Goal: Task Accomplishment & Management: Manage account settings

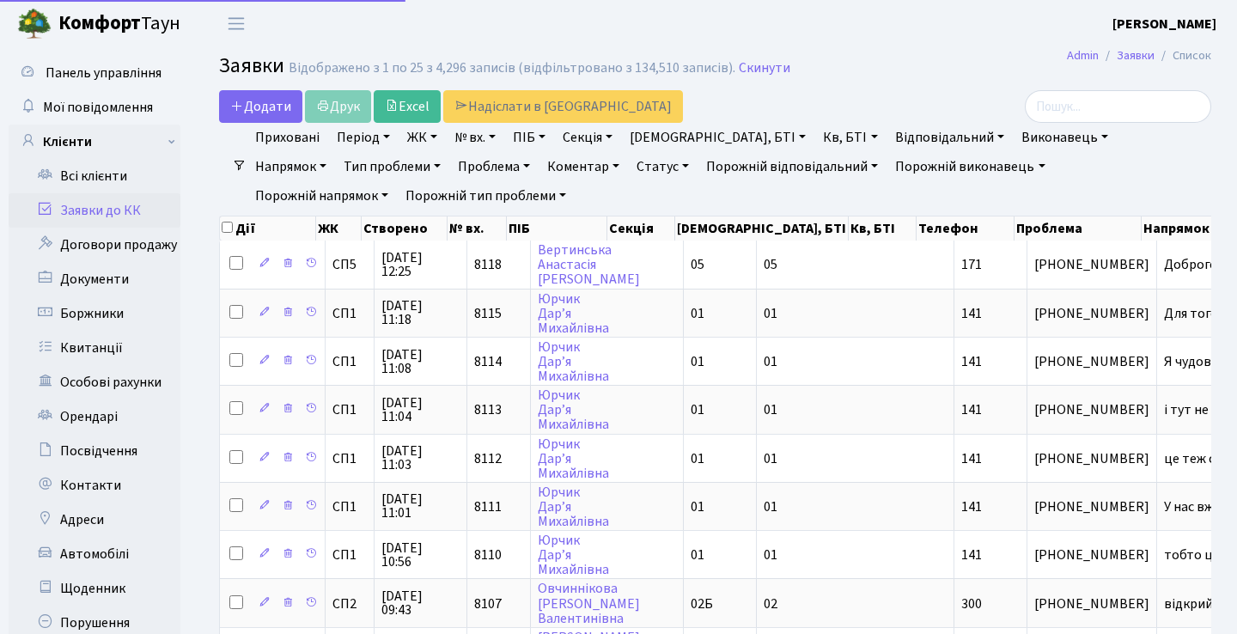
select select "25"
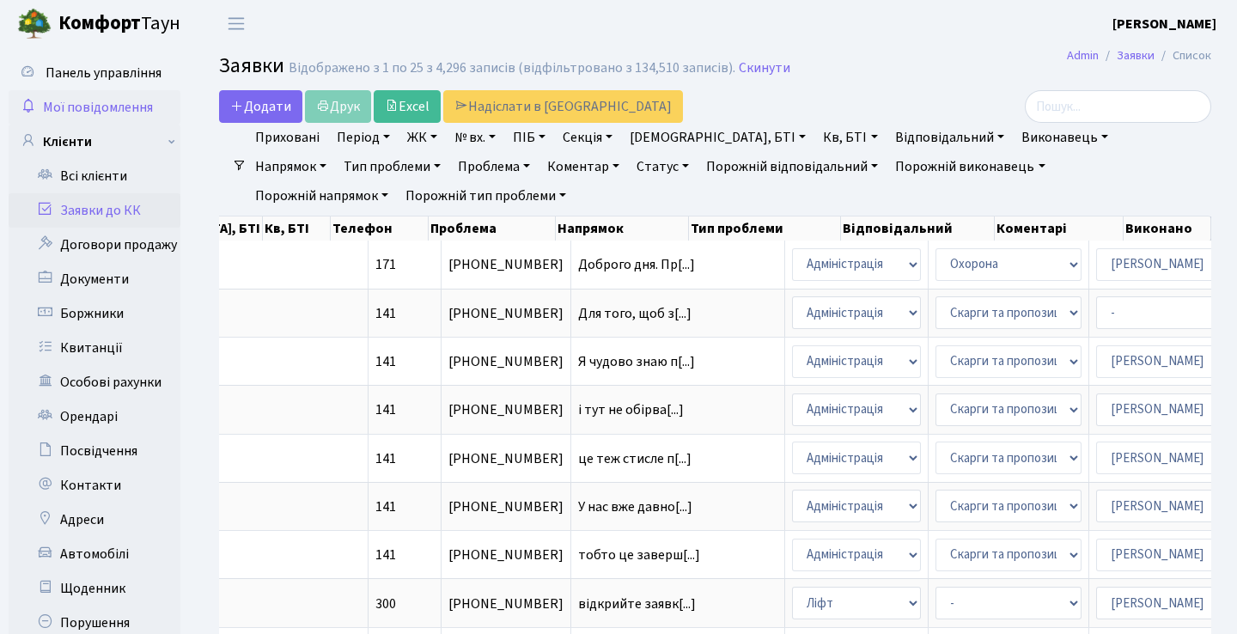
click at [65, 110] on span "Мої повідомлення" at bounding box center [98, 107] width 110 height 19
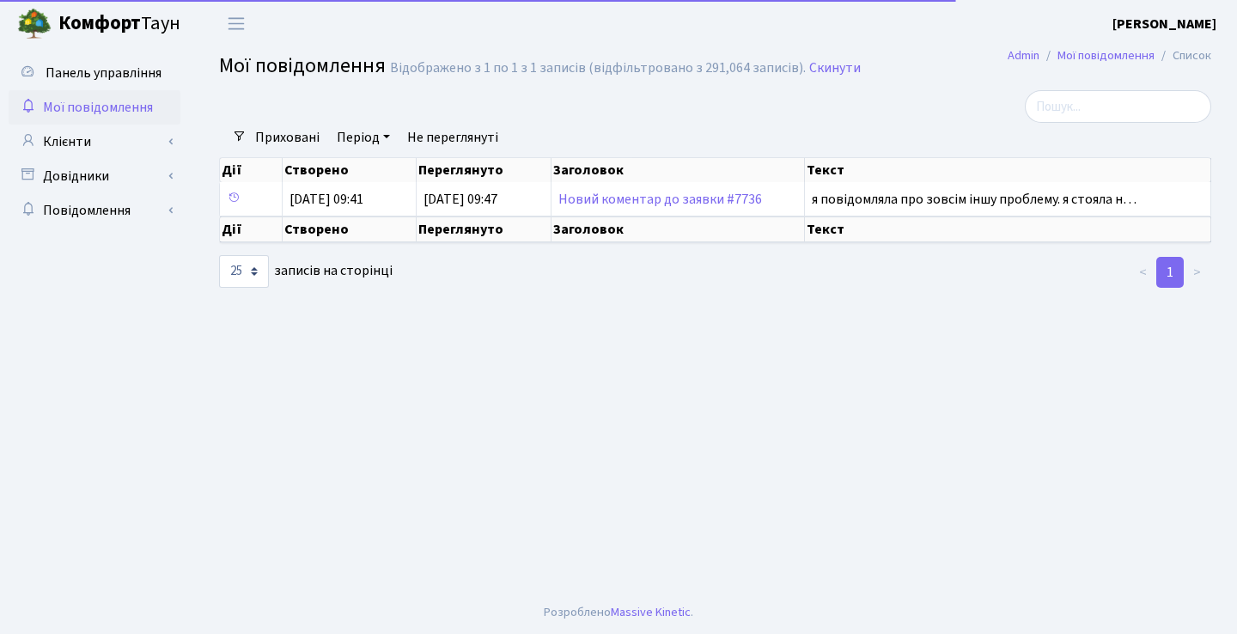
select select "25"
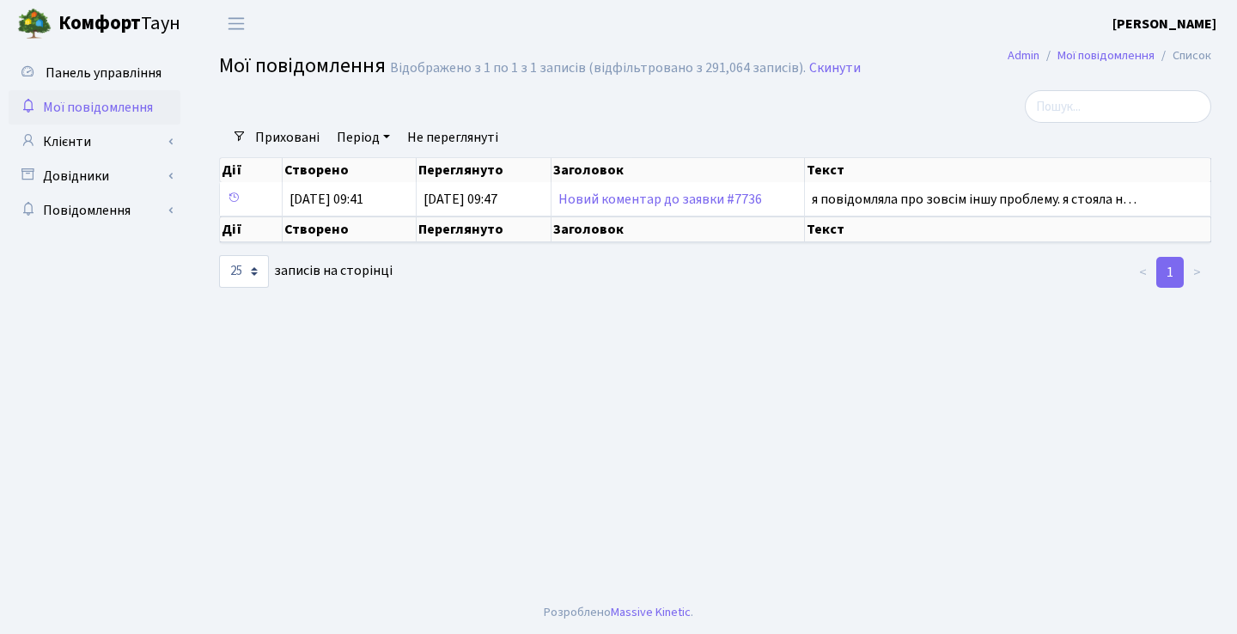
click at [96, 112] on span "Мої повідомлення" at bounding box center [98, 107] width 110 height 19
select select "25"
click at [92, 150] on link "Клієнти" at bounding box center [95, 142] width 172 height 34
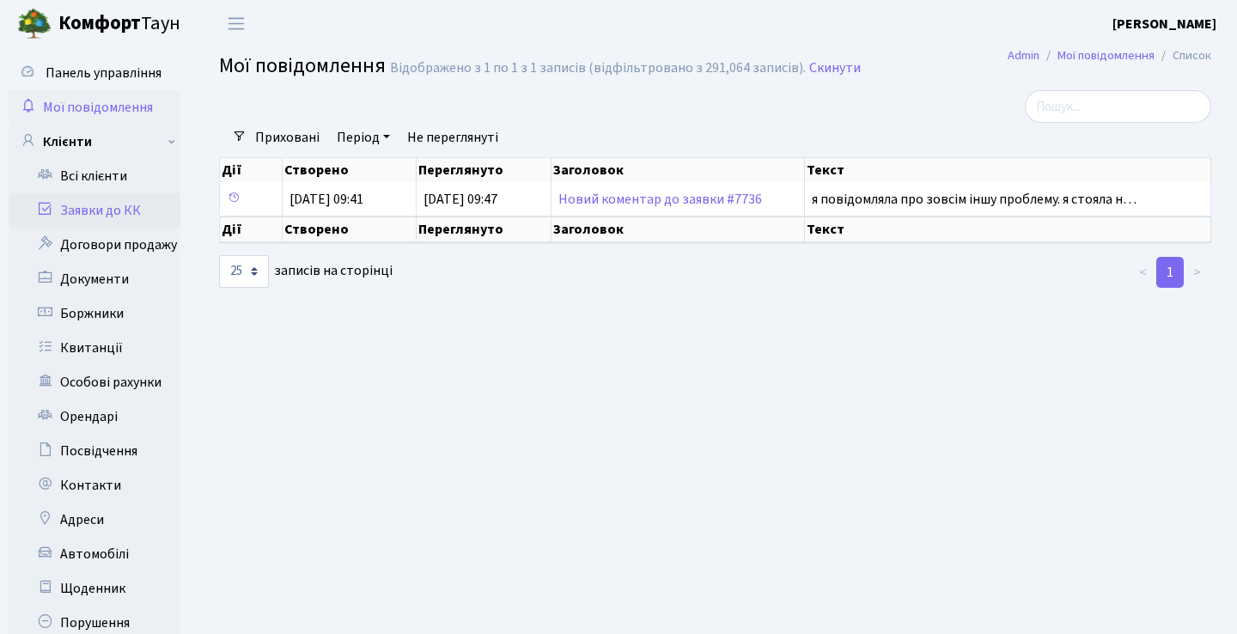
click at [94, 204] on link "Заявки до КК" at bounding box center [95, 210] width 172 height 34
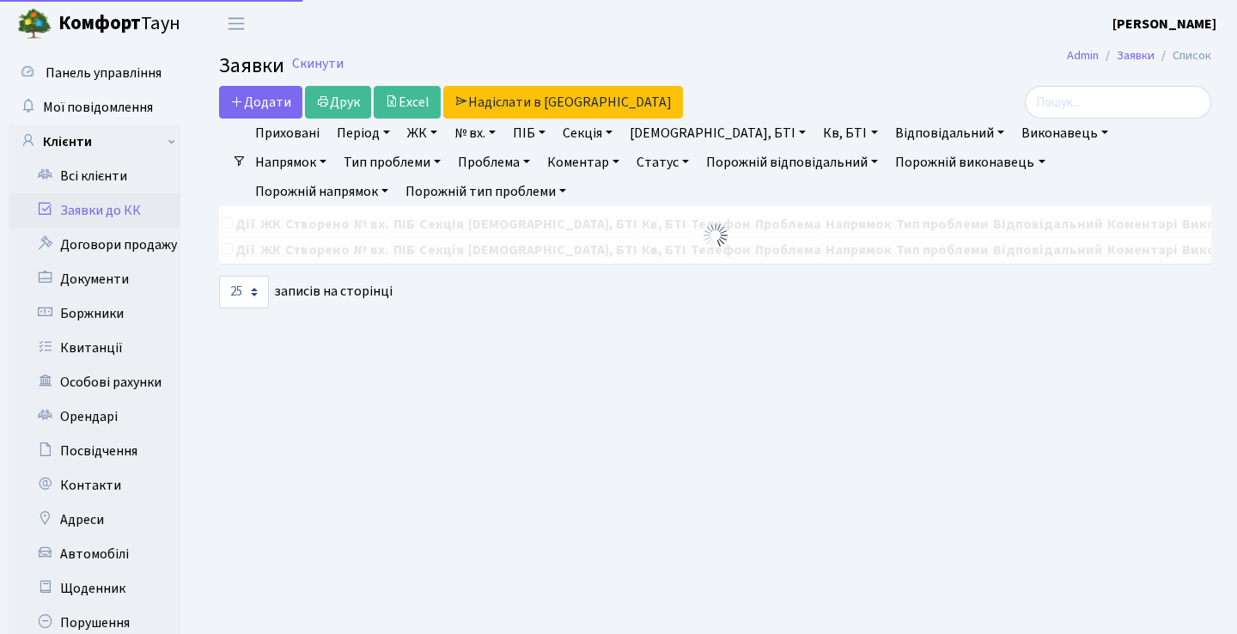
select select "25"
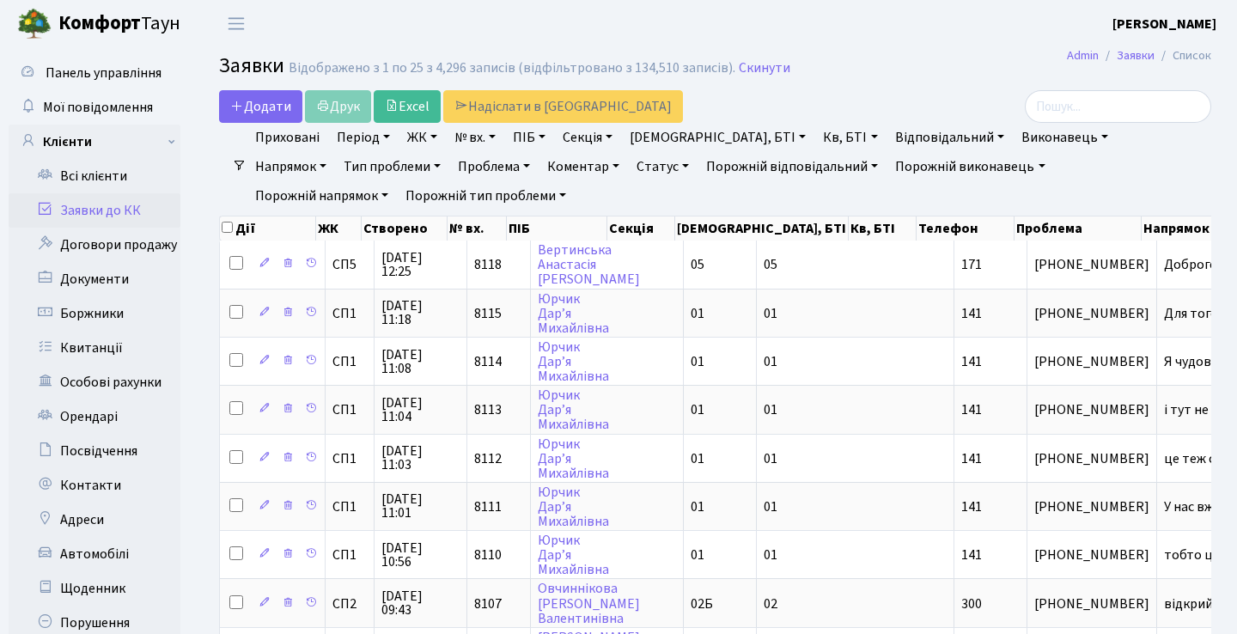
click at [866, 80] on h2 "Заявки Відображено з 1 по 25 з 4,296 записів (відфільтровано з 134,510 записів)…" at bounding box center [715, 68] width 992 height 29
click at [126, 209] on link "Заявки до КК" at bounding box center [95, 210] width 172 height 34
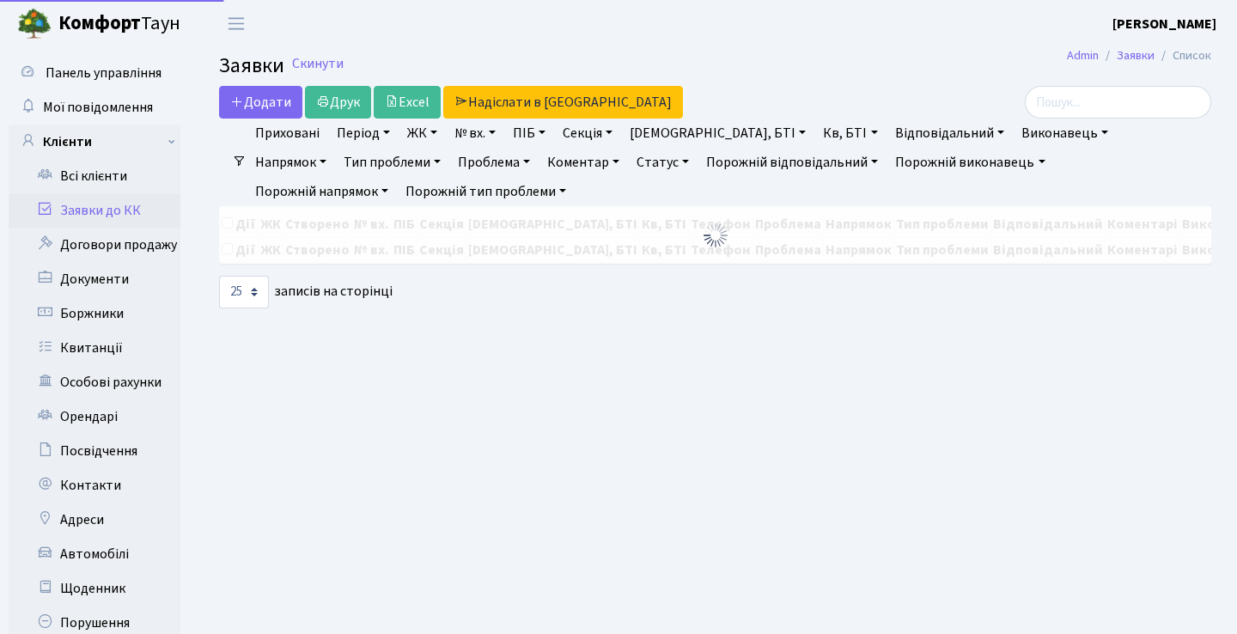
select select "25"
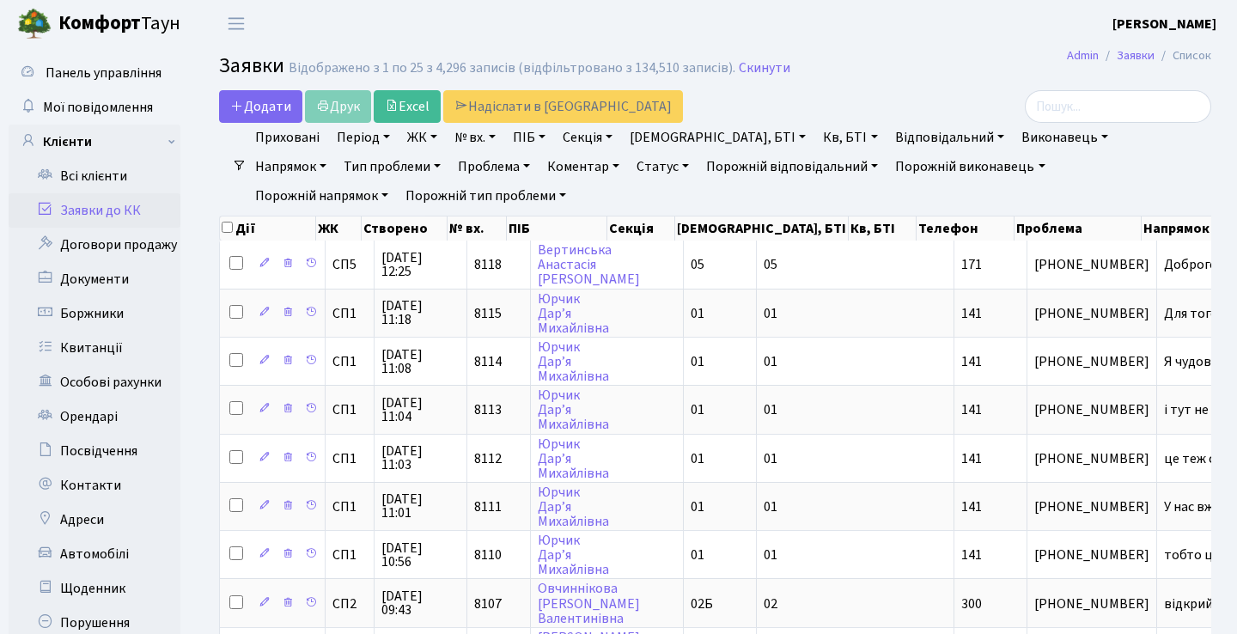
click at [875, 76] on h2 "Заявки Відображено з 1 по 25 з 4,296 записів (відфільтровано з 134,510 записів)…" at bounding box center [715, 68] width 992 height 29
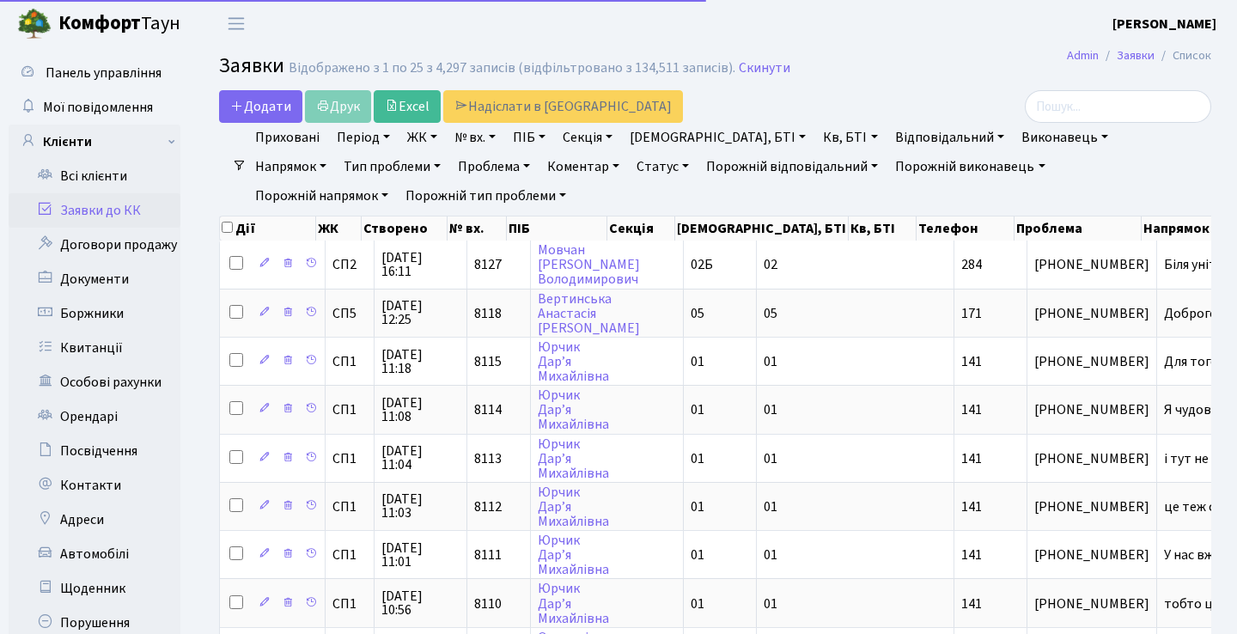
select select "25"
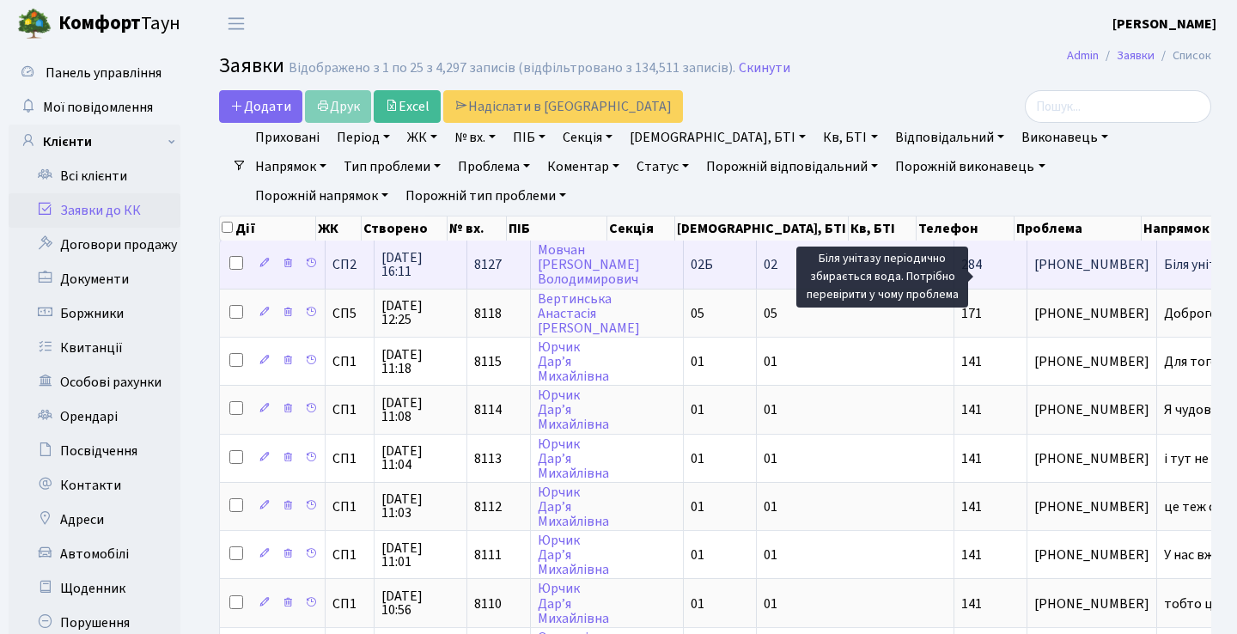
click at [1164, 272] on span "Біля унітазу пе[...]" at bounding box center [1217, 264] width 107 height 19
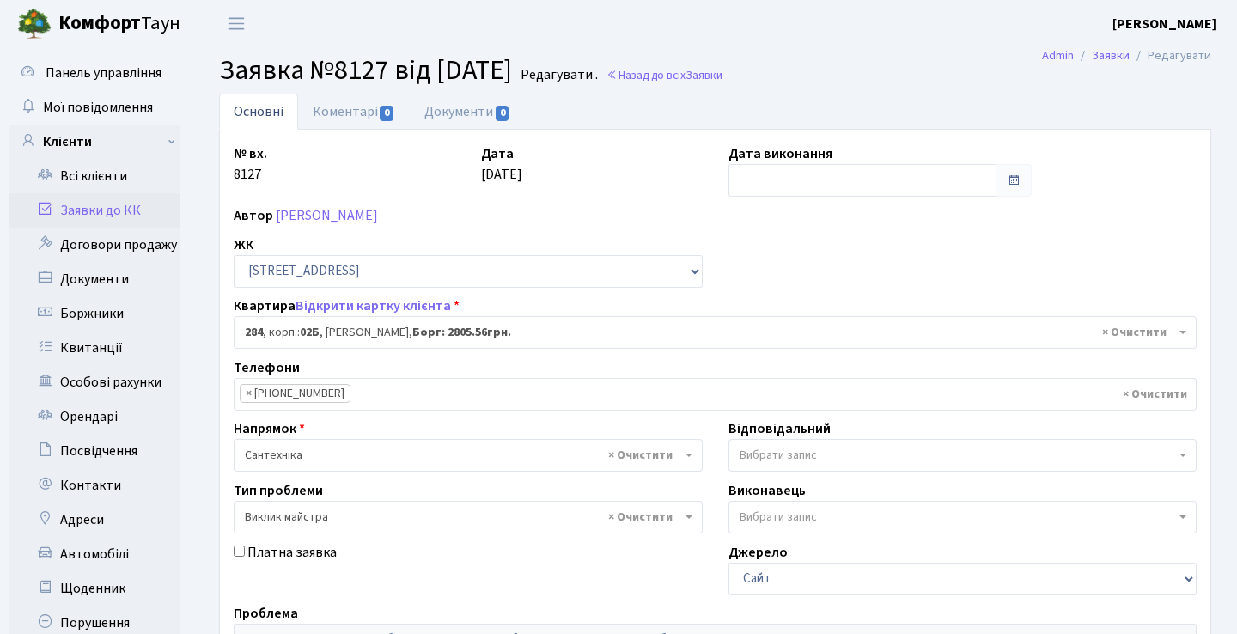
select select "20534"
select select "29"
click at [132, 210] on link "Заявки до КК" at bounding box center [95, 210] width 172 height 34
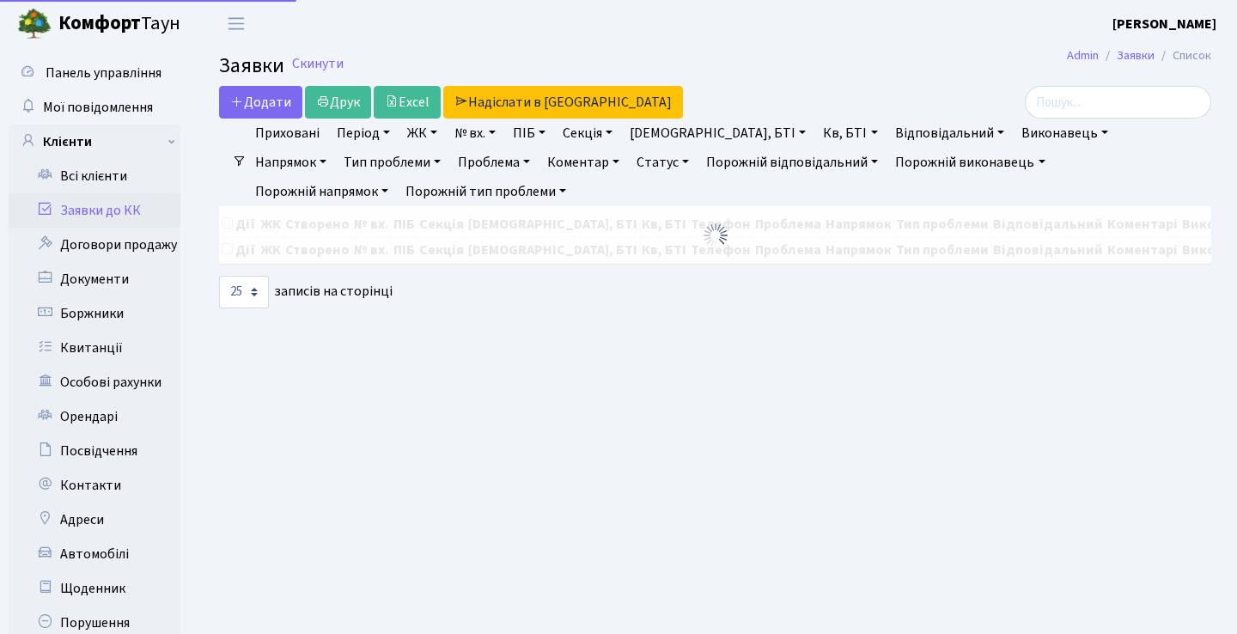
select select "25"
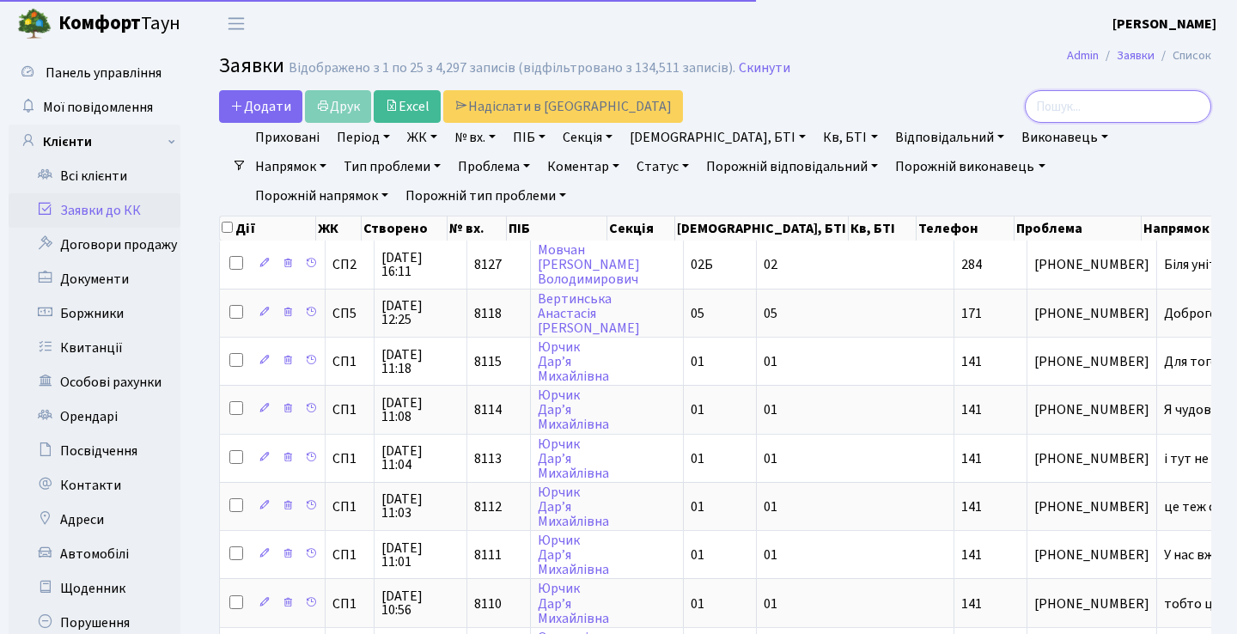
click at [1079, 107] on input "search" at bounding box center [1118, 106] width 186 height 33
type input "68"
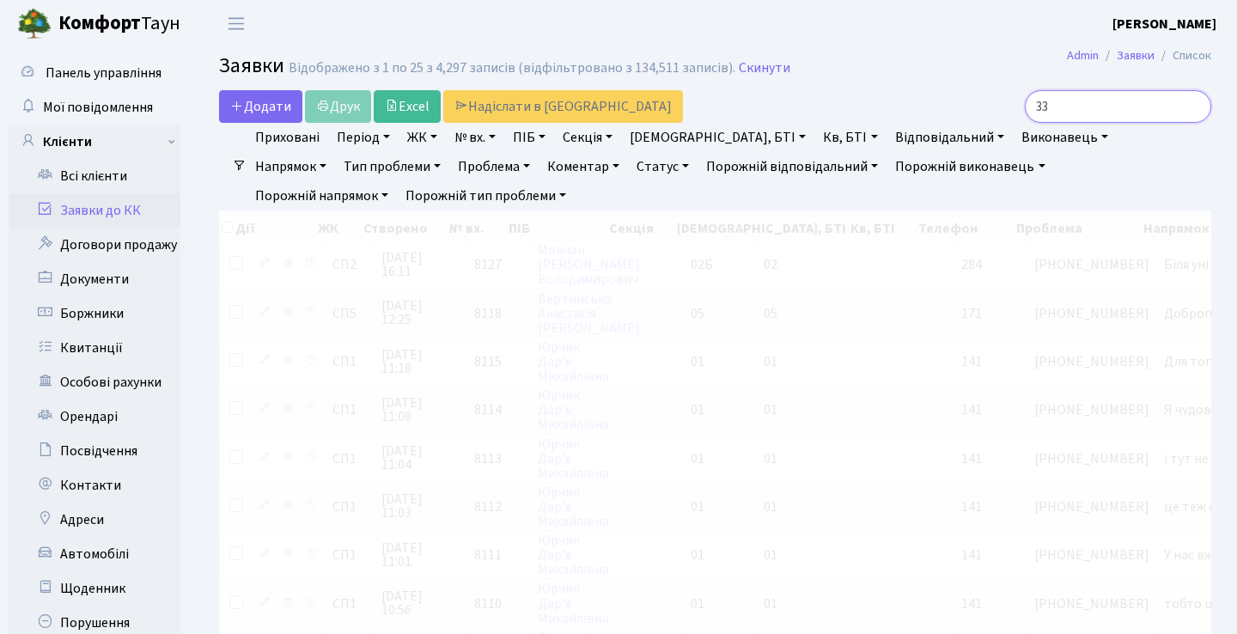
type input "3"
type input "6833"
checkbox input "true"
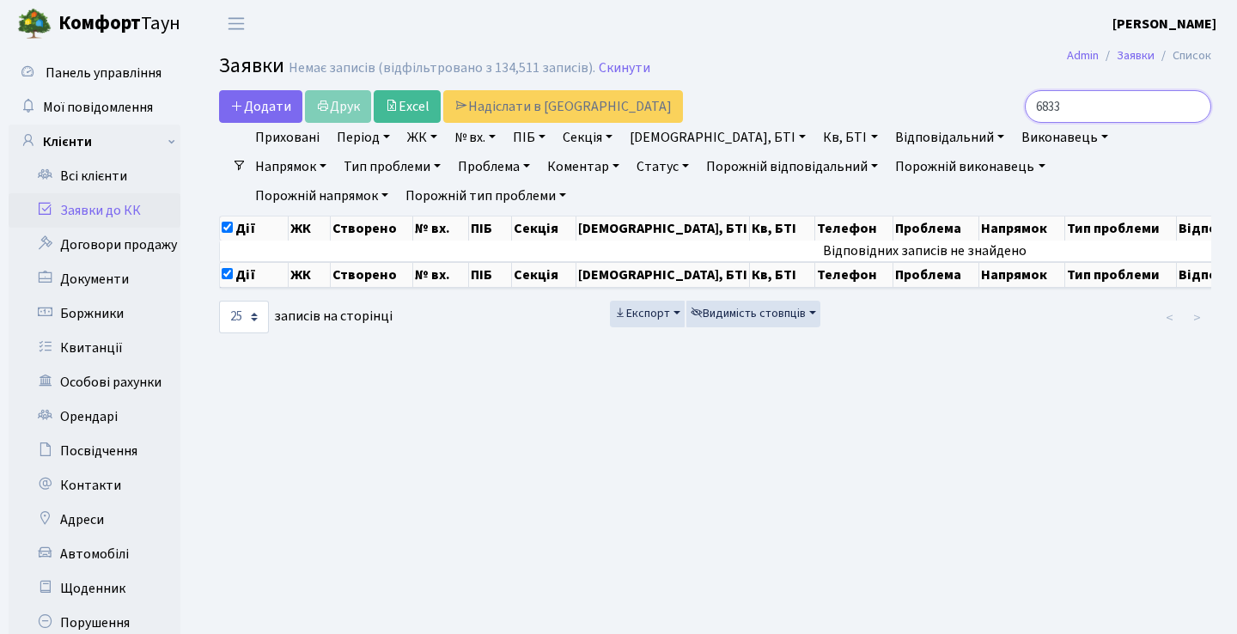
type input "6833"
click at [630, 164] on link "Статус" at bounding box center [663, 166] width 66 height 29
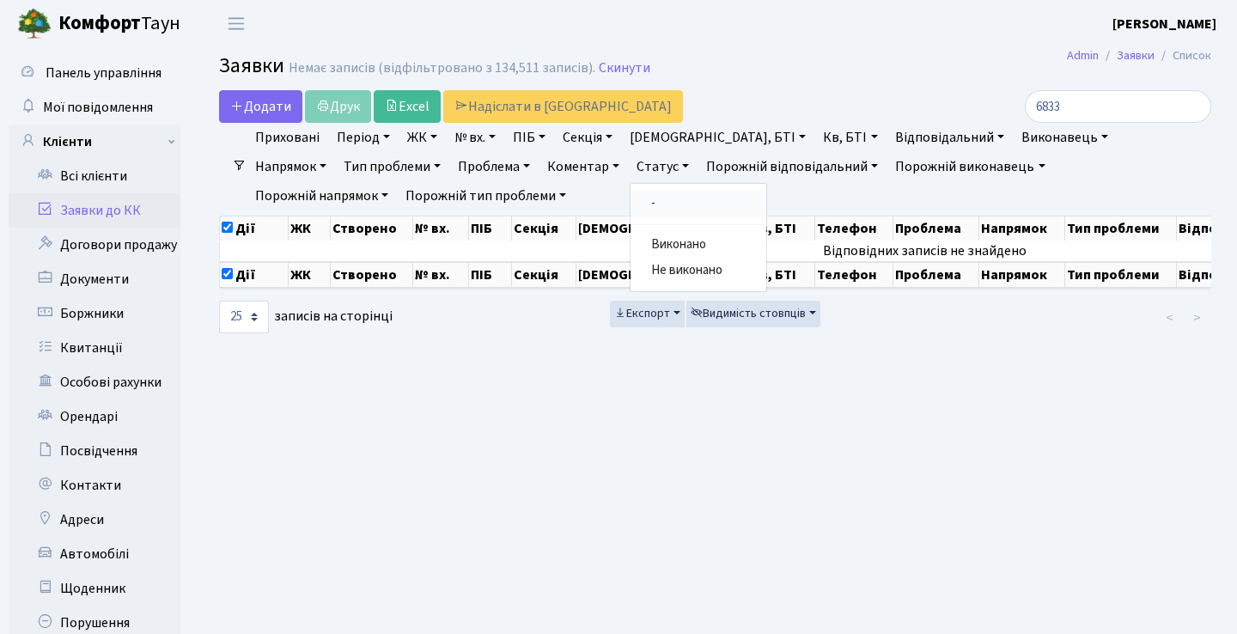
click at [631, 198] on link "-" at bounding box center [699, 204] width 136 height 27
click at [148, 214] on link "Заявки до КК" at bounding box center [95, 210] width 172 height 34
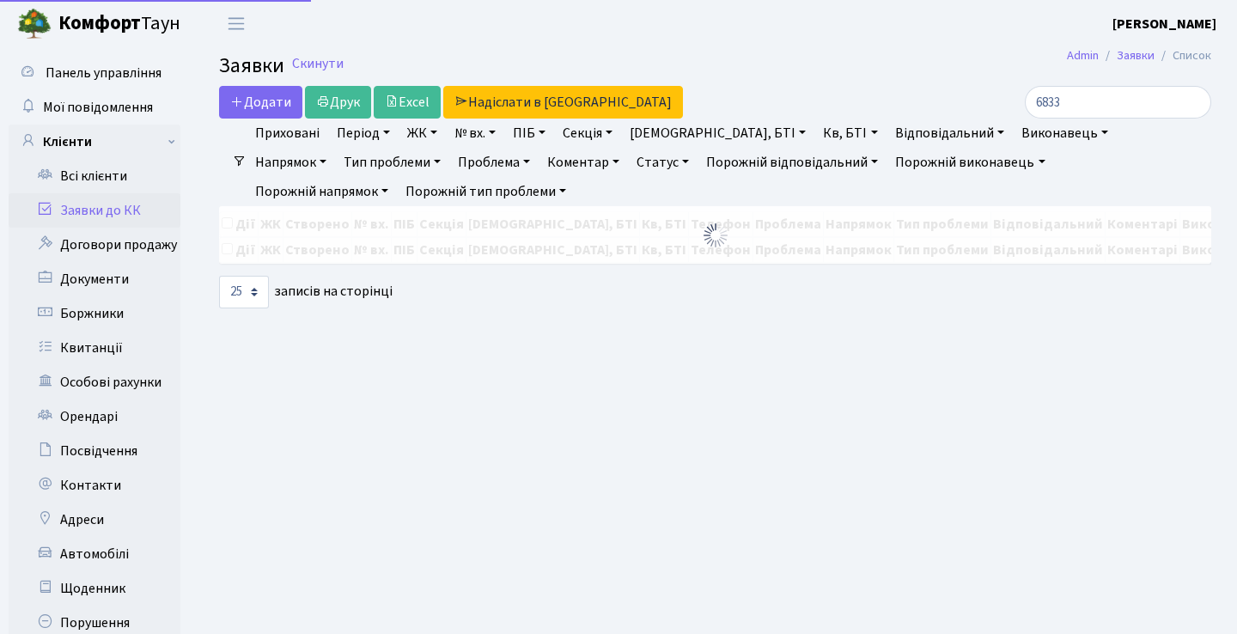
select select "25"
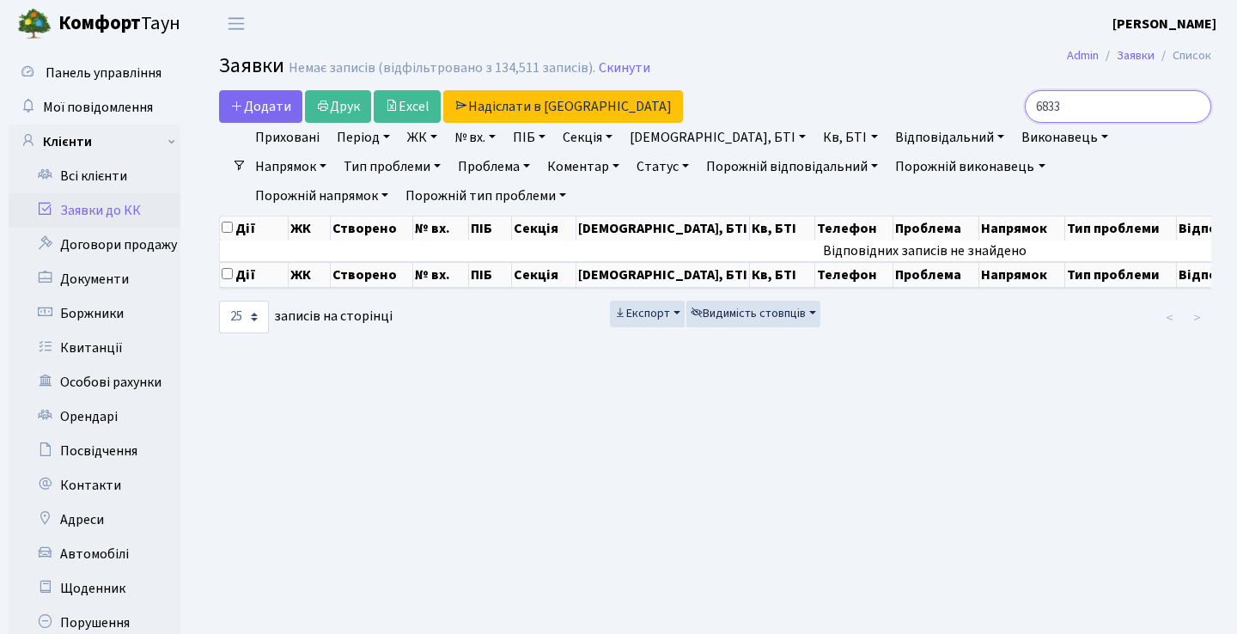
click at [1145, 105] on input "6833" at bounding box center [1118, 106] width 186 height 33
click at [1189, 107] on input "6833" at bounding box center [1118, 106] width 186 height 33
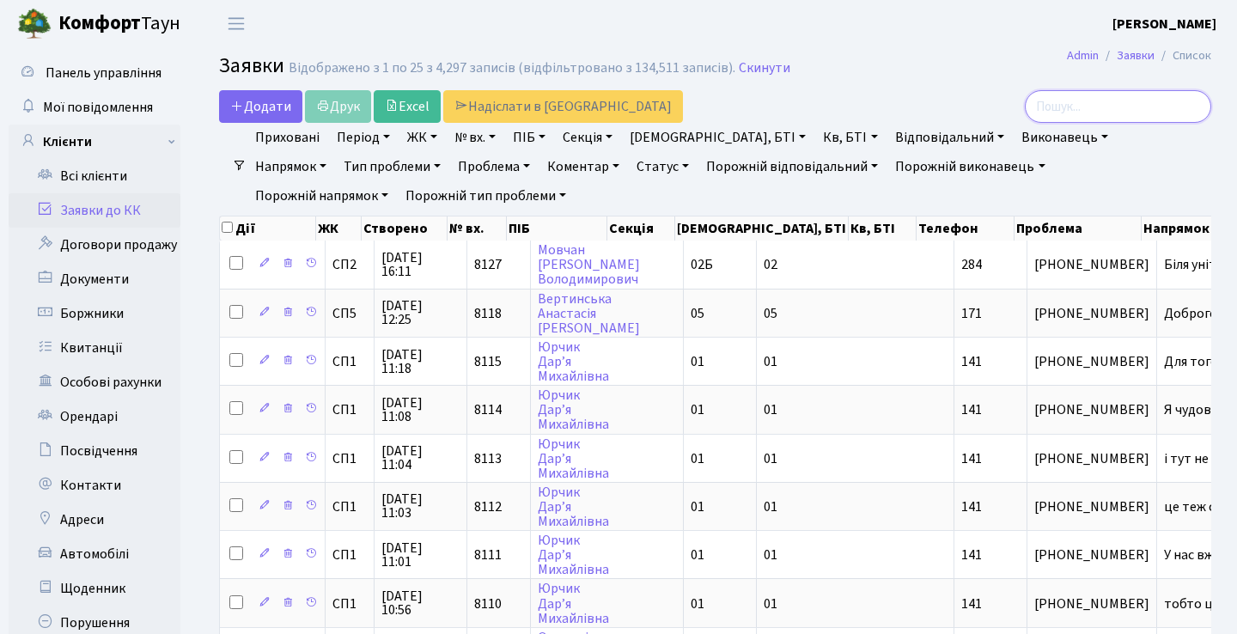
click at [1056, 112] on input "search" at bounding box center [1118, 106] width 186 height 33
type input "6838"
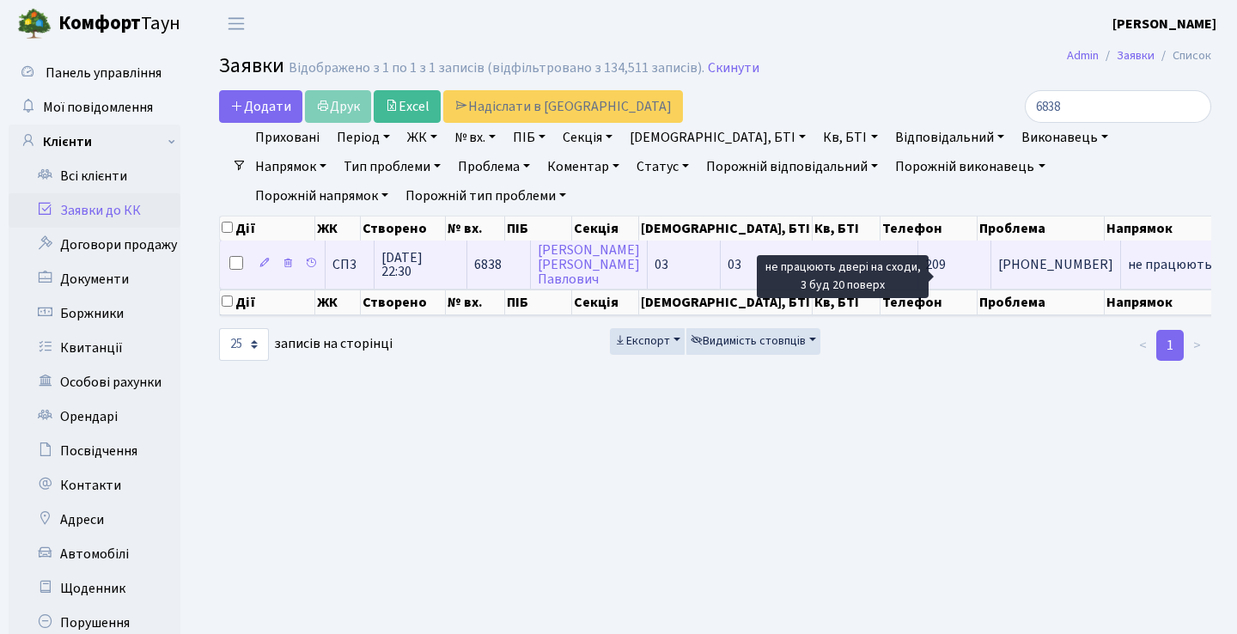
click at [1128, 274] on span "не працюють две[...]" at bounding box center [1191, 264] width 126 height 19
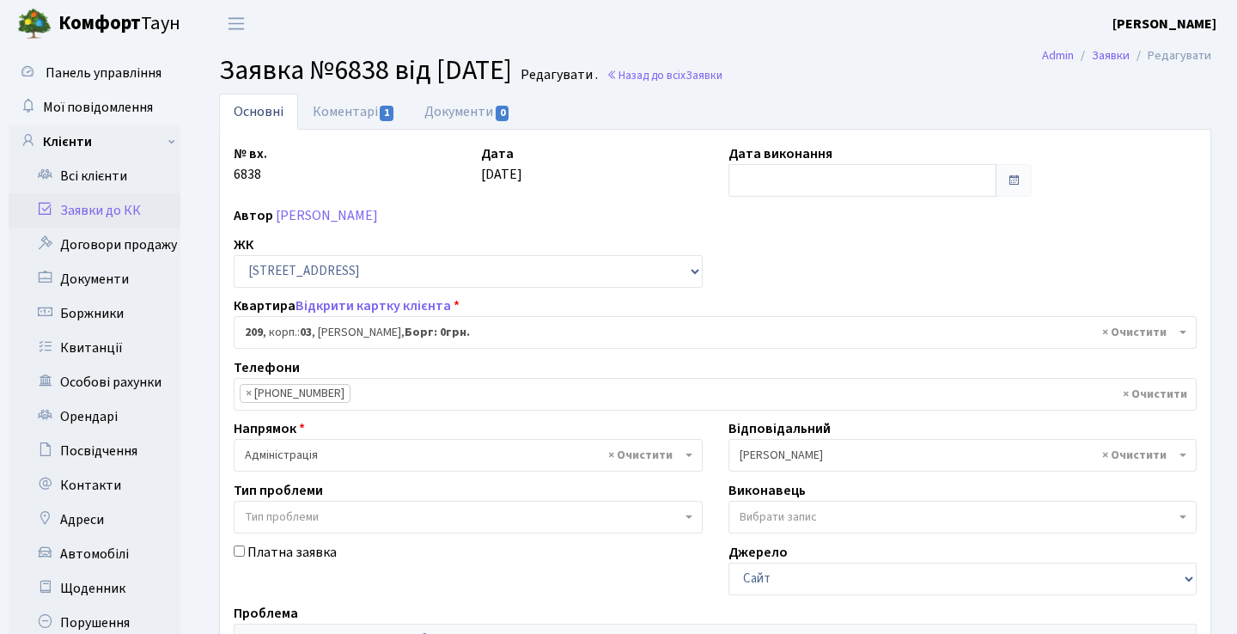
select select "20931"
click at [376, 120] on link "Коментарі 1" at bounding box center [354, 111] width 112 height 35
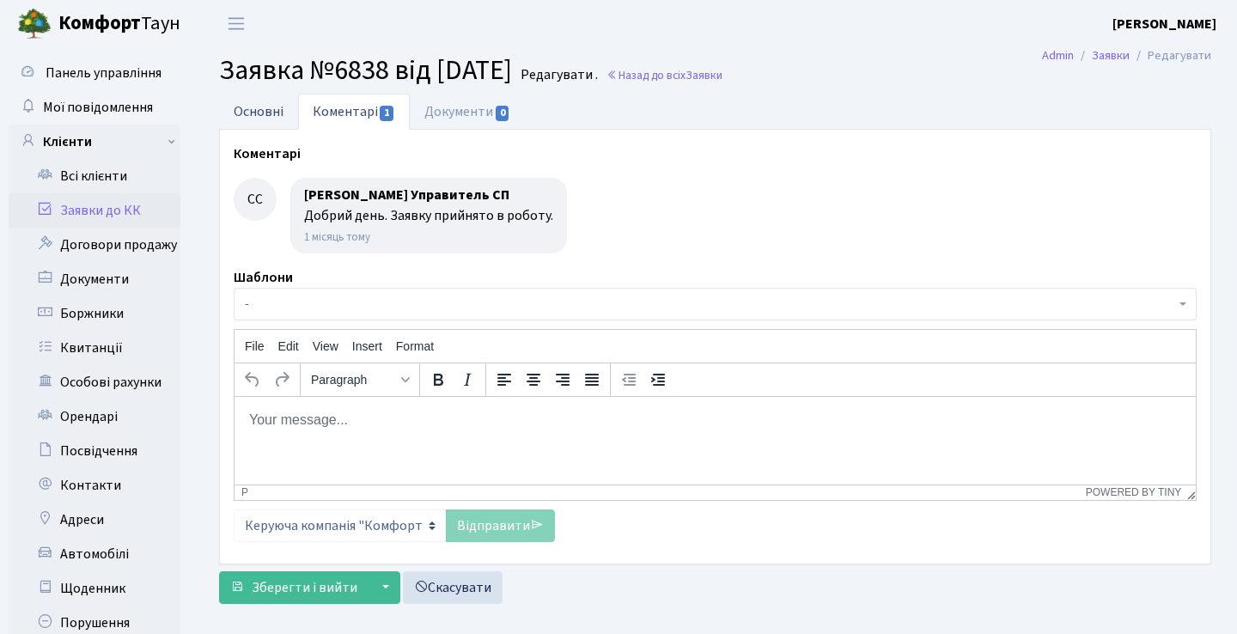
click at [283, 109] on link "Основні" at bounding box center [258, 111] width 79 height 35
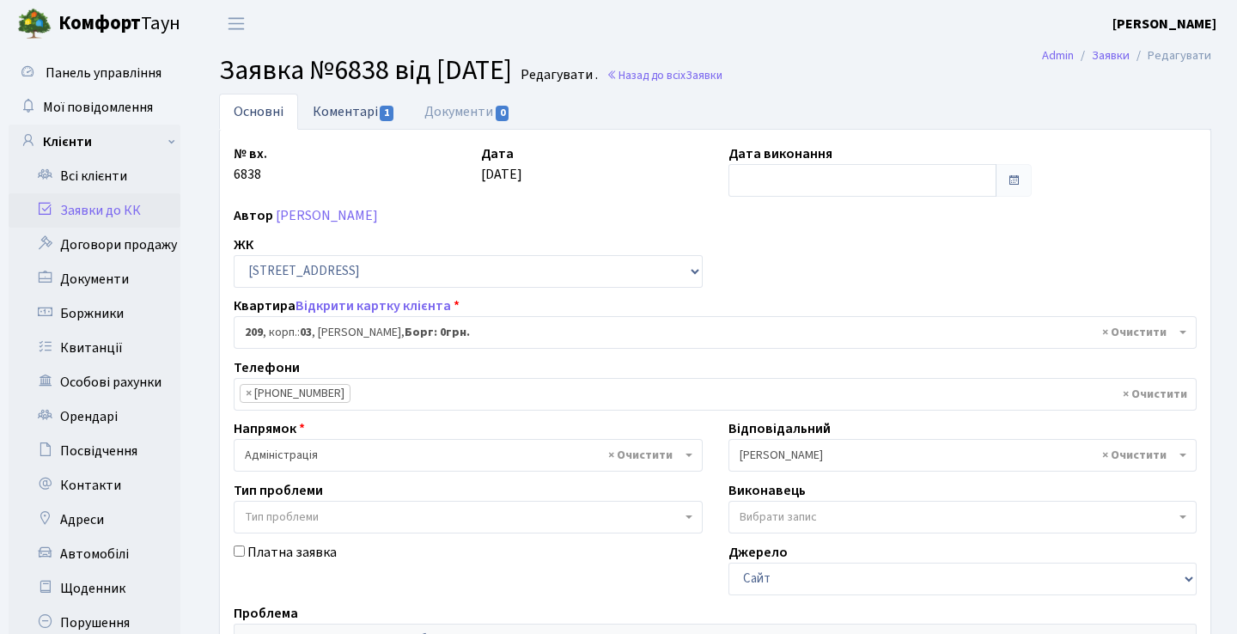
click at [350, 108] on link "Коментарі 1" at bounding box center [354, 111] width 112 height 35
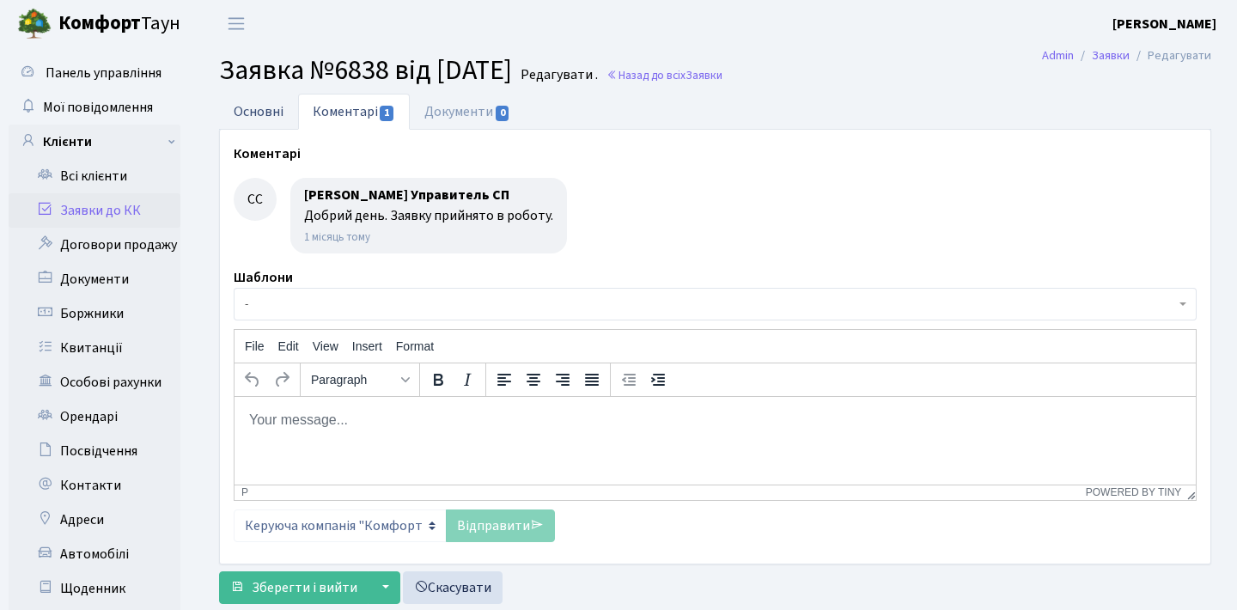
click at [275, 100] on link "Основні" at bounding box center [258, 111] width 79 height 35
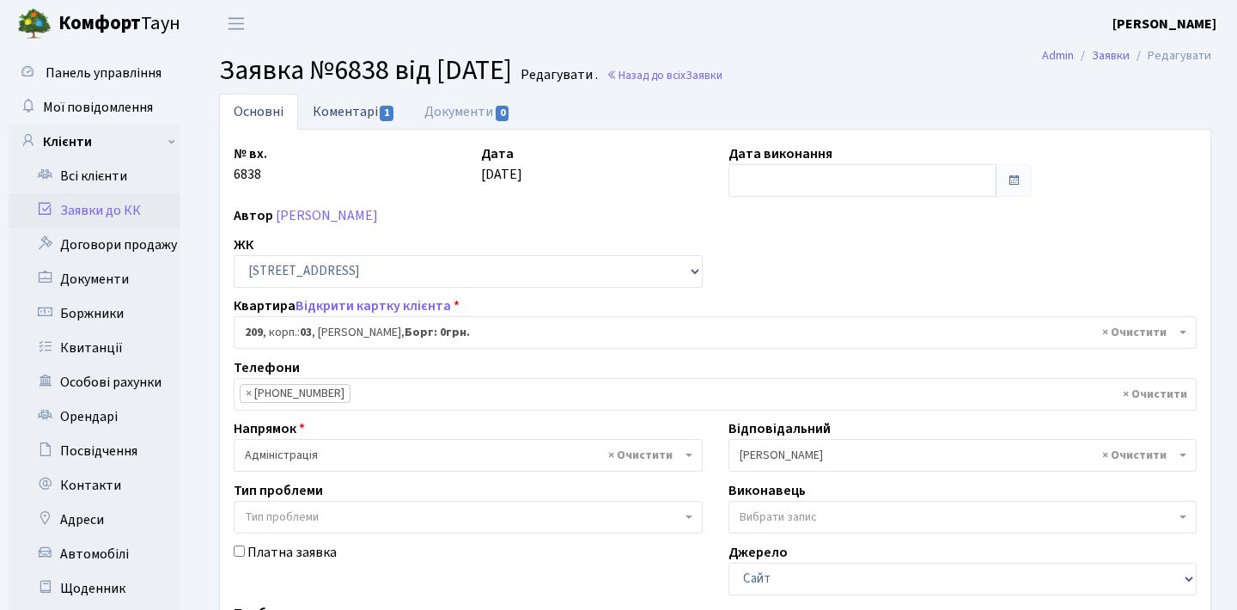
click at [361, 123] on link "Коментарі 1" at bounding box center [354, 111] width 112 height 35
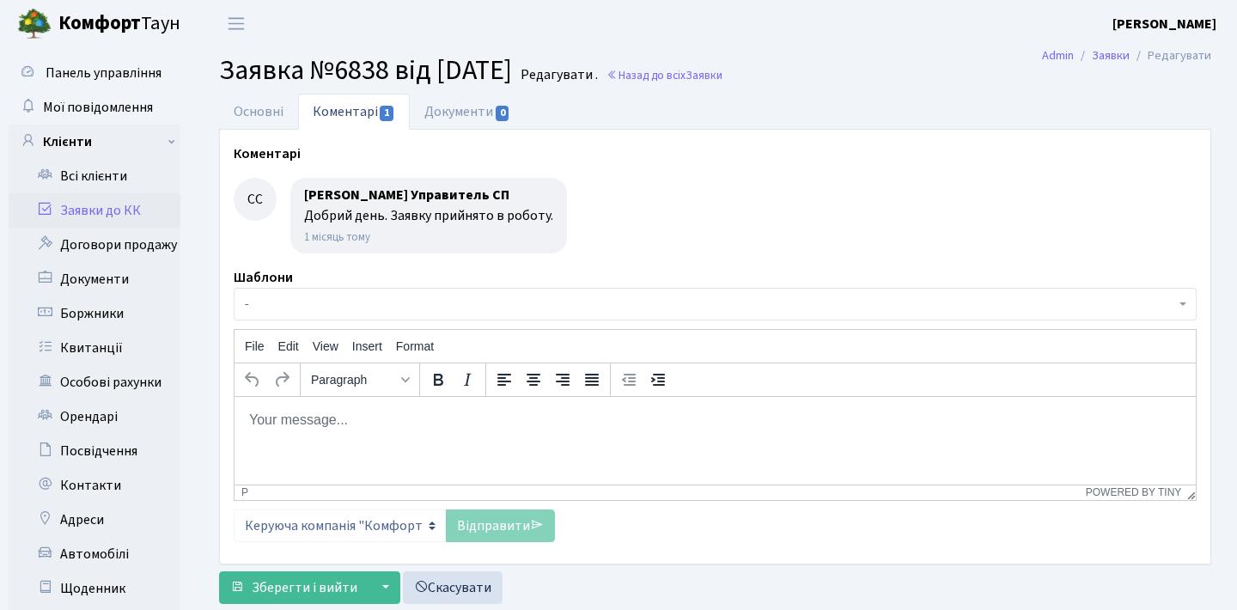
click at [374, 442] on html at bounding box center [715, 419] width 961 height 46
paste body "Rich Text Area. Press ALT-0 for help."
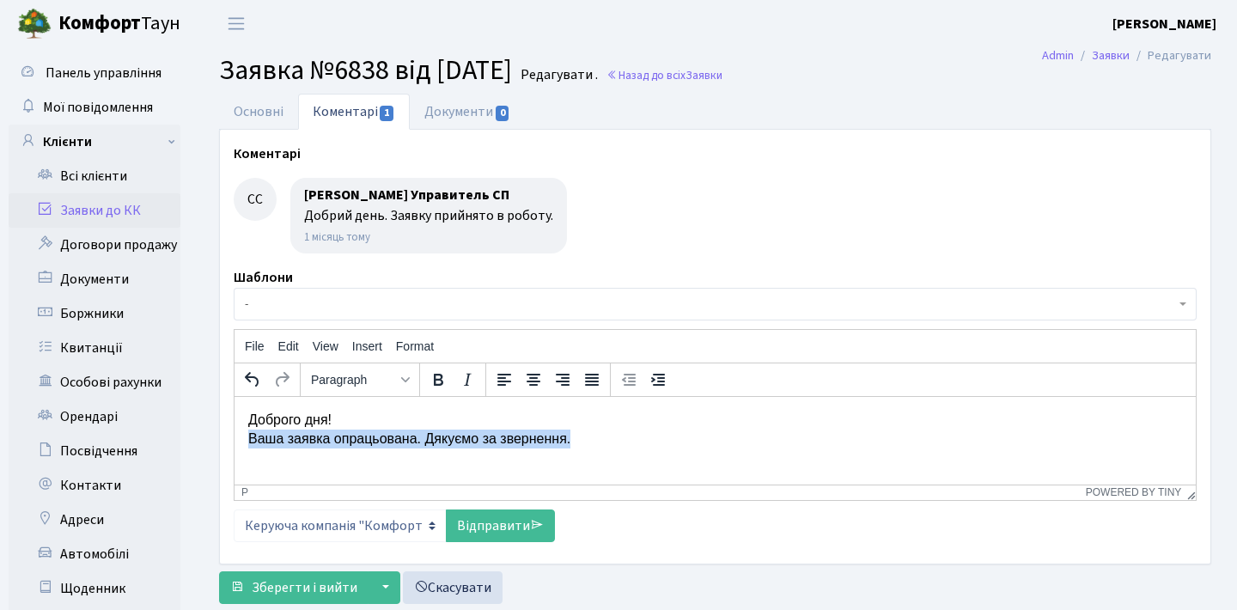
drag, startPoint x: 635, startPoint y: 439, endPoint x: 242, endPoint y: 431, distance: 392.7
click at [241, 436] on html "Доброго дня! Ваша заявка опрацьована. Дякуємо за звернення." at bounding box center [715, 429] width 961 height 66
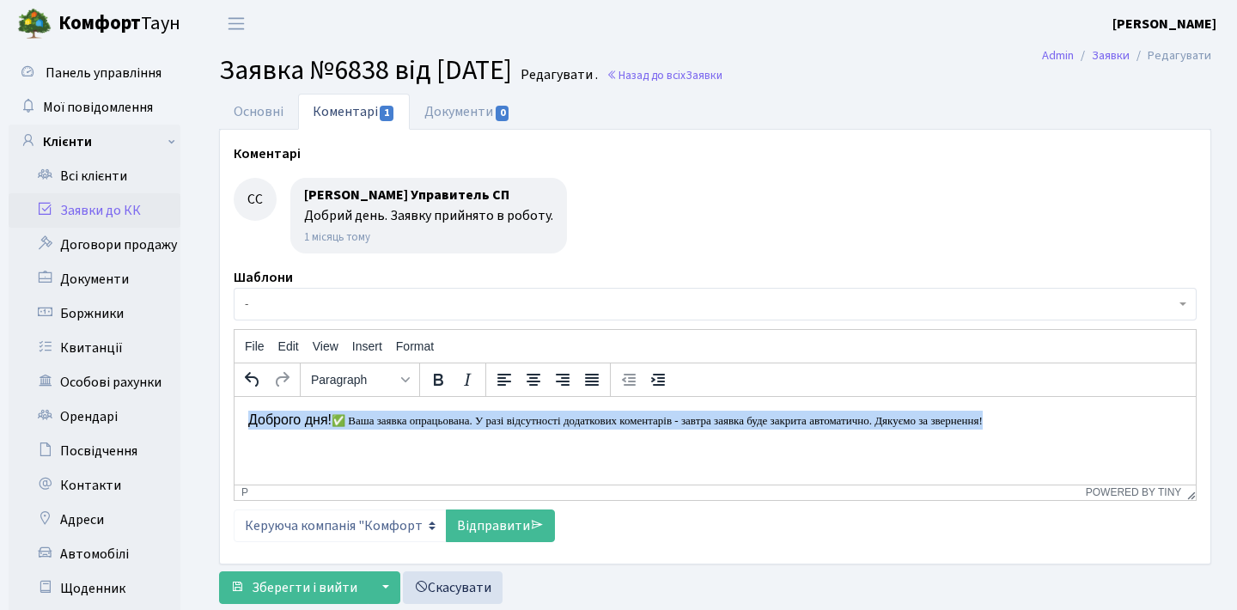
drag, startPoint x: 1089, startPoint y: 420, endPoint x: 46, endPoint y: 393, distance: 1043.2
click at [235, 396] on html "Доброго дня! ✅ Ваша заявка опрацьована. У разі відсутності додаткових коментарі…" at bounding box center [715, 419] width 961 height 46
copy p "Доброго дня! ✅ Ваша заявка опрацьована. У разі відсутності додаткових коментарі…"
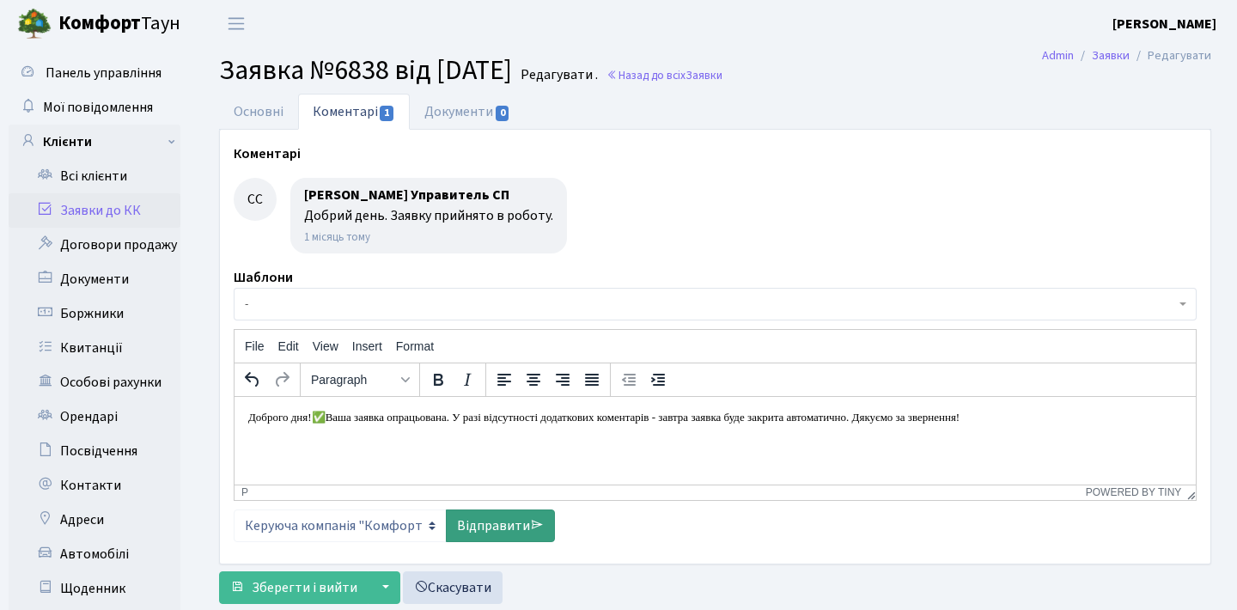
click at [492, 522] on link "Відправити" at bounding box center [500, 525] width 109 height 33
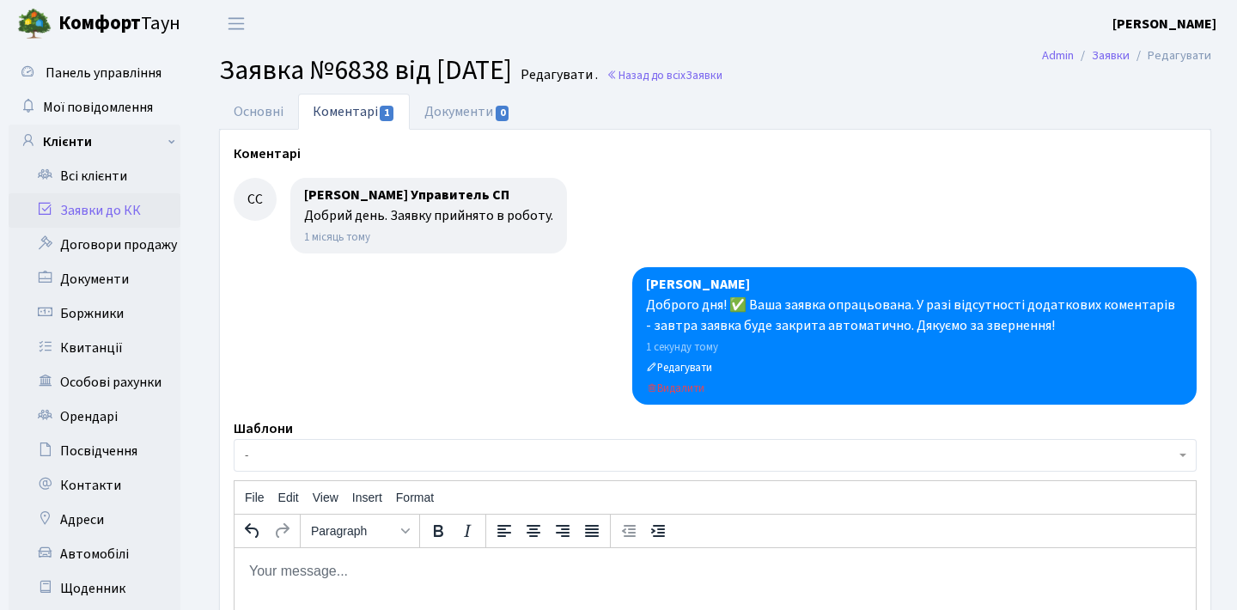
click at [119, 211] on link "Заявки до КК" at bounding box center [95, 210] width 172 height 34
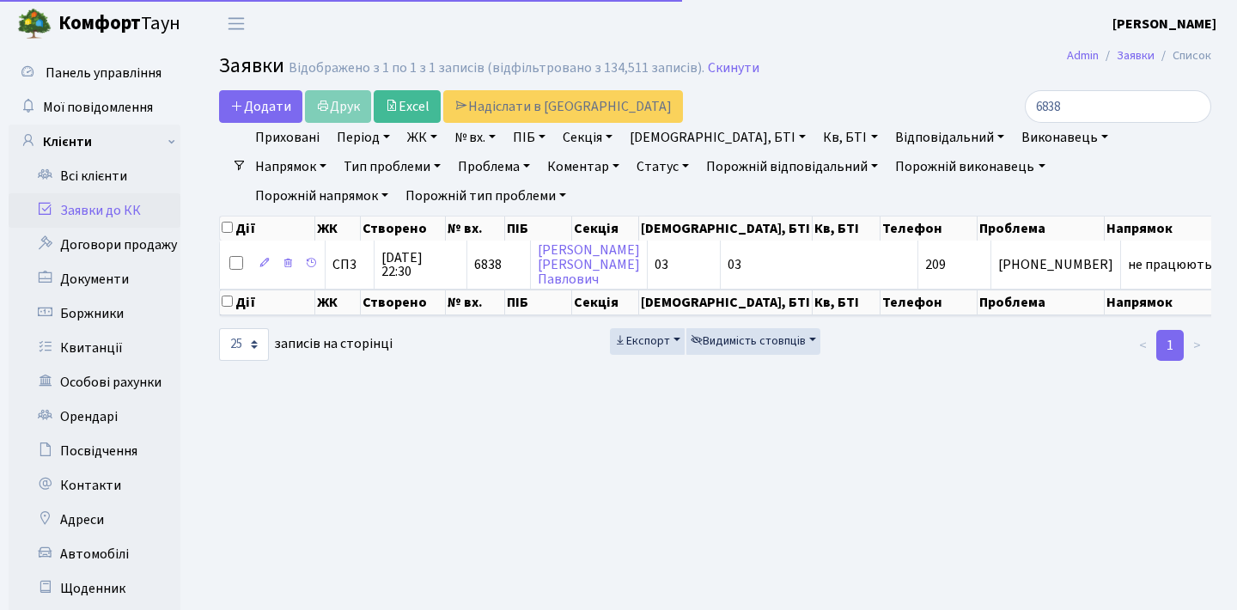
select select "25"
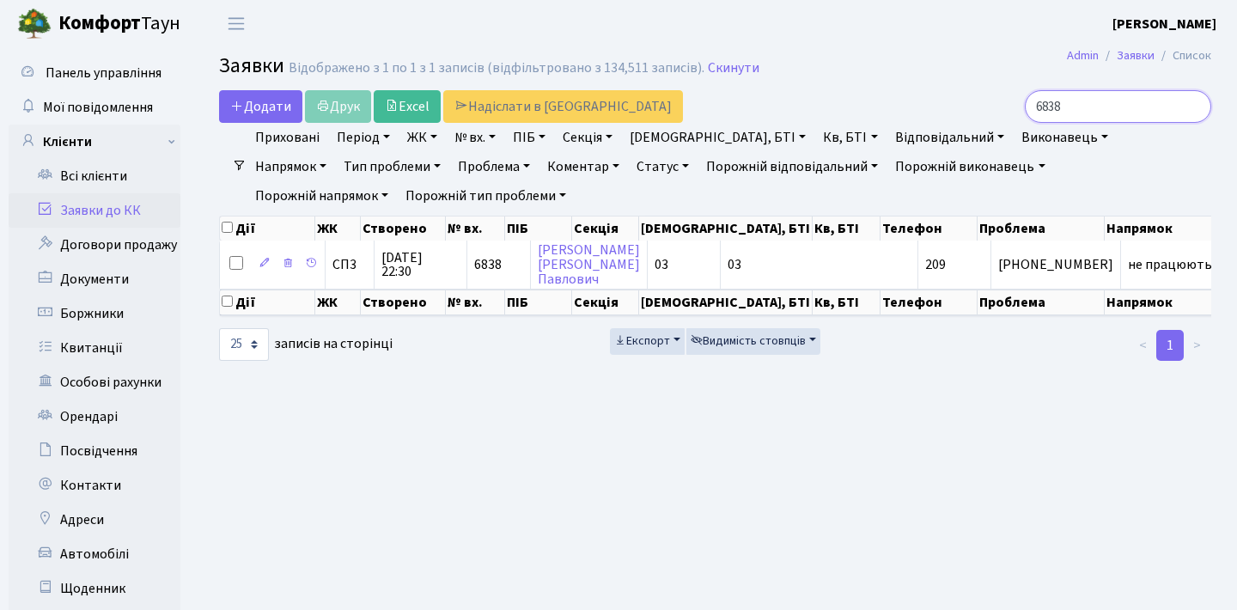
click at [1190, 109] on input "6838" at bounding box center [1118, 106] width 186 height 33
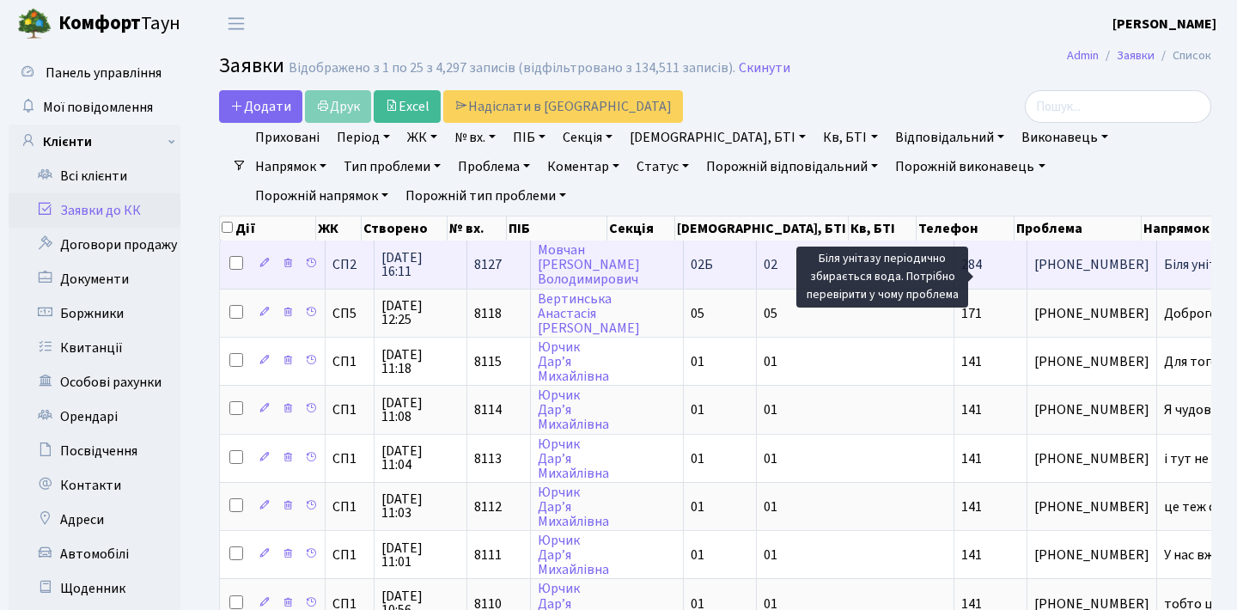
click at [1164, 274] on span "Біля унітазу пе[...]" at bounding box center [1217, 264] width 107 height 19
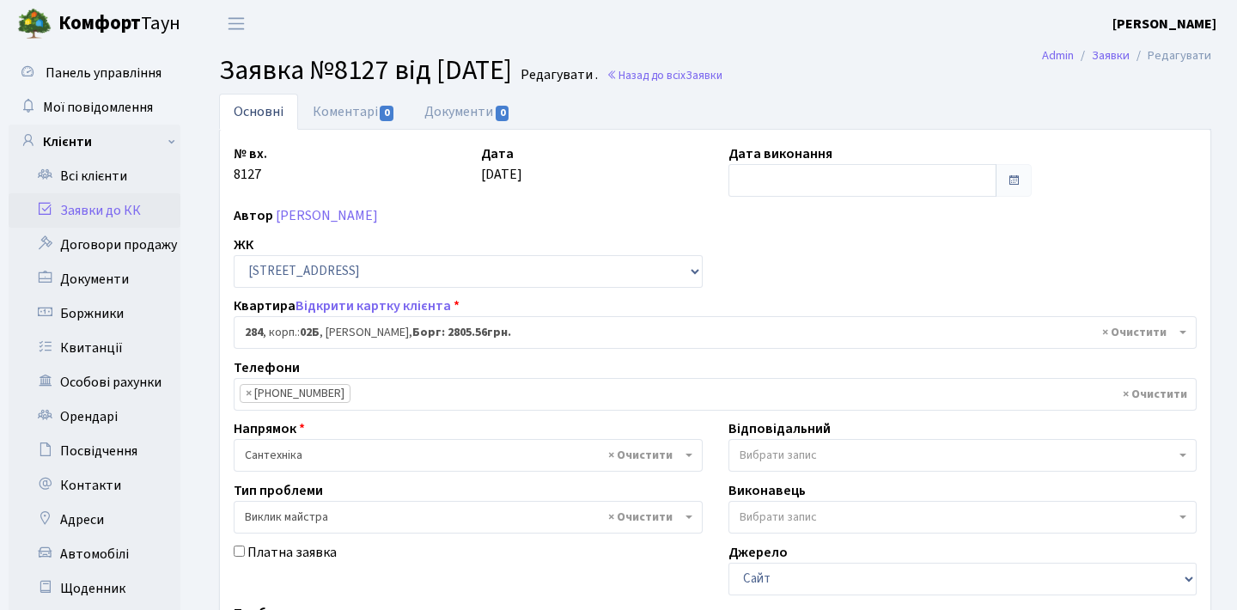
select select "20534"
select select "29"
click at [362, 114] on link "Коментарі 0" at bounding box center [354, 111] width 112 height 35
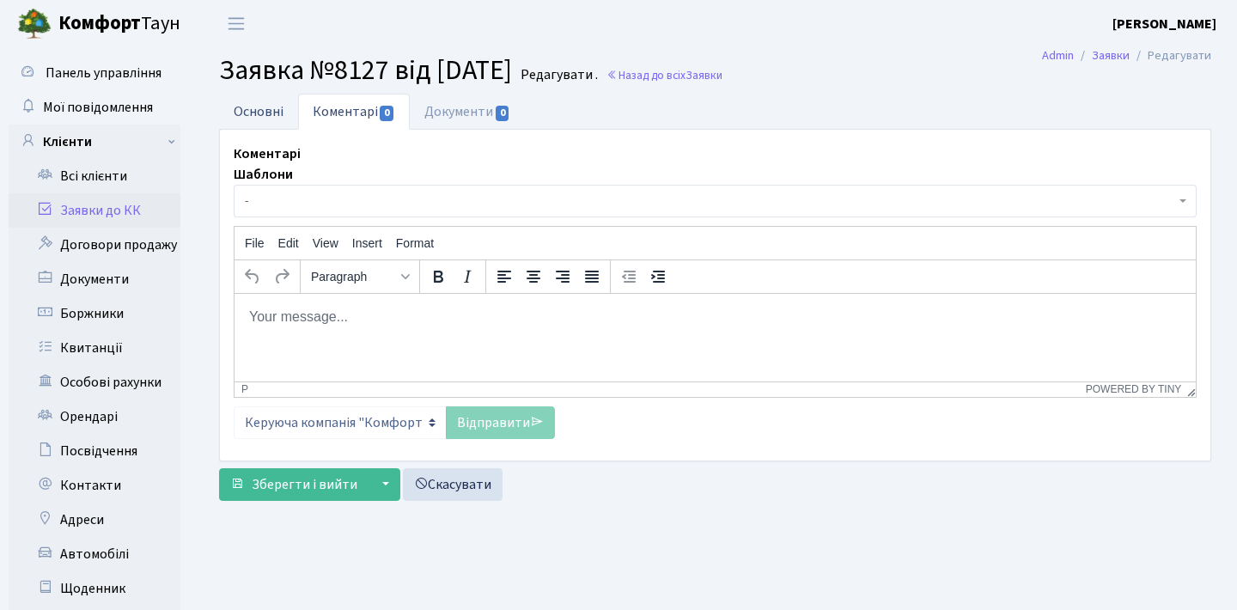
click at [295, 114] on link "Основні" at bounding box center [258, 111] width 79 height 35
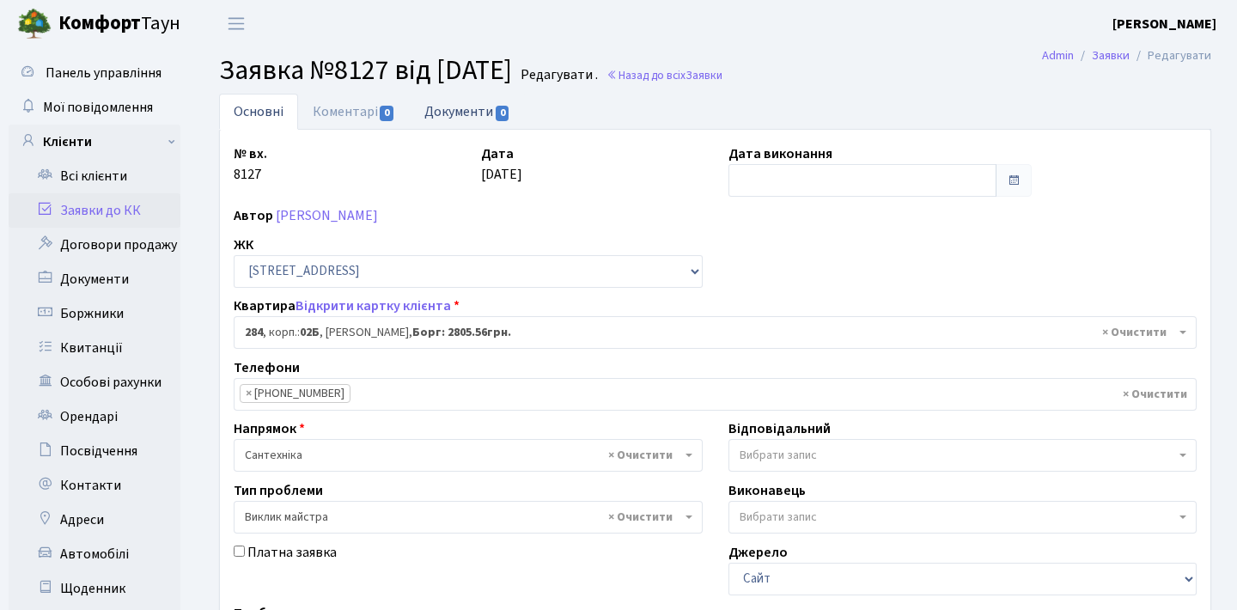
click at [452, 110] on link "Документи 0" at bounding box center [467, 111] width 115 height 35
select select "25"
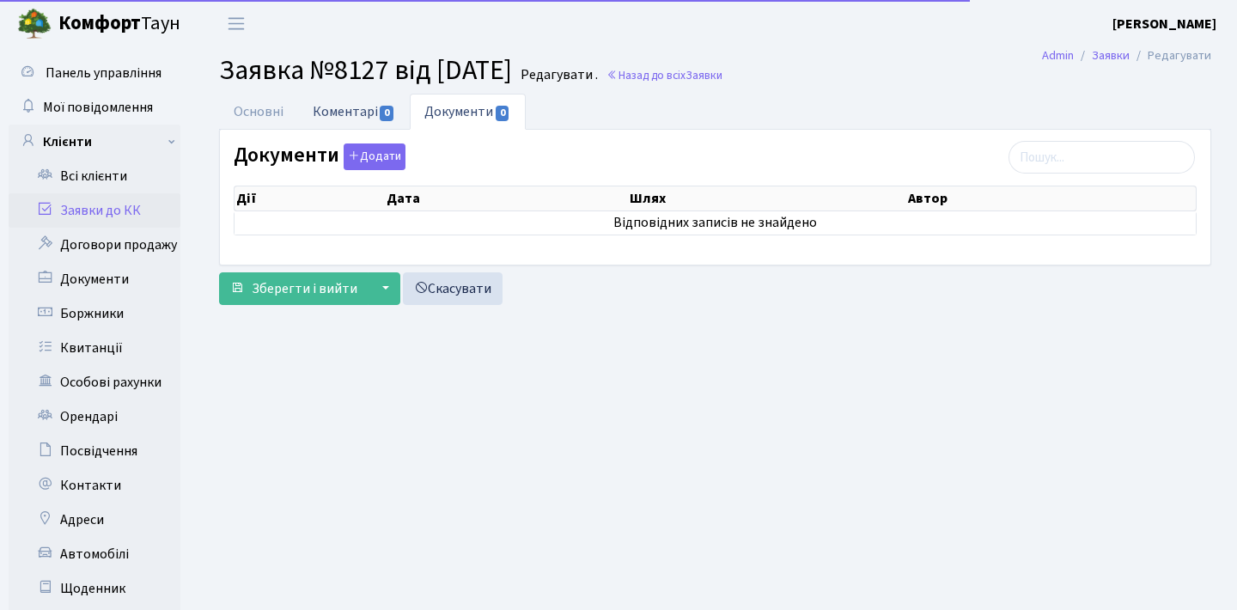
click at [381, 112] on span "0" at bounding box center [387, 113] width 14 height 15
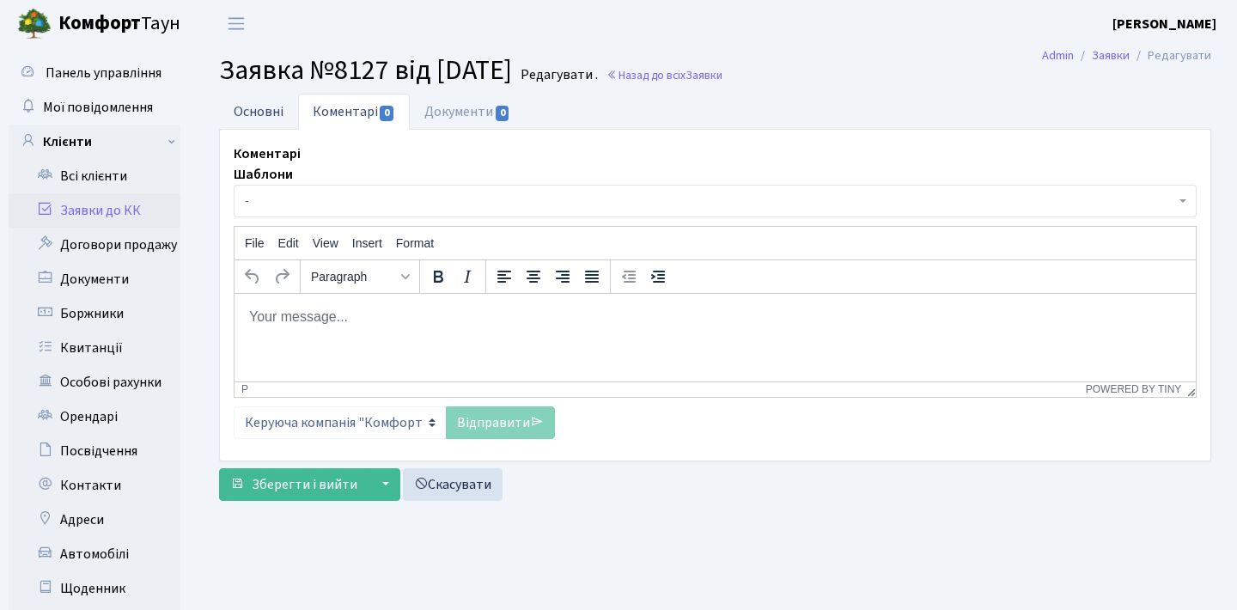
click at [264, 111] on link "Основні" at bounding box center [258, 111] width 79 height 35
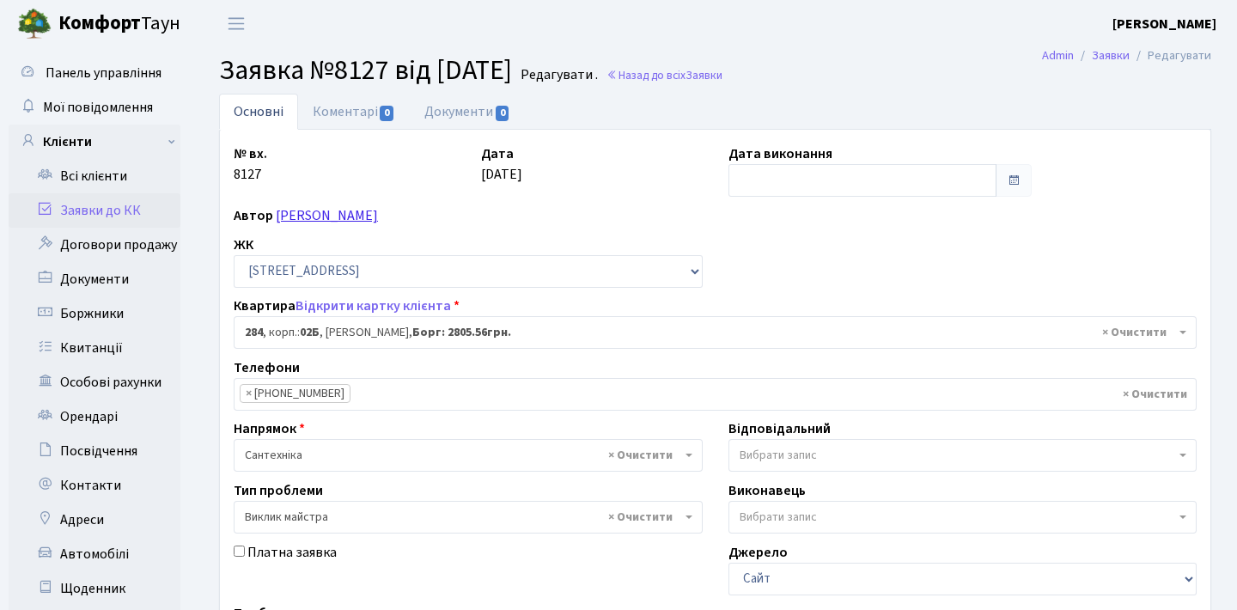
click at [378, 216] on link "Мовчан Максим Володимирович" at bounding box center [327, 215] width 102 height 19
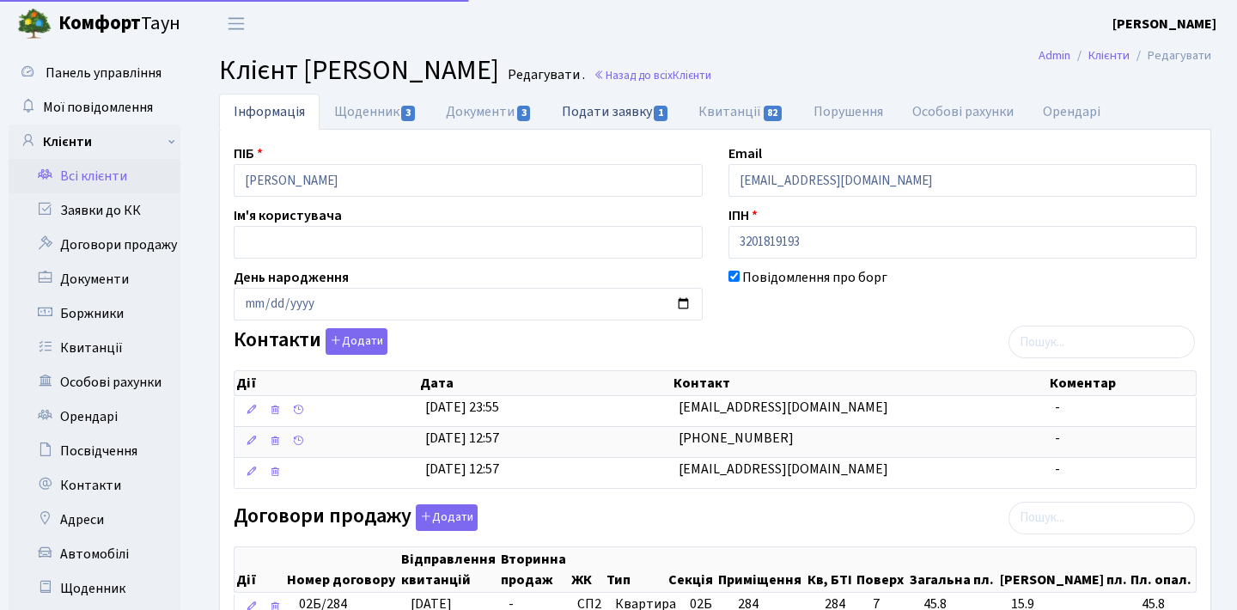
click at [643, 123] on link "Подати заявку 1" at bounding box center [615, 111] width 137 height 35
select select "25"
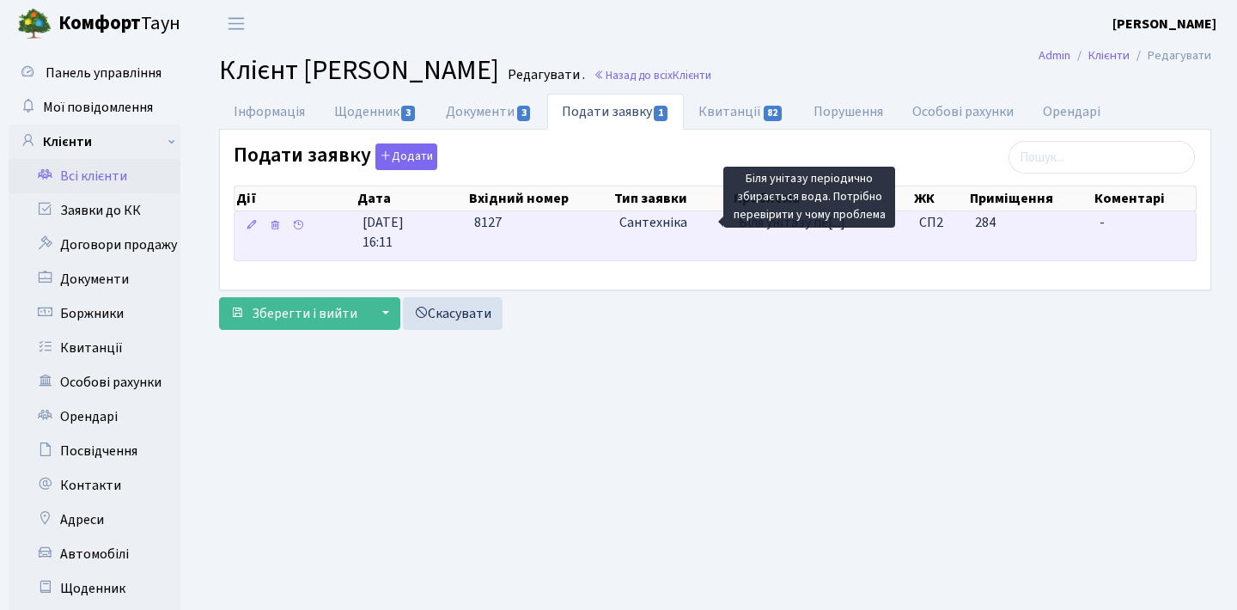
click at [773, 229] on span "Біля унітазу пе[...]" at bounding box center [792, 222] width 107 height 19
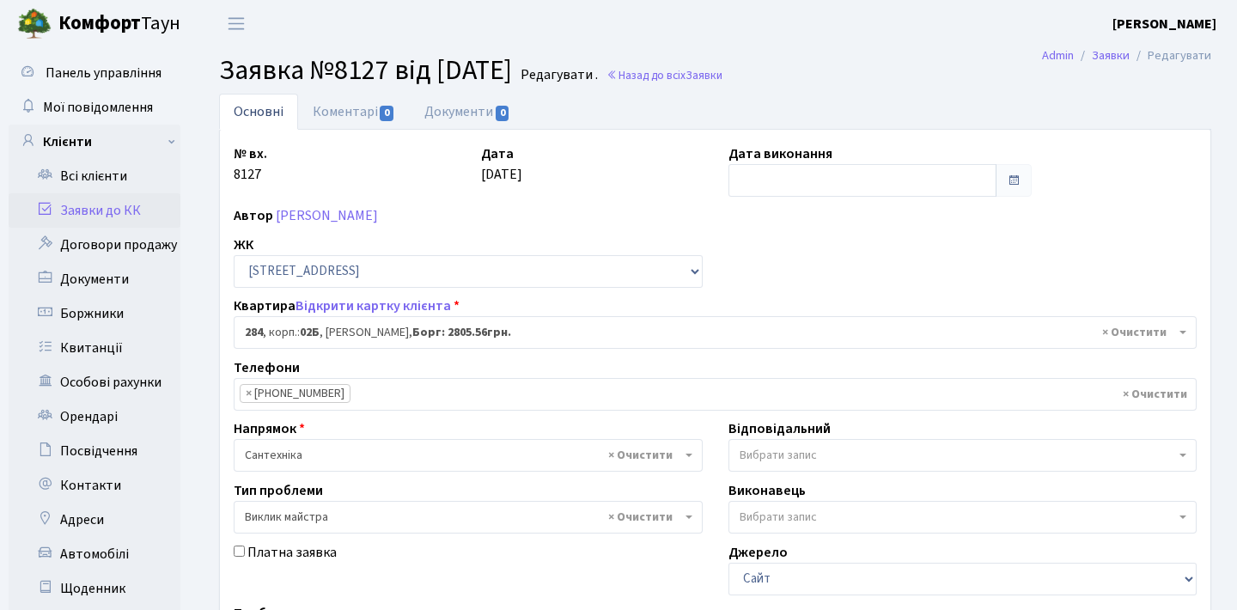
select select "20534"
select select "29"
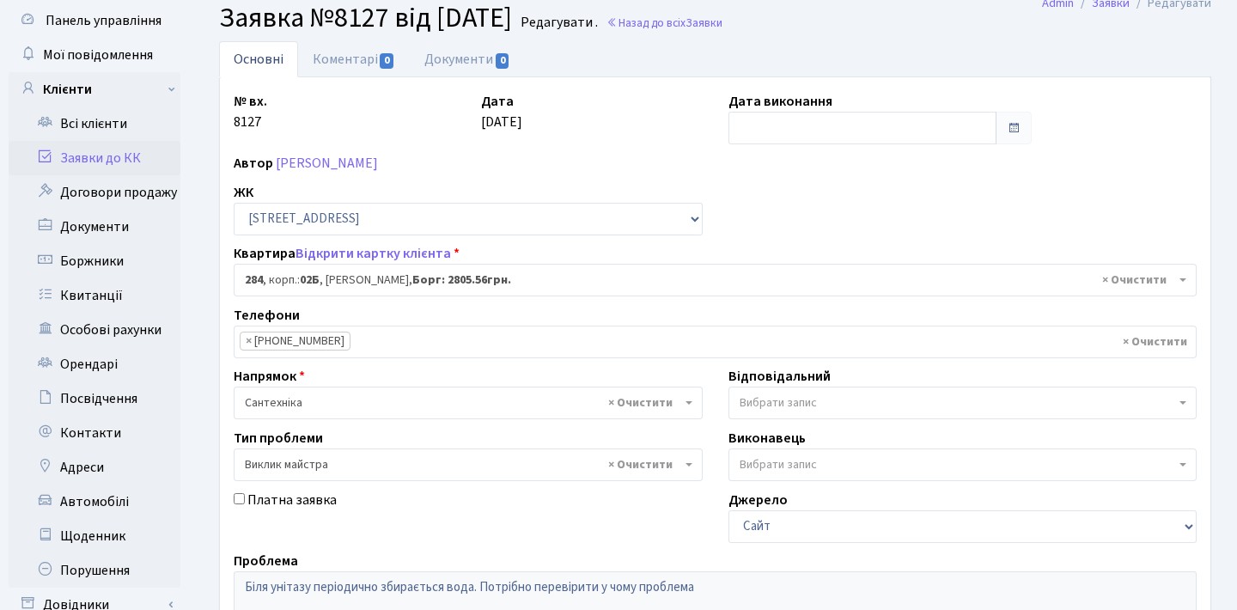
scroll to position [64, 0]
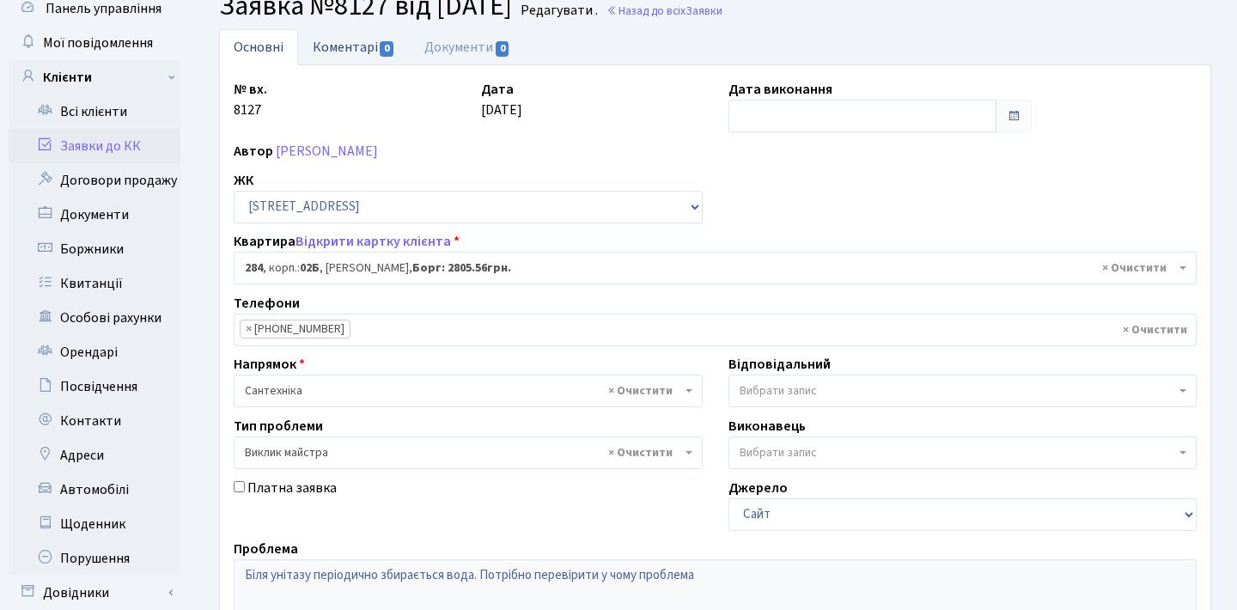
click at [375, 50] on link "Коментарі 0" at bounding box center [354, 46] width 112 height 35
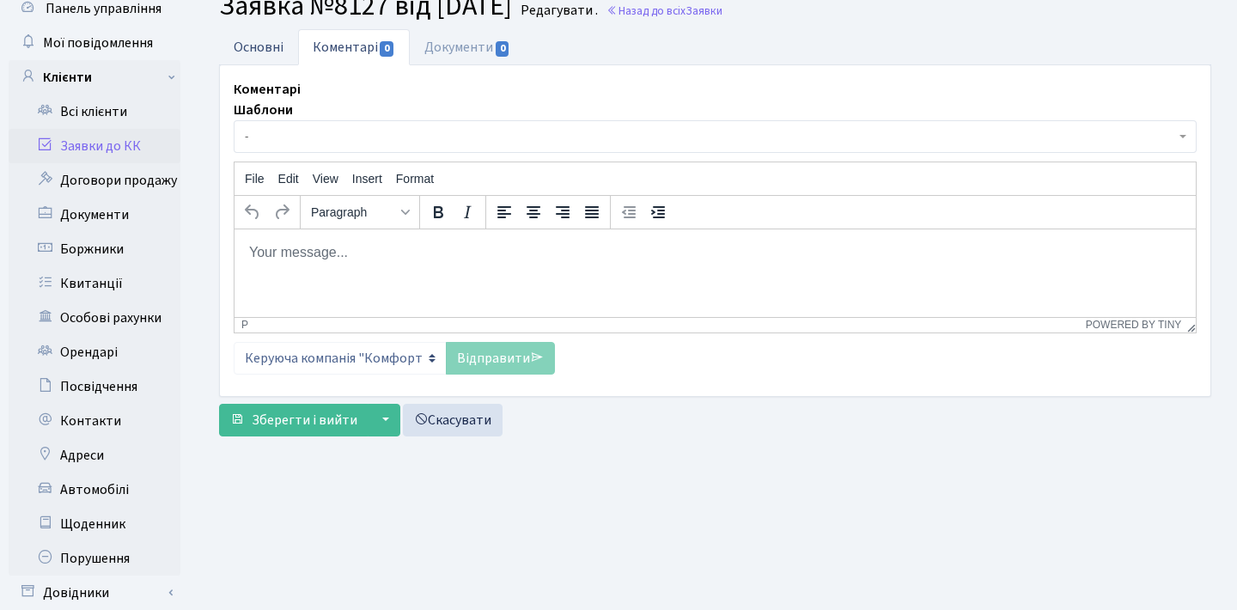
click at [281, 52] on link "Основні" at bounding box center [258, 46] width 79 height 35
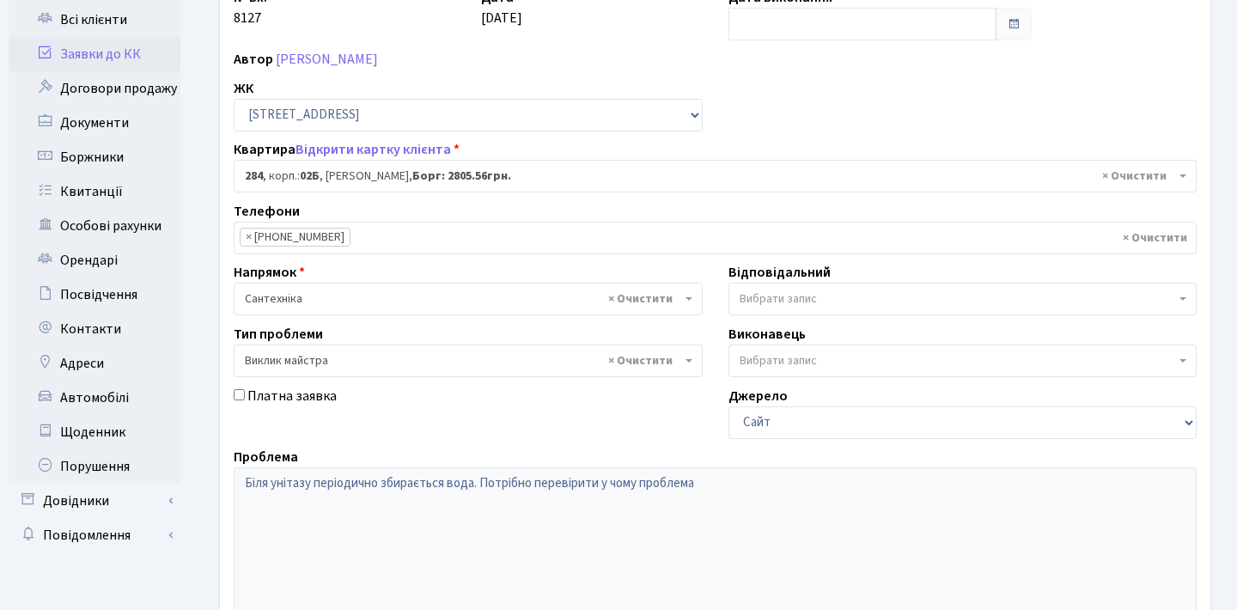
scroll to position [40, 0]
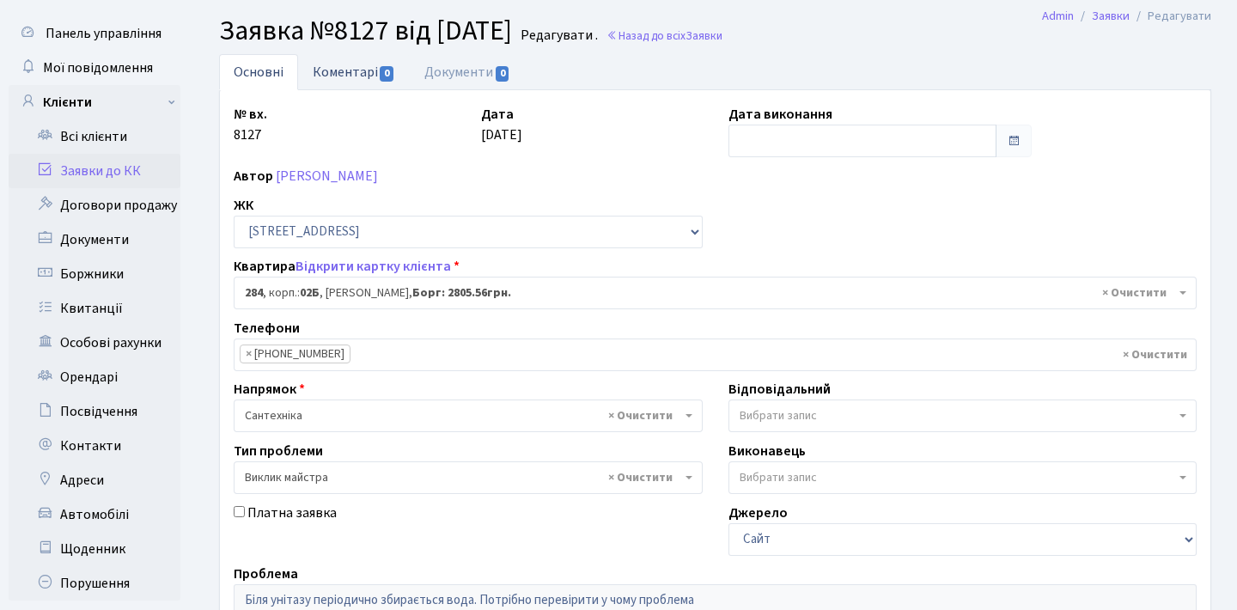
click at [357, 71] on link "Коментарі 0" at bounding box center [354, 71] width 112 height 35
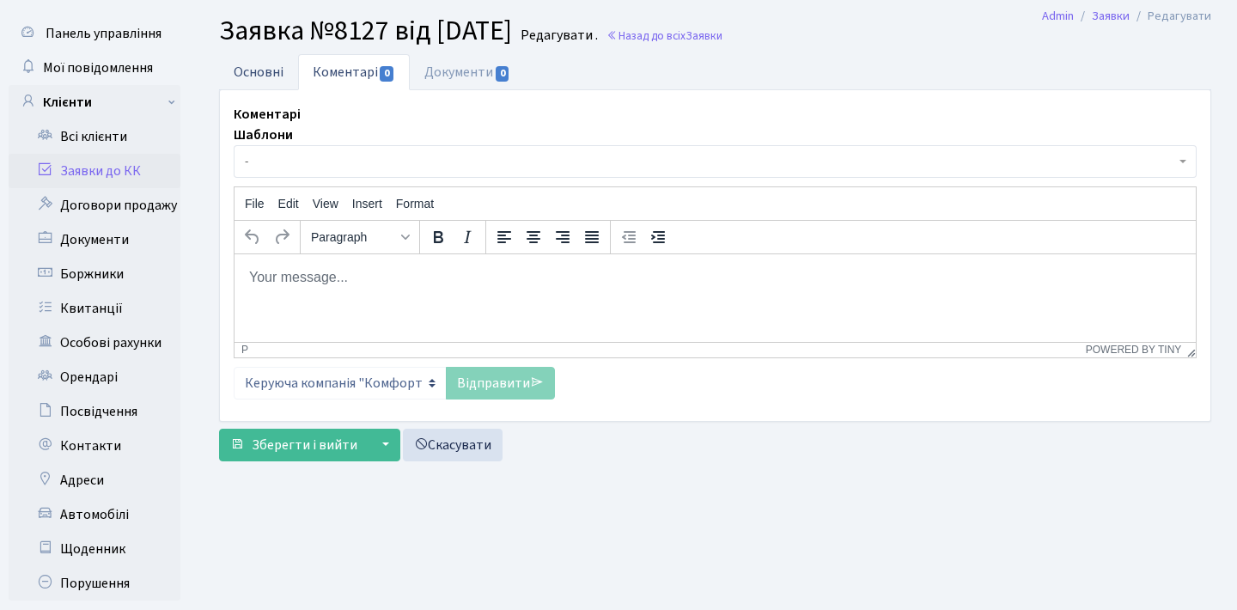
click at [278, 72] on link "Основні" at bounding box center [258, 71] width 79 height 35
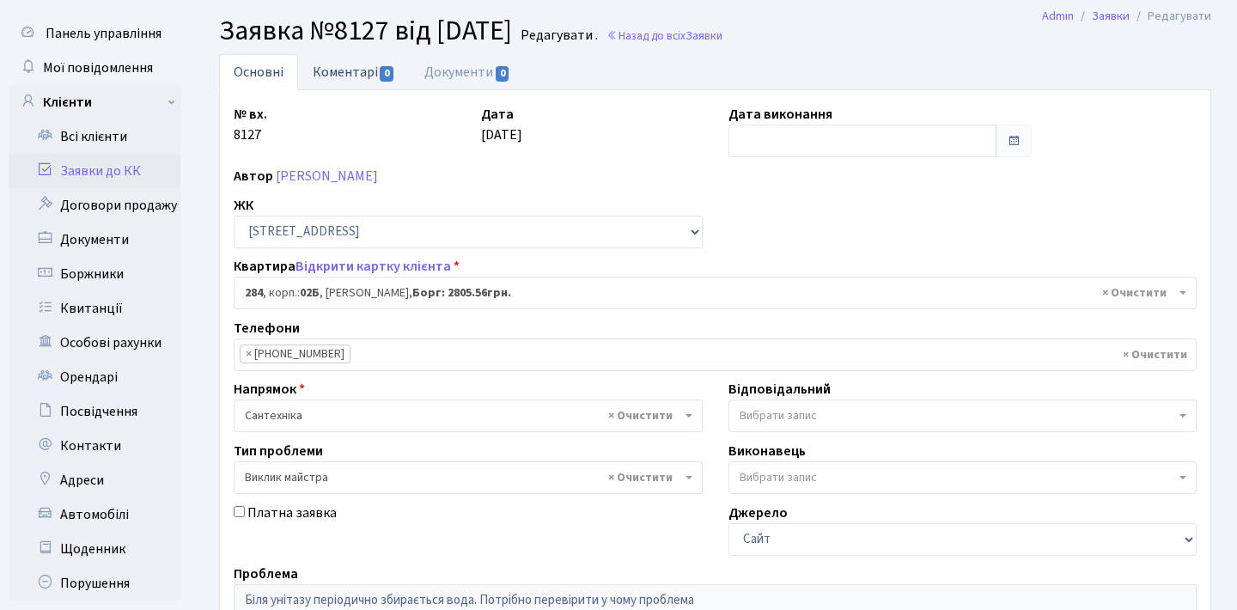
click at [357, 67] on link "Коментарі 0" at bounding box center [354, 71] width 112 height 35
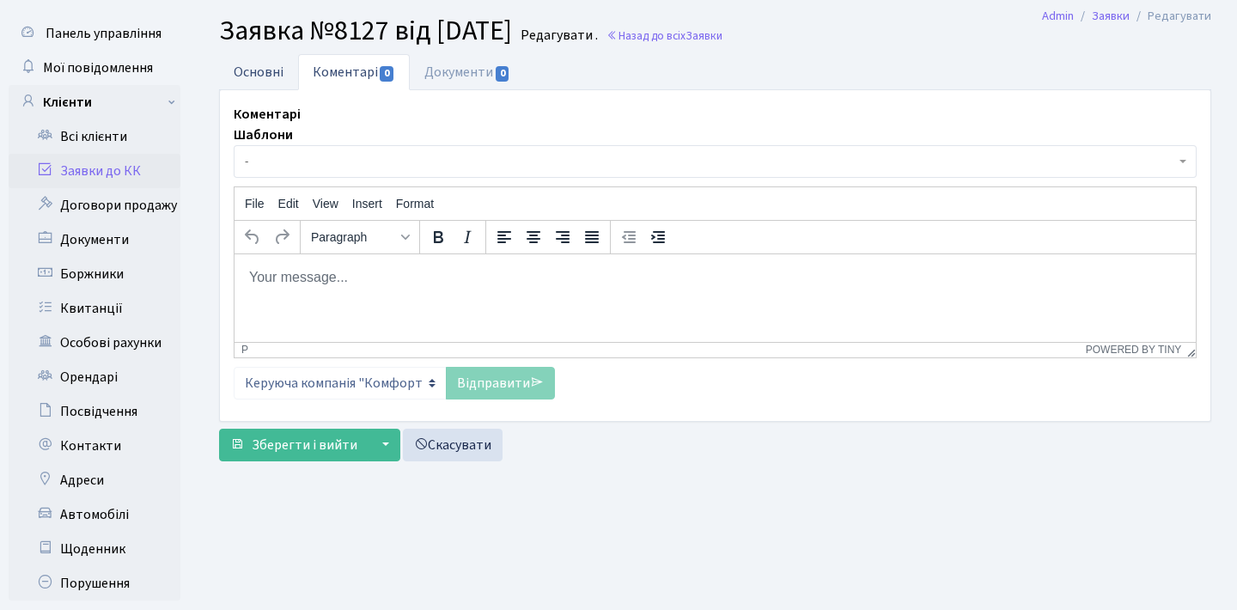
click at [252, 68] on link "Основні" at bounding box center [258, 71] width 79 height 35
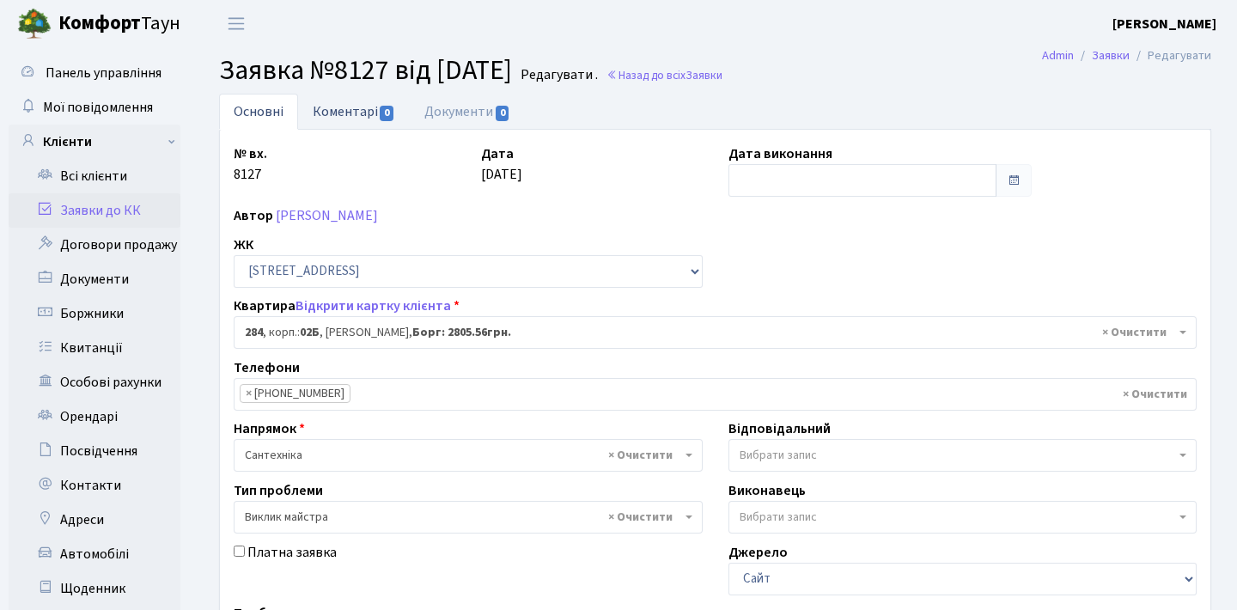
click at [348, 112] on link "Коментарі 0" at bounding box center [354, 111] width 112 height 35
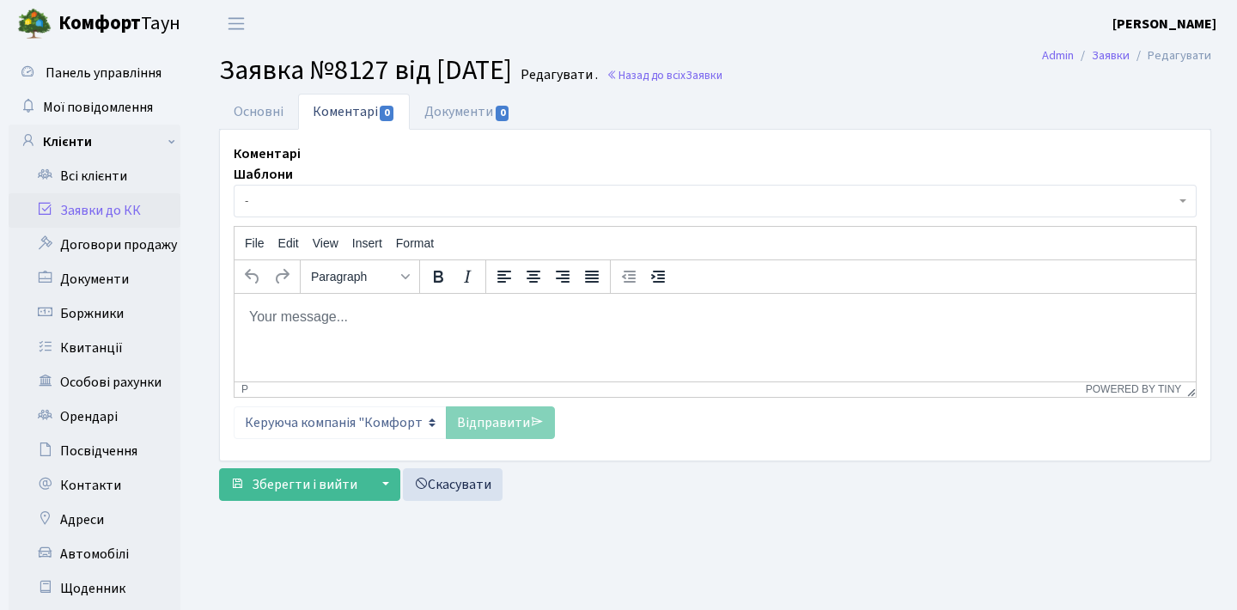
click at [396, 327] on html at bounding box center [715, 316] width 961 height 46
paste body "Rich Text Area. Press ALT-0 for help."
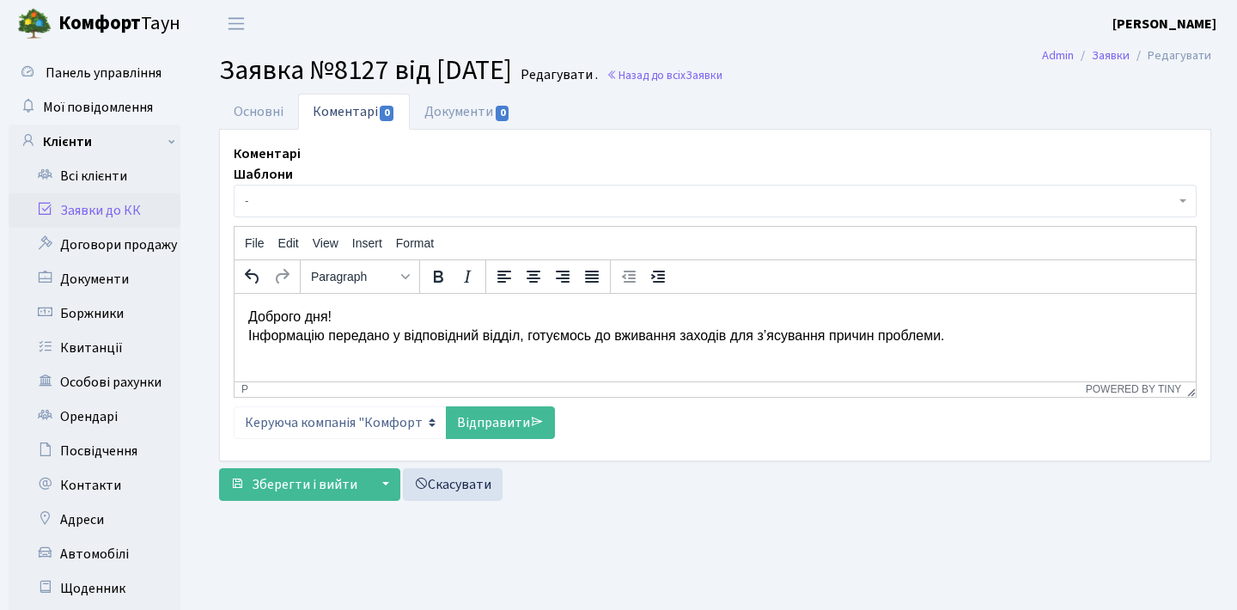
click at [249, 335] on p "Доброго дня! Інформацію передано у відповідний відділ, готуємось до вживання за…" at bounding box center [715, 326] width 934 height 39
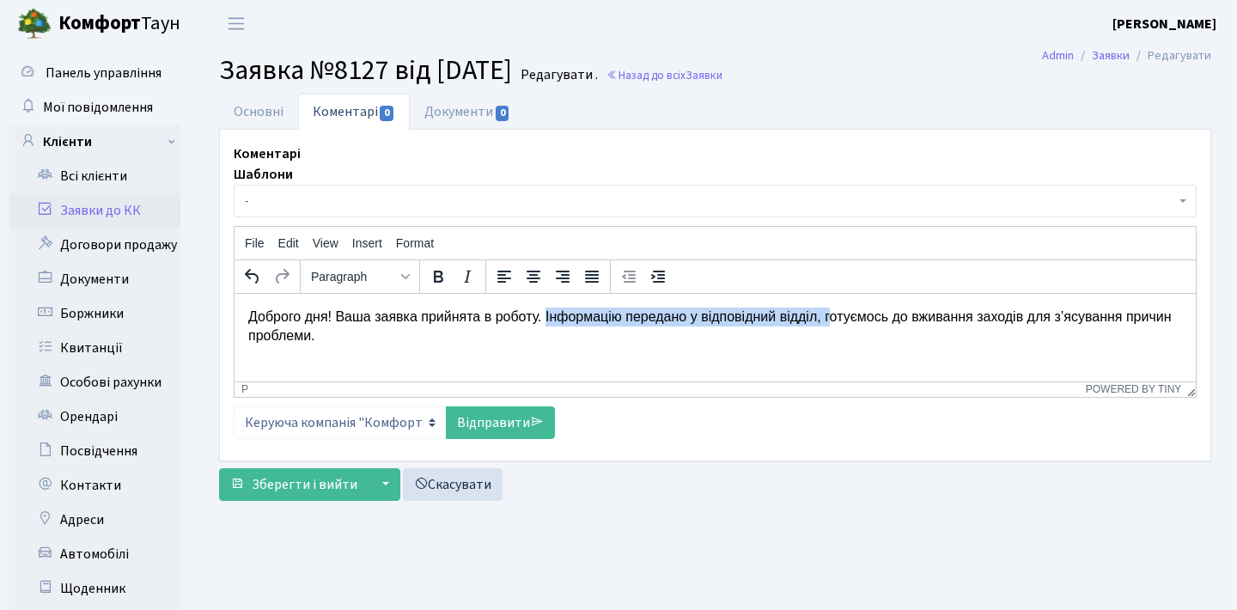
drag, startPoint x: 843, startPoint y: 316, endPoint x: 553, endPoint y: 314, distance: 289.5
click at [553, 314] on p "Доброго дня! Ваша заявка прийнята в роботу. Інформацію передано у відповідний в…" at bounding box center [715, 326] width 934 height 39
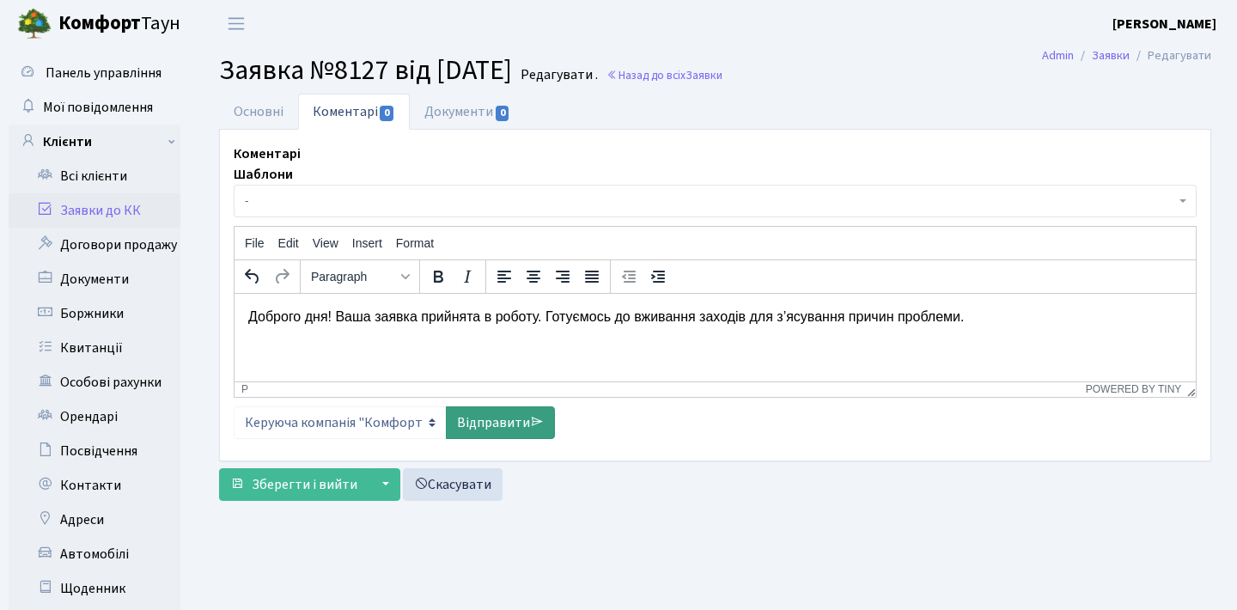
click at [491, 424] on link "Відправити" at bounding box center [500, 422] width 109 height 33
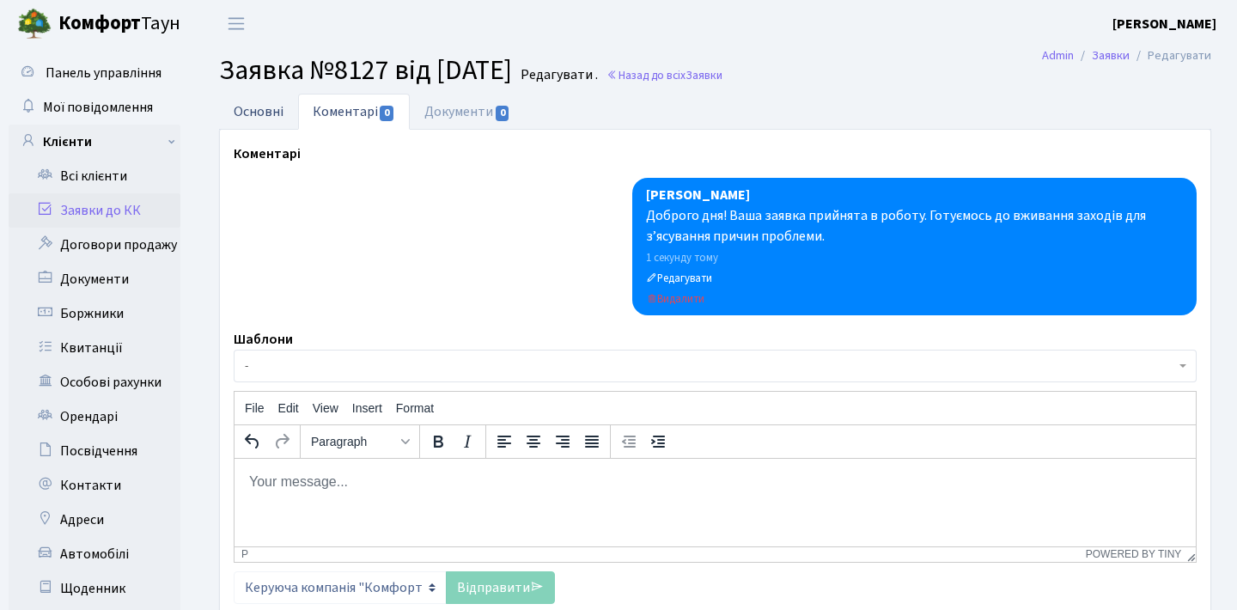
click at [282, 113] on link "Основні" at bounding box center [258, 111] width 79 height 35
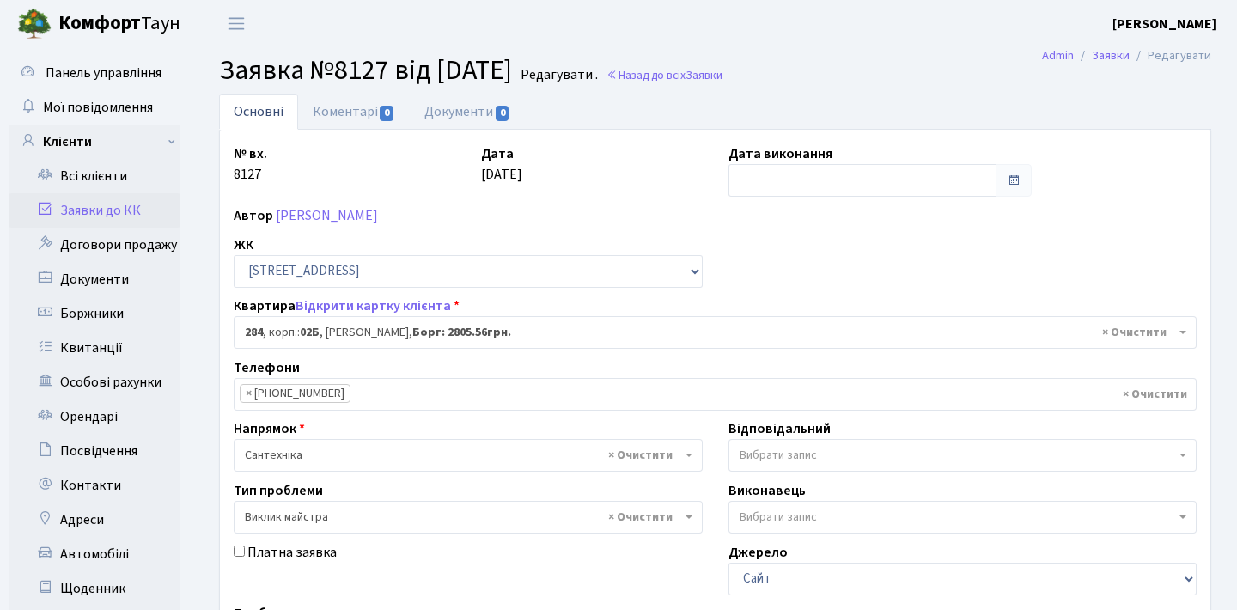
click at [119, 218] on link "Заявки до КК" at bounding box center [95, 210] width 172 height 34
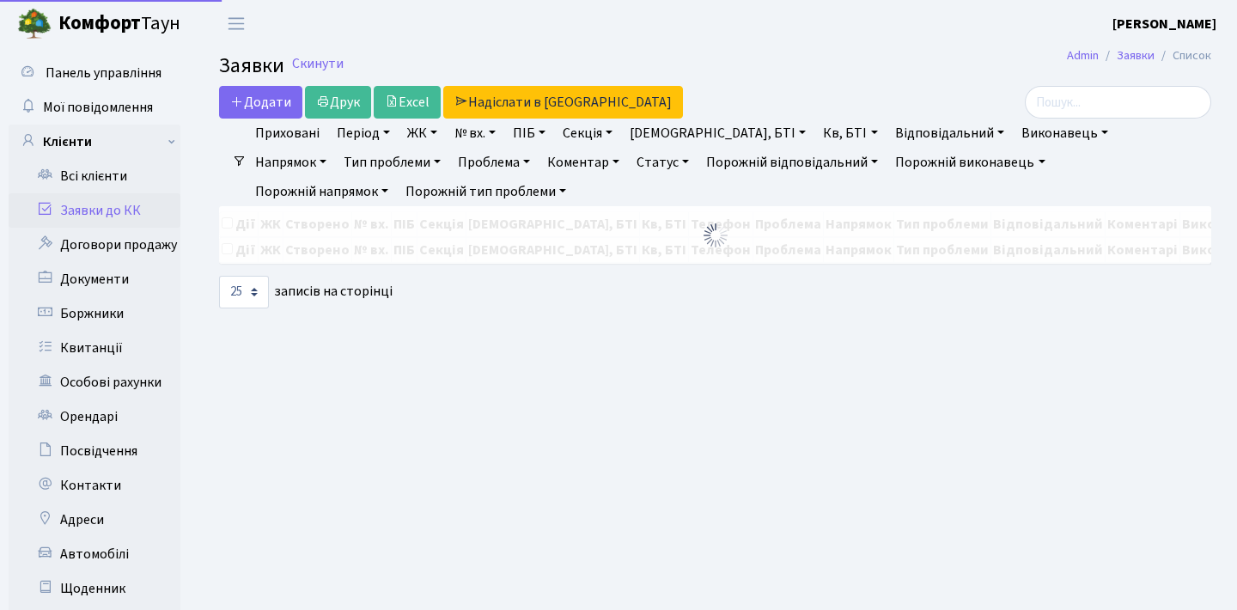
select select "25"
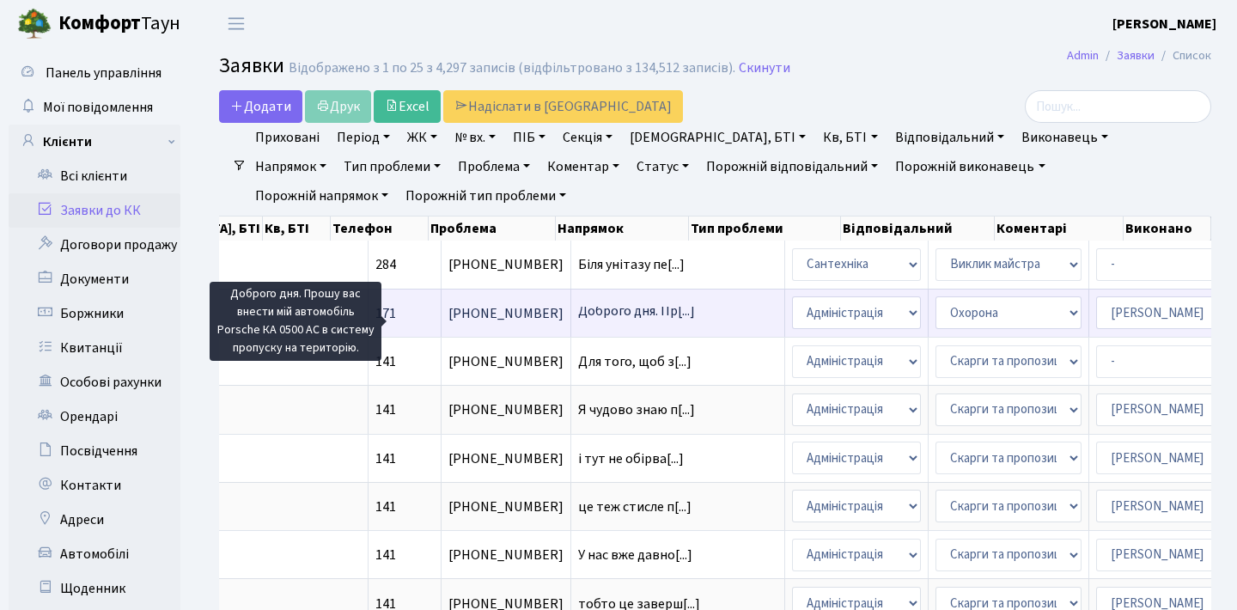
scroll to position [3, 0]
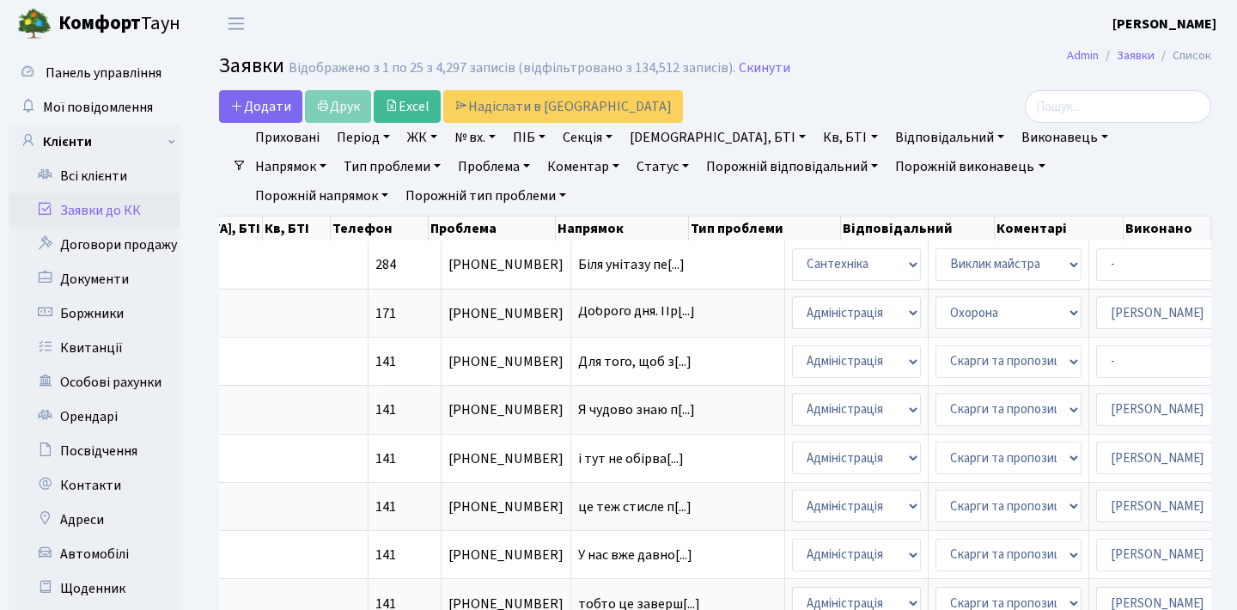
click at [333, 152] on link "Напрямок" at bounding box center [290, 166] width 85 height 29
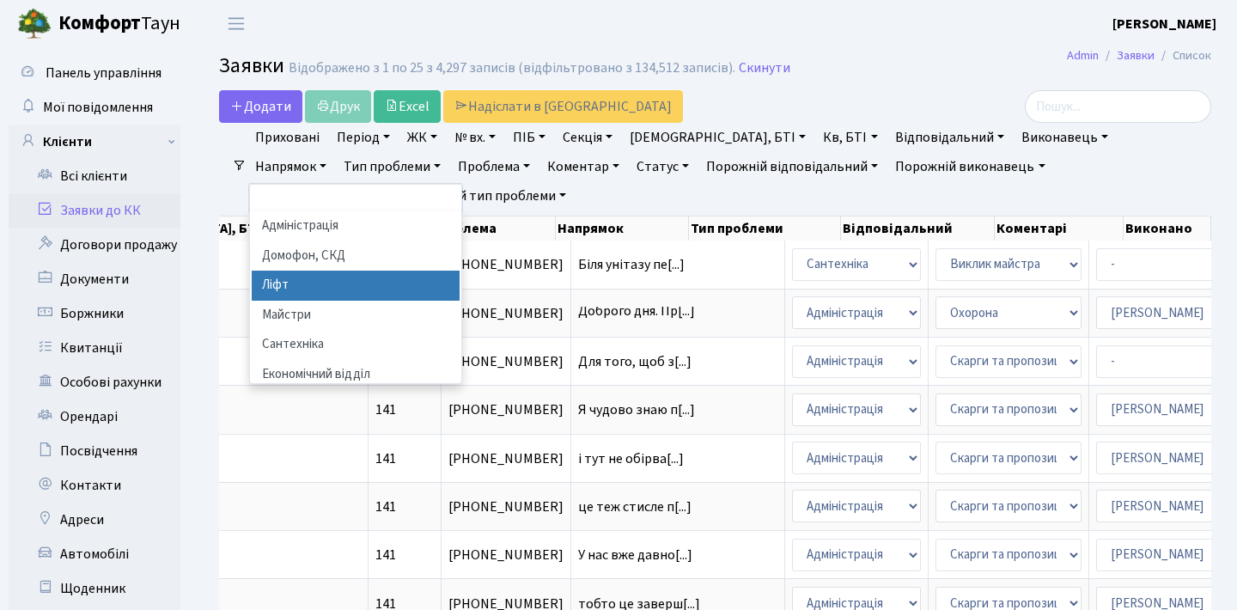
click at [460, 271] on li "Ліфт" at bounding box center [356, 286] width 208 height 30
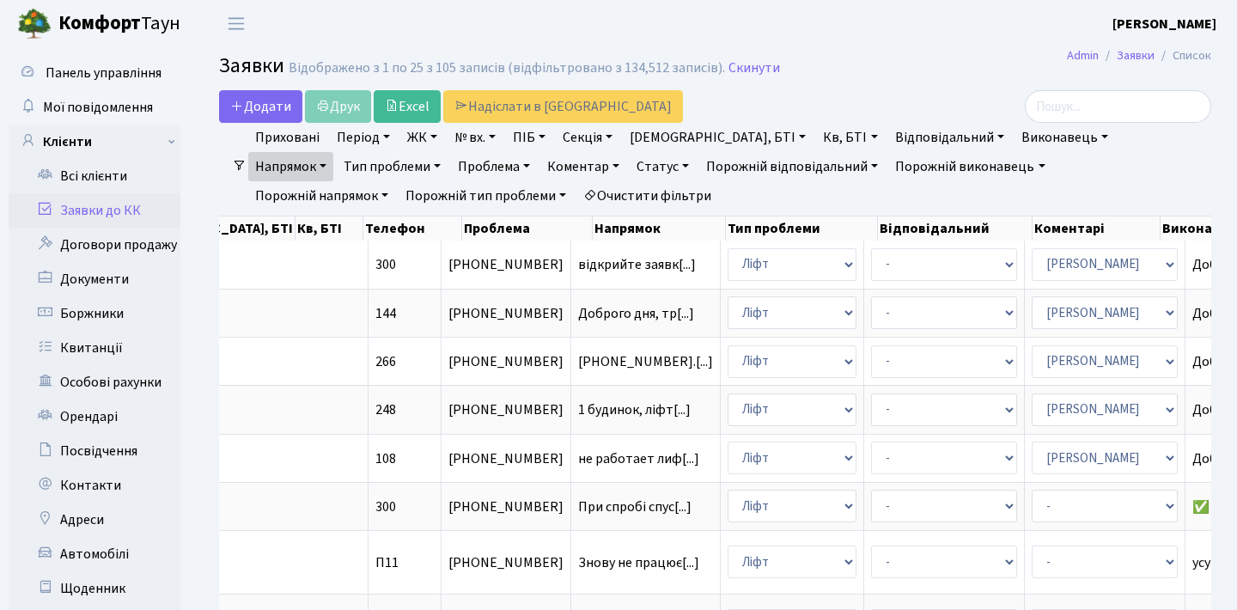
click at [384, 126] on link "Період" at bounding box center [363, 137] width 67 height 29
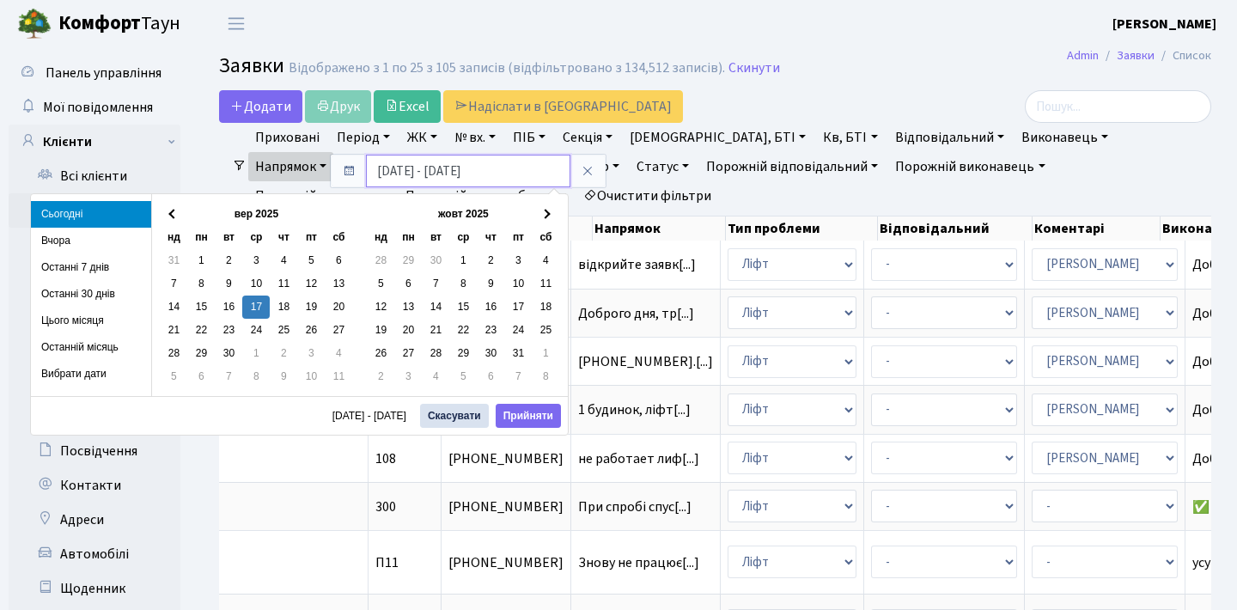
click at [435, 168] on input "17.09.2025 - 17.09.2025" at bounding box center [468, 171] width 204 height 33
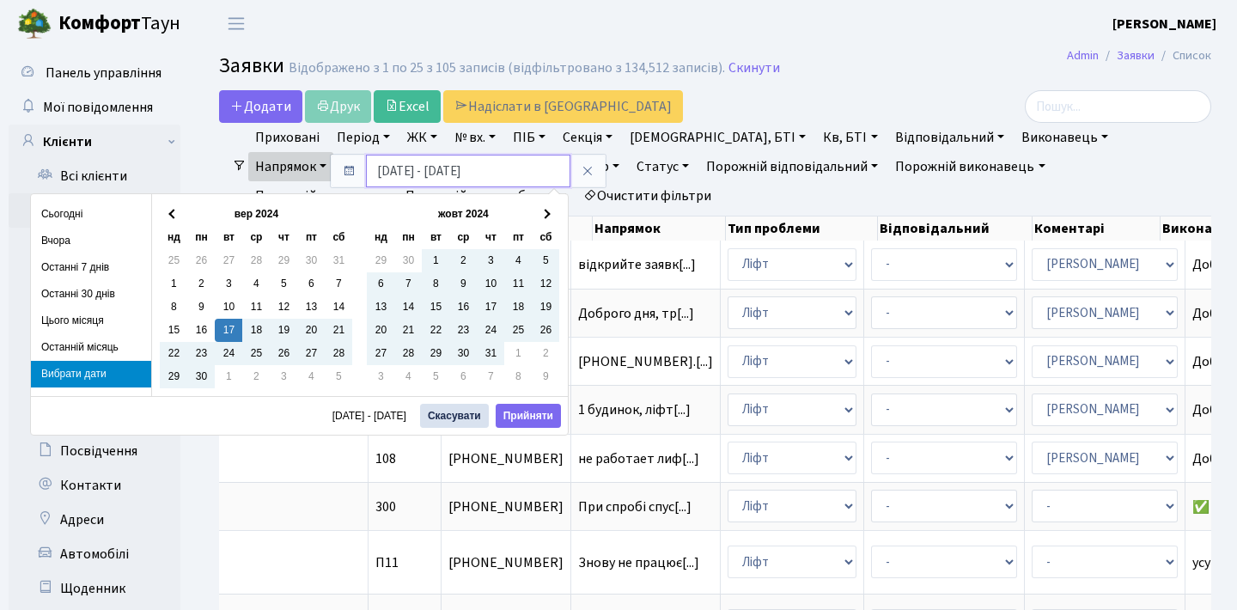
click at [389, 172] on input "17.09.2024 - 17.09.2025" at bounding box center [468, 171] width 204 height 33
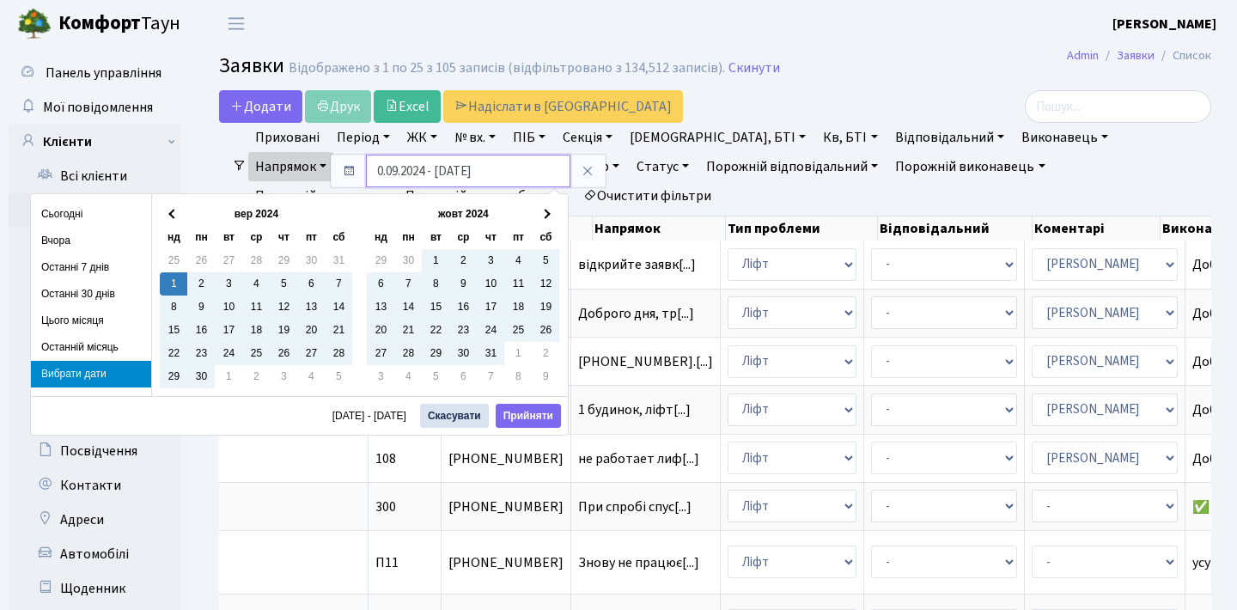
type input "[DATE] - [DATE]"
click at [528, 413] on button "Прийняти" at bounding box center [528, 416] width 65 height 24
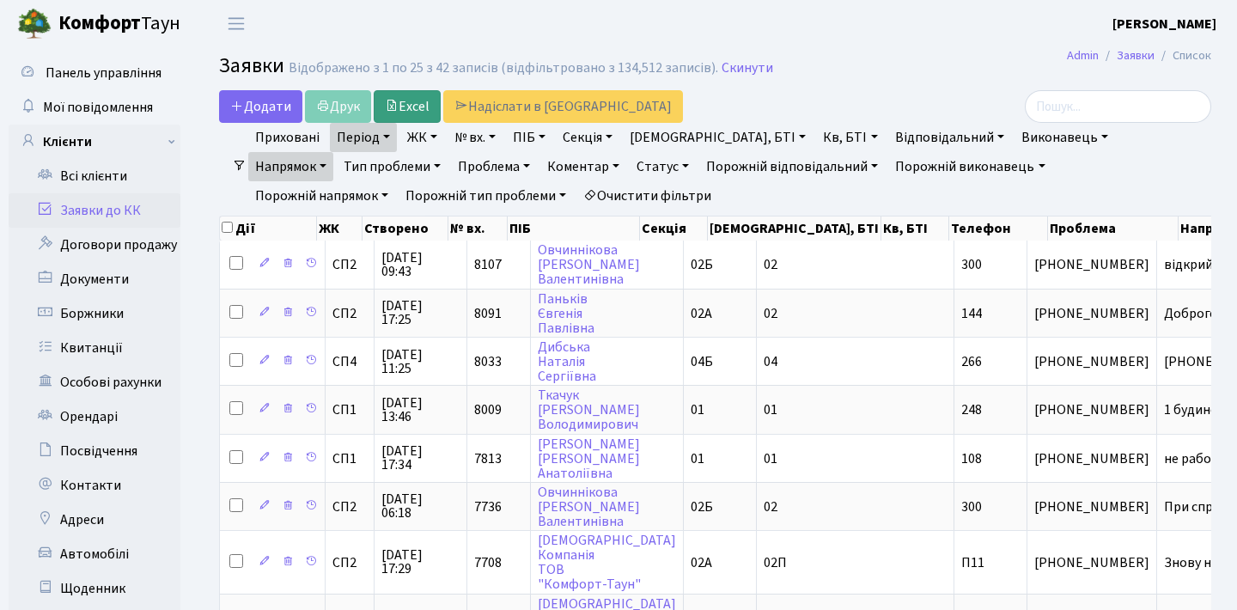
click at [423, 108] on link "Excel" at bounding box center [407, 106] width 67 height 33
click at [630, 168] on link "Статус" at bounding box center [663, 166] width 66 height 29
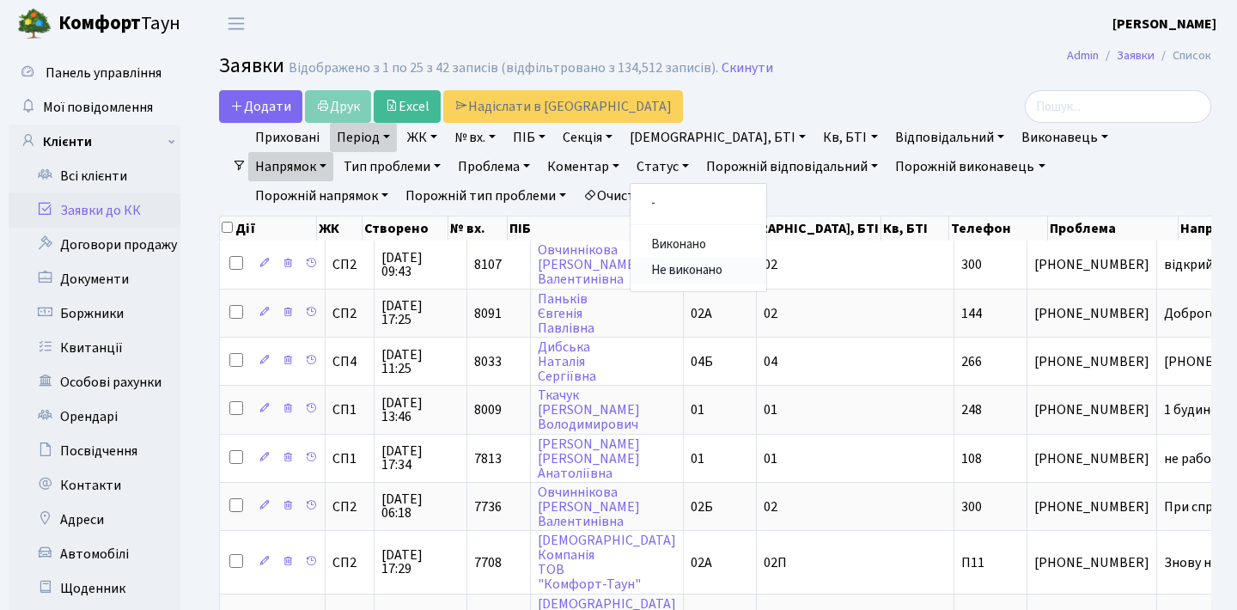
click at [631, 263] on link "Не виконано" at bounding box center [699, 271] width 136 height 27
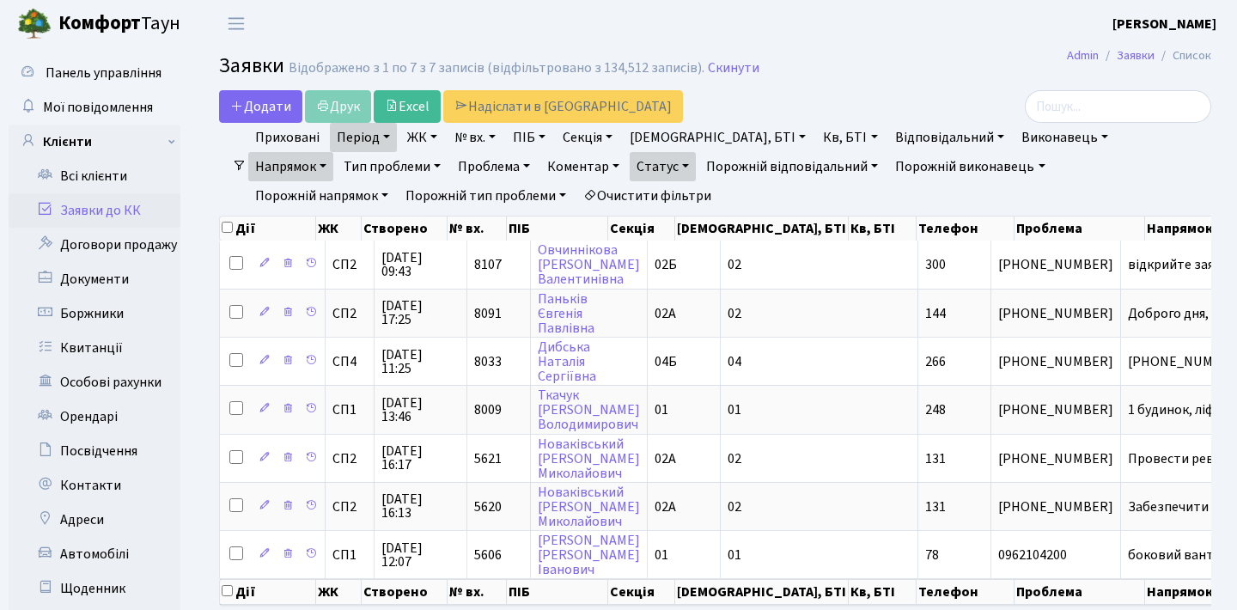
click at [333, 152] on link "Напрямок" at bounding box center [290, 166] width 85 height 29
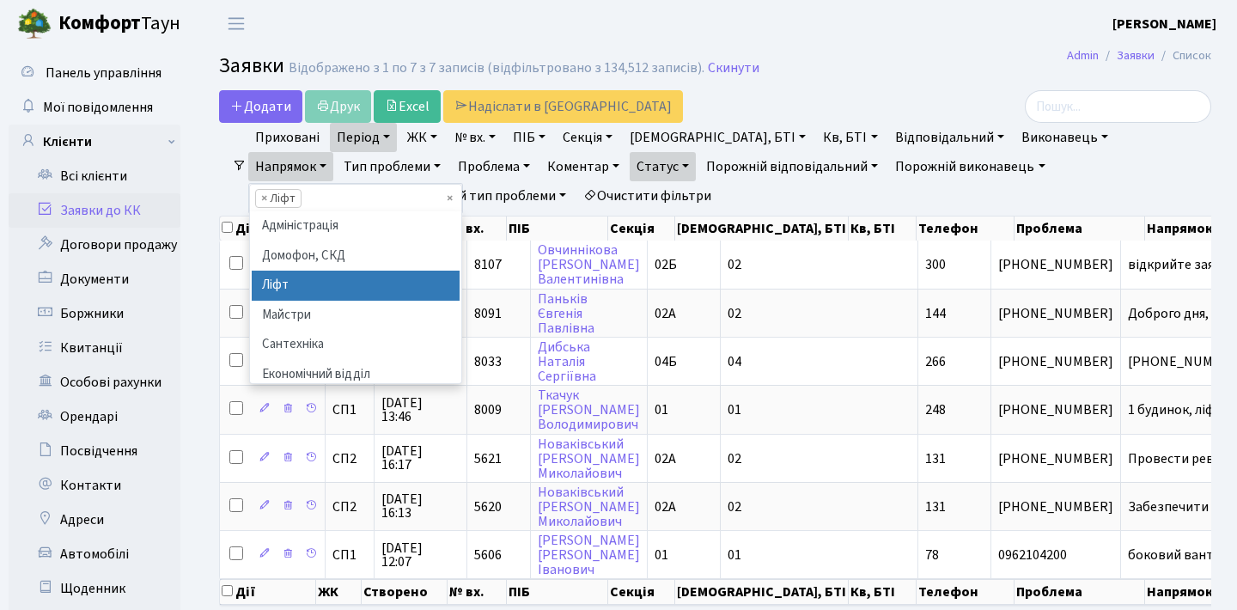
click at [333, 152] on link "Напрямок" at bounding box center [290, 166] width 85 height 29
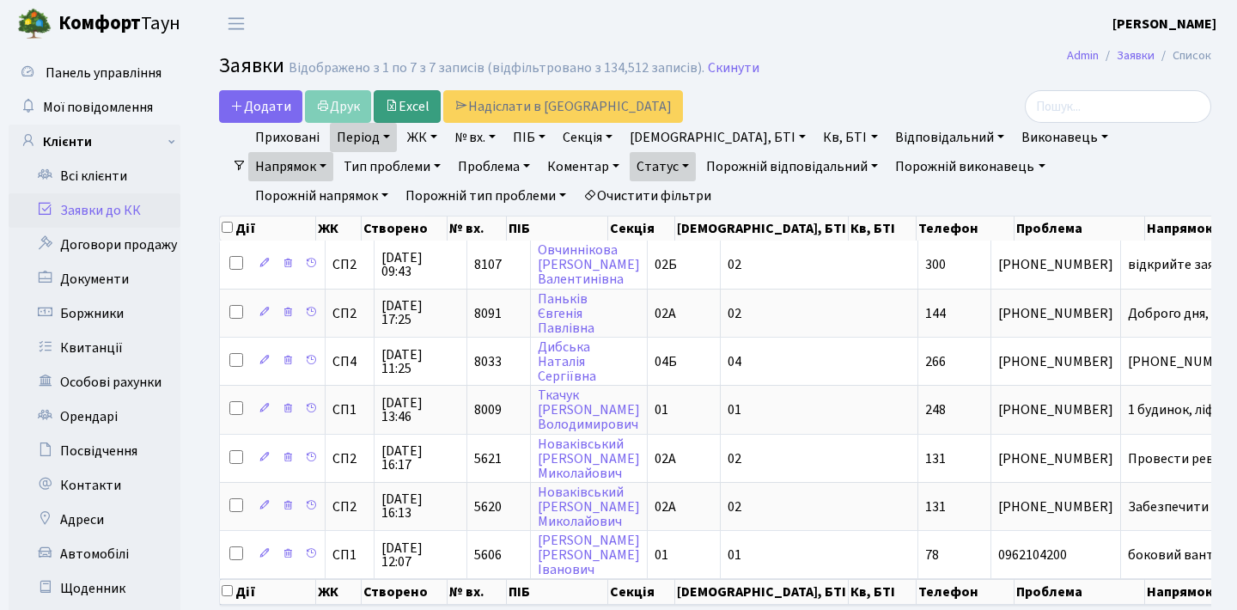
click at [415, 101] on link "Excel" at bounding box center [407, 106] width 67 height 33
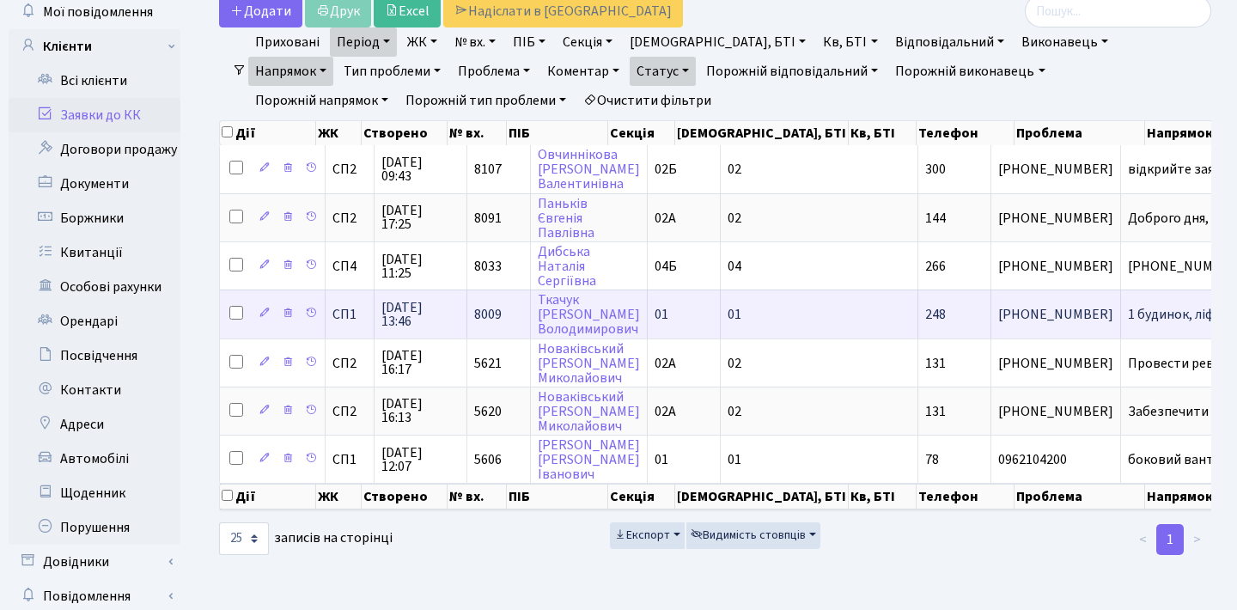
scroll to position [102, 0]
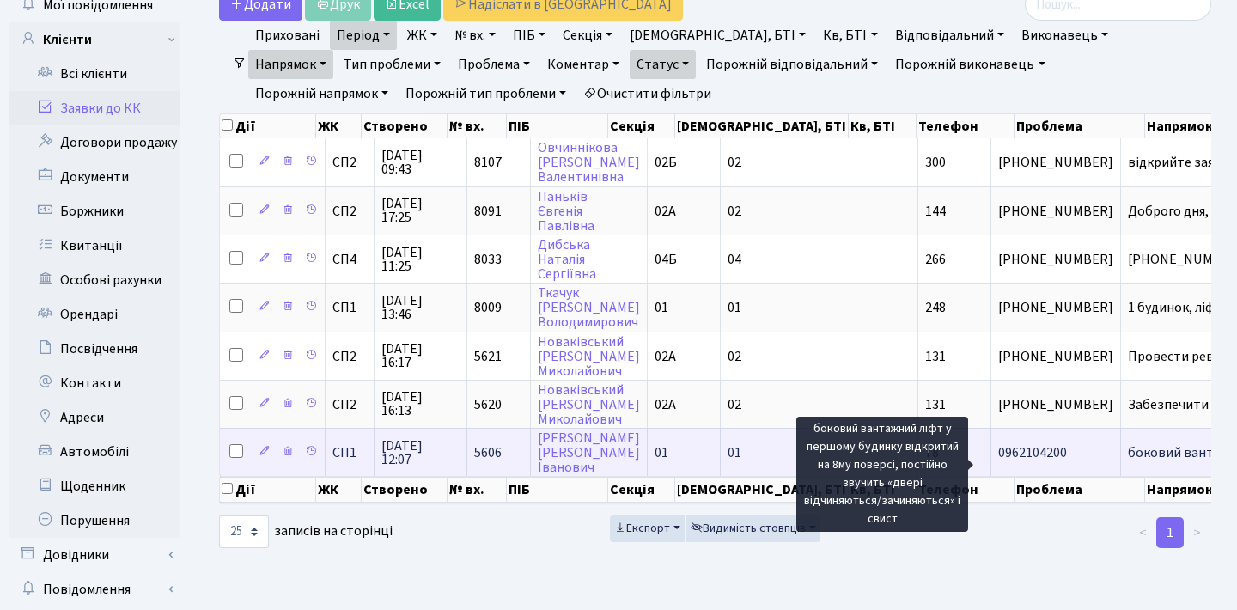
click at [1128, 458] on span "боковий вантажн[...]" at bounding box center [1191, 452] width 127 height 19
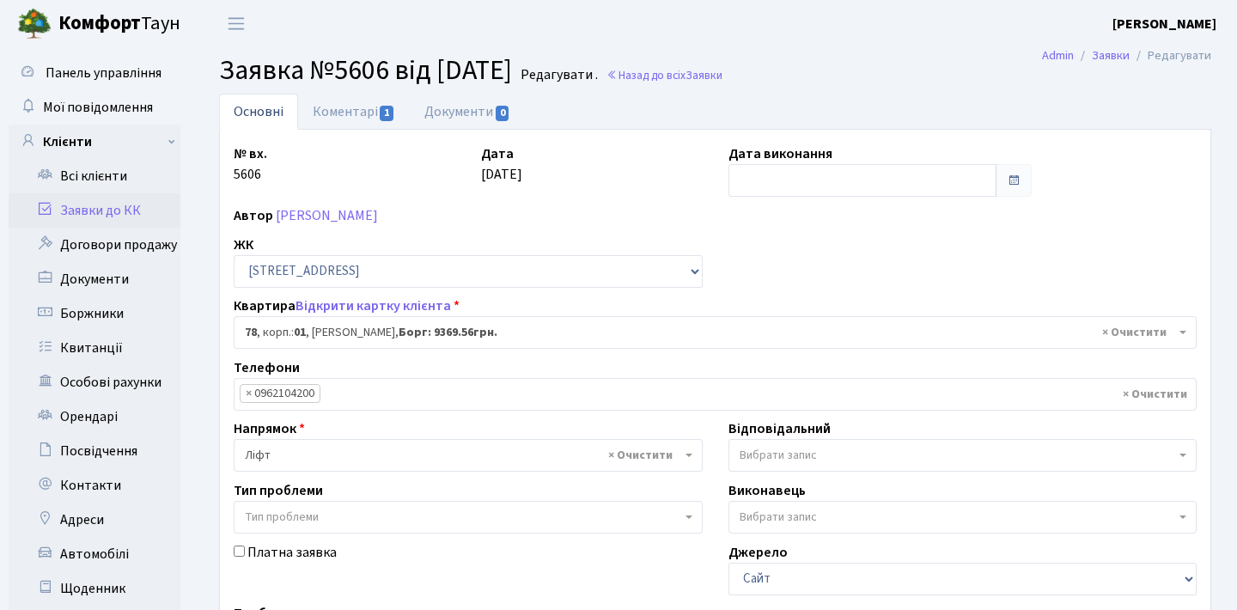
select select "20003"
click at [344, 107] on link "Коментарі 1" at bounding box center [354, 111] width 112 height 35
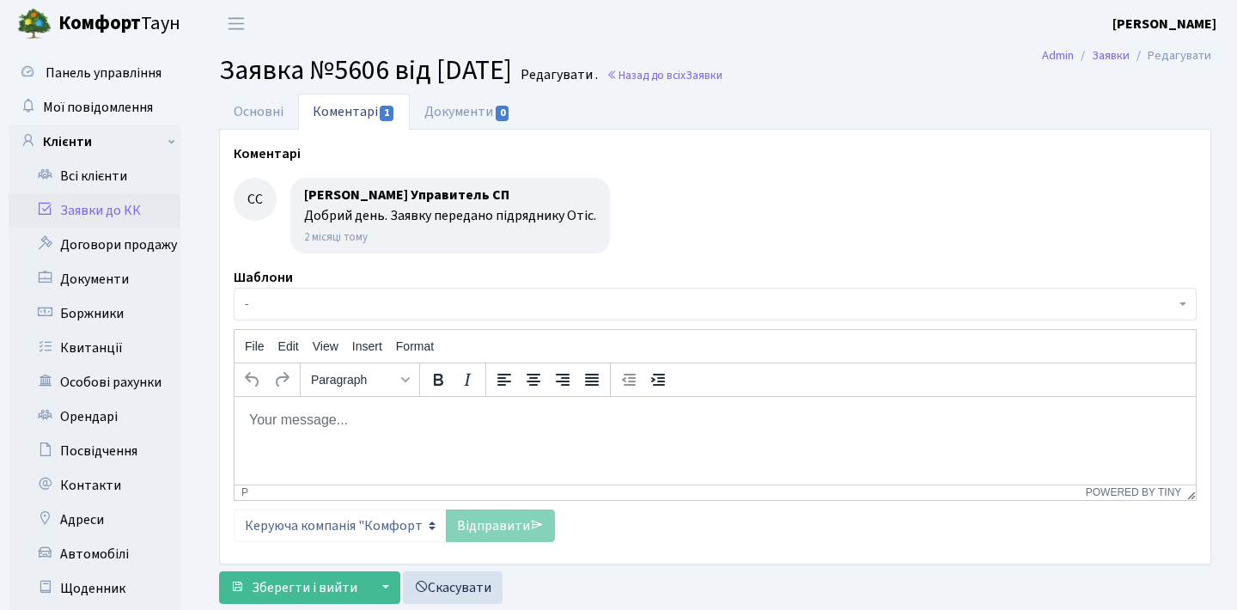
click at [427, 425] on p "Rich Text Area. Press ALT-0 for help." at bounding box center [715, 419] width 934 height 19
paste body "Rich Text Area. Press ALT-0 for help."
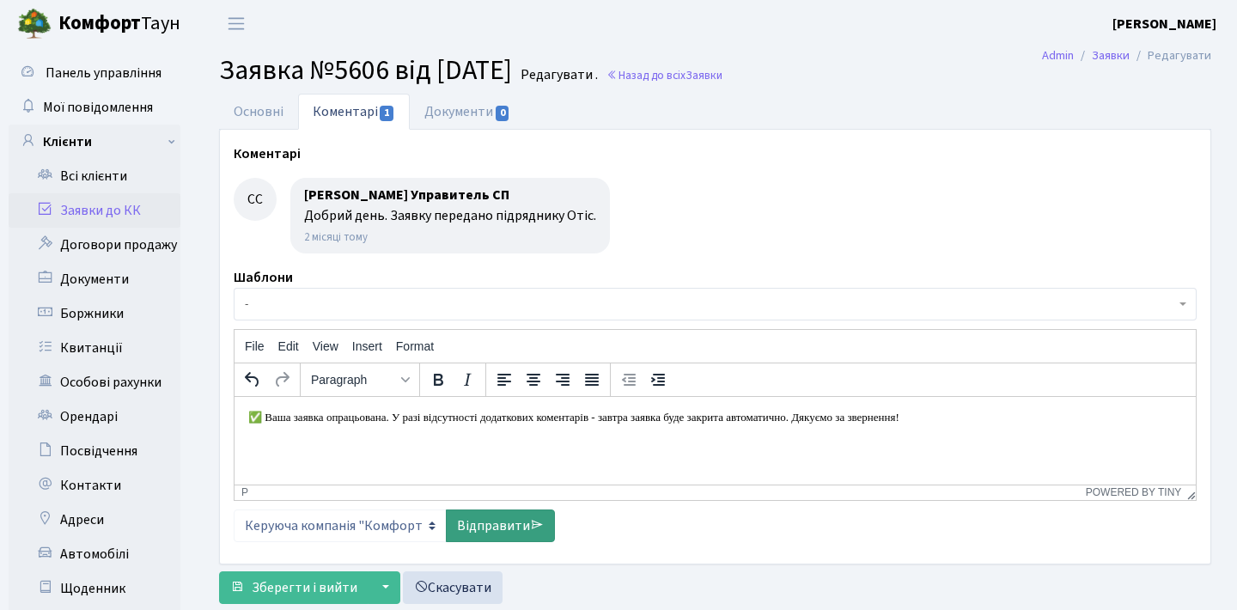
click at [481, 521] on link "Відправити" at bounding box center [500, 525] width 109 height 33
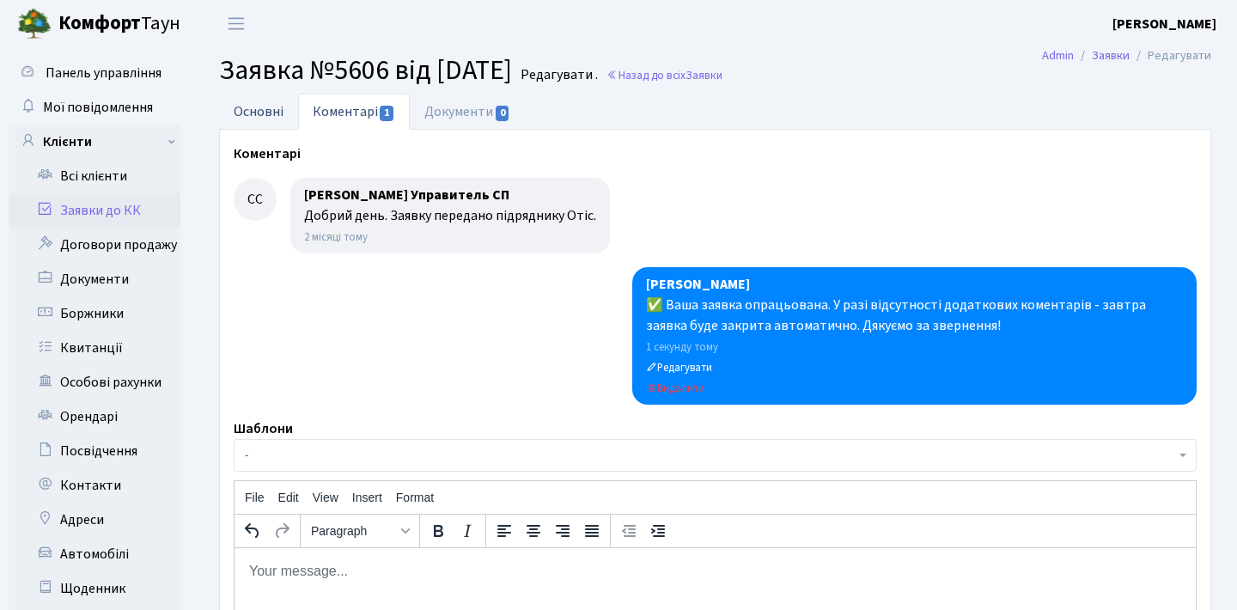
click at [264, 119] on link "Основні" at bounding box center [258, 111] width 79 height 35
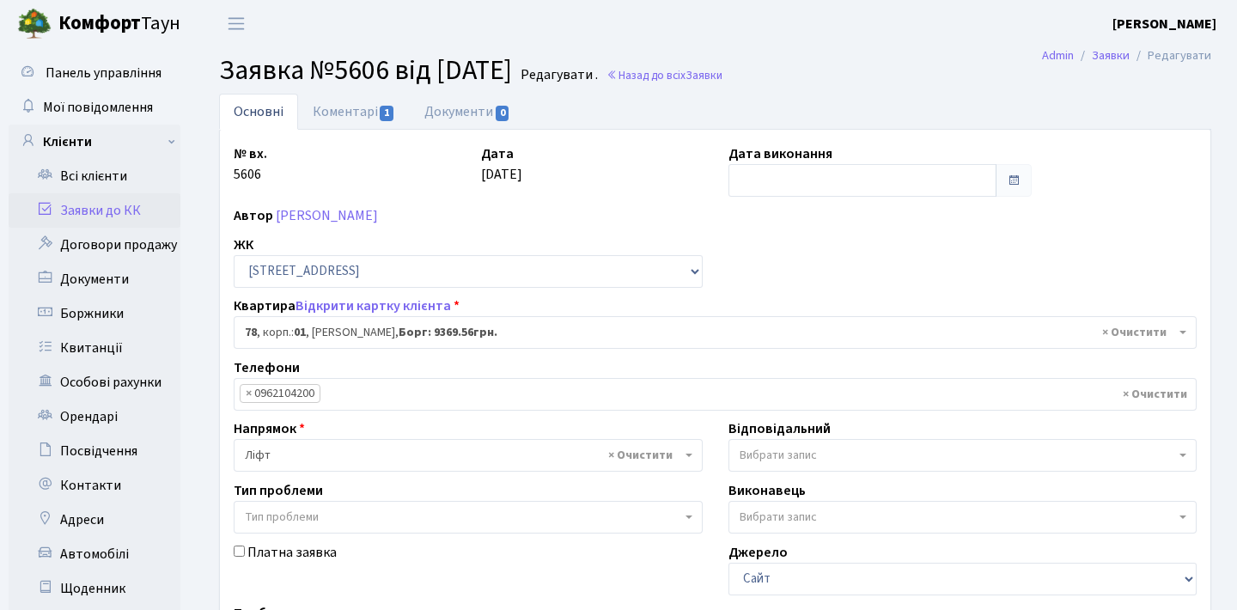
click at [143, 216] on link "Заявки до КК" at bounding box center [95, 210] width 172 height 34
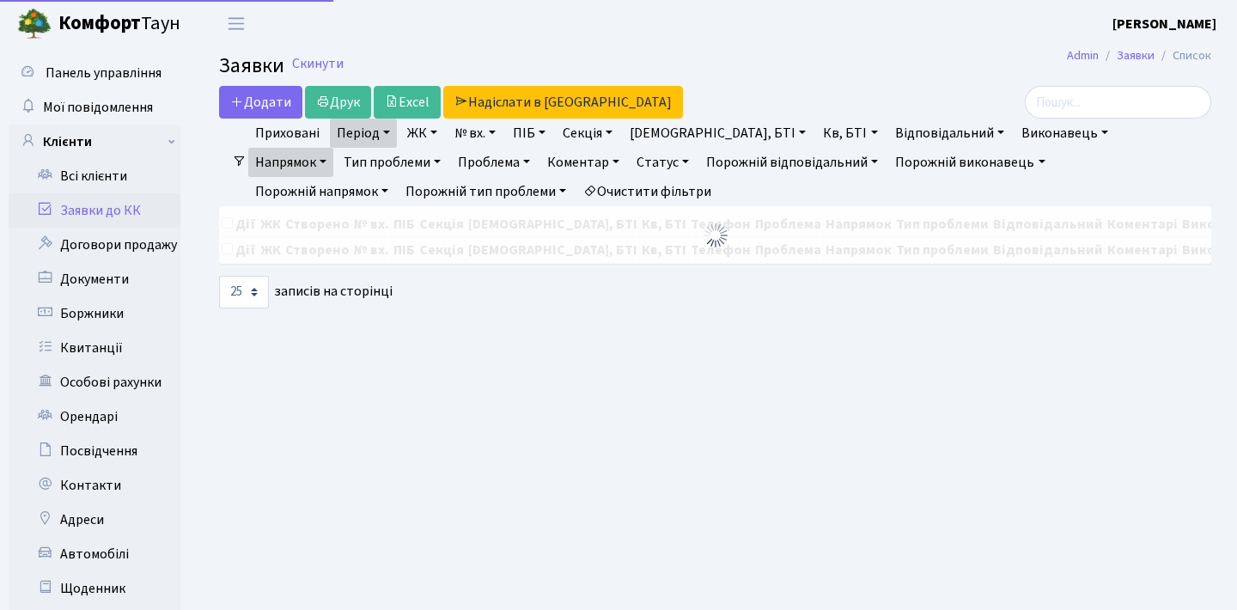
select select "25"
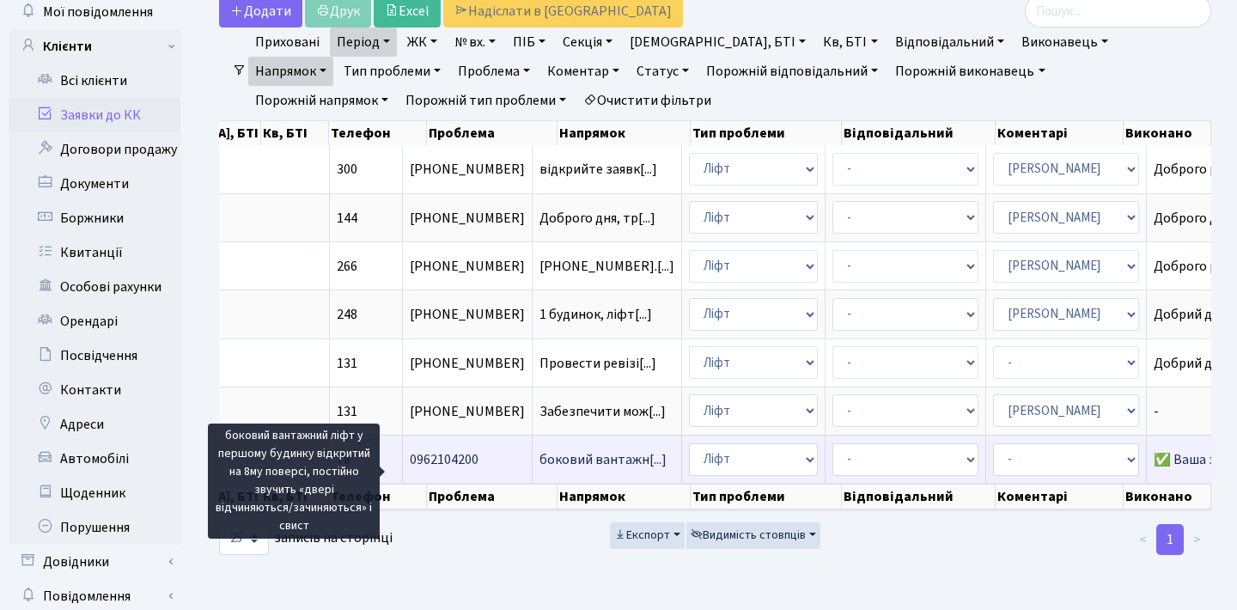
scroll to position [0, 588]
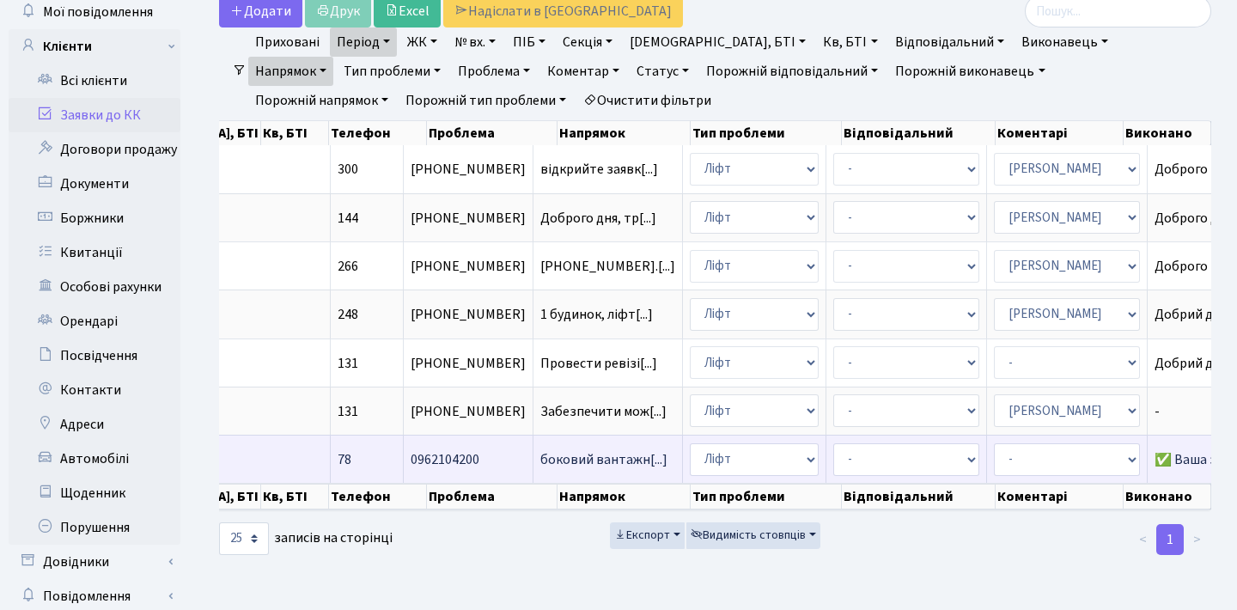
click at [533, 463] on td "боковий вантажн[...]" at bounding box center [607, 459] width 149 height 48
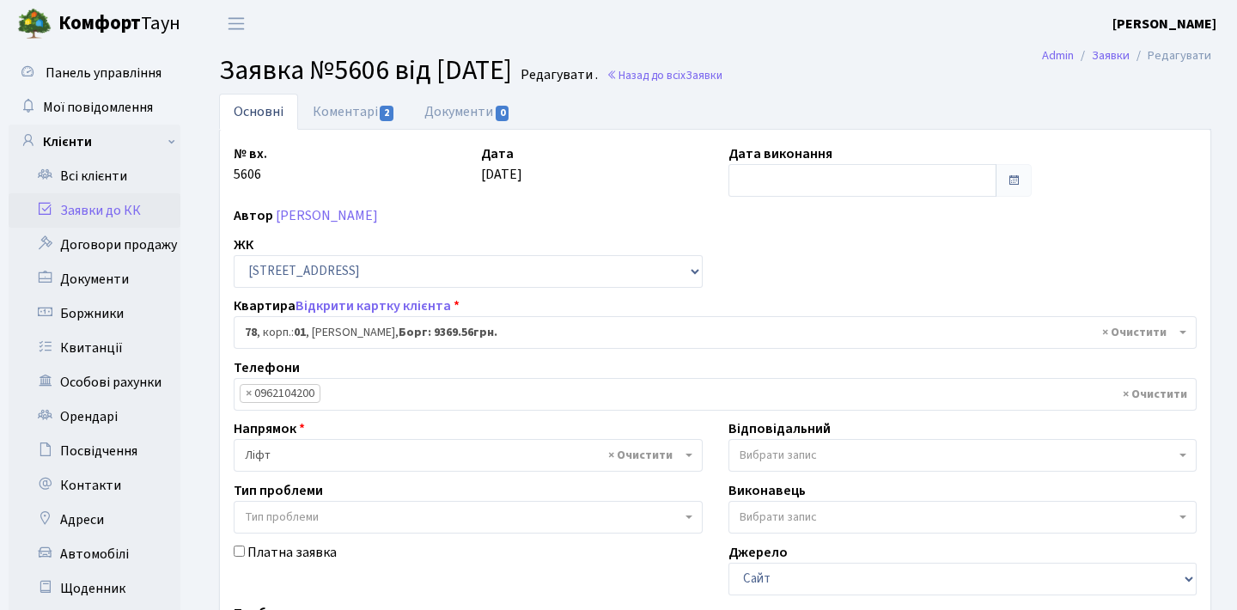
select select "20003"
click at [170, 208] on link "Заявки до КК" at bounding box center [95, 210] width 172 height 34
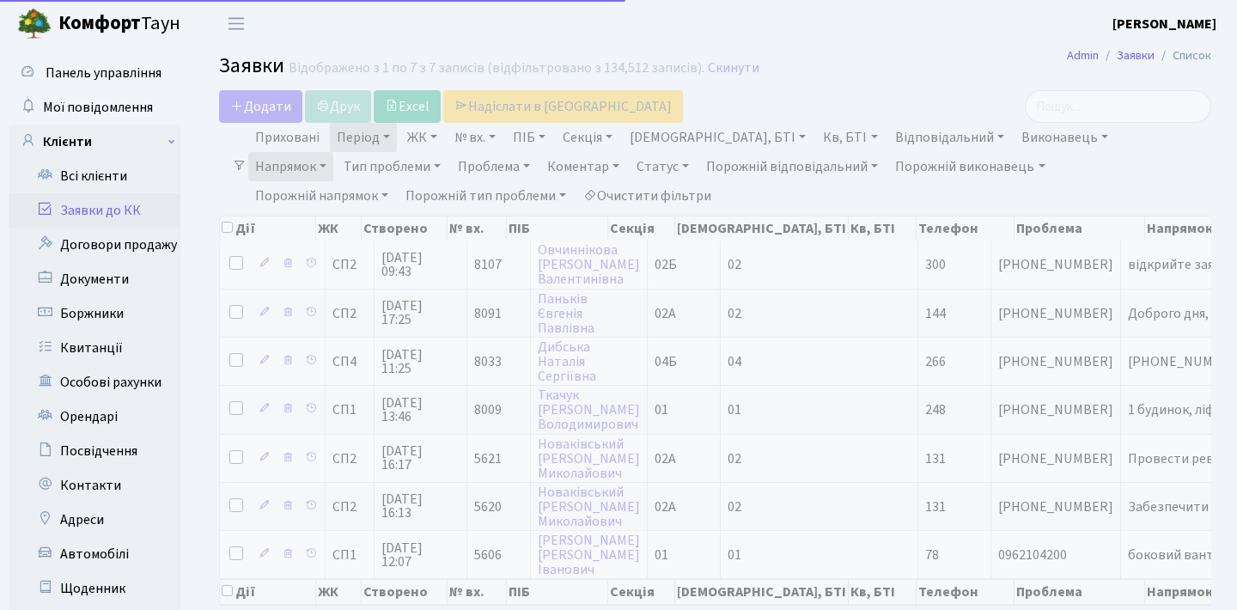
select select "25"
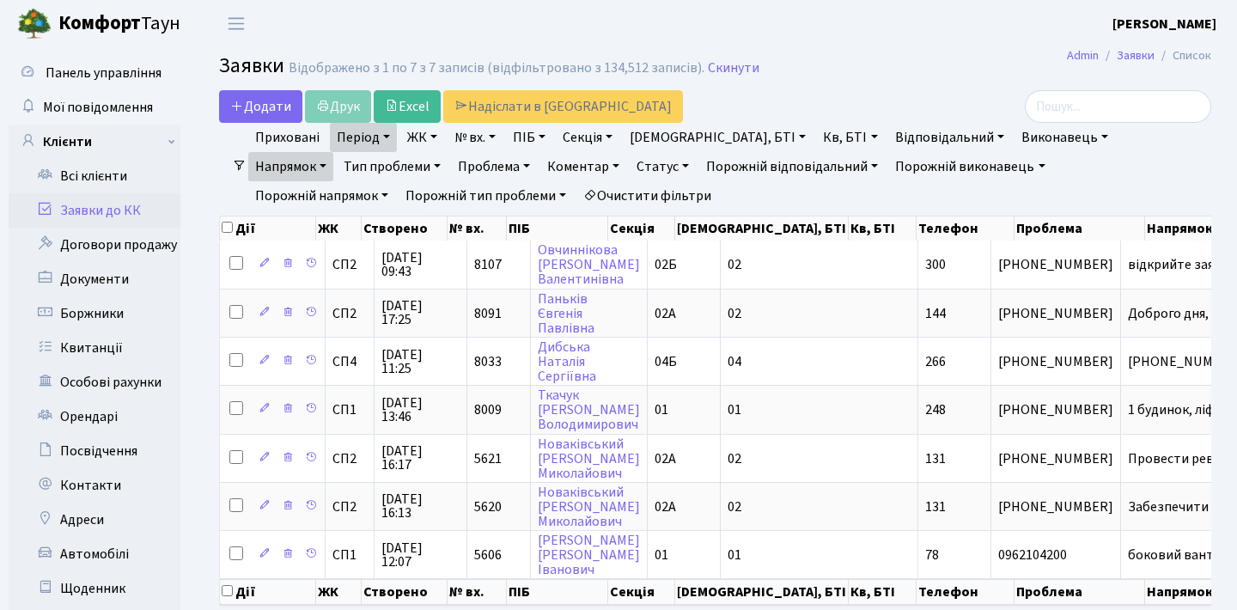
click at [333, 152] on link "Напрямок" at bounding box center [290, 166] width 85 height 29
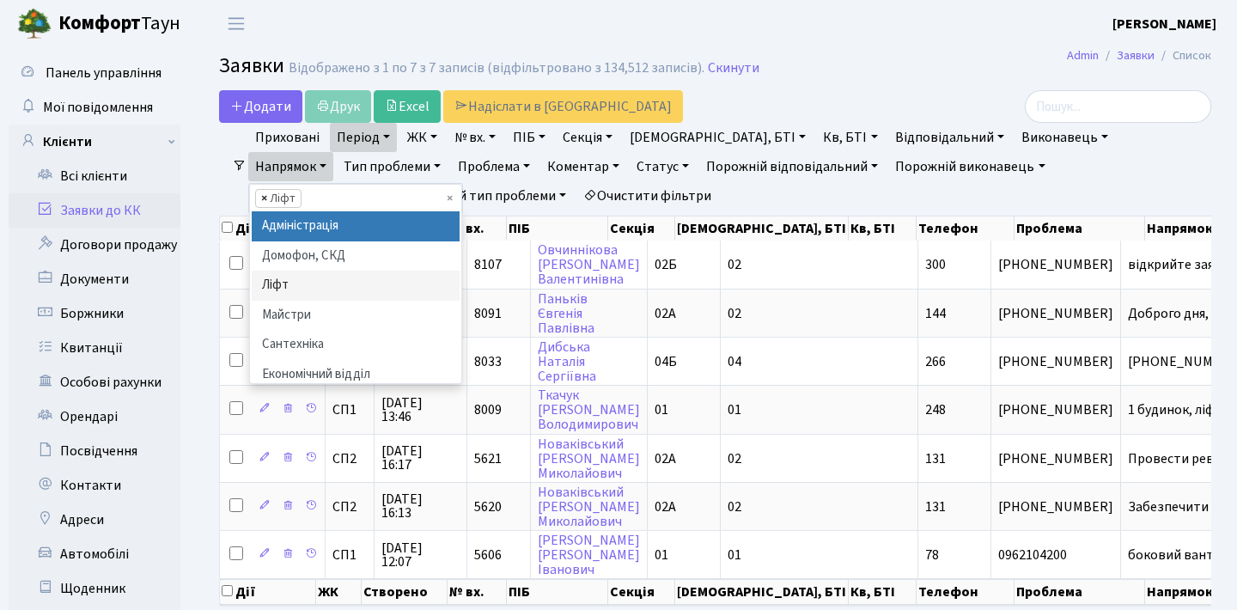
click at [267, 190] on span "×" at bounding box center [264, 198] width 6 height 17
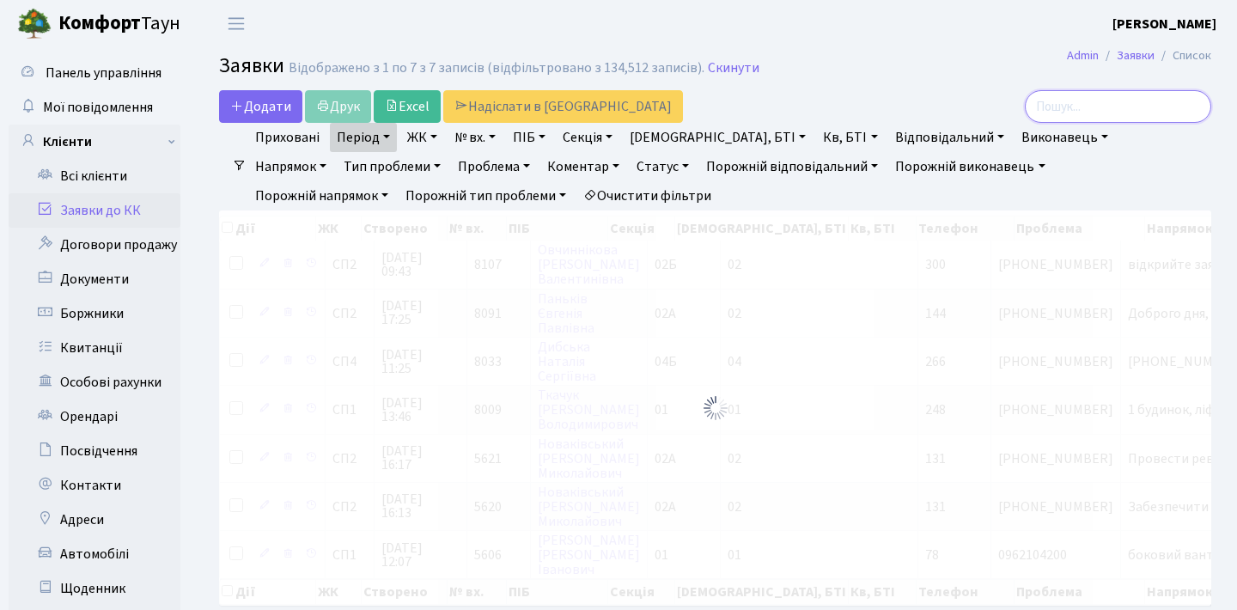
click at [1082, 113] on input "search" at bounding box center [1118, 106] width 186 height 33
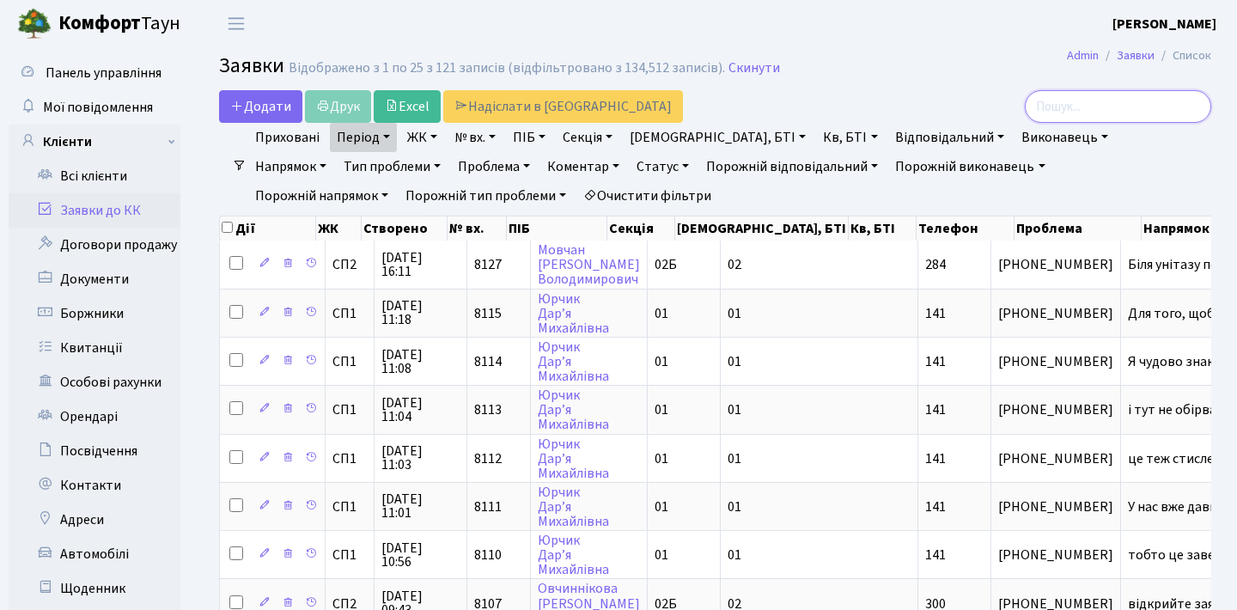
click at [1082, 113] on input "search" at bounding box center [1118, 106] width 186 height 33
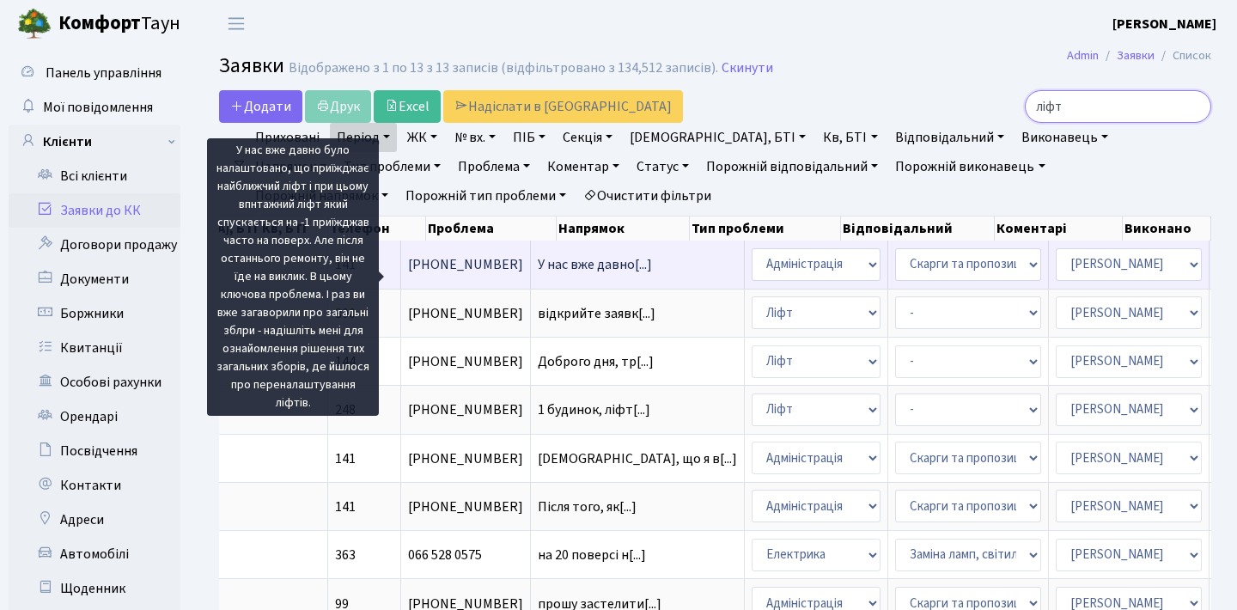
scroll to position [0, 588]
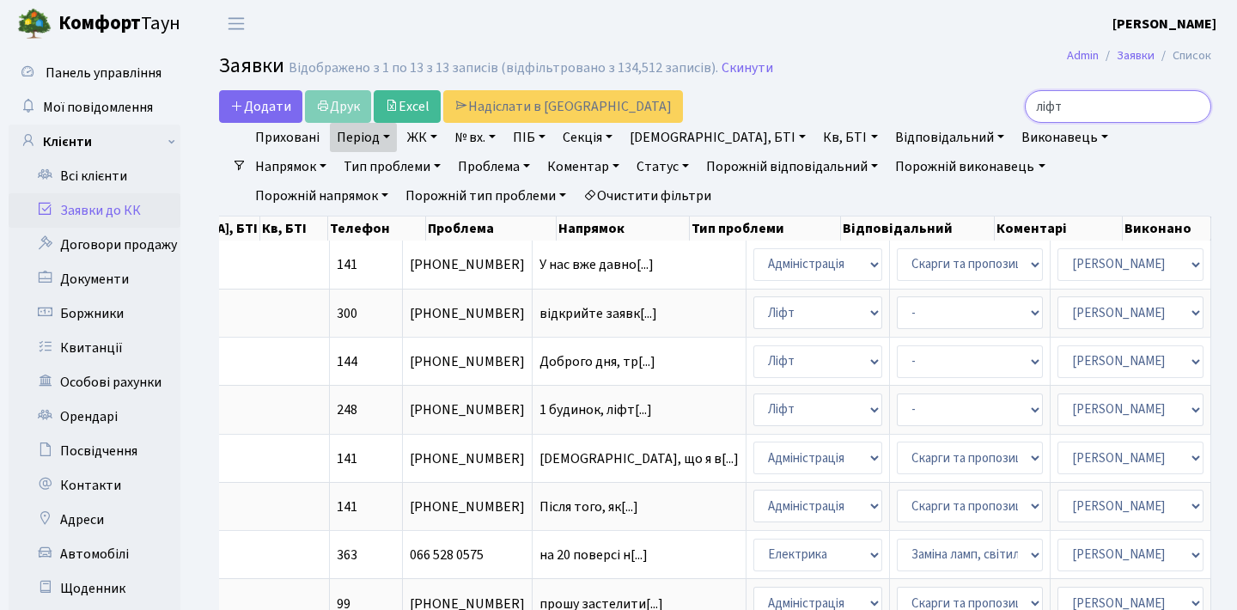
type input "ліфт"
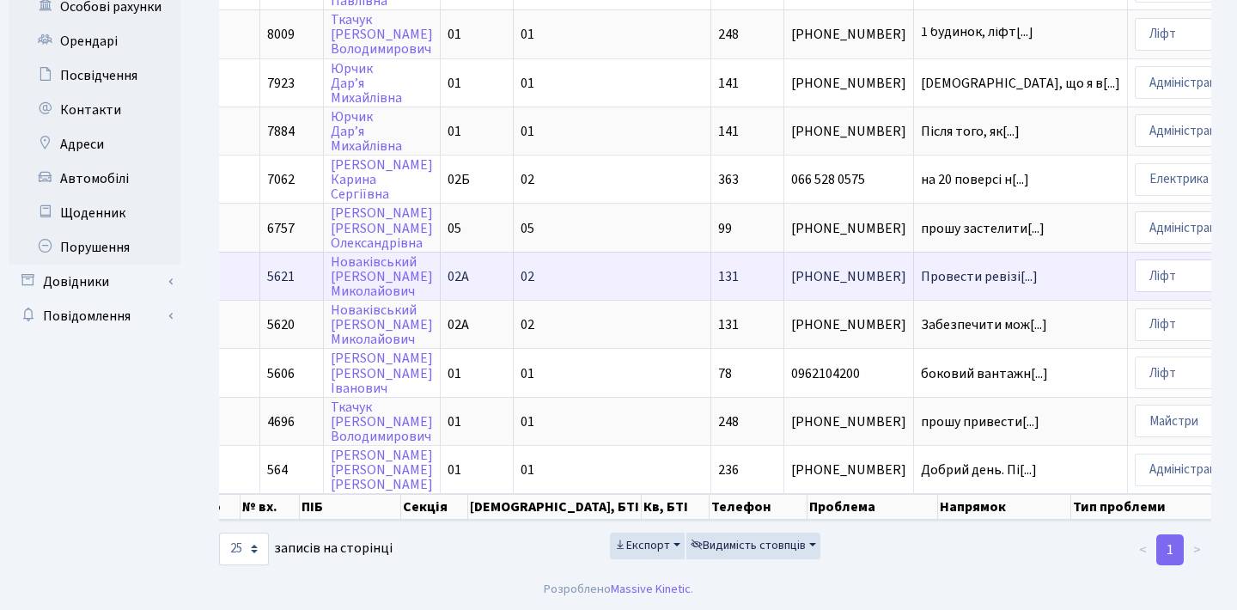
scroll to position [0, 448]
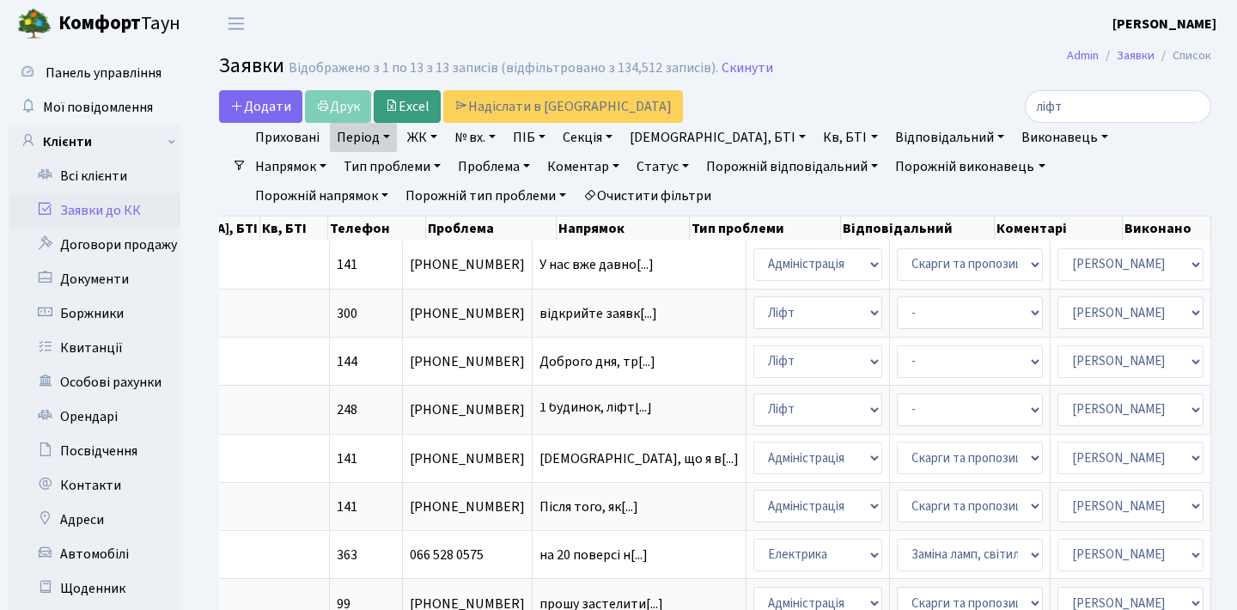
click at [418, 107] on link "Excel" at bounding box center [407, 106] width 67 height 33
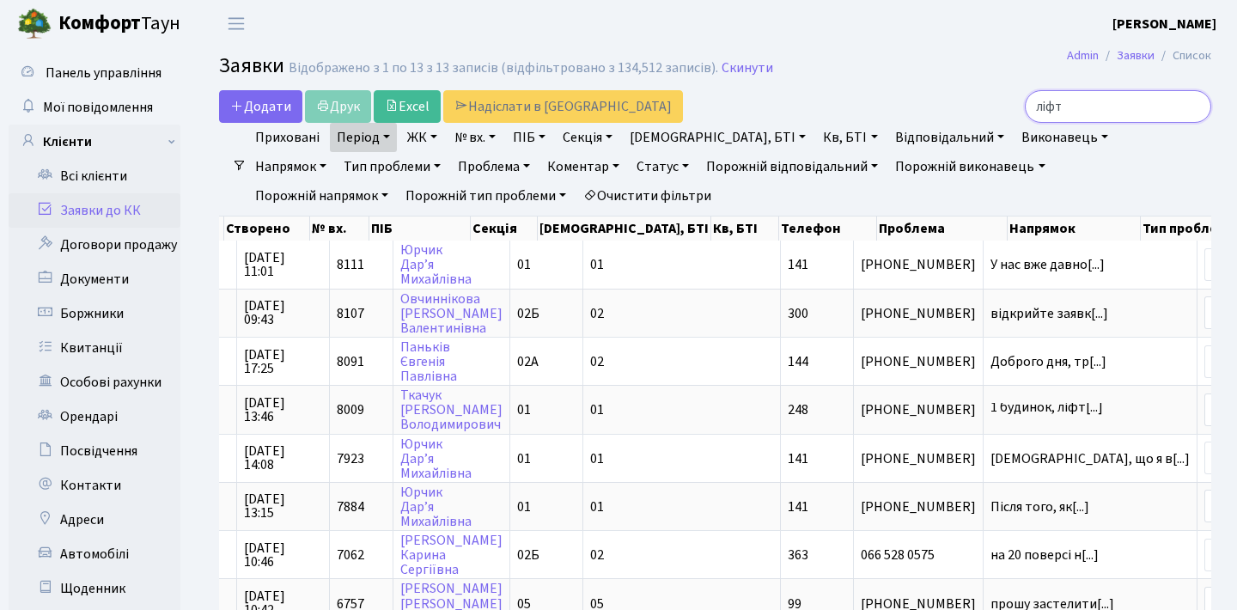
click at [1191, 106] on input "ліфт" at bounding box center [1118, 106] width 186 height 33
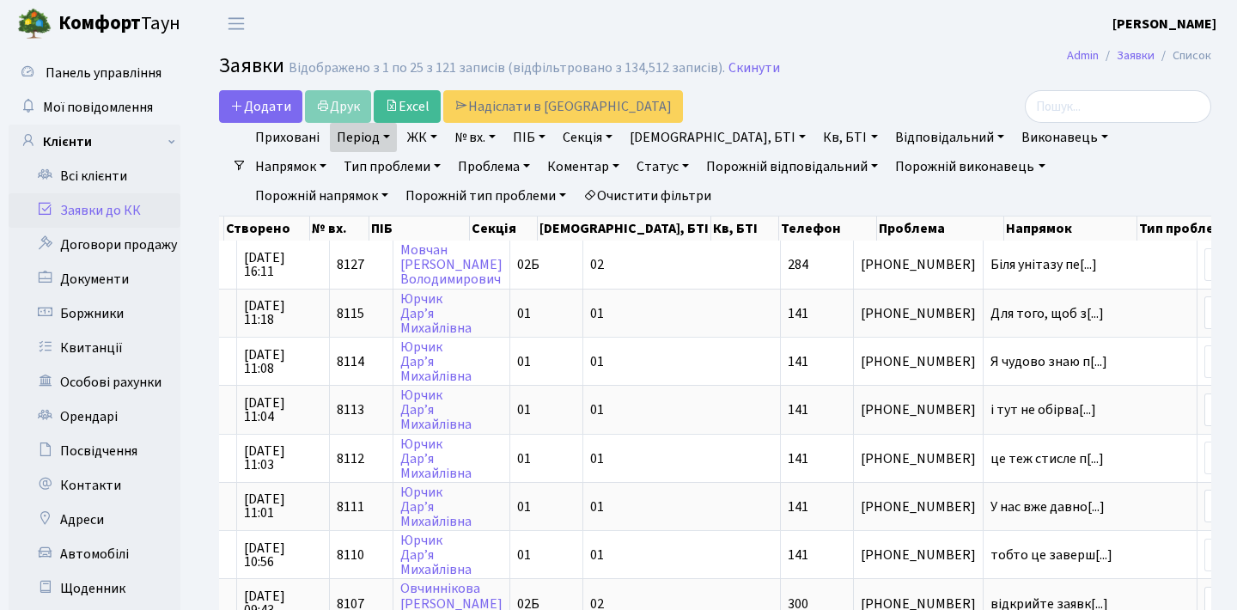
click at [333, 152] on link "Напрямок" at bounding box center [290, 166] width 85 height 29
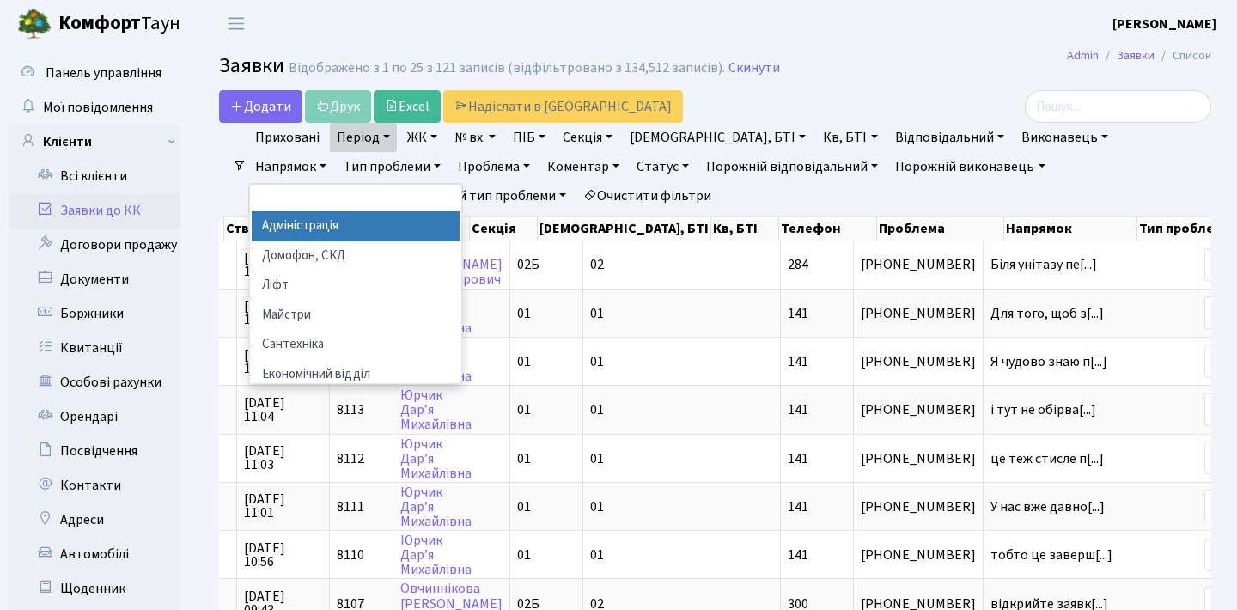
click at [460, 211] on li "Адміністрація" at bounding box center [356, 226] width 208 height 30
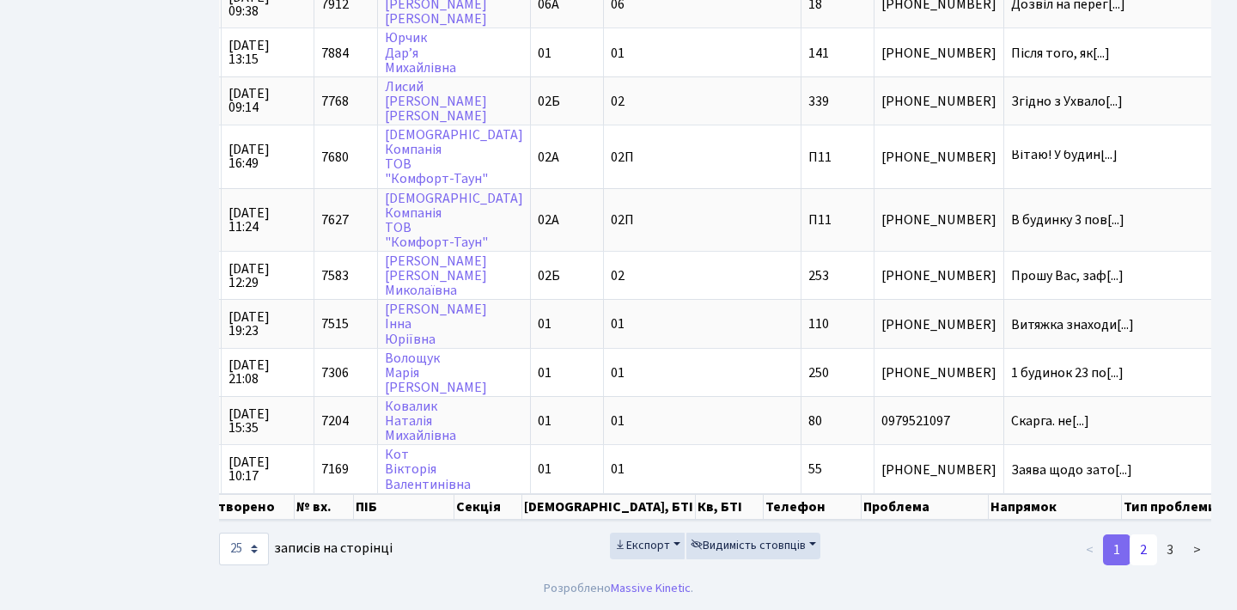
click at [1156, 546] on link "2" at bounding box center [1143, 549] width 27 height 31
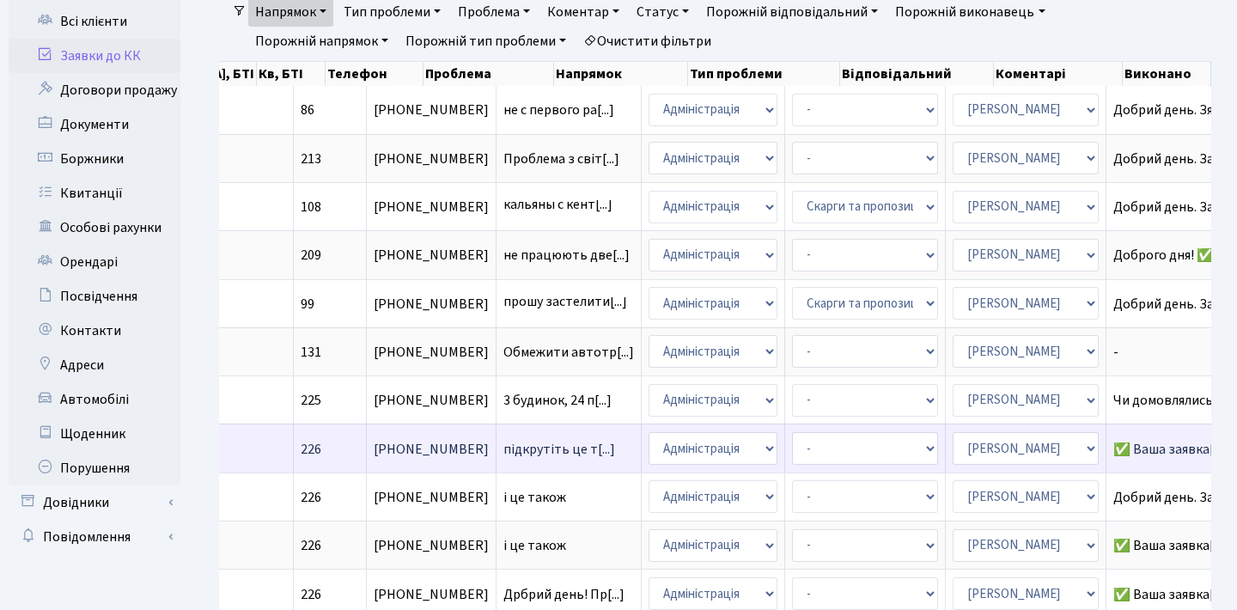
scroll to position [0, 485]
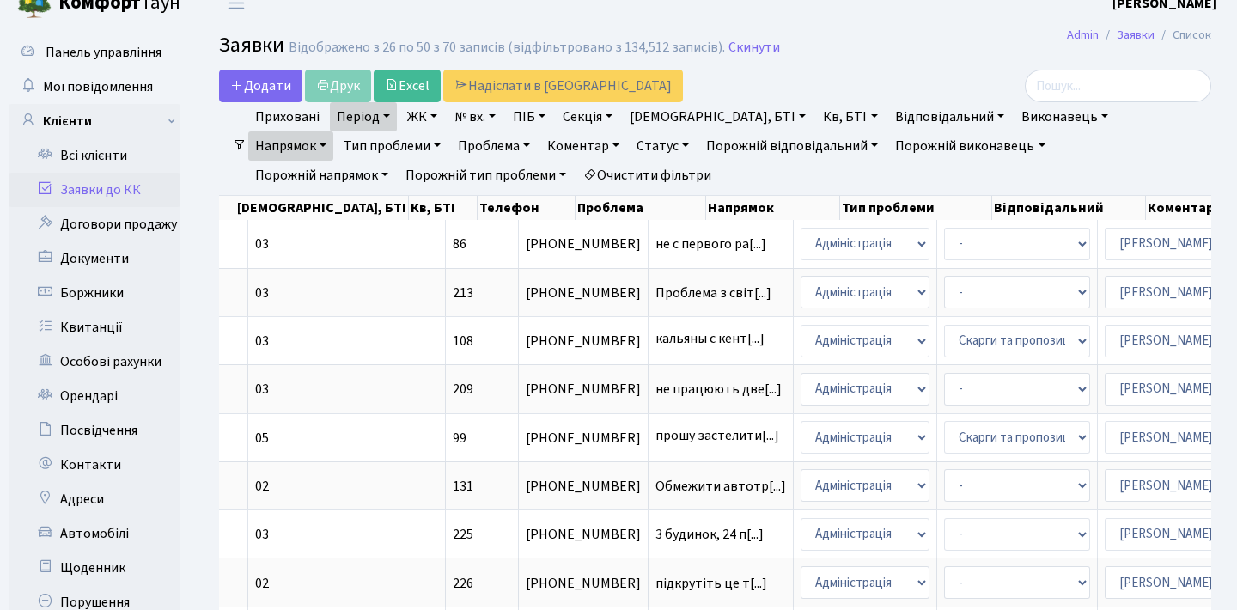
click at [333, 131] on link "Напрямок" at bounding box center [290, 145] width 85 height 29
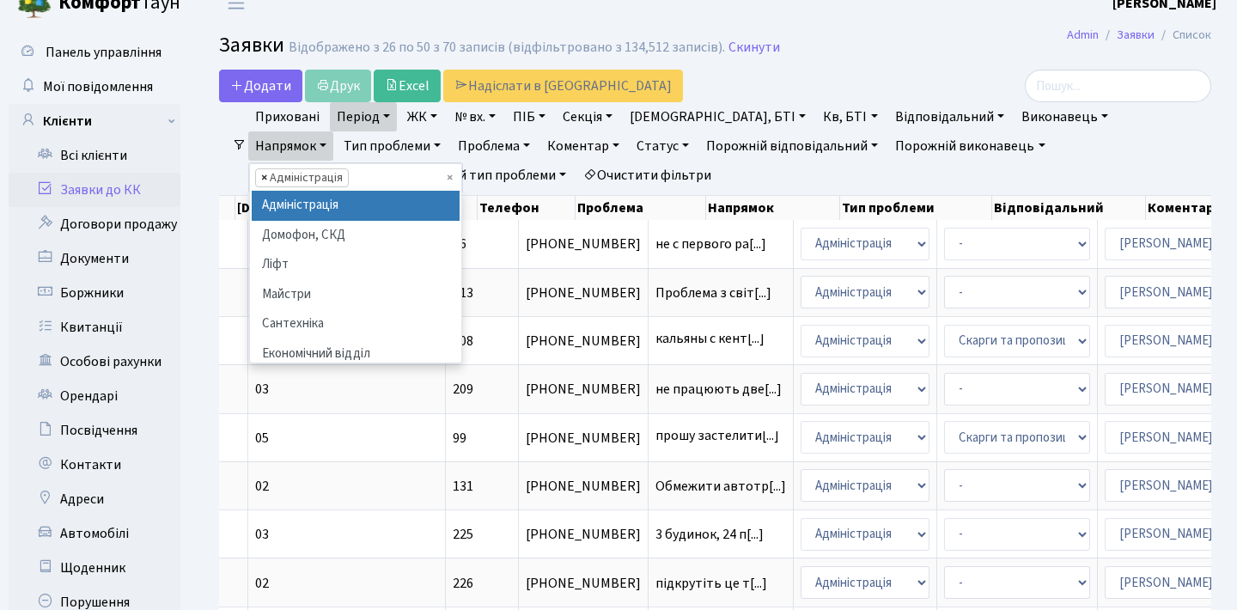
click at [267, 169] on span "×" at bounding box center [264, 177] width 6 height 17
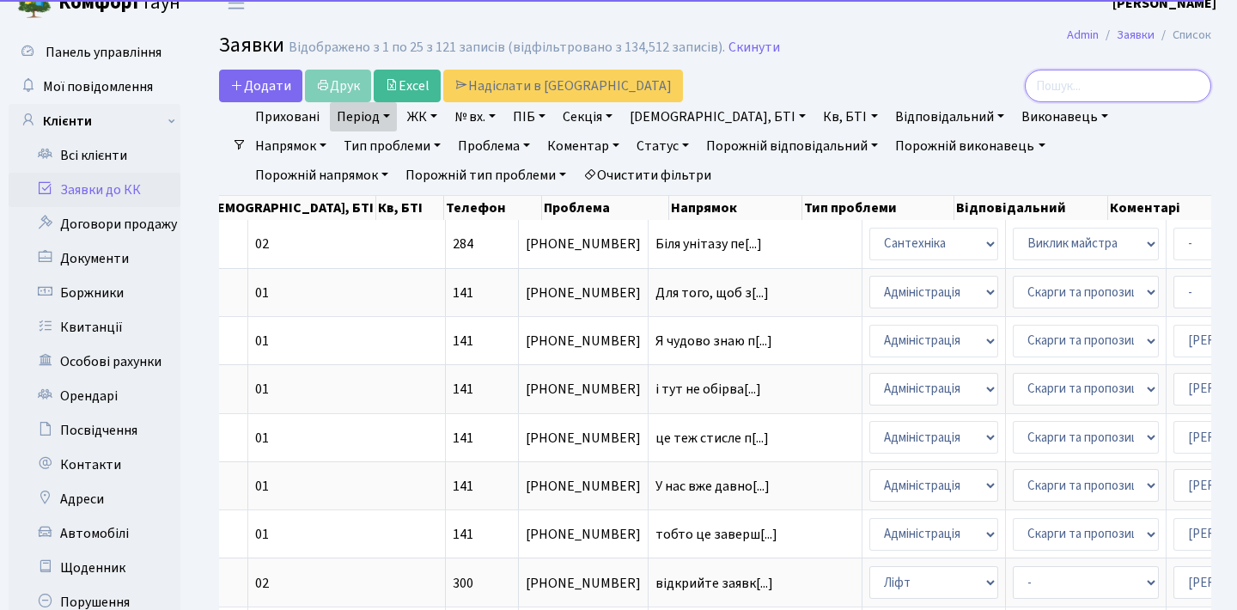
click at [1076, 86] on input "search" at bounding box center [1118, 86] width 186 height 33
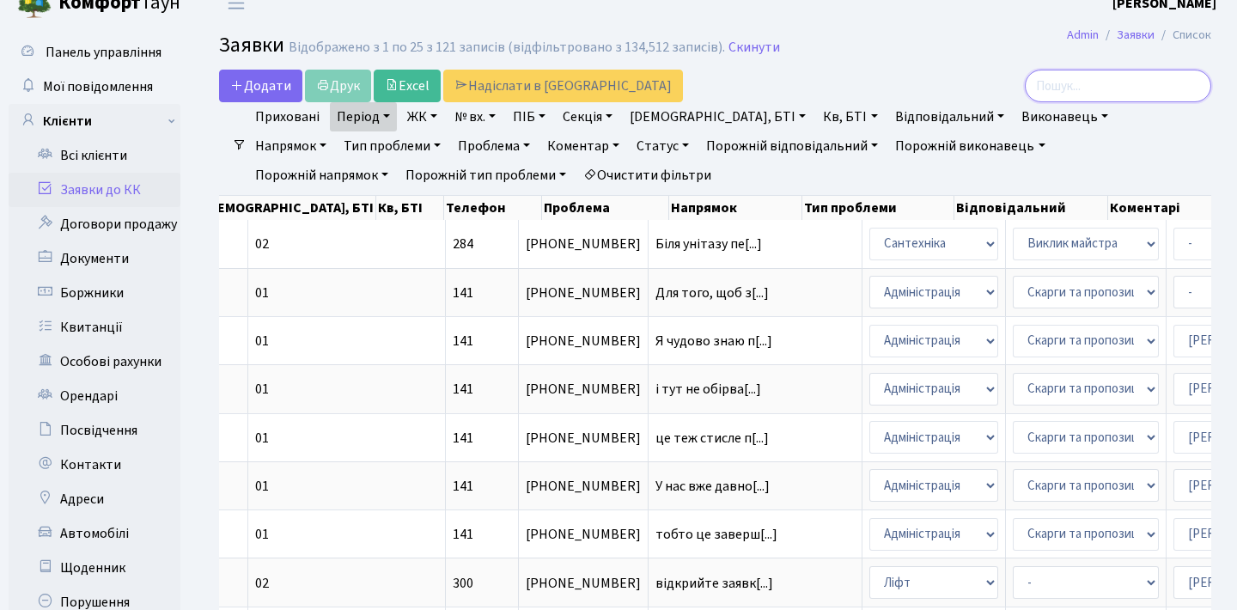
type input "д"
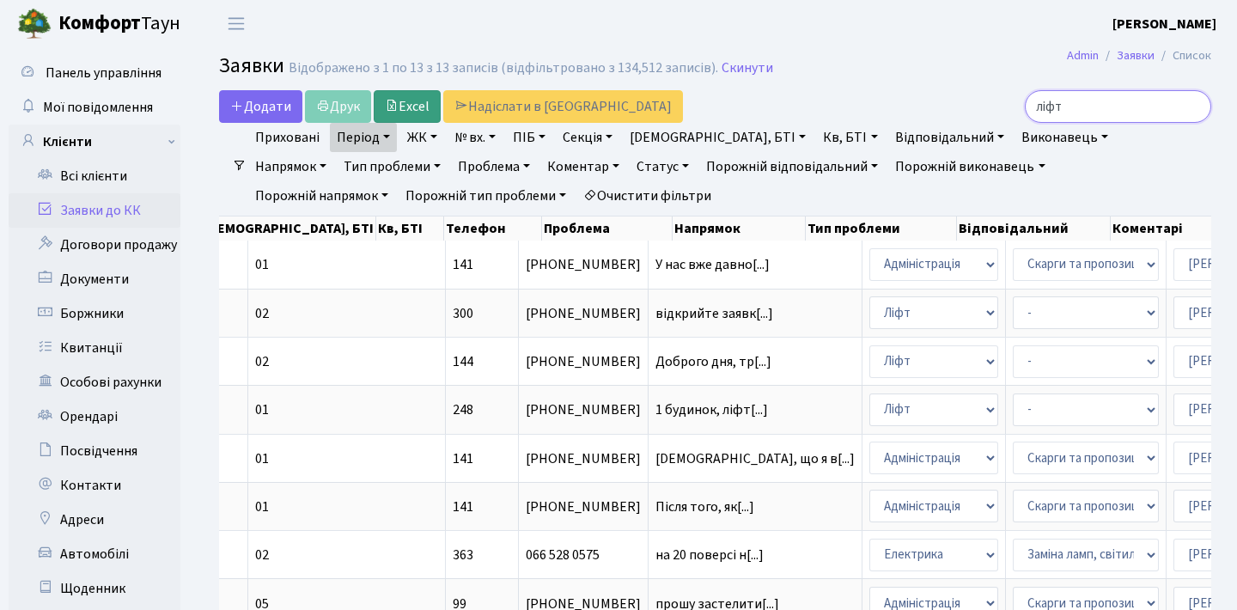
type input "ліфт"
click at [426, 95] on link "Excel" at bounding box center [407, 106] width 67 height 33
click at [1196, 102] on input "ліфт" at bounding box center [1118, 106] width 186 height 33
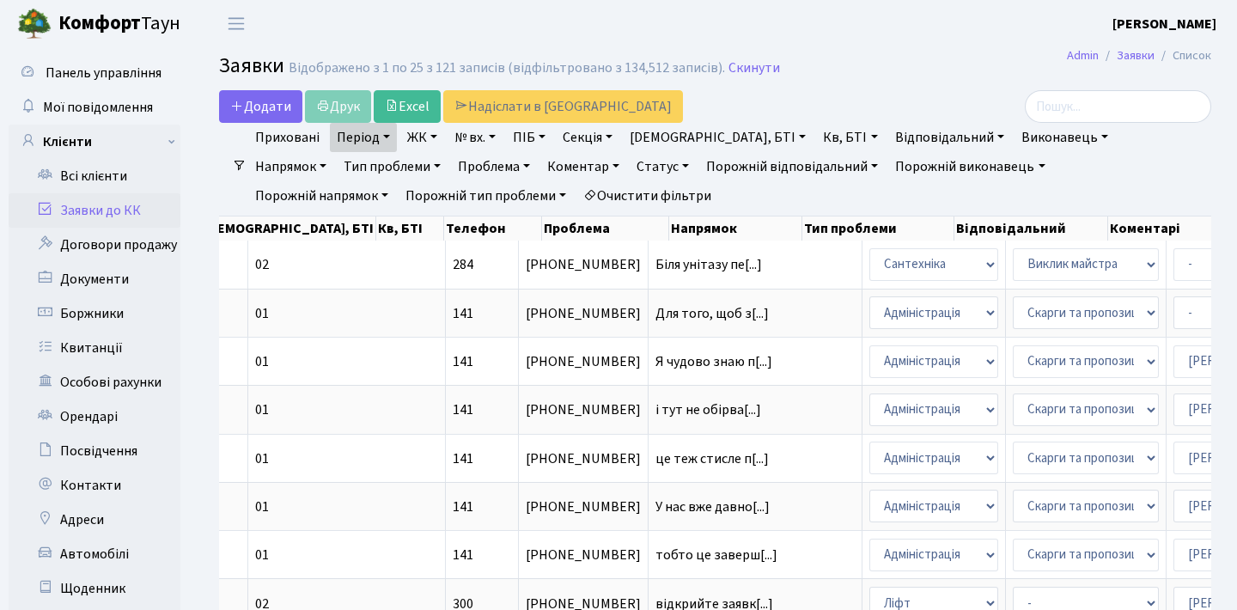
click at [333, 152] on link "Напрямок" at bounding box center [290, 166] width 85 height 29
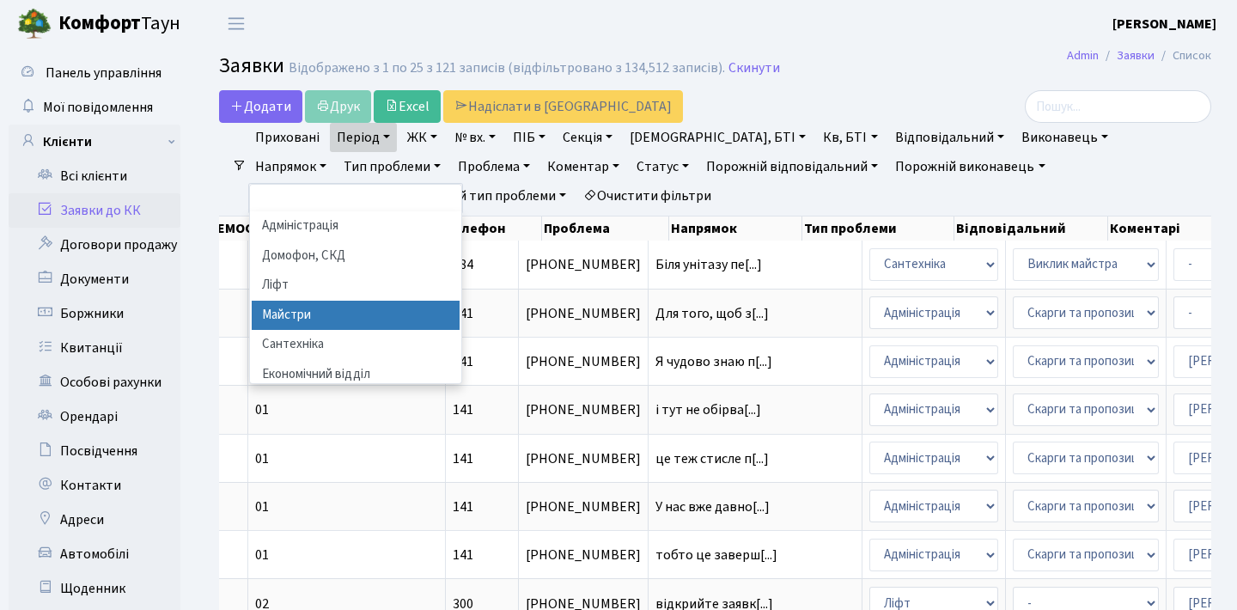
click at [460, 301] on li "Майстри" at bounding box center [356, 316] width 208 height 30
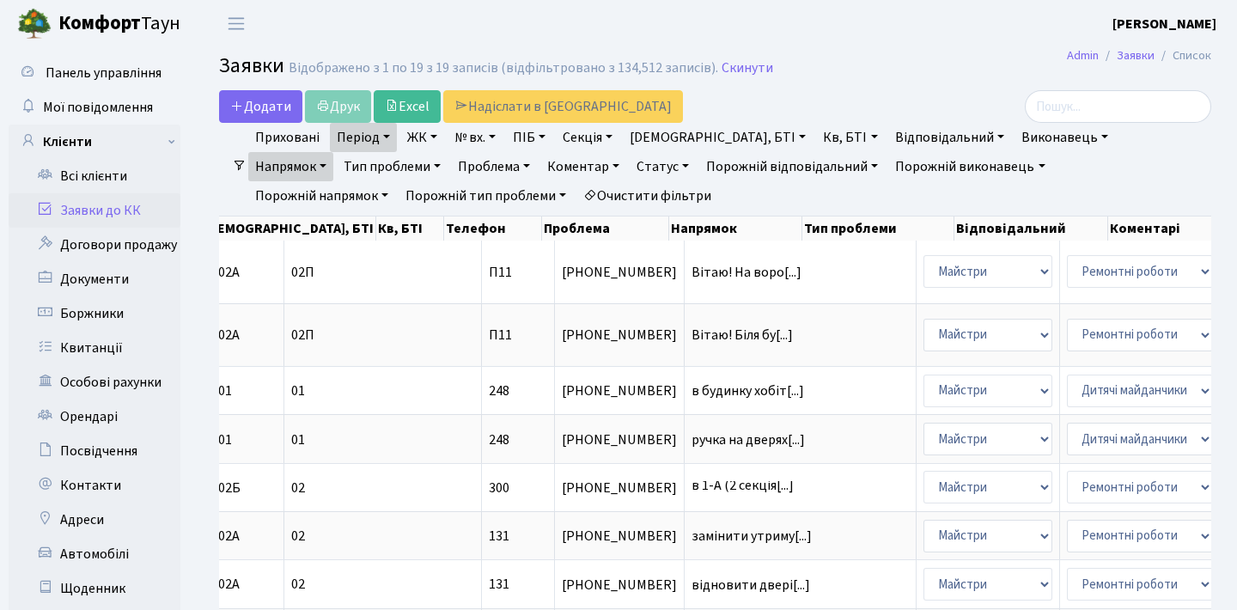
click at [333, 152] on link "Напрямок" at bounding box center [290, 166] width 85 height 29
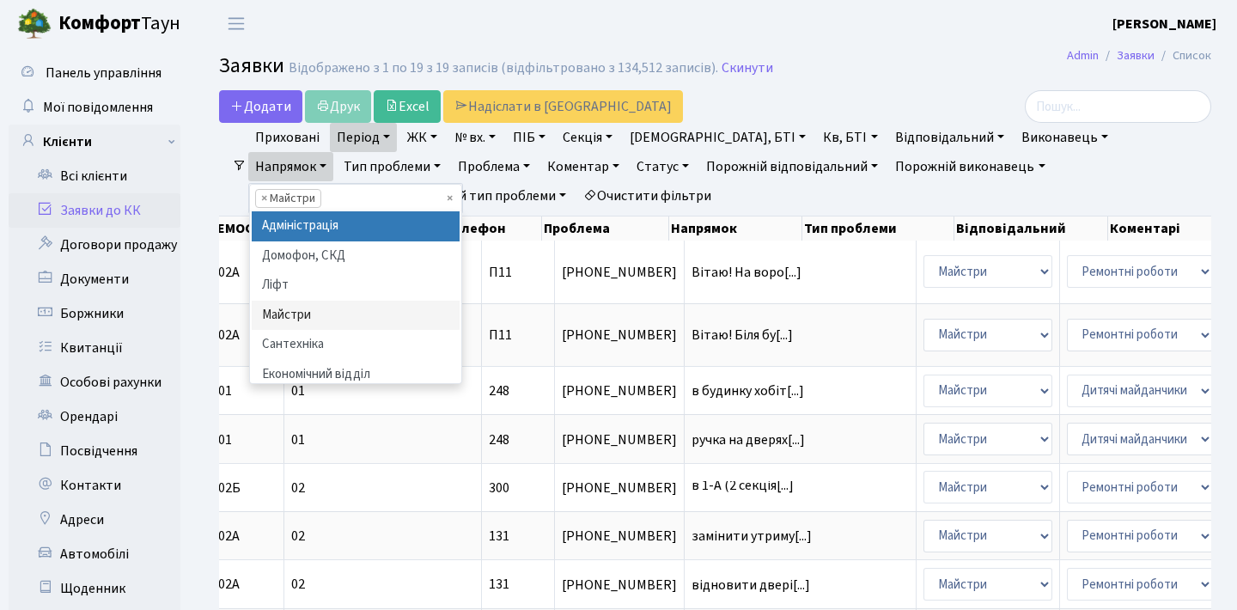
click at [460, 211] on li "Адміністрація" at bounding box center [356, 226] width 208 height 30
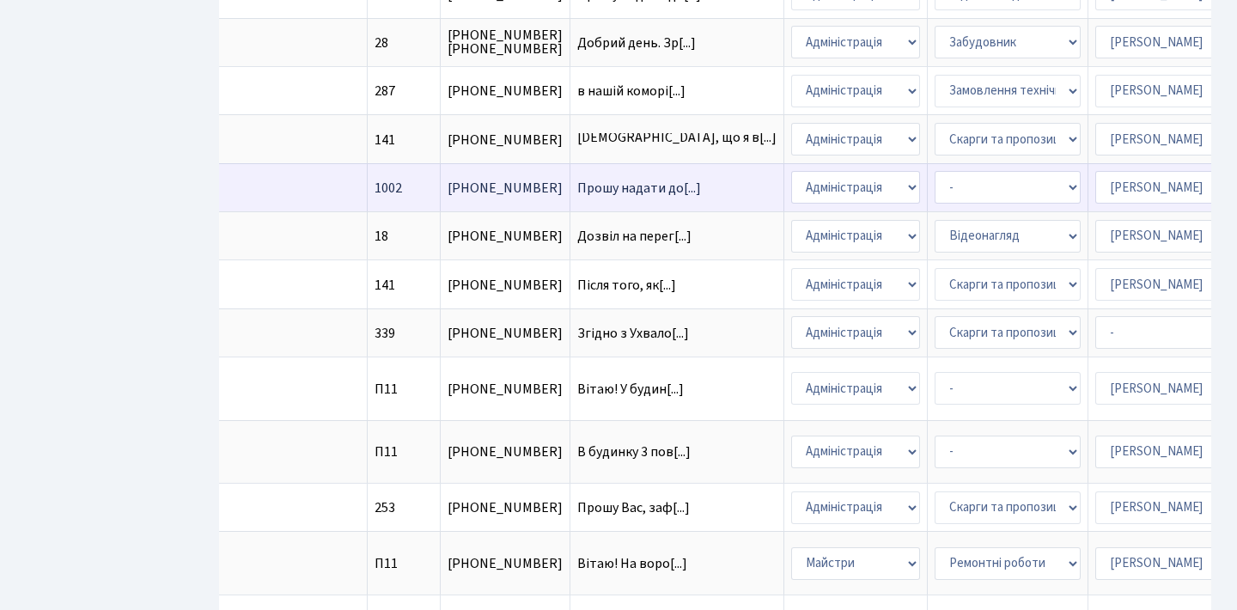
scroll to position [0, 585]
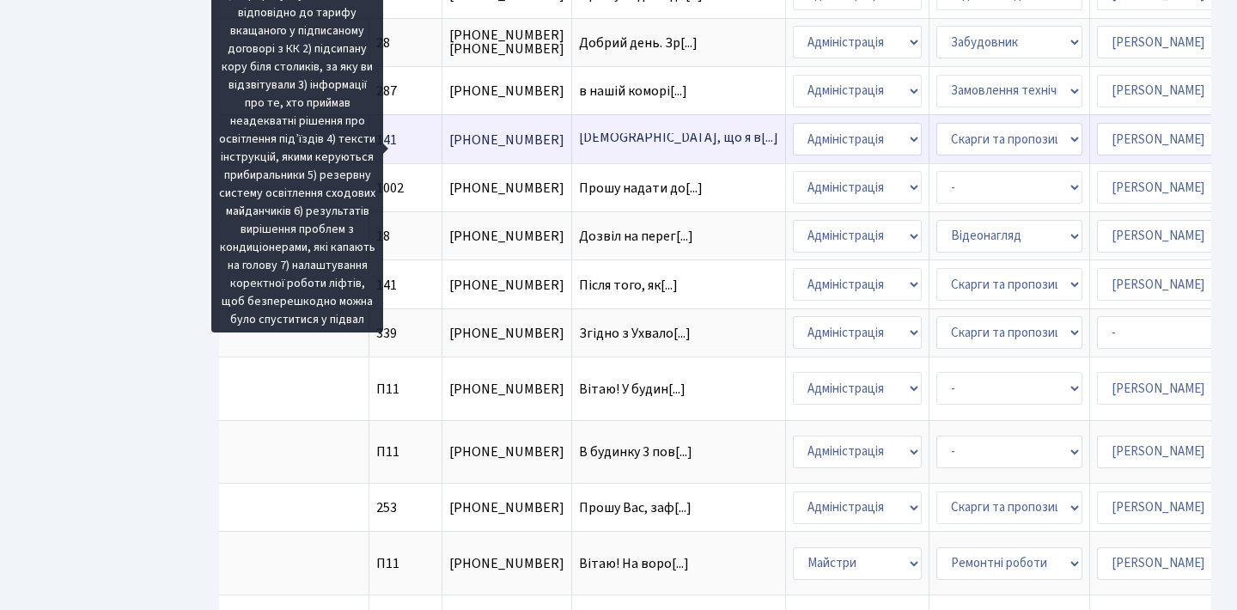
click at [579, 147] on span "Нагадую, що я в[...]" at bounding box center [678, 137] width 199 height 19
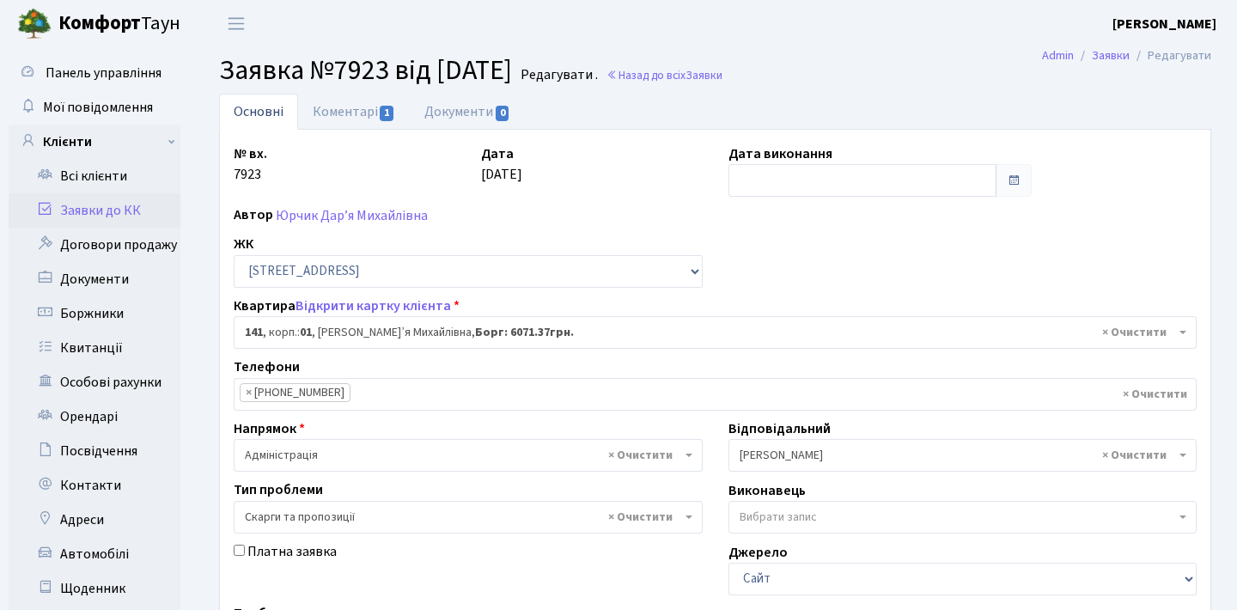
select select "20066"
select select "55"
click at [367, 114] on link "Коментарі 1" at bounding box center [354, 112] width 112 height 36
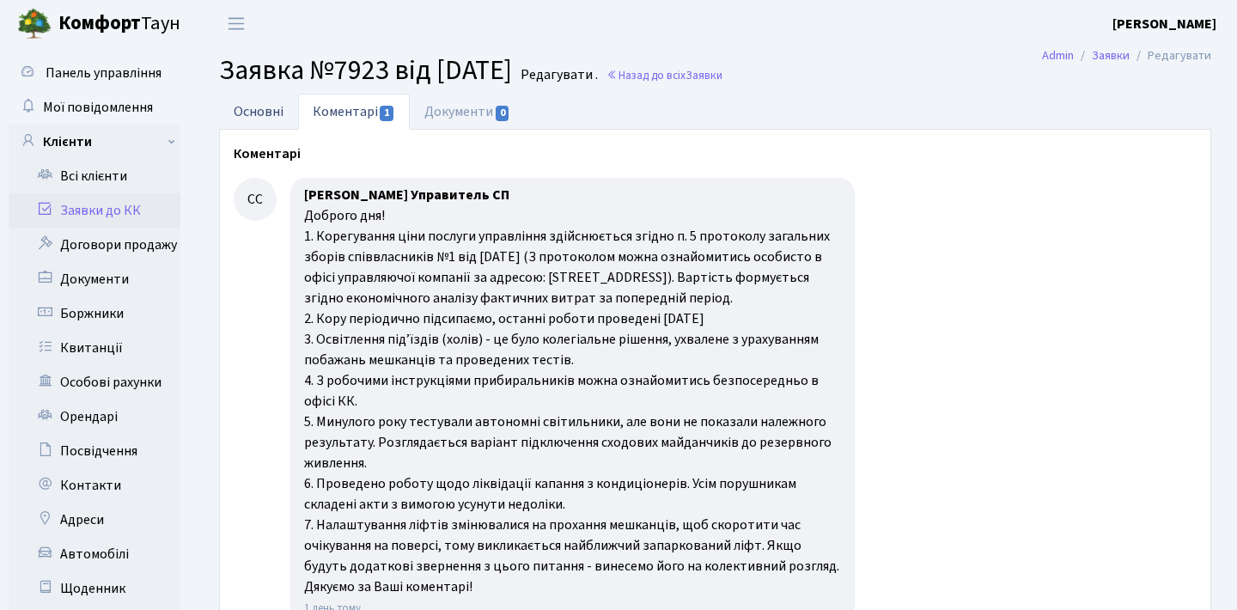
click at [287, 103] on link "Основні" at bounding box center [258, 111] width 79 height 35
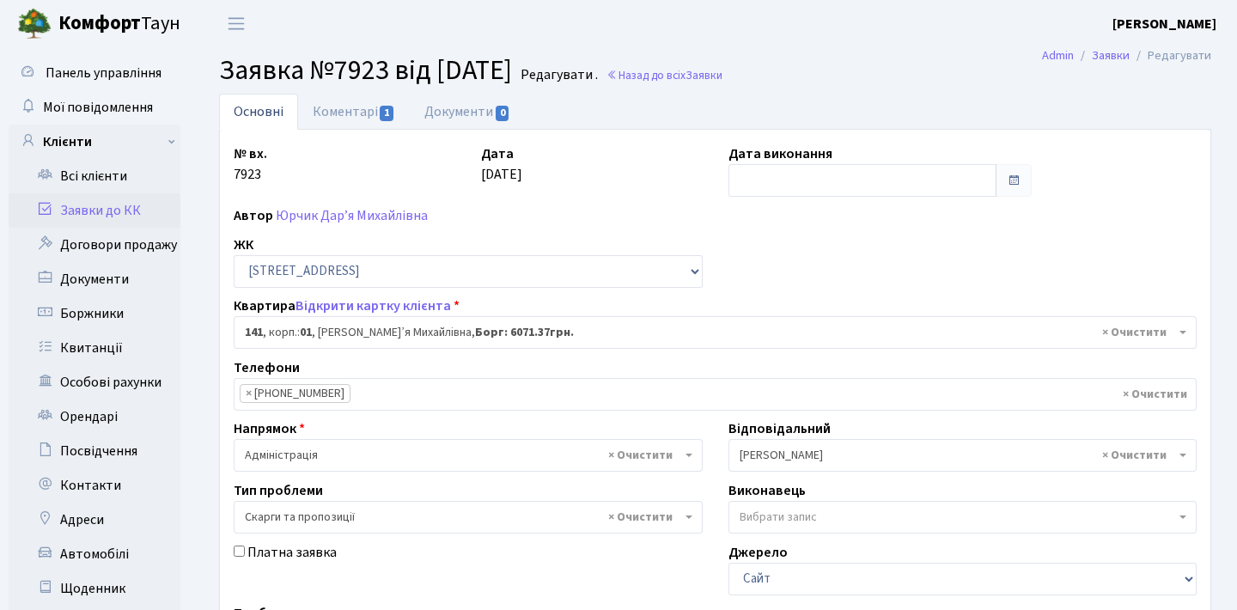
click at [1017, 185] on span at bounding box center [1014, 181] width 14 height 14
click at [960, 180] on input "text" at bounding box center [862, 180] width 269 height 33
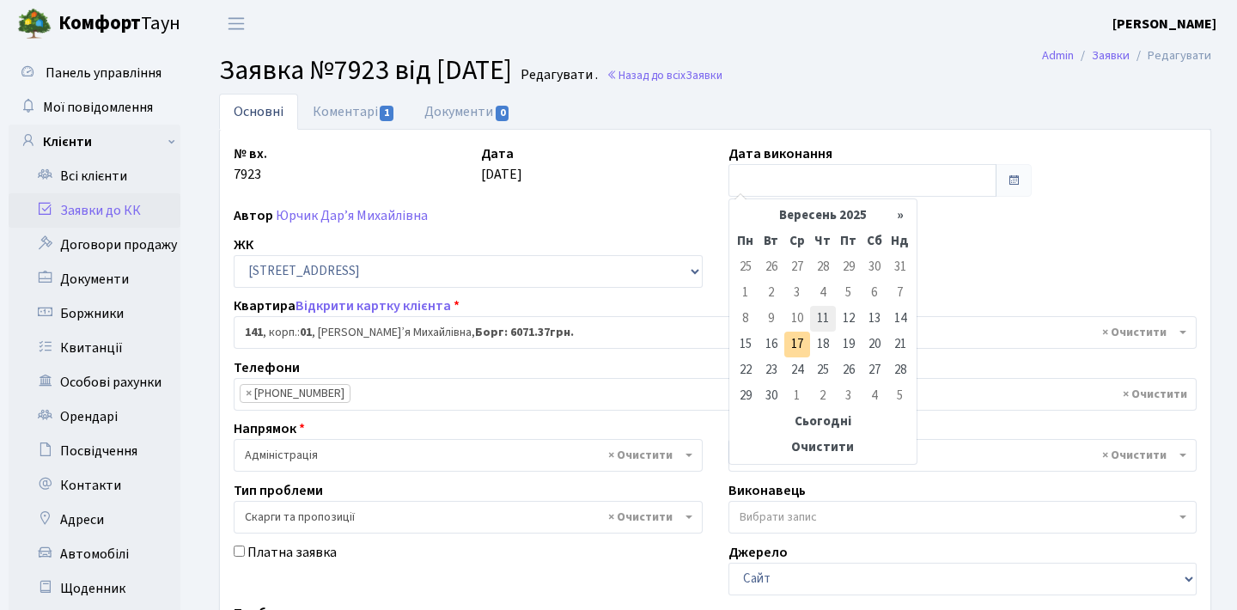
click at [829, 319] on td "11" at bounding box center [823, 319] width 26 height 26
type input "[DATE]"
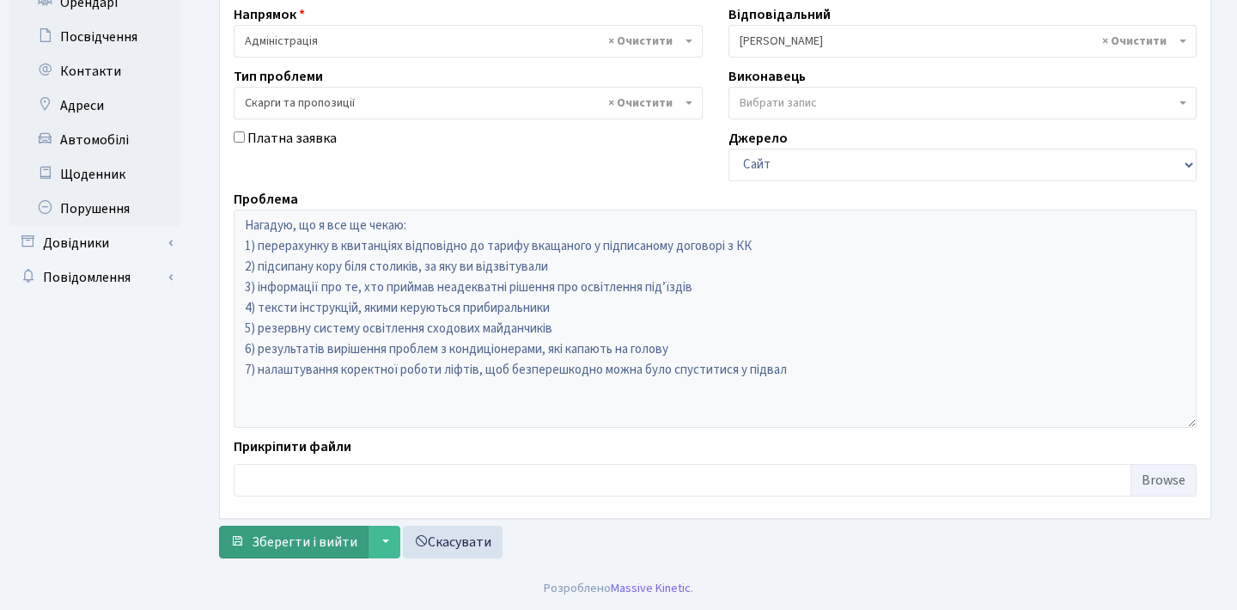
scroll to position [414, 0]
click at [320, 544] on span "Зберегти і вийти" at bounding box center [305, 542] width 106 height 19
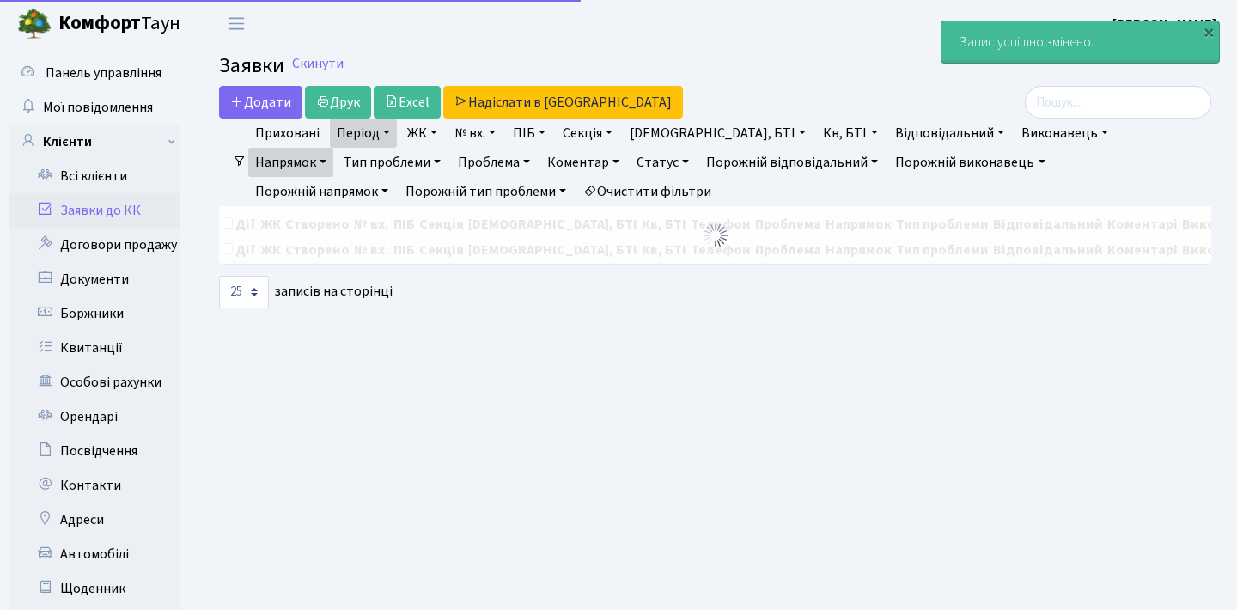
select select "25"
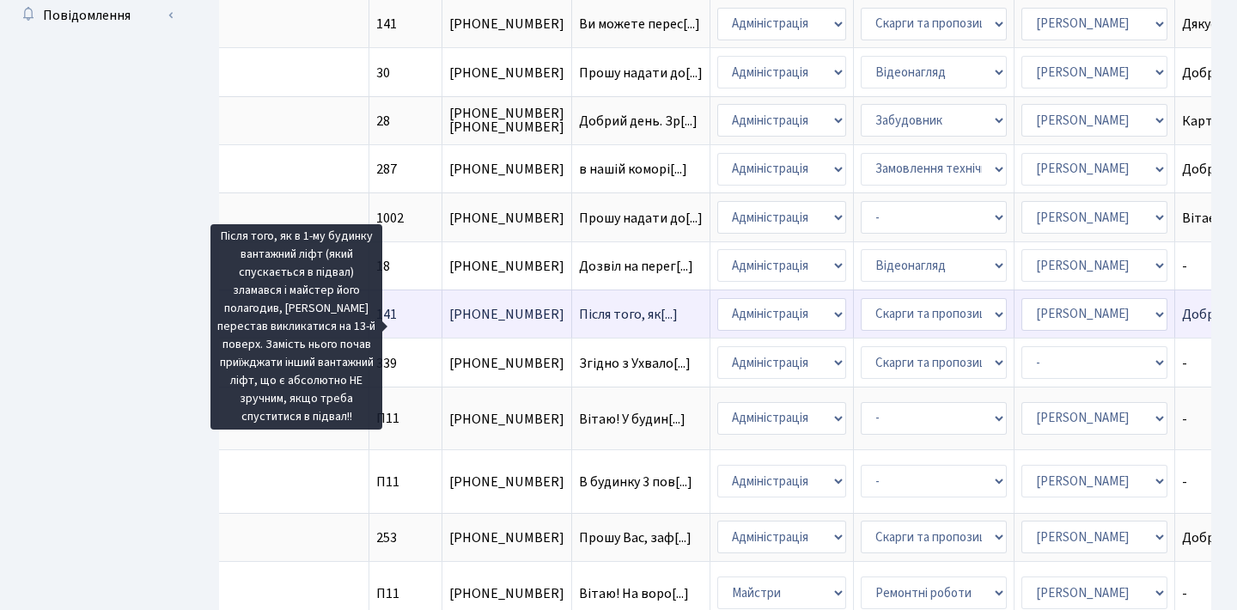
click at [579, 324] on span "Після того, як[...]" at bounding box center [628, 314] width 99 height 19
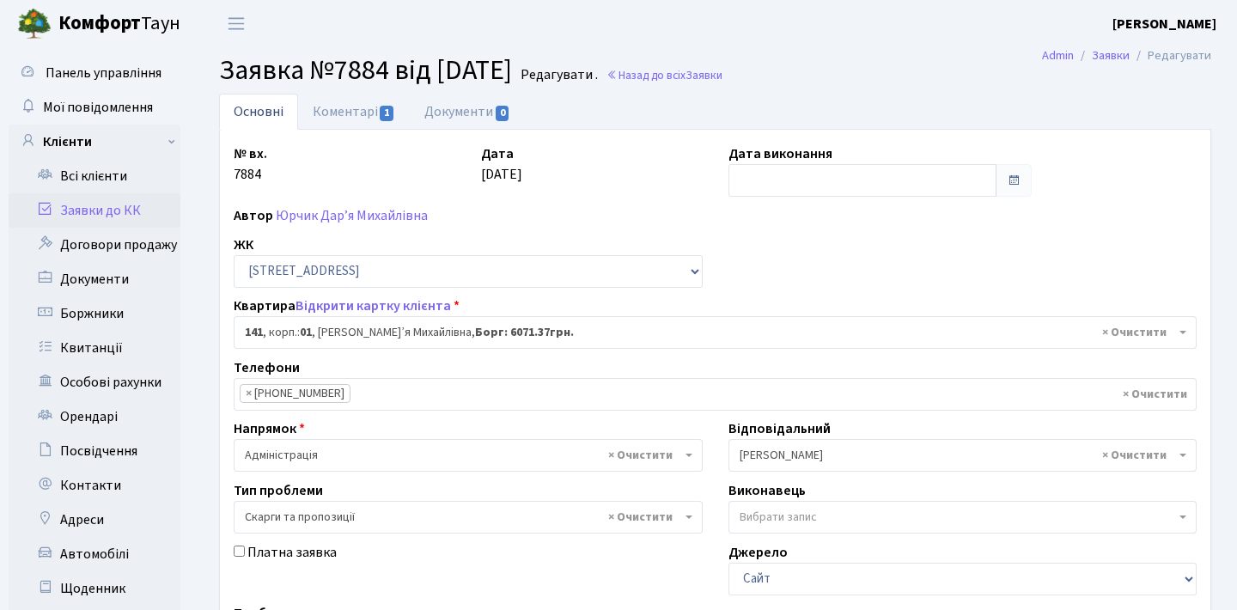
select select "20066"
select select "55"
click at [364, 102] on link "Коментарі 1" at bounding box center [354, 111] width 112 height 35
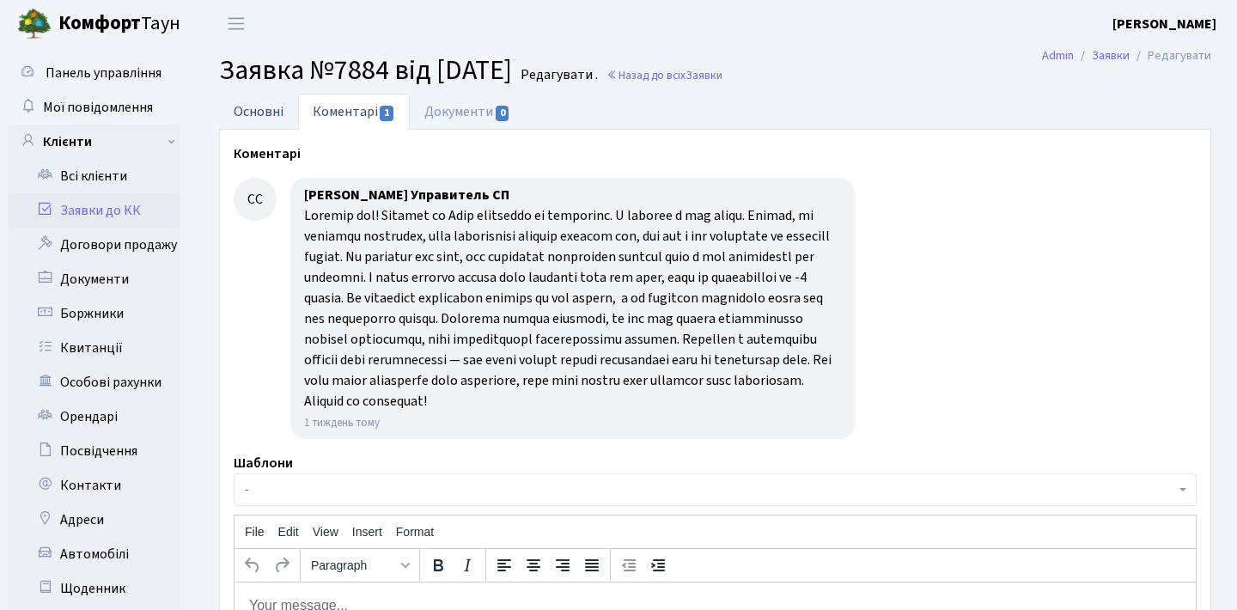
click at [278, 107] on link "Основні" at bounding box center [258, 111] width 79 height 35
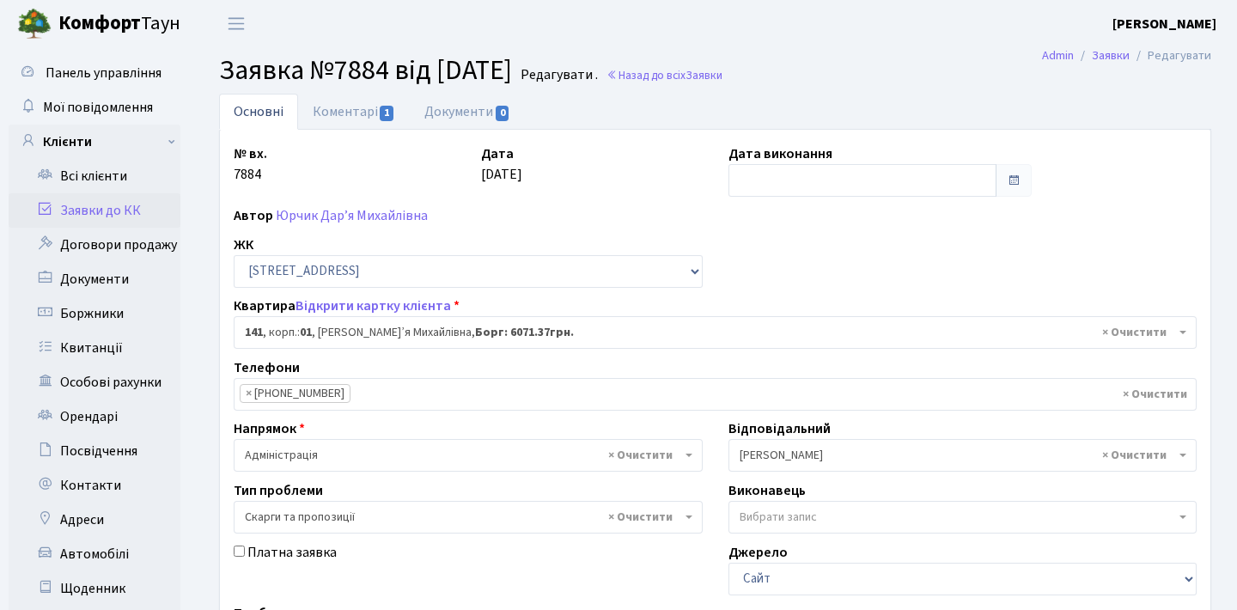
click at [1018, 182] on span at bounding box center [1014, 181] width 14 height 14
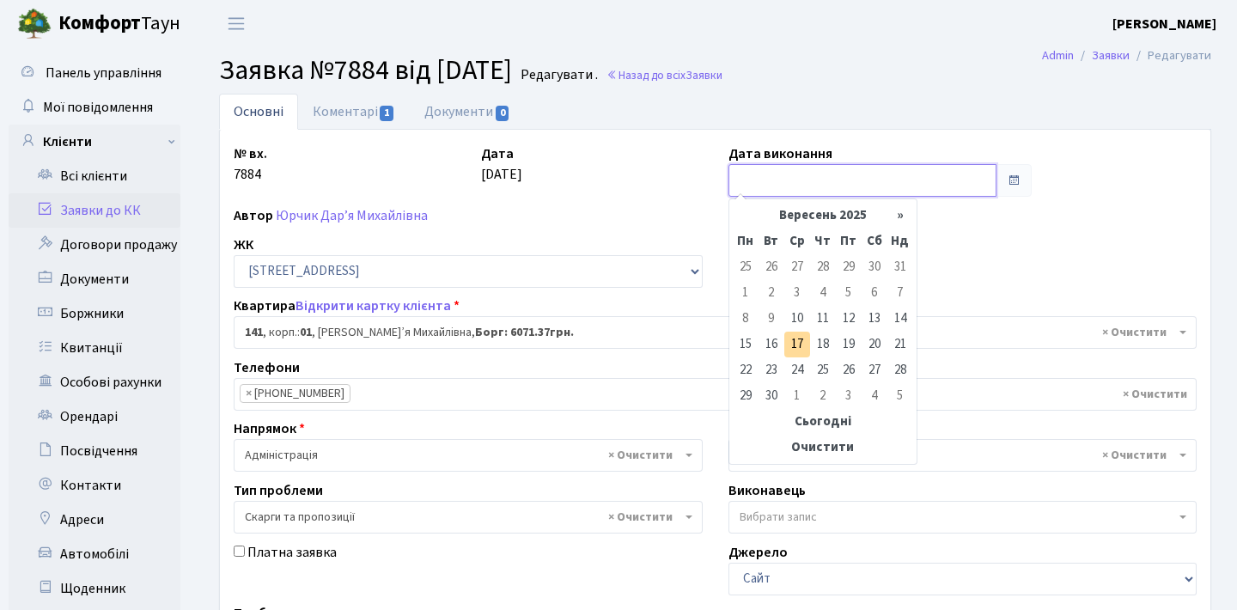
click at [880, 187] on input "text" at bounding box center [862, 180] width 269 height 33
click at [801, 320] on td "10" at bounding box center [797, 319] width 26 height 26
type input "10.09.2025"
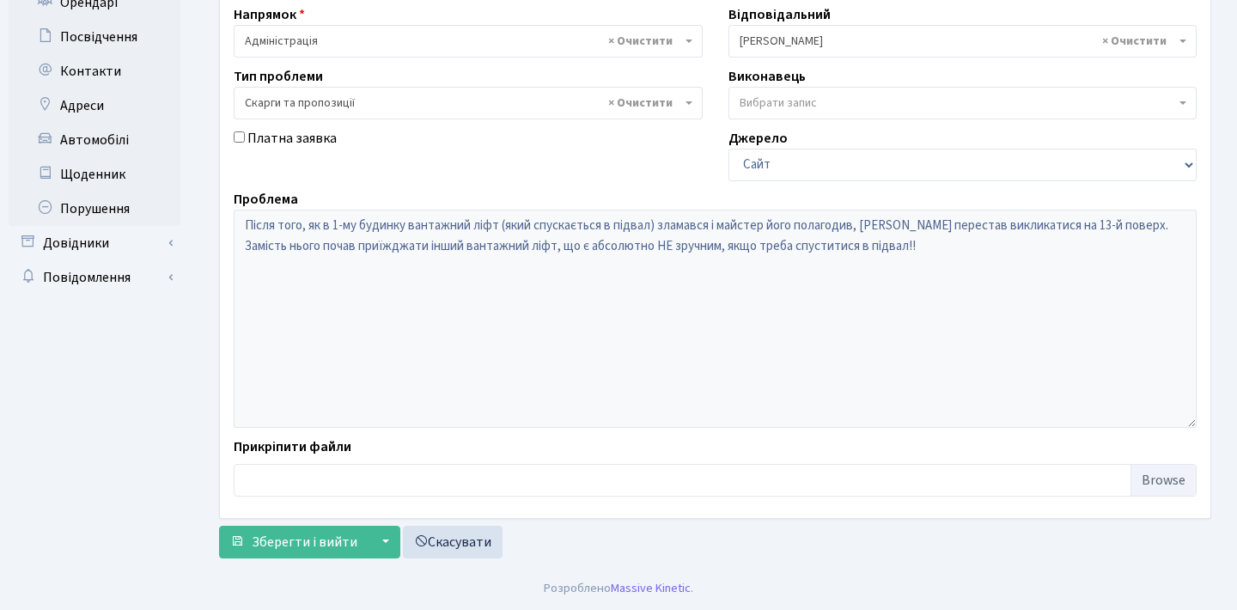
scroll to position [414, 0]
click at [271, 537] on span "Зберегти і вийти" at bounding box center [305, 542] width 106 height 19
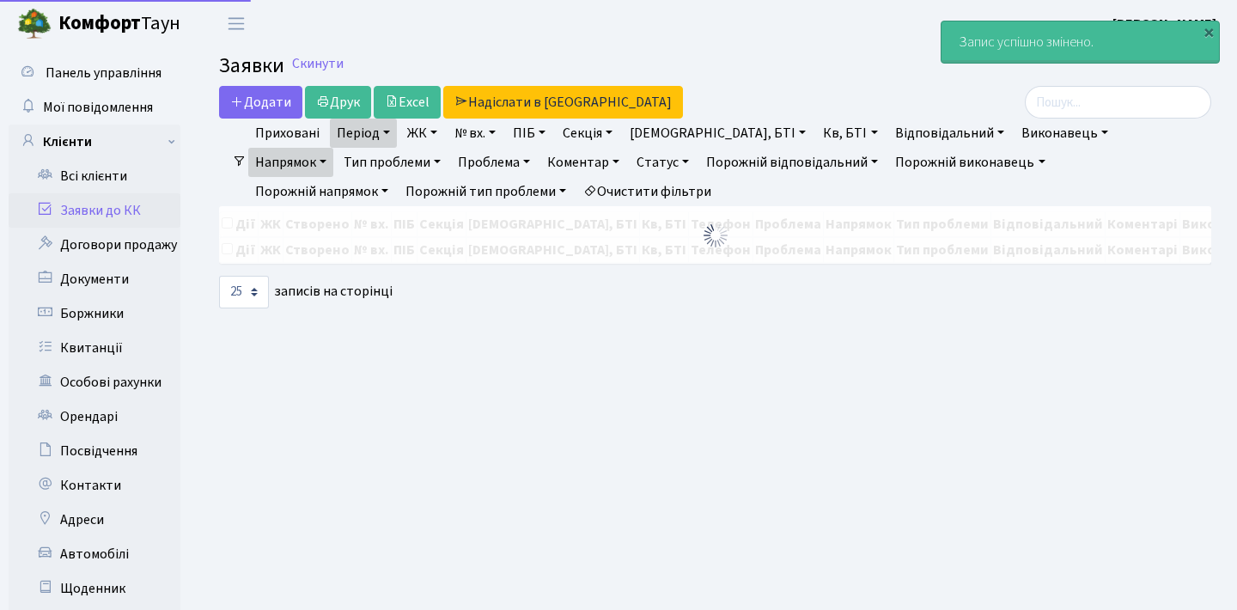
select select "25"
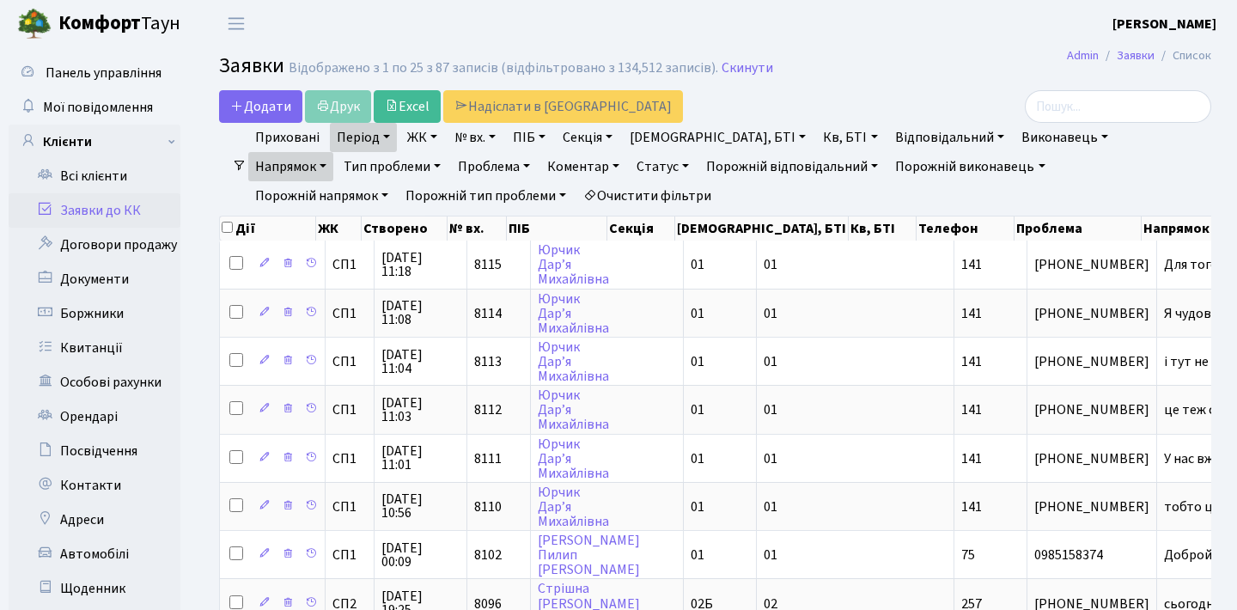
click at [333, 152] on link "Напрямок" at bounding box center [290, 166] width 85 height 29
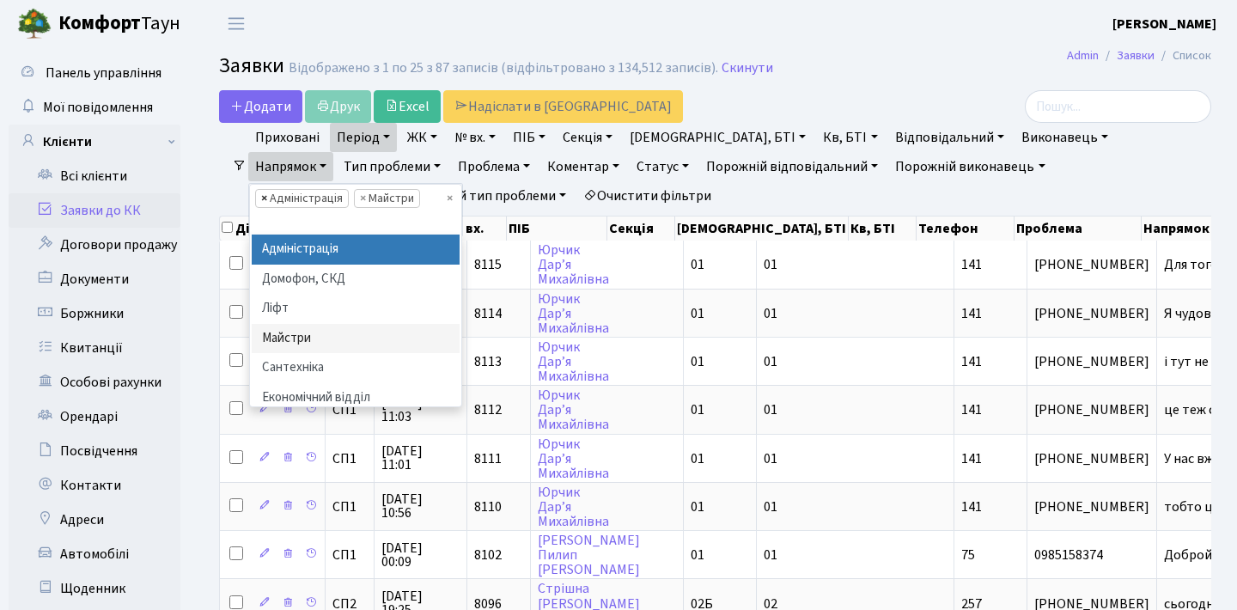
click at [267, 190] on span "×" at bounding box center [264, 198] width 6 height 17
select select "1"
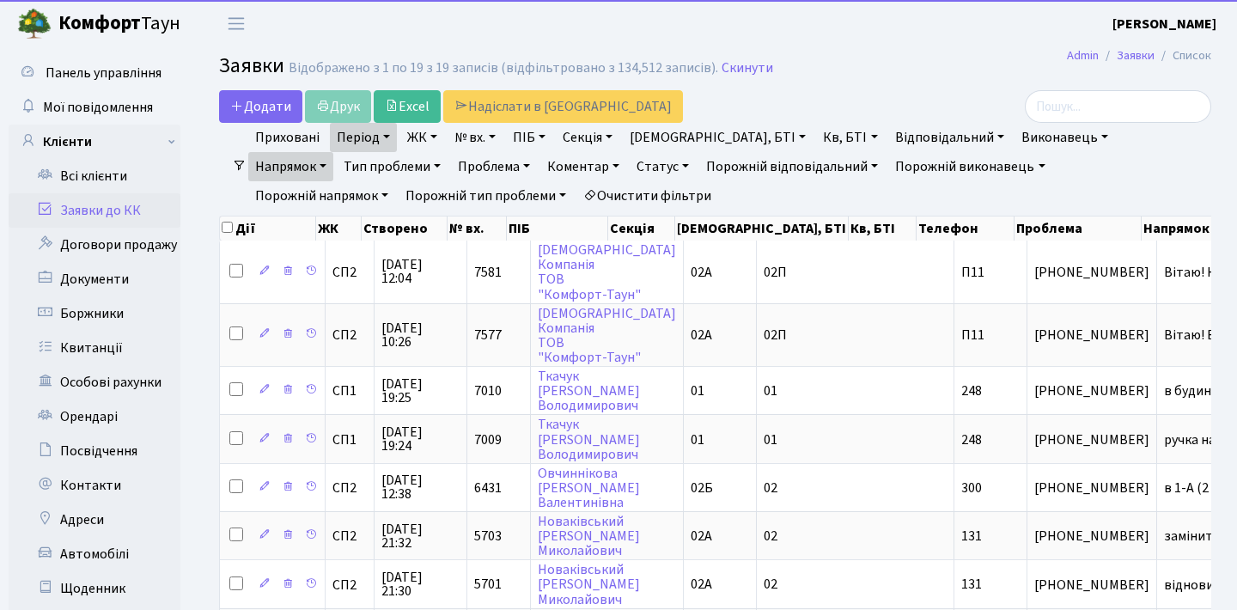
click at [333, 152] on link "Напрямок" at bounding box center [290, 166] width 85 height 29
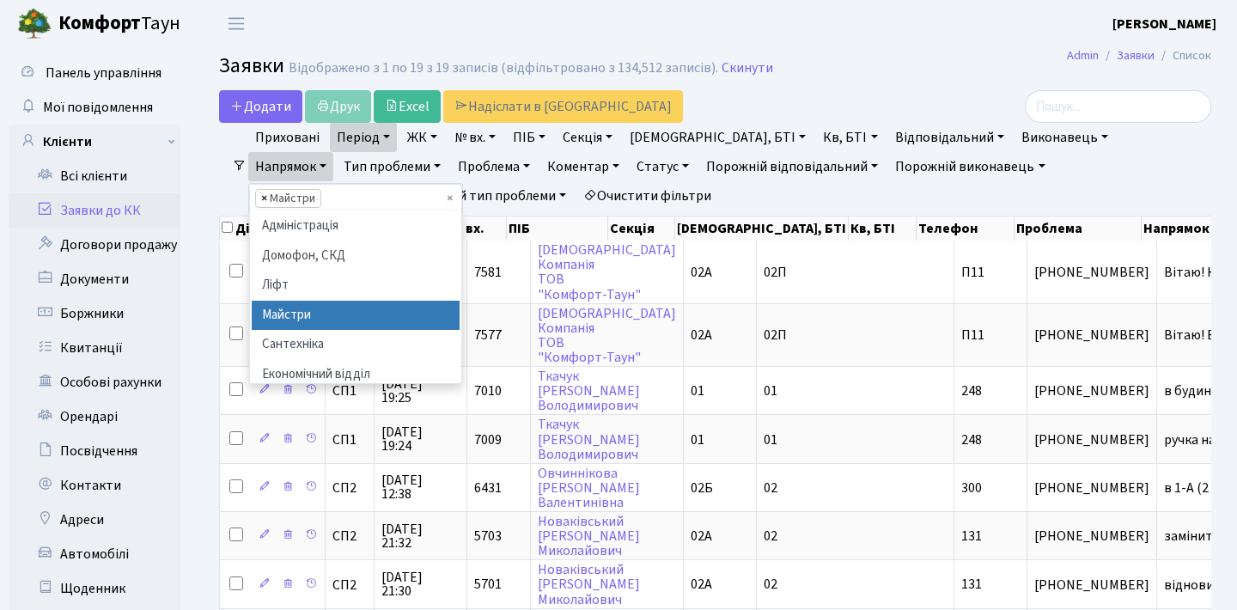
click at [267, 190] on span "×" at bounding box center [264, 198] width 6 height 17
select select
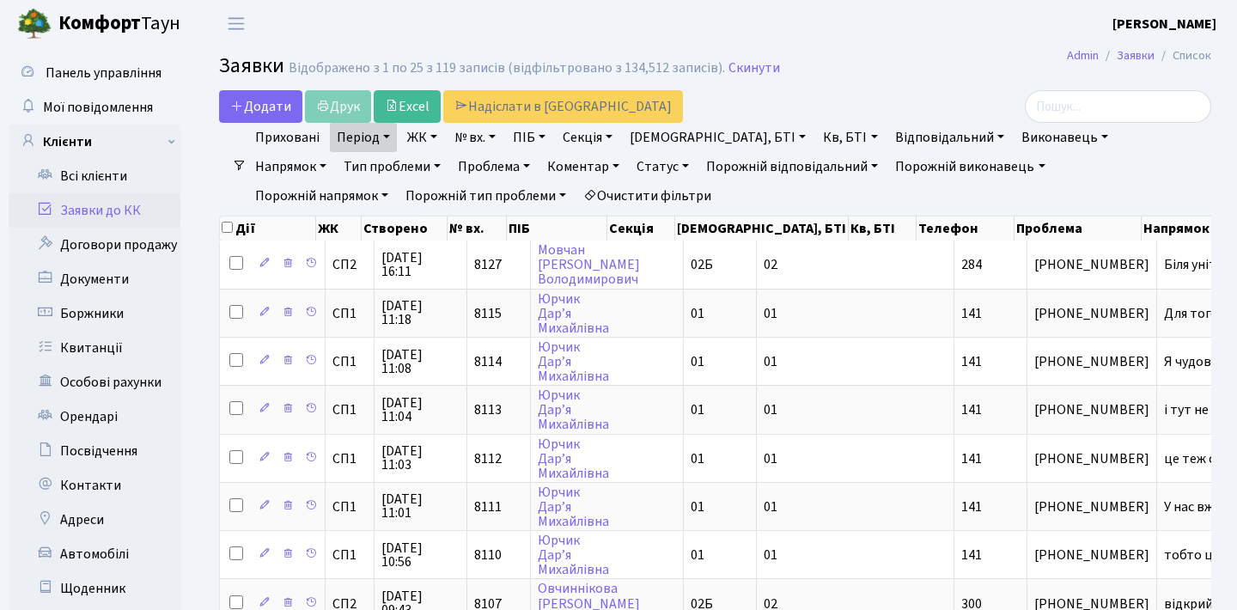
click at [333, 152] on link "Напрямок" at bounding box center [290, 166] width 85 height 29
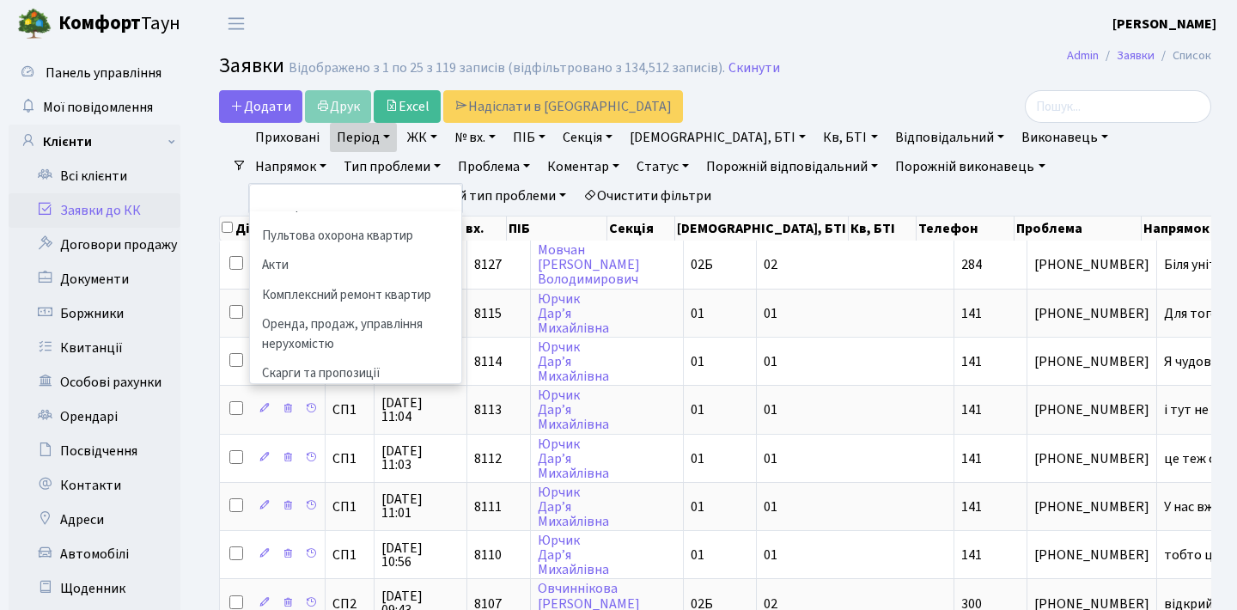
scroll to position [198, 0]
click at [460, 359] on li "Скарги та пропозиції" at bounding box center [356, 374] width 208 height 30
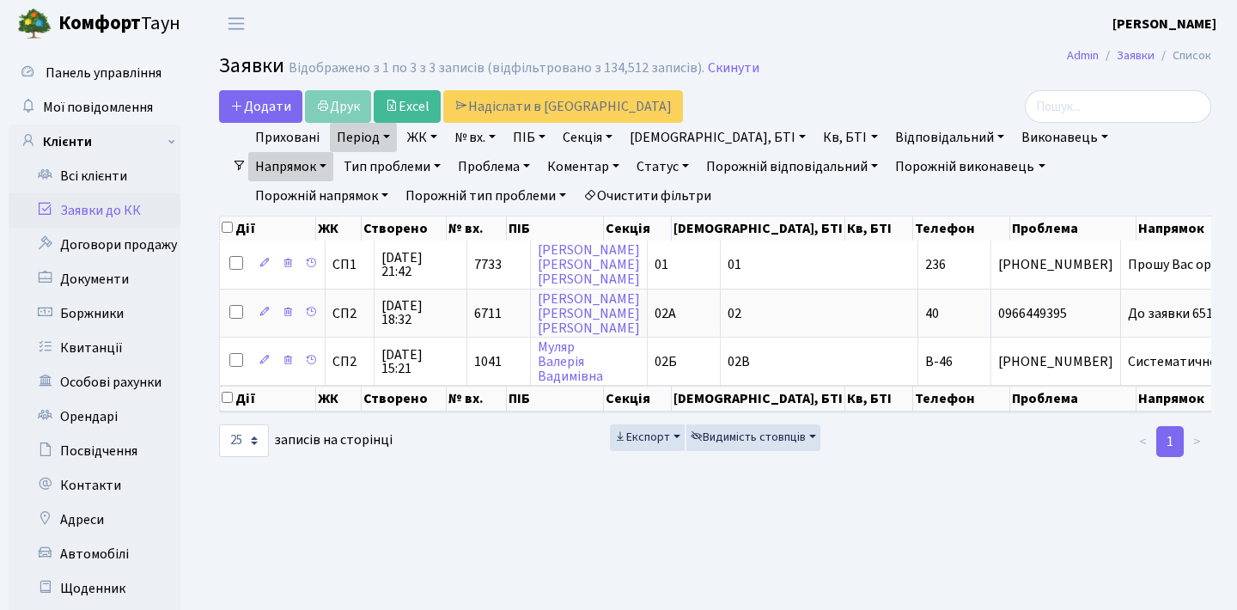
click at [395, 181] on link "Порожній напрямок" at bounding box center [321, 195] width 147 height 29
click at [385, 220] on link "-" at bounding box center [317, 233] width 136 height 27
click at [333, 152] on link "Напрямок" at bounding box center [290, 166] width 85 height 29
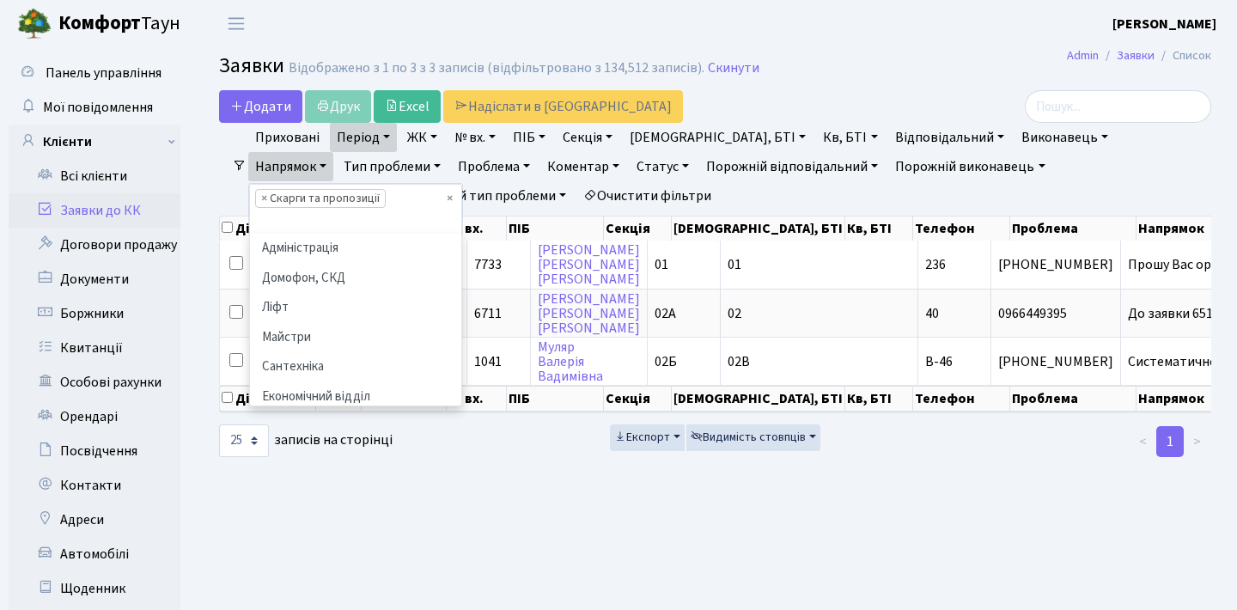
scroll to position [198, 0]
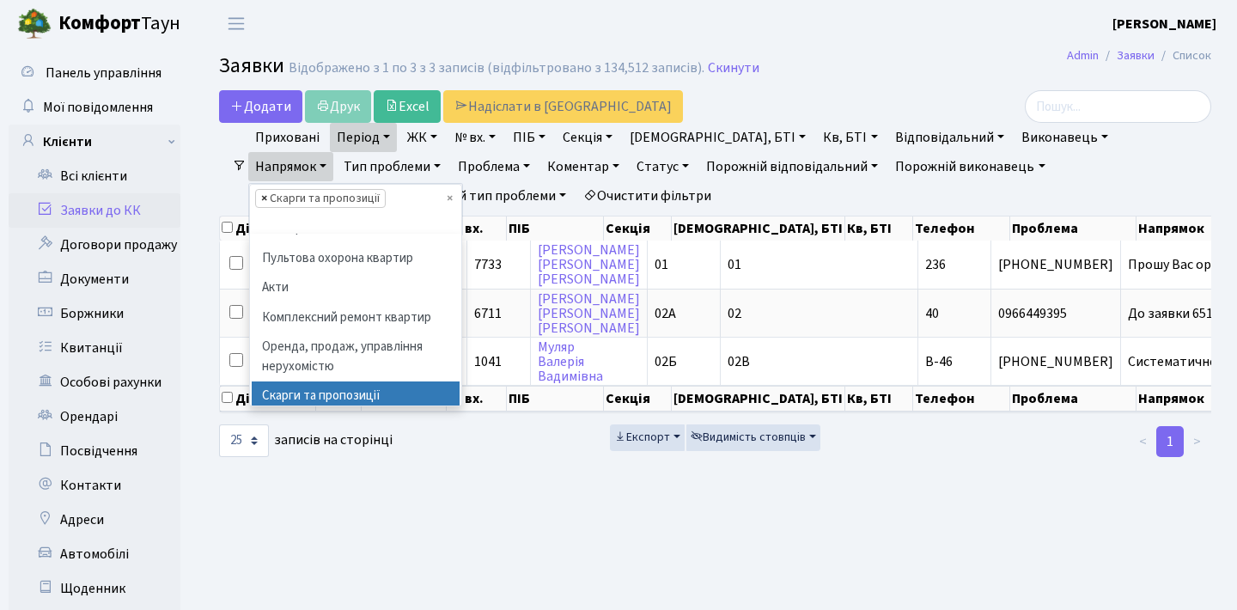
click at [267, 190] on span "×" at bounding box center [264, 198] width 6 height 17
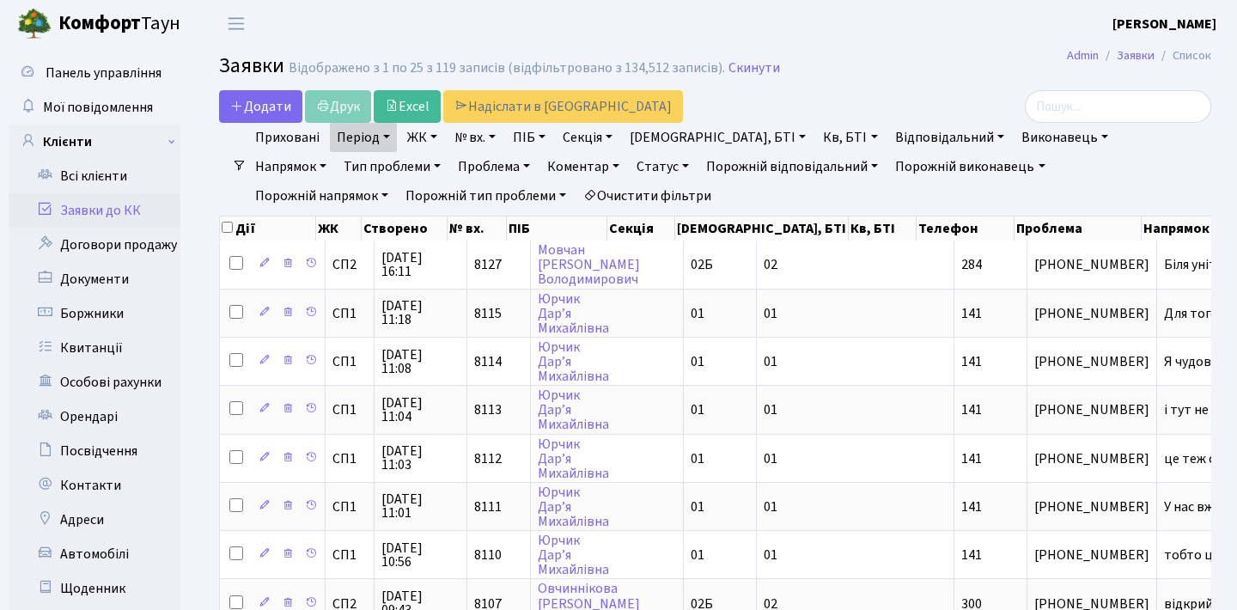
click at [395, 181] on link "Порожній напрямок" at bounding box center [321, 195] width 147 height 29
click at [385, 261] on link "Порожній" at bounding box center [317, 274] width 136 height 27
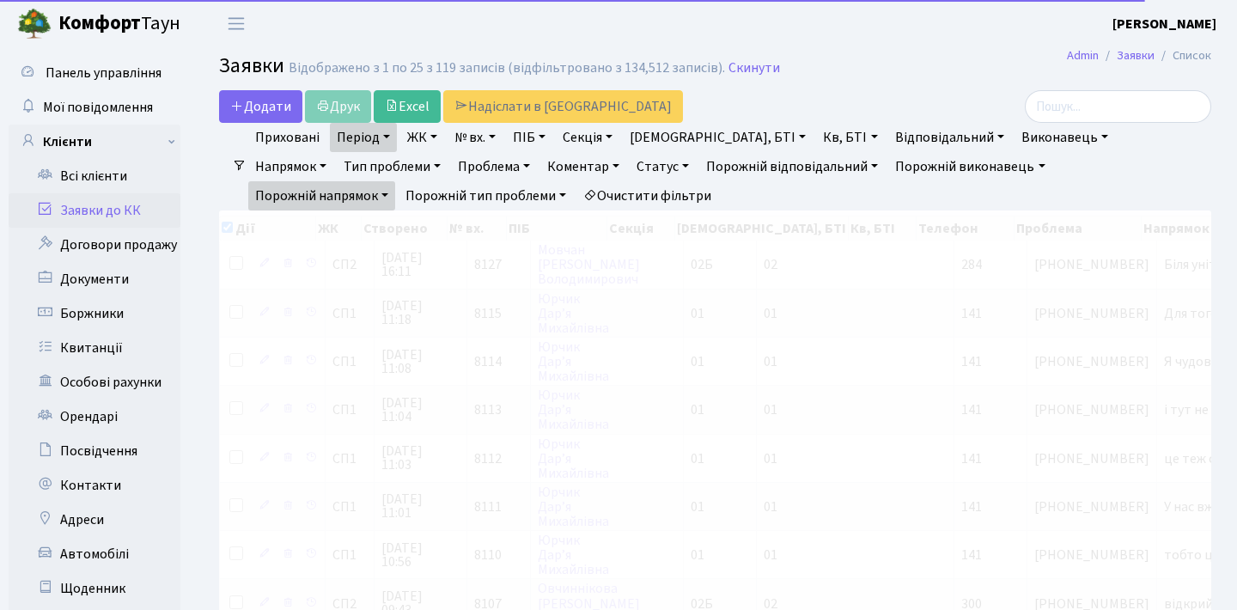
checkbox input "true"
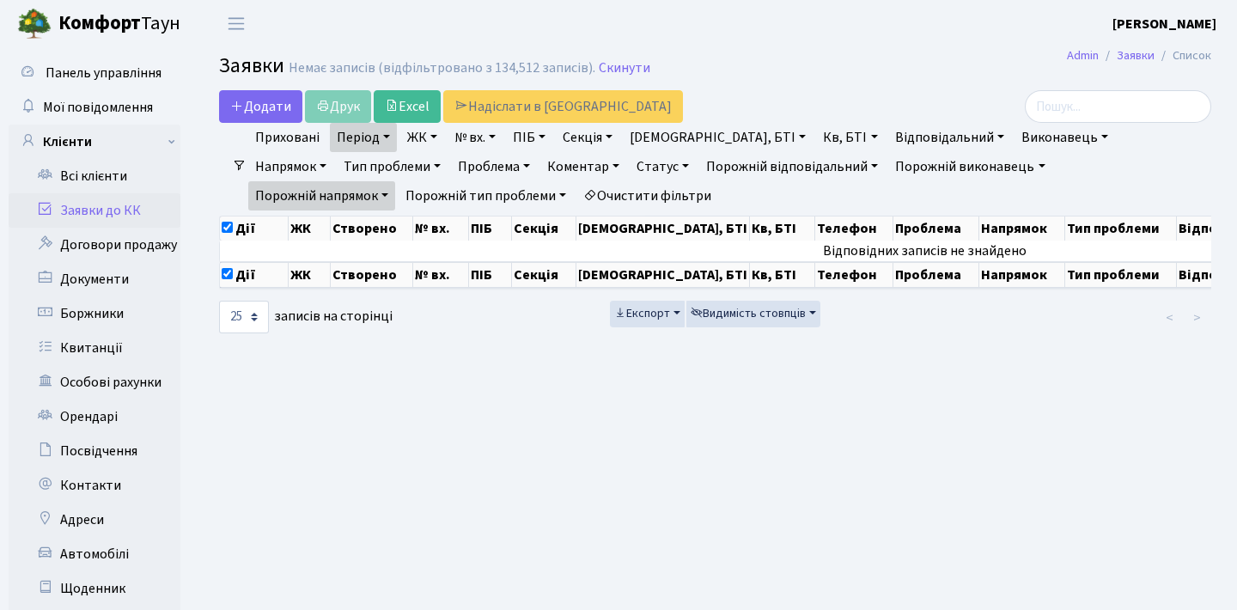
click at [395, 181] on link "Порожній напрямок" at bounding box center [321, 195] width 147 height 29
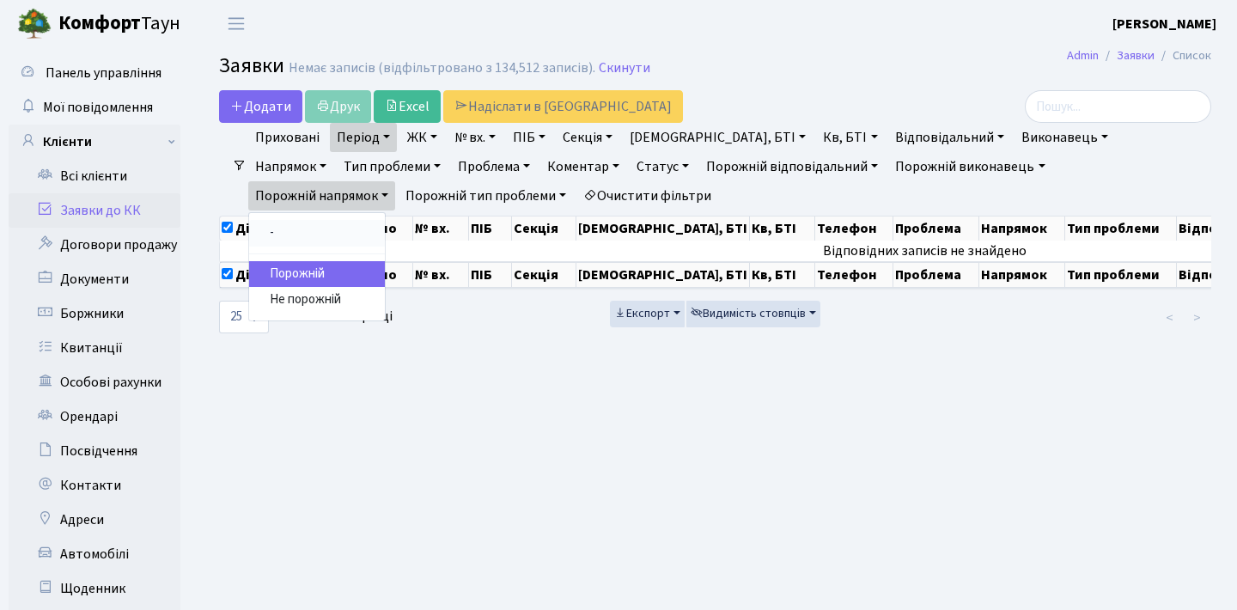
click at [385, 220] on link "-" at bounding box center [317, 233] width 136 height 27
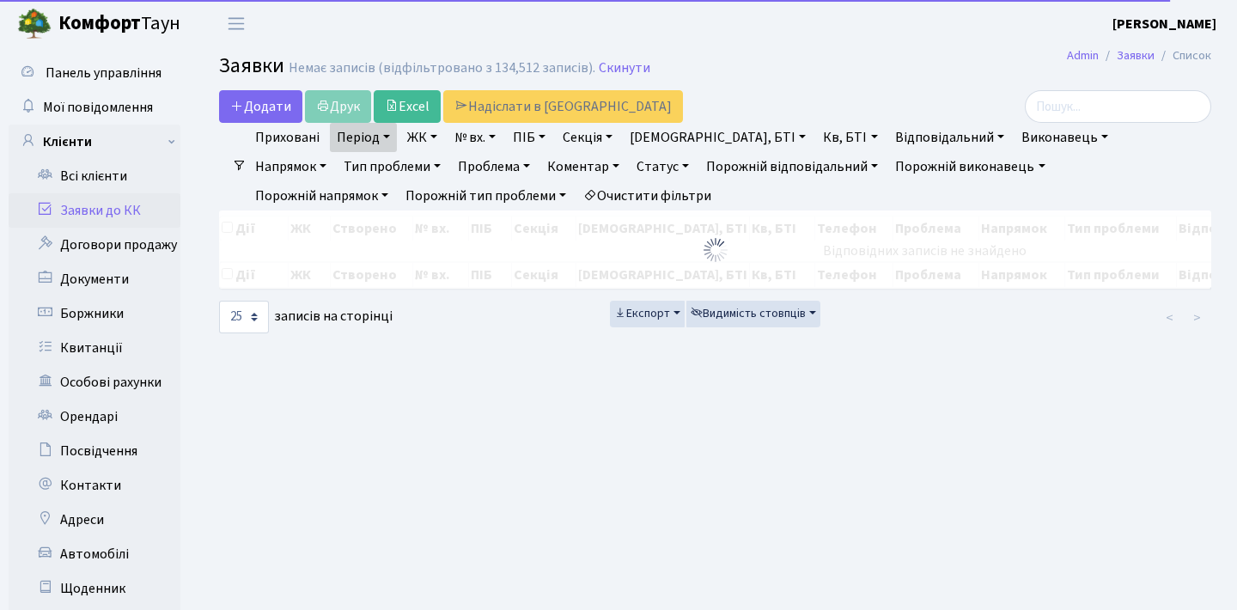
checkbox input "false"
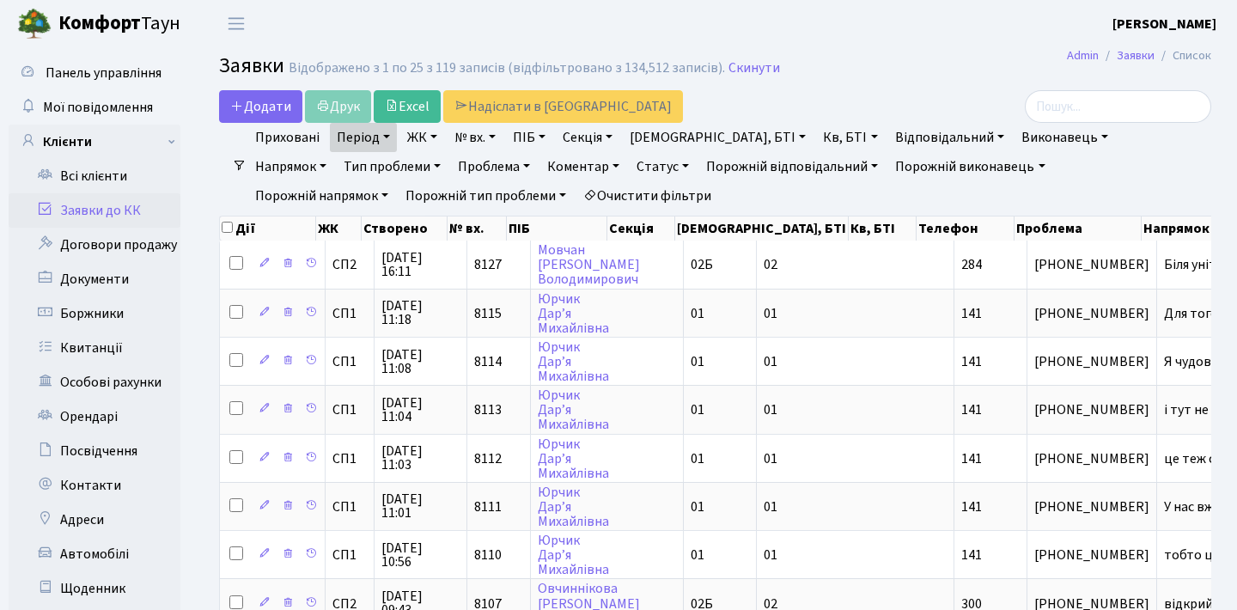
click at [630, 171] on link "Статус" at bounding box center [663, 166] width 66 height 29
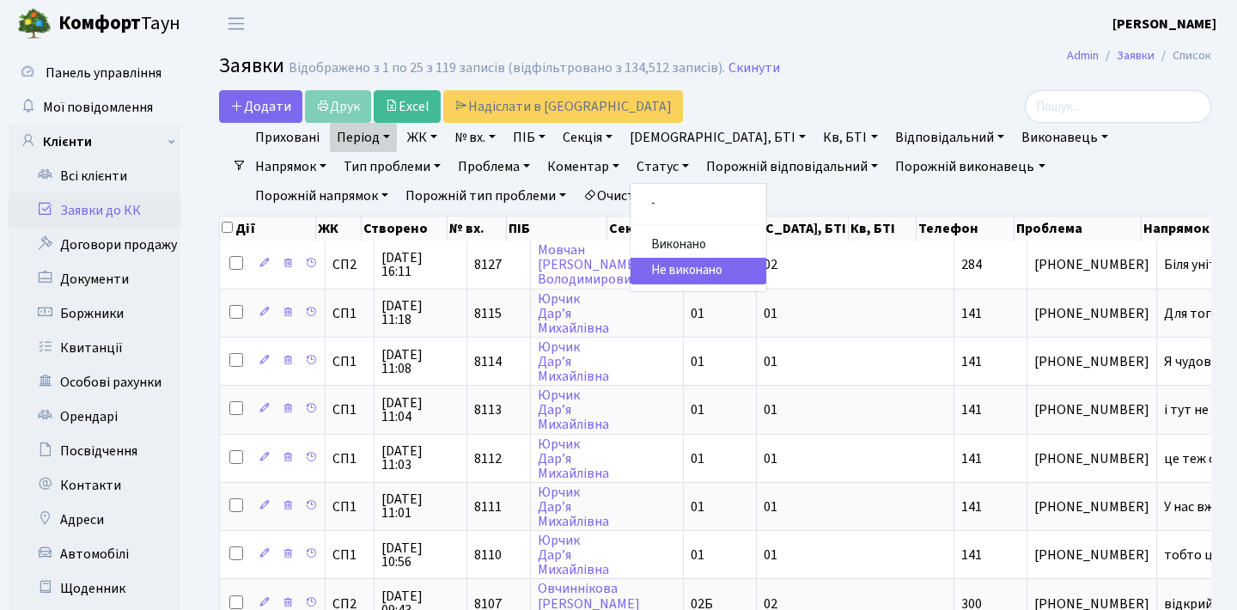
click at [631, 265] on link "Не виконано" at bounding box center [699, 271] width 136 height 27
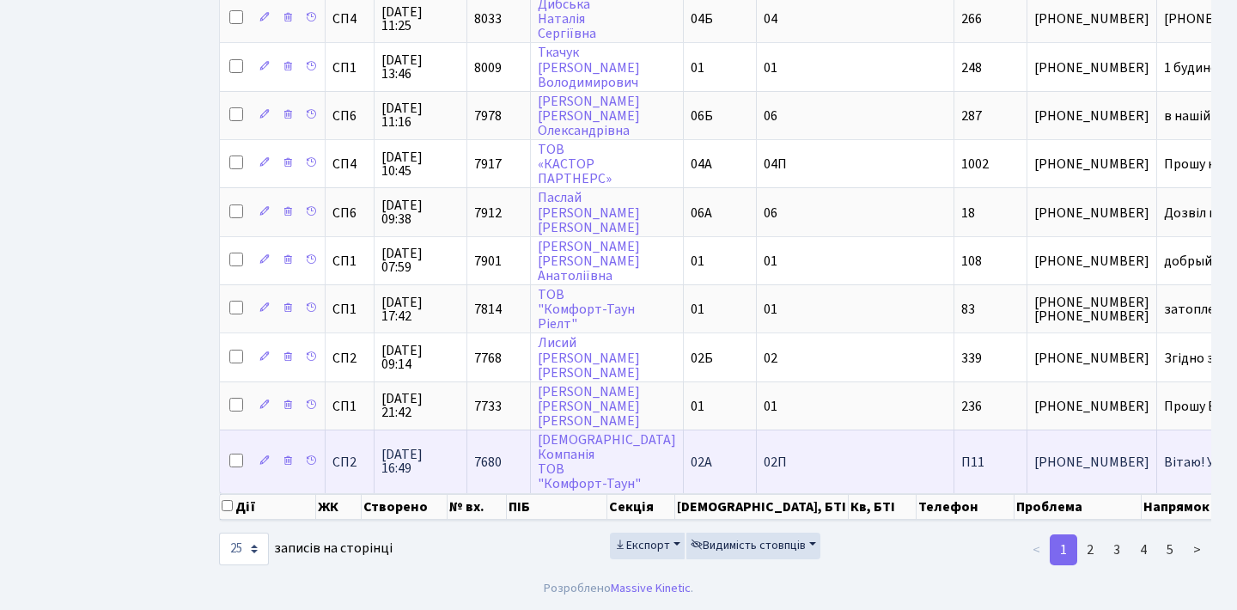
scroll to position [995, 0]
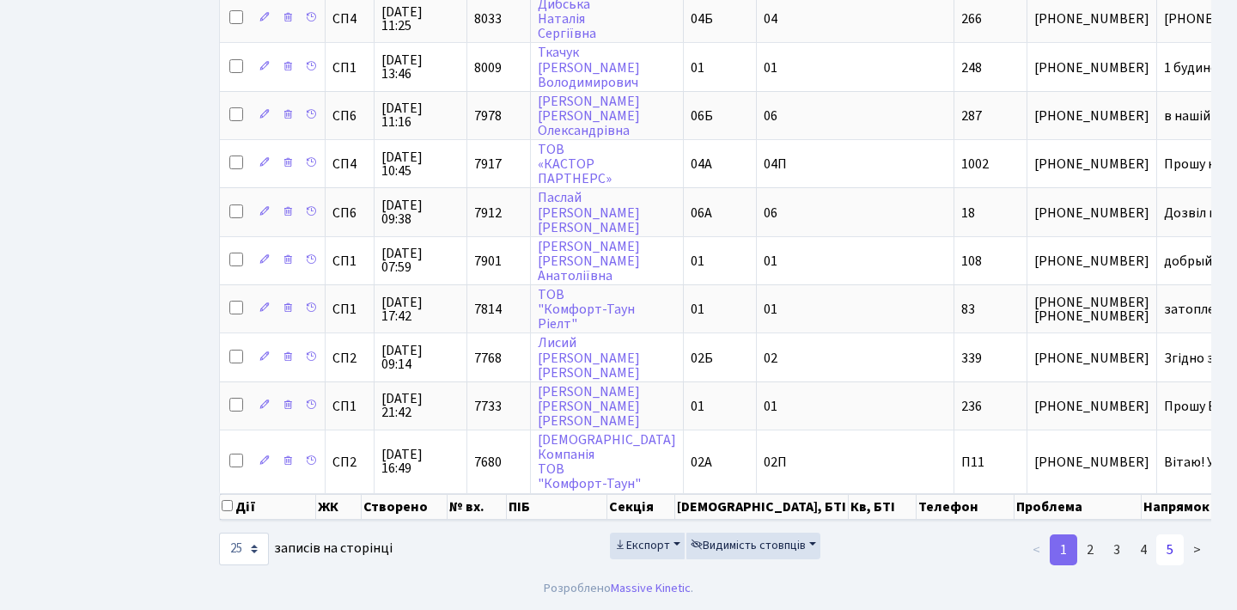
click at [1167, 550] on link "5" at bounding box center [1169, 549] width 27 height 31
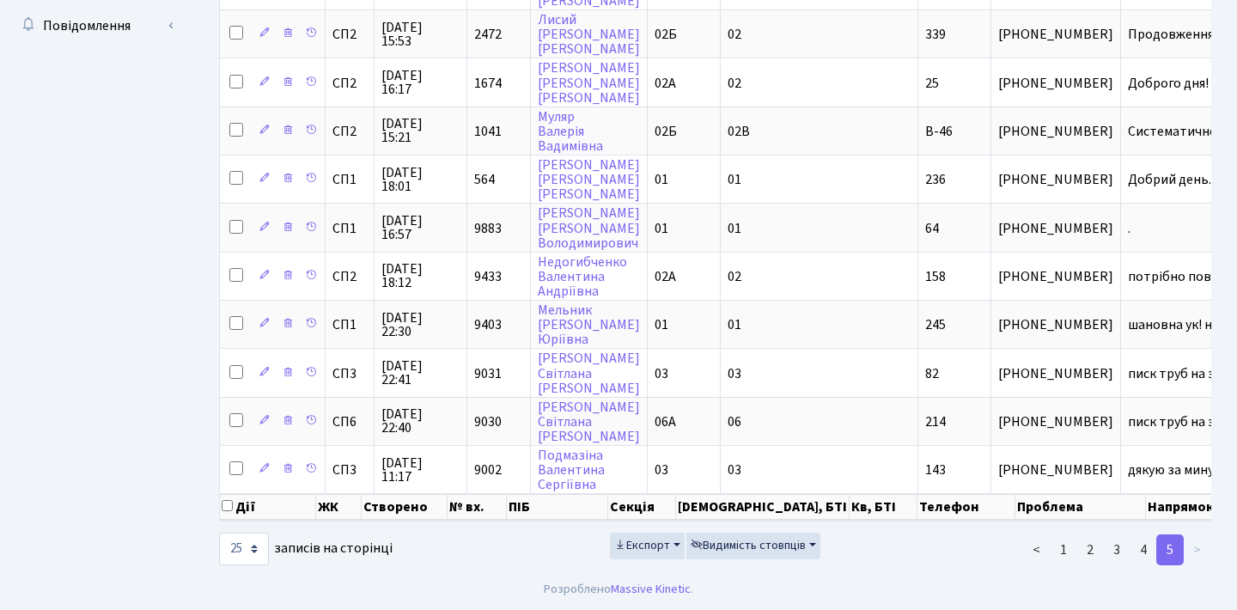
scroll to position [690, 0]
click at [1143, 548] on link "4" at bounding box center [1143, 549] width 27 height 31
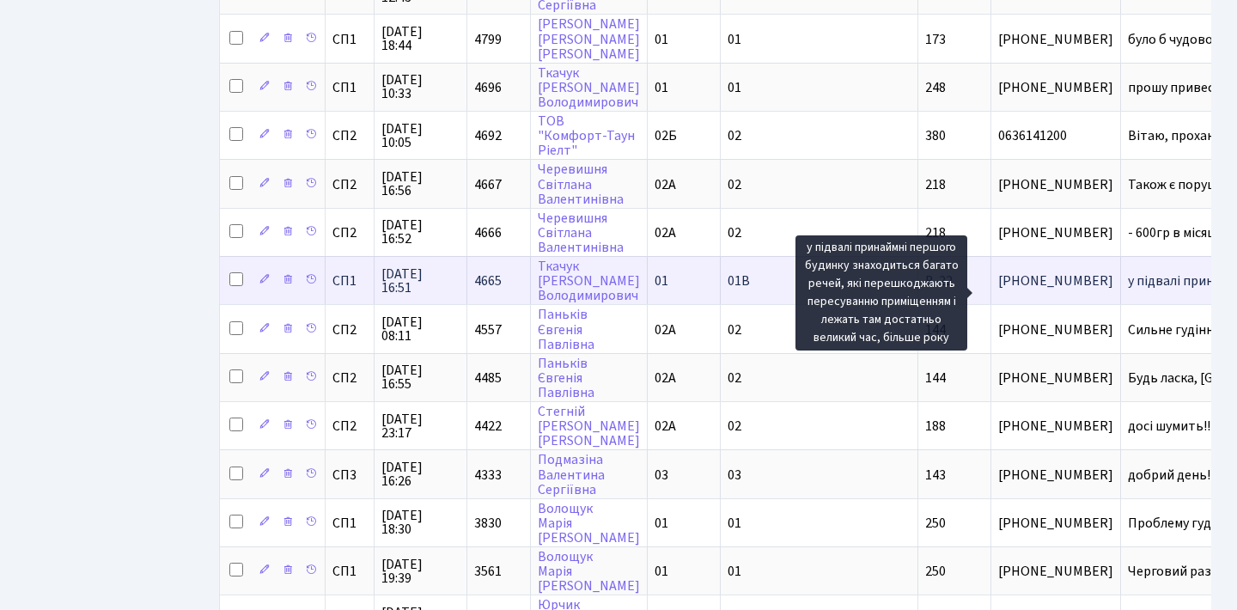
scroll to position [605, 0]
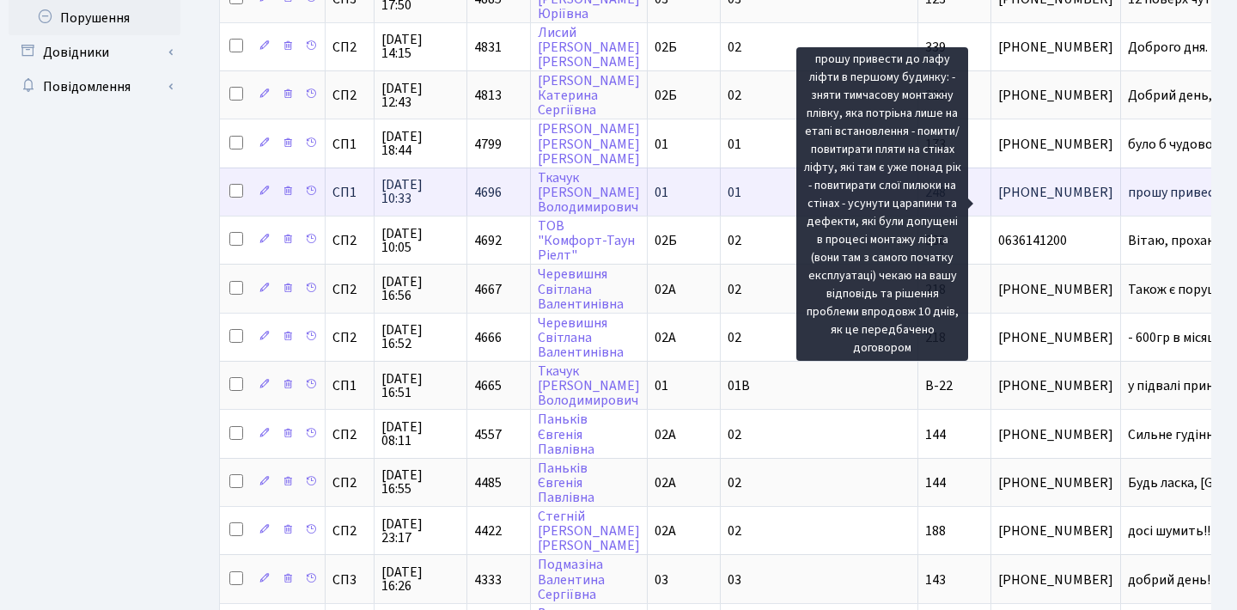
click at [1128, 202] on span "прошу привести[...]" at bounding box center [1187, 192] width 119 height 19
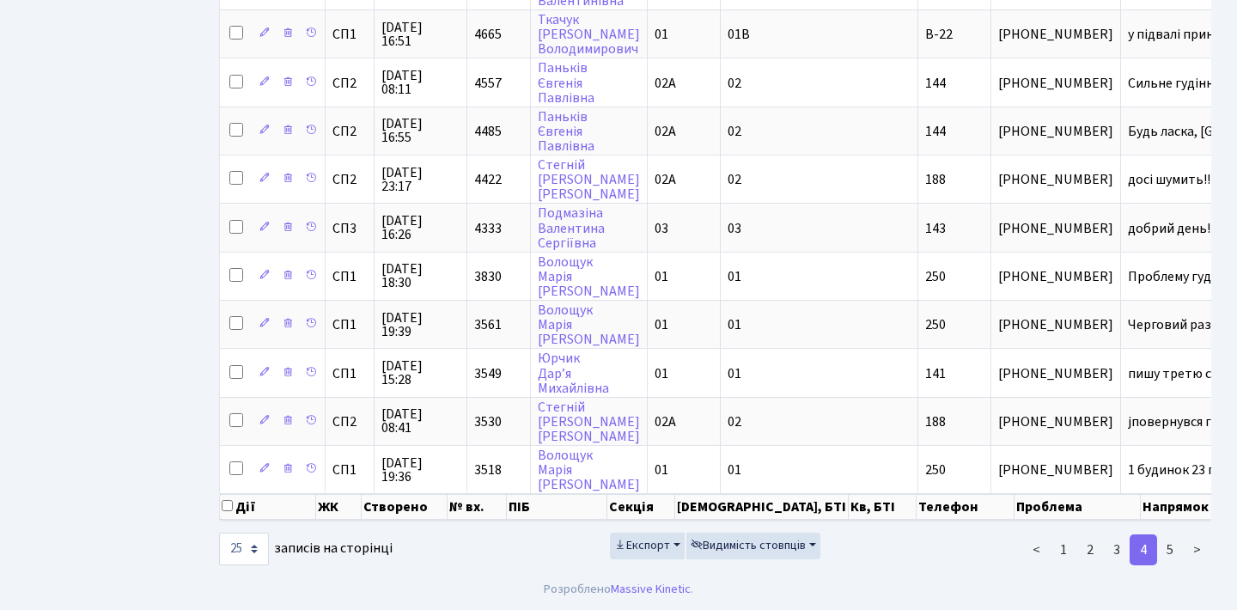
scroll to position [980, 0]
click at [1124, 545] on link "3" at bounding box center [1116, 549] width 27 height 31
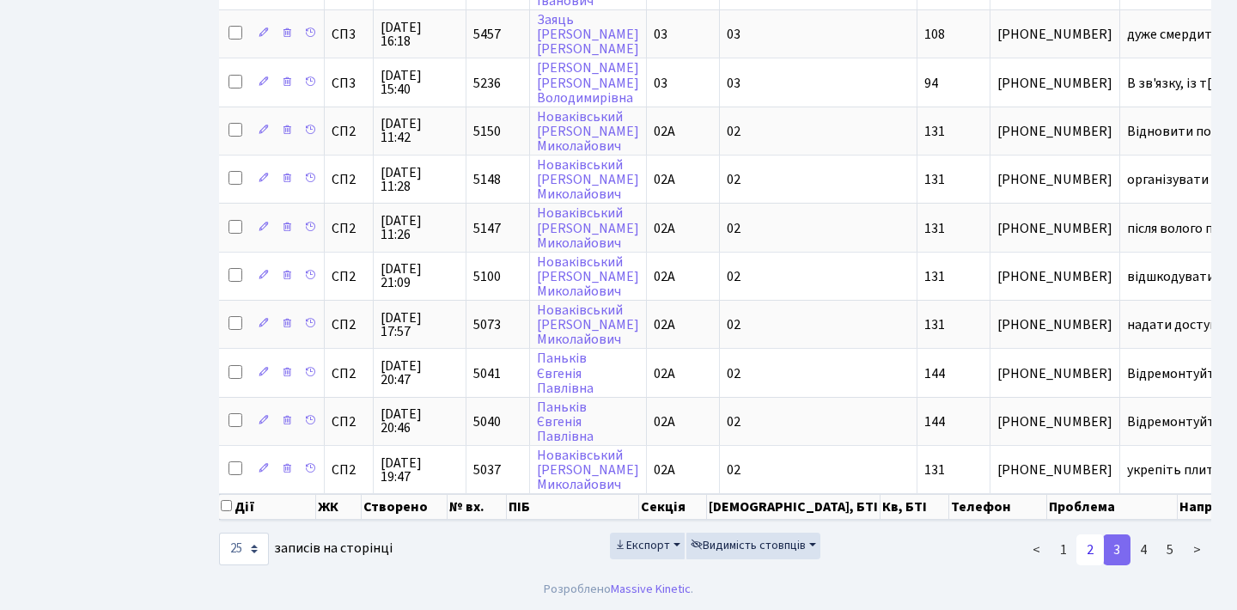
click at [1087, 547] on link "2" at bounding box center [1089, 549] width 27 height 31
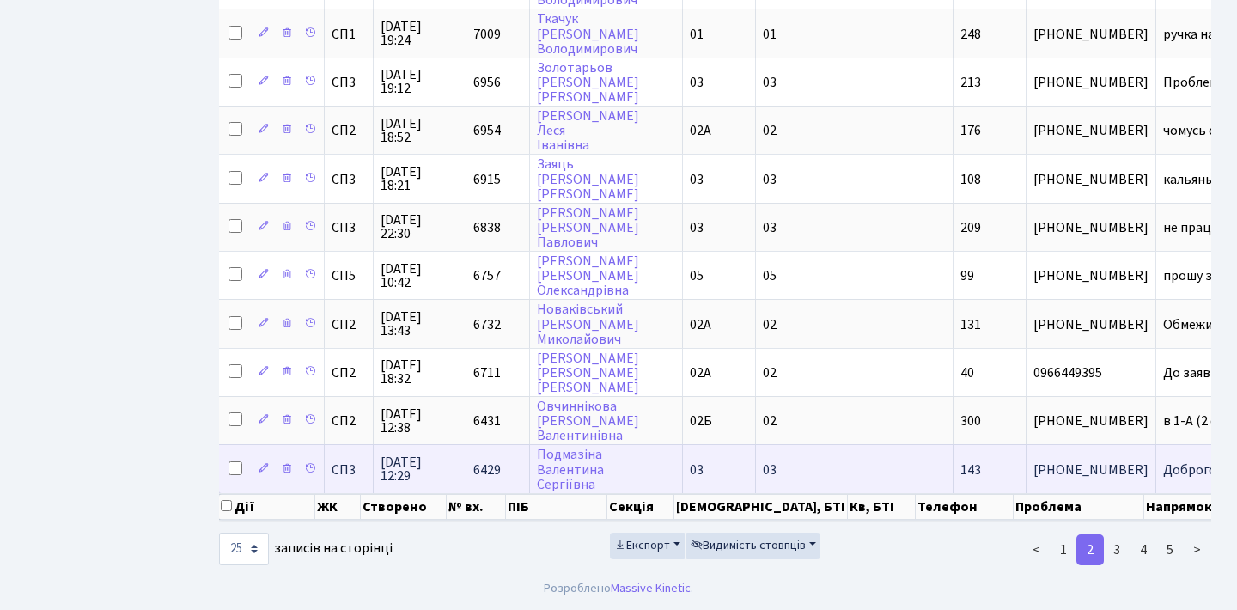
scroll to position [1025, 0]
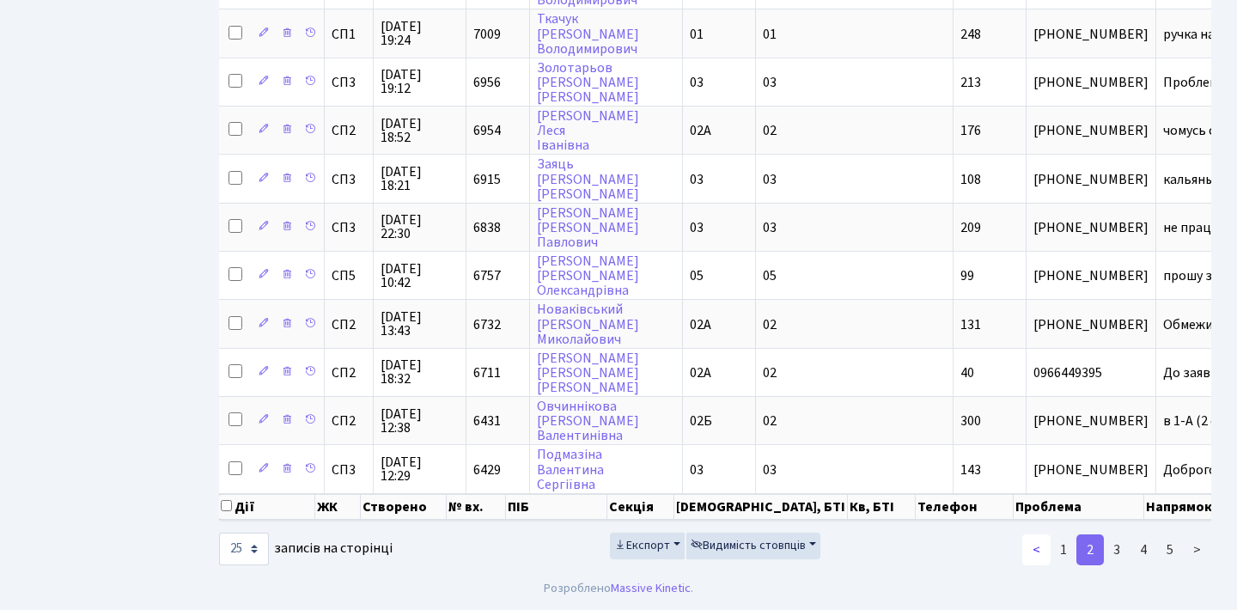
click at [1038, 552] on link "<" at bounding box center [1036, 549] width 28 height 31
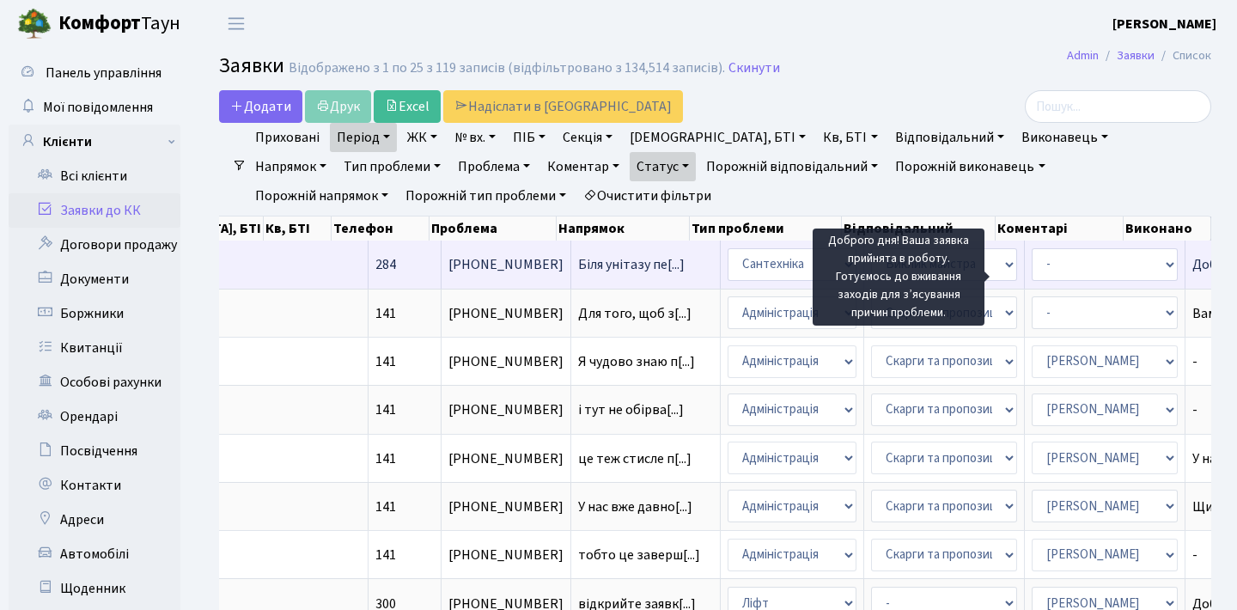
scroll to position [0, 585]
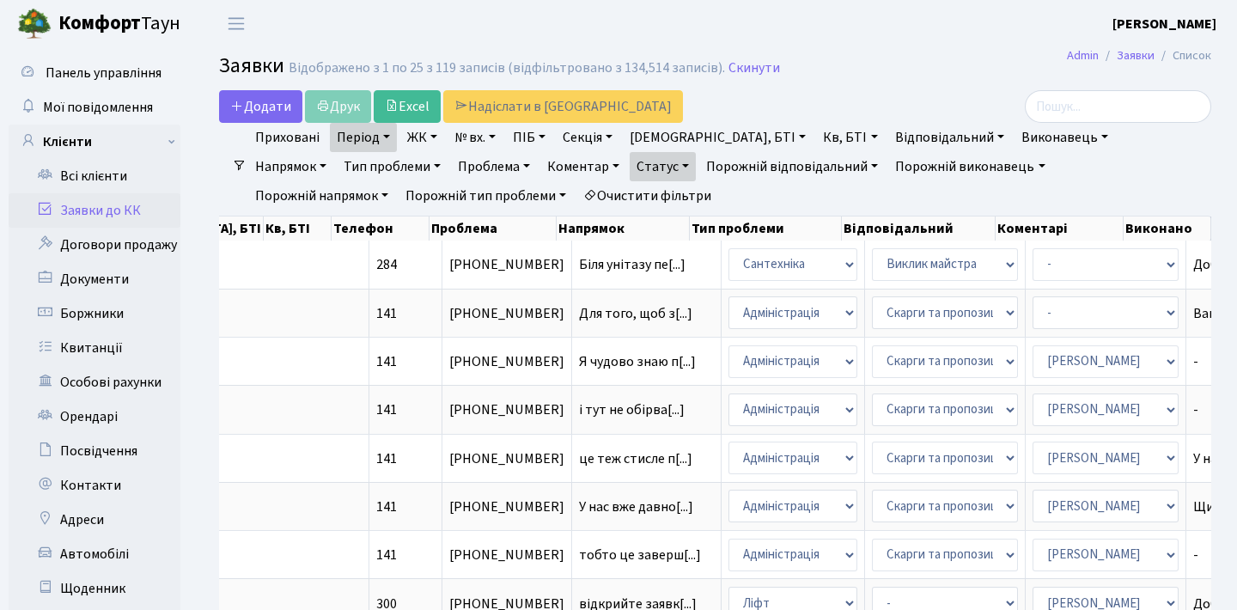
click at [115, 199] on link "Заявки до КК" at bounding box center [95, 210] width 172 height 34
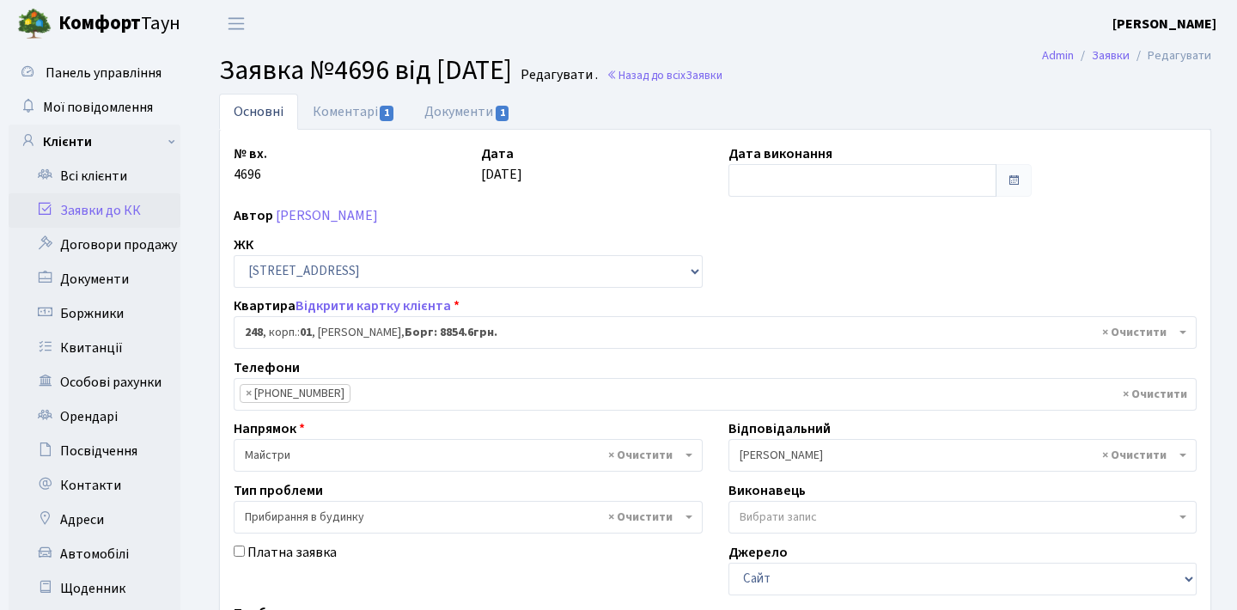
select select "20173"
select select "58"
drag, startPoint x: 266, startPoint y: 180, endPoint x: 231, endPoint y: 170, distance: 36.7
click at [231, 169] on div "№ вх. 4696" at bounding box center [344, 169] width 247 height 53
copy div "4696"
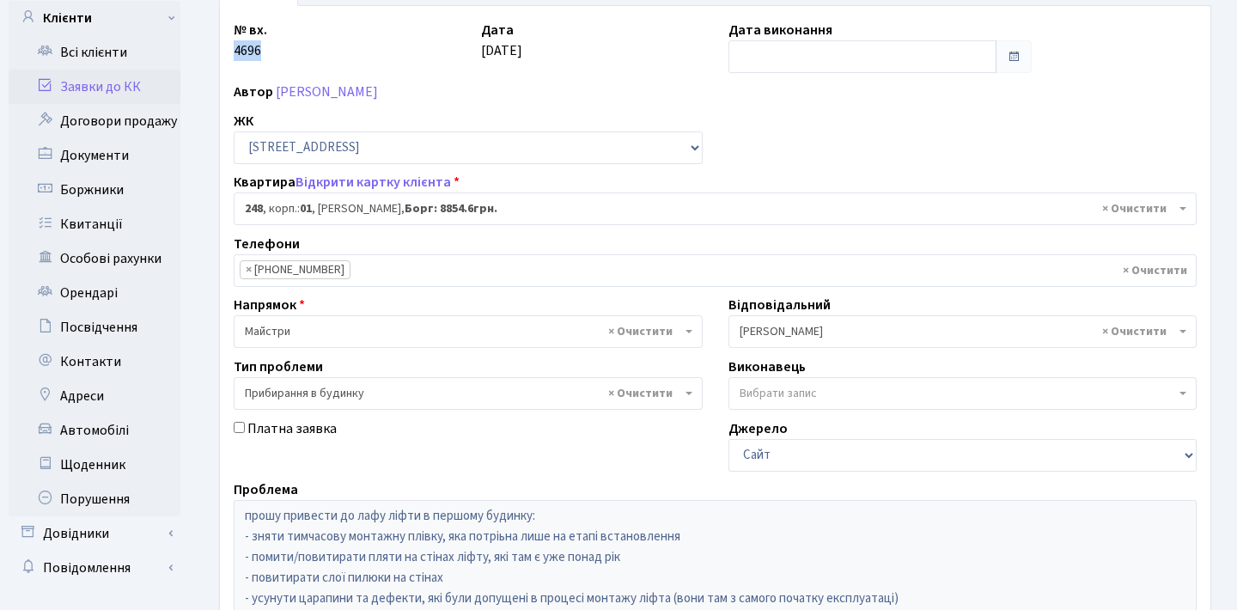
scroll to position [106, 0]
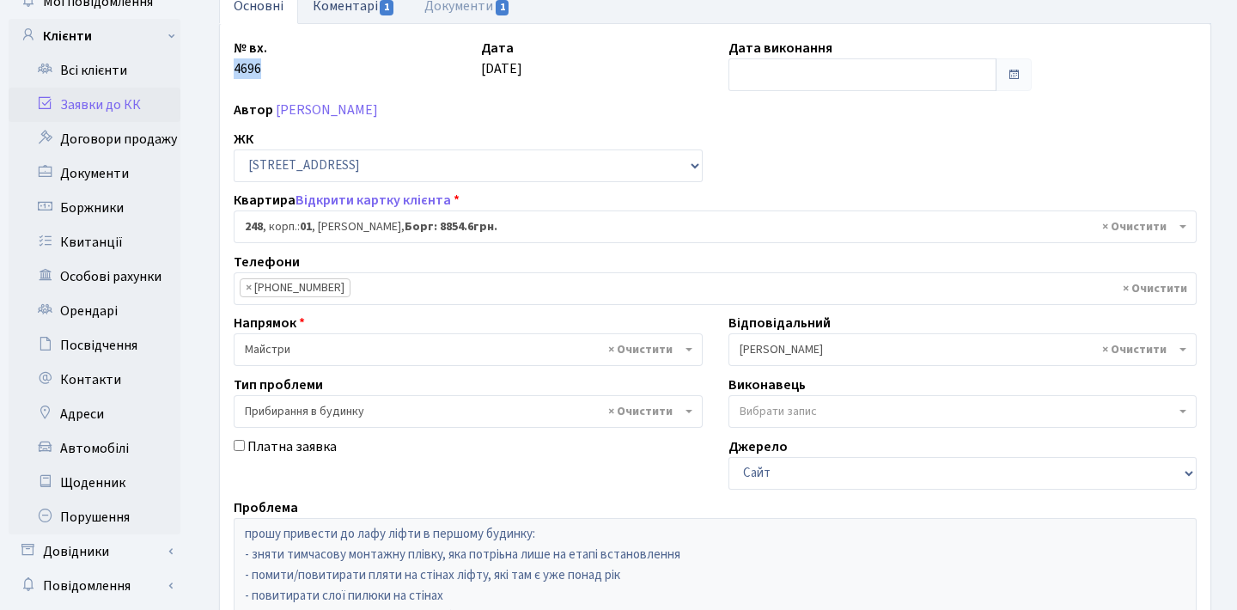
click at [357, 12] on link "Коментарі 1" at bounding box center [354, 5] width 112 height 35
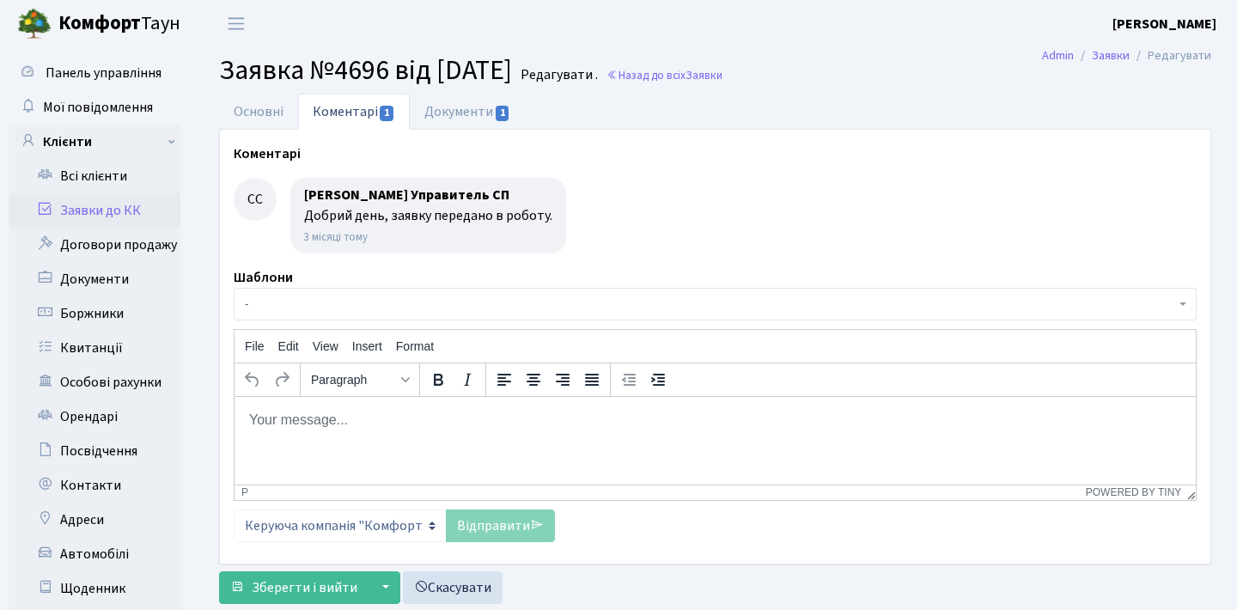
scroll to position [106, 0]
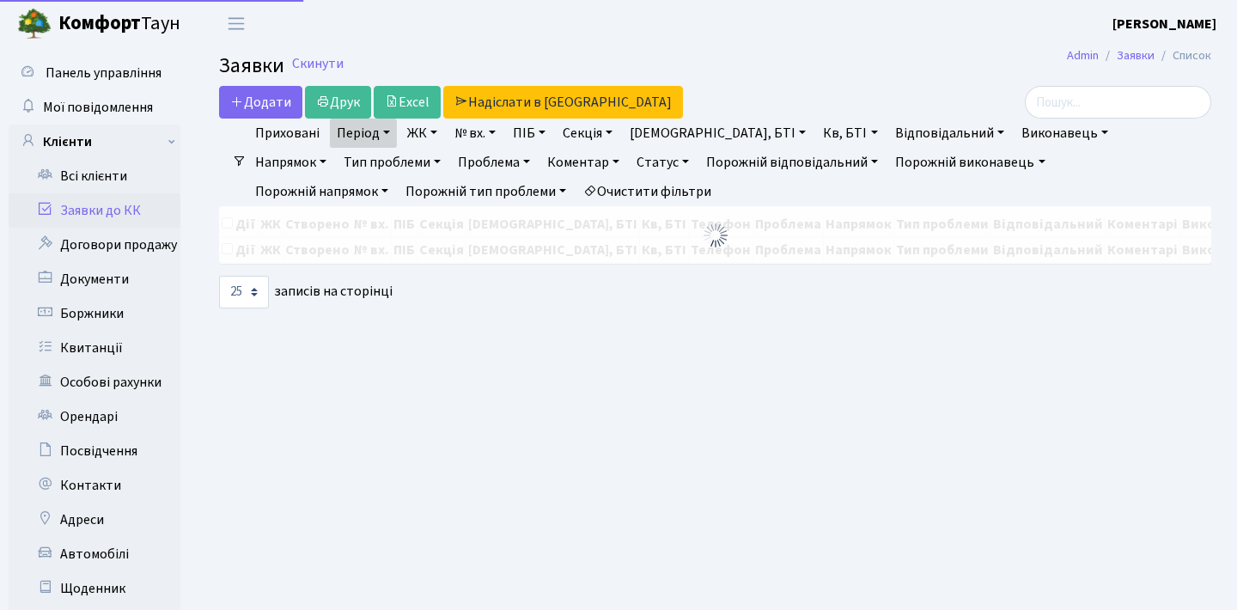
select select "25"
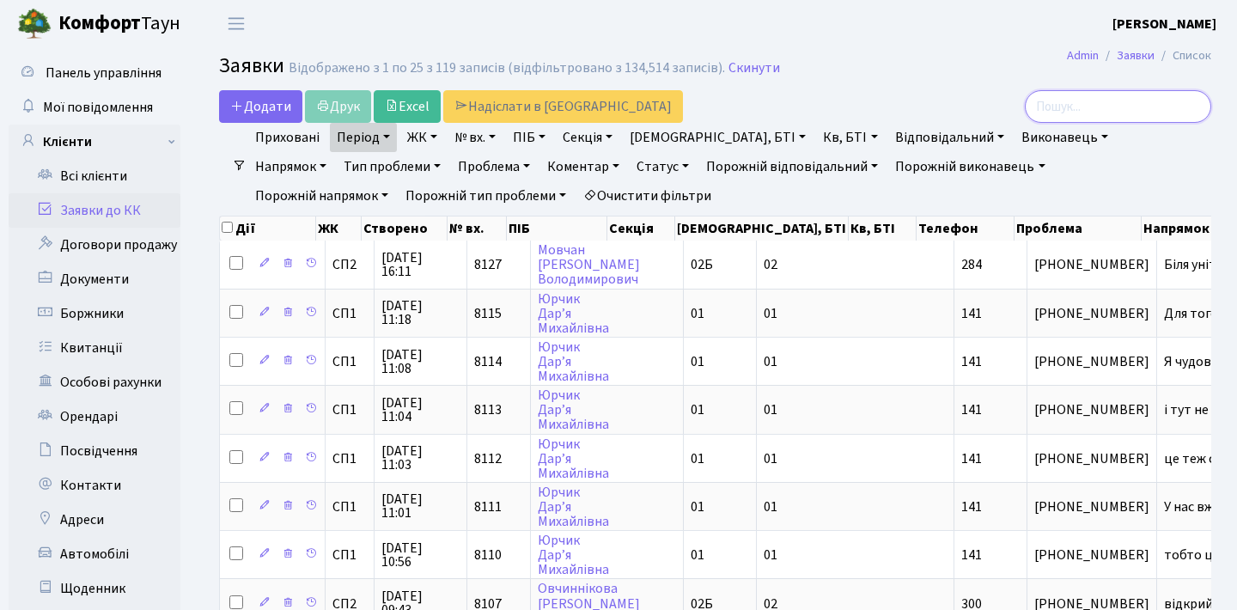
click at [1076, 108] on input "search" at bounding box center [1118, 106] width 186 height 33
type input "4928"
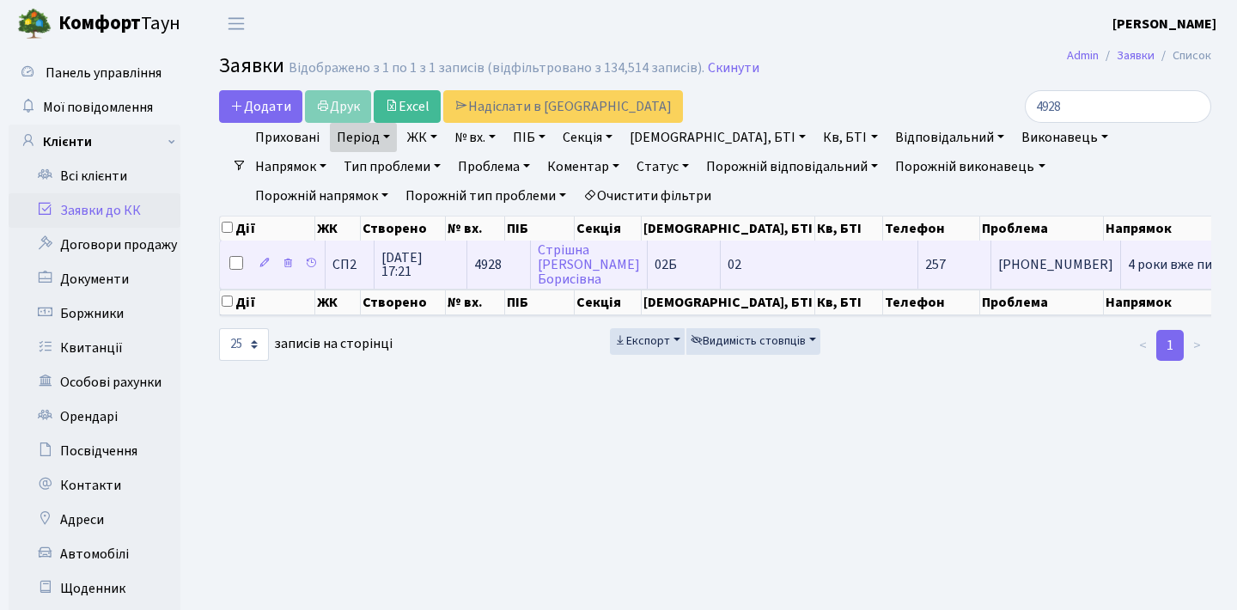
click at [1121, 267] on td "4 роки вже пишу[...]" at bounding box center [1187, 264] width 132 height 47
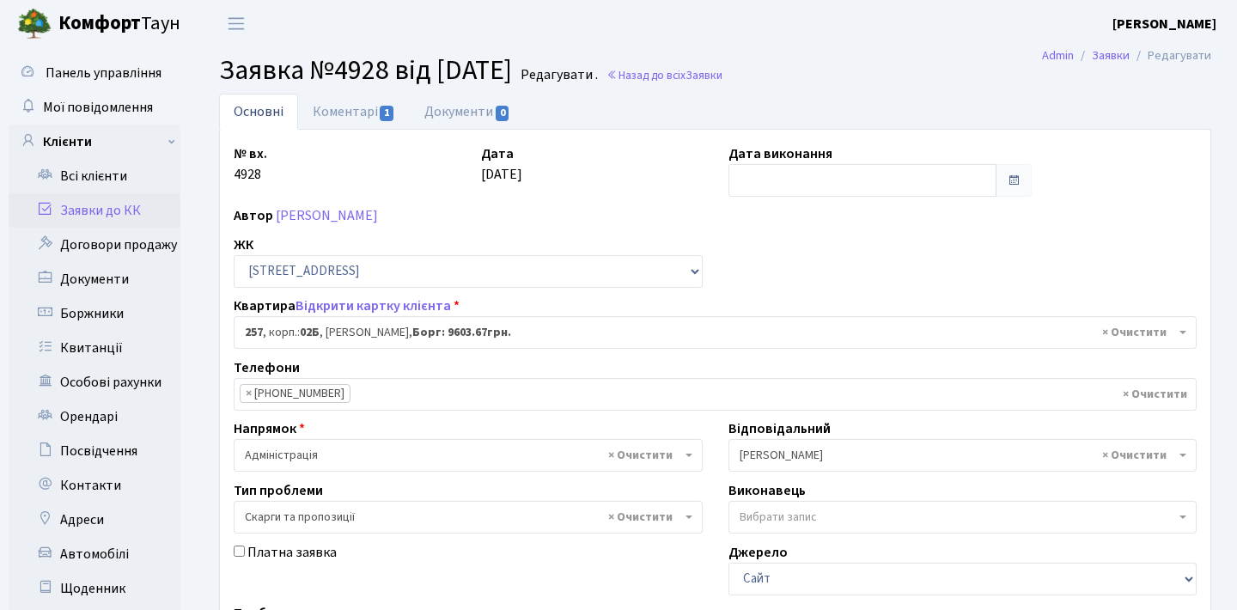
select select "20507"
select select "55"
click at [358, 104] on link "Коментарі 1" at bounding box center [354, 111] width 112 height 35
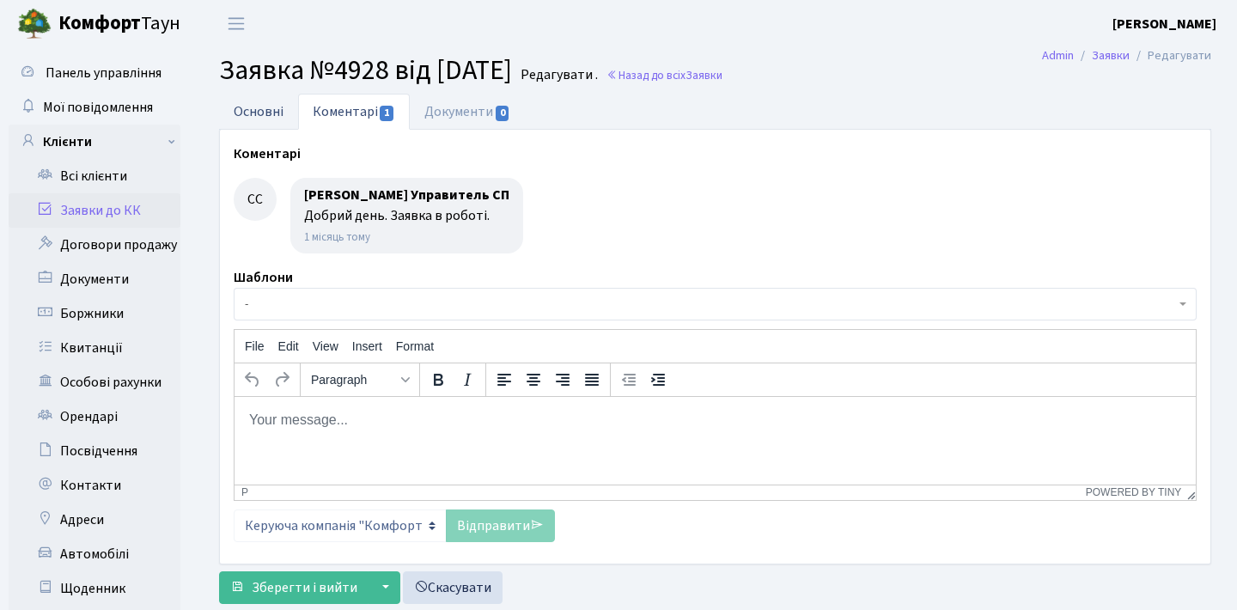
click at [268, 110] on link "Основні" at bounding box center [258, 111] width 79 height 35
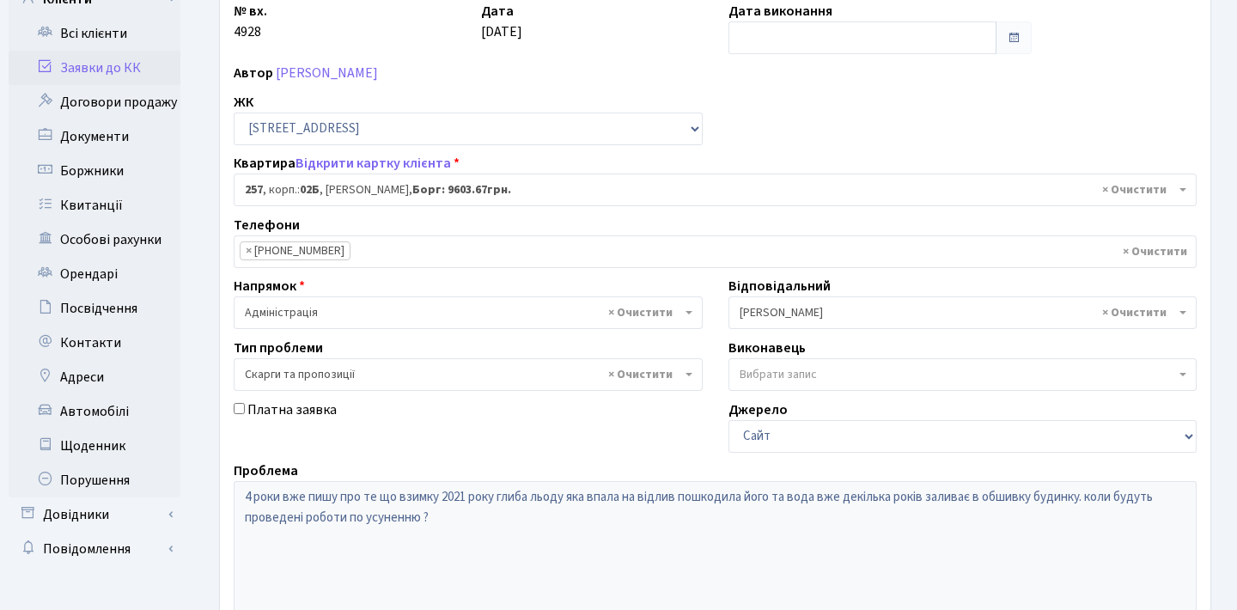
scroll to position [167, 0]
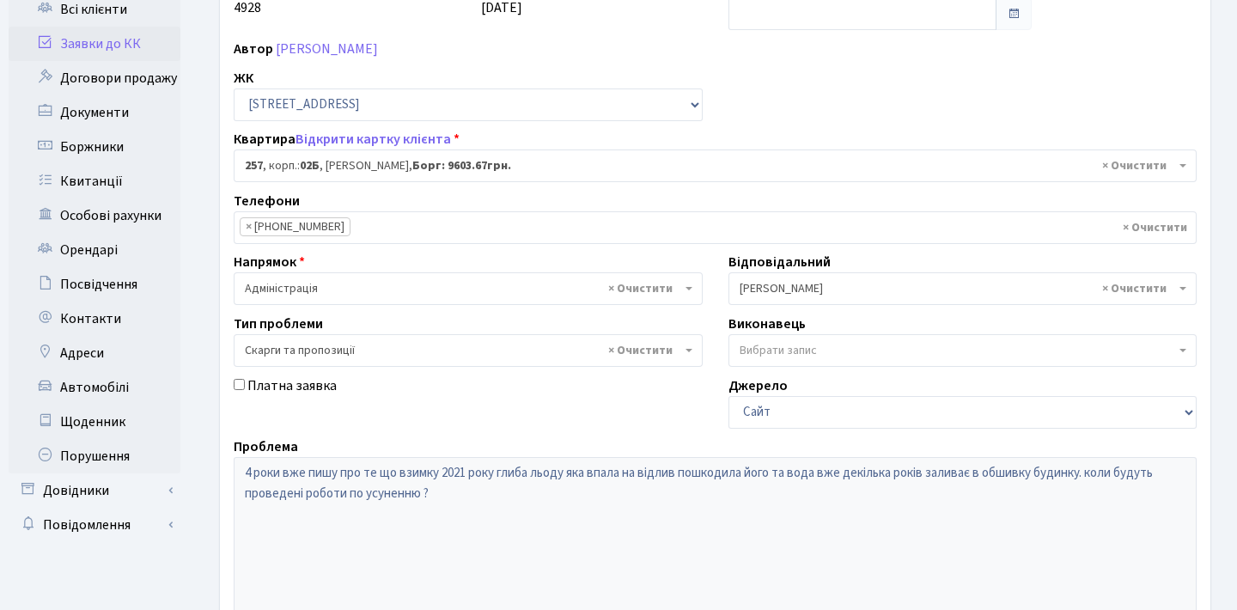
click at [234, 449] on div "Проблема 4 роки вже пишу про те що взимку 2021 року [PERSON_NAME] яка впала на …" at bounding box center [715, 555] width 989 height 239
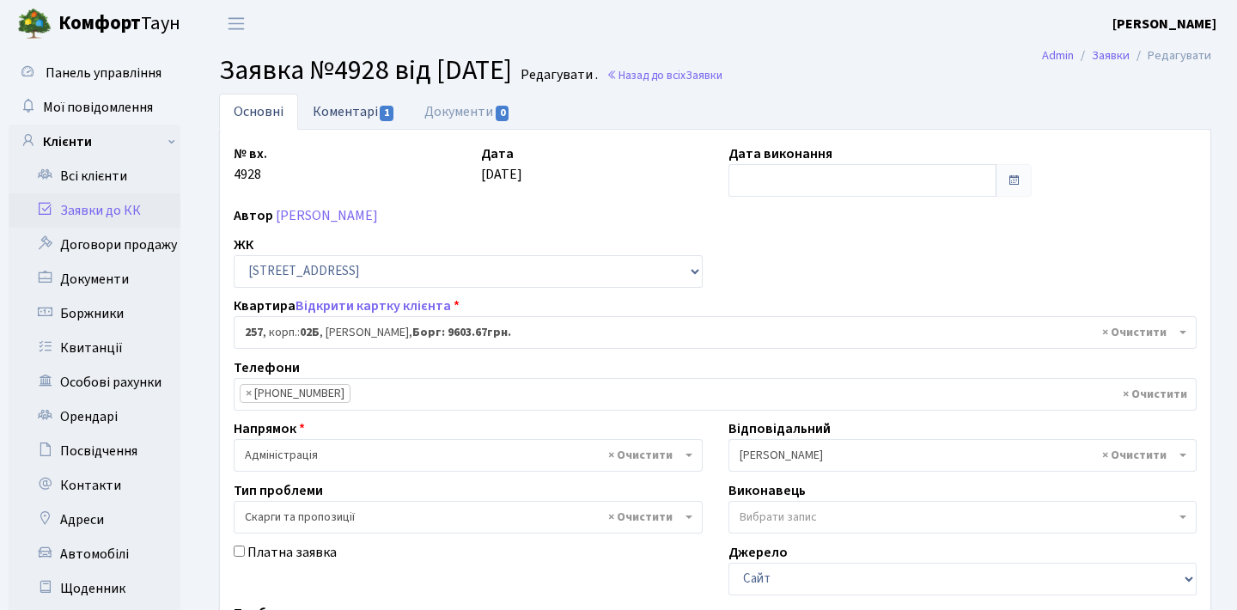
scroll to position [0, 0]
click at [371, 118] on link "Коментарі 1" at bounding box center [354, 111] width 112 height 35
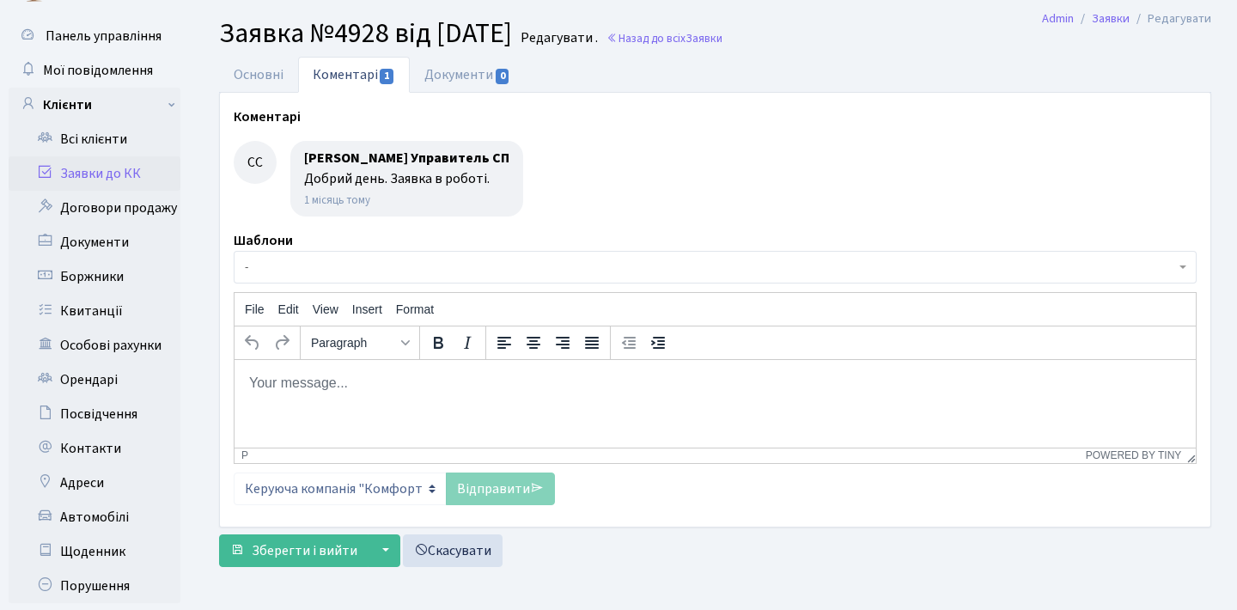
scroll to position [47, 0]
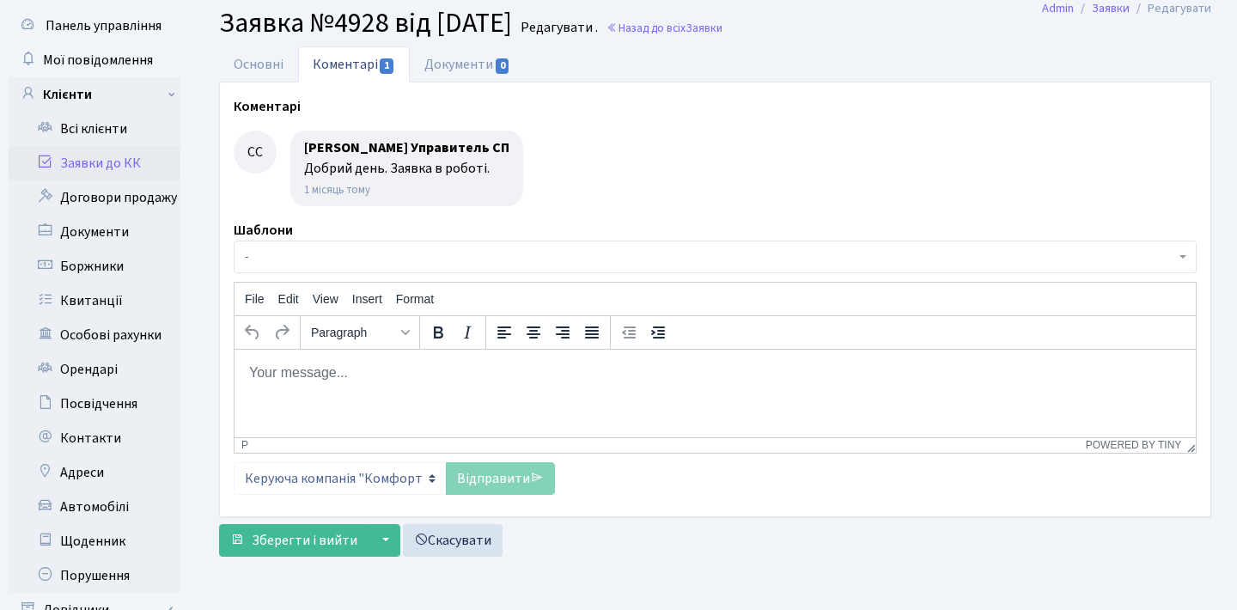
click at [387, 373] on p "Rich Text Area. Press ALT-0 for help." at bounding box center [715, 372] width 934 height 19
paste body "Rich Text Area. Press ALT-0 for help."
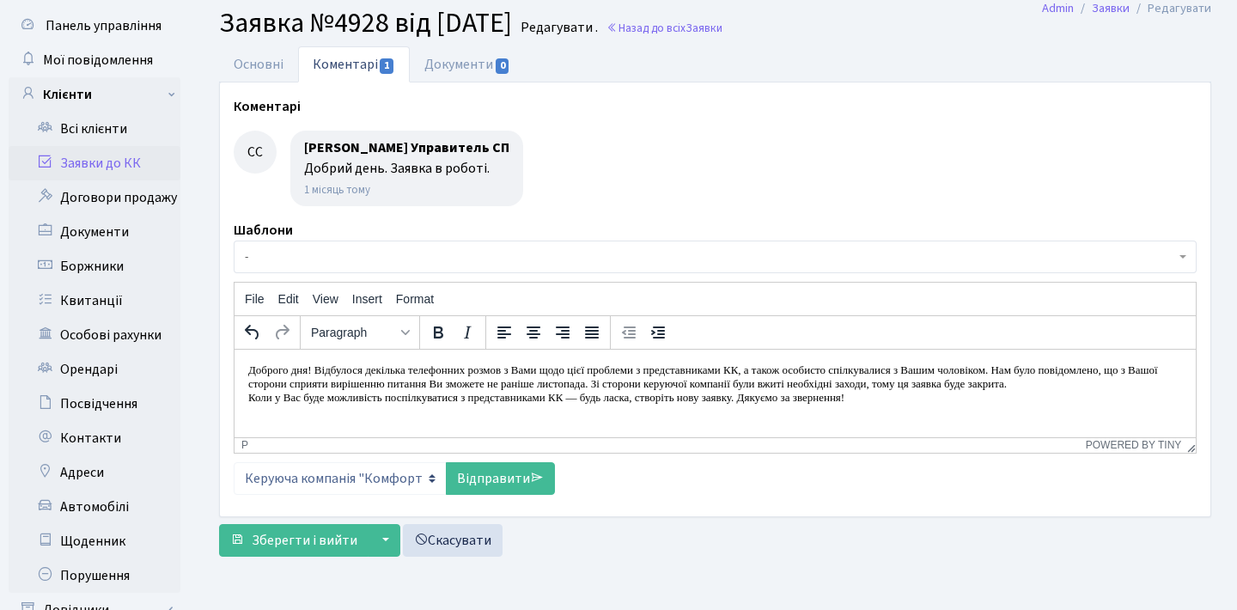
click at [247, 409] on html "Доброго дня! Відбулося декілька телефонних розмов з Вами щодо цієї проблеми з п…" at bounding box center [715, 383] width 961 height 69
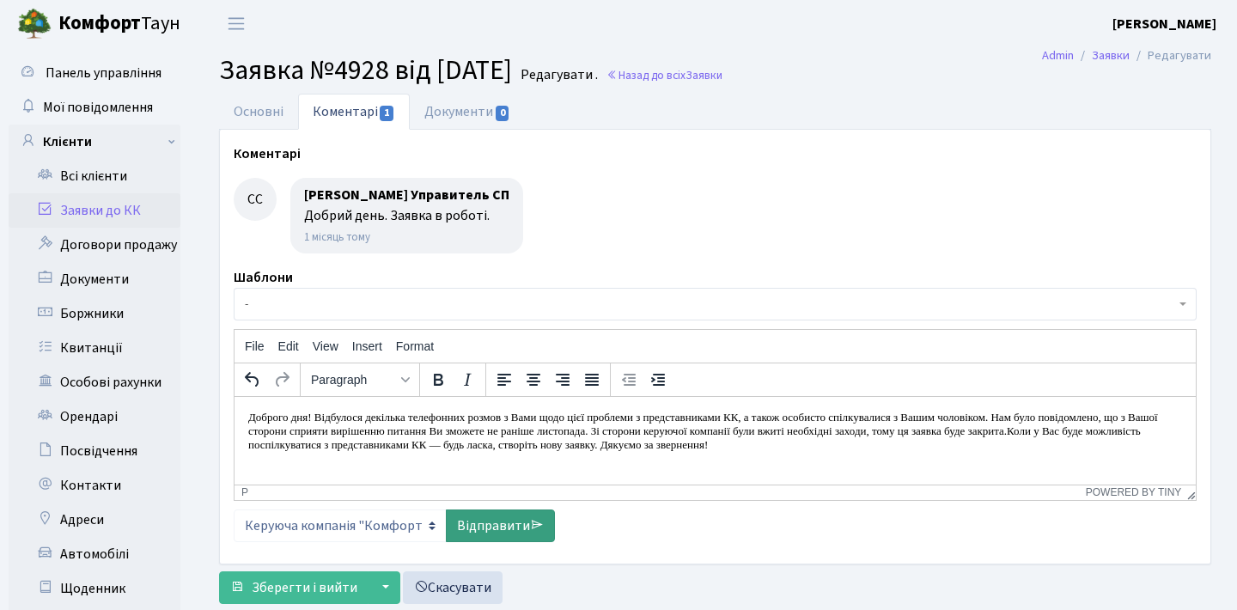
click at [487, 525] on link "Відправити" at bounding box center [500, 525] width 109 height 33
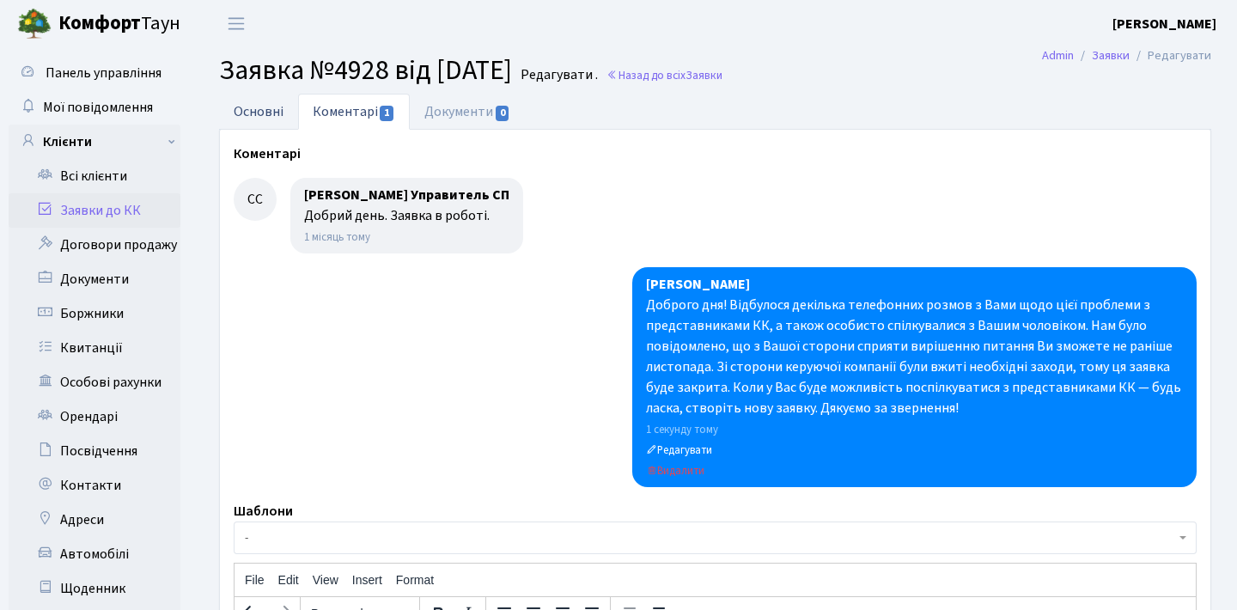
click at [273, 110] on link "Основні" at bounding box center [258, 111] width 79 height 35
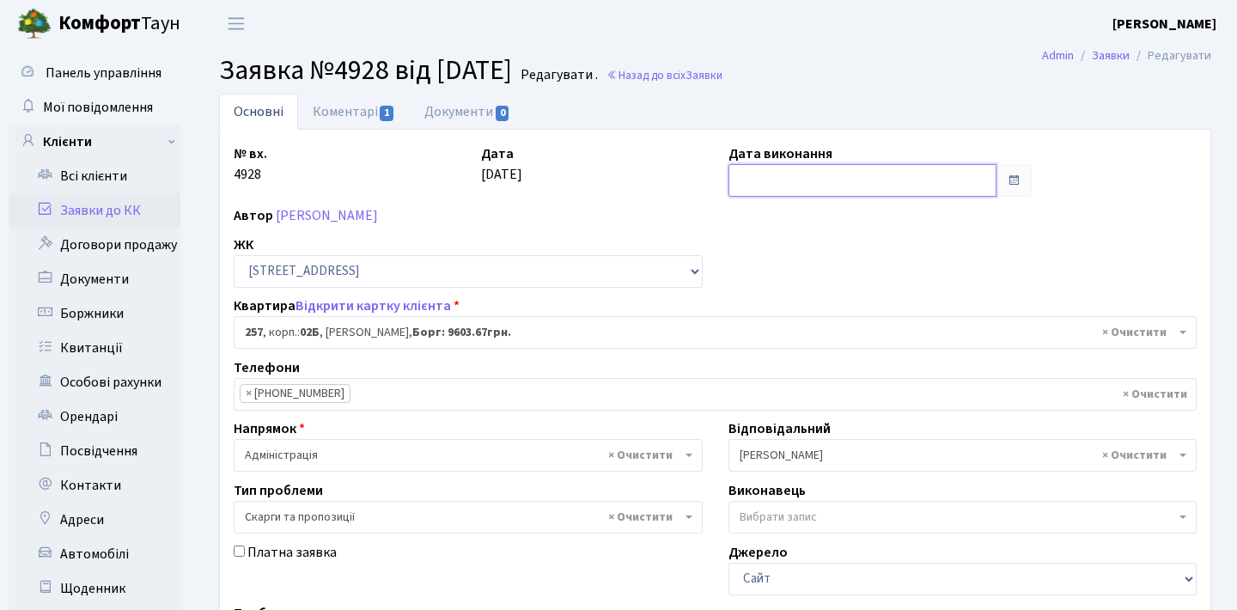
click at [917, 177] on input "text" at bounding box center [862, 180] width 269 height 33
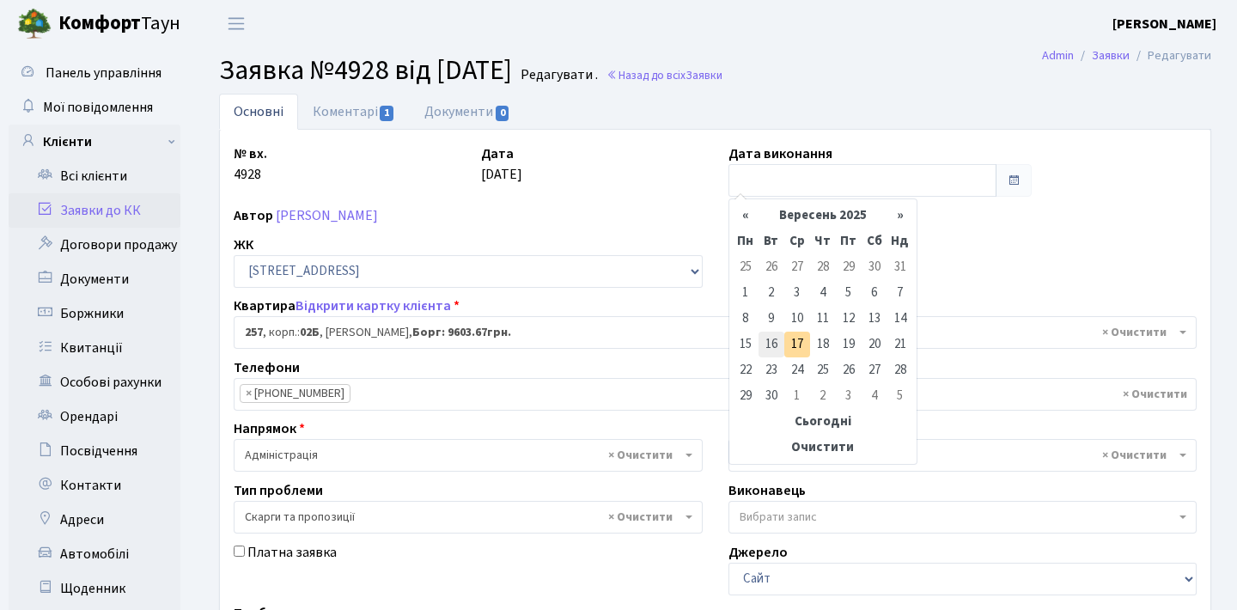
click at [767, 346] on td "16" at bounding box center [772, 345] width 26 height 26
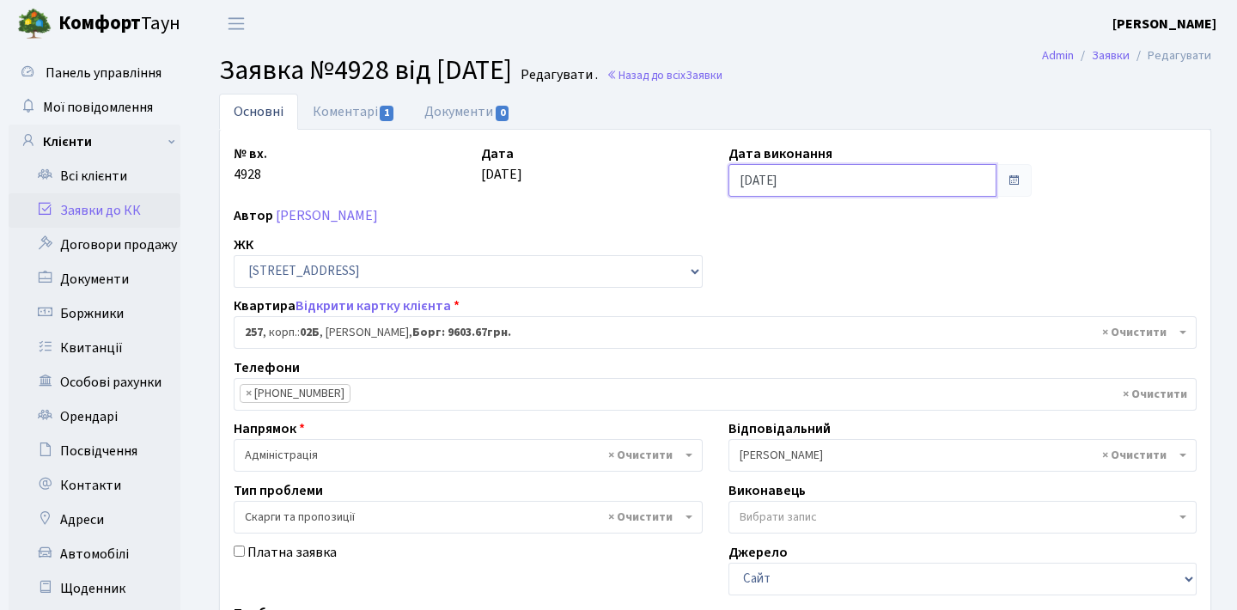
click at [934, 194] on input "[DATE]" at bounding box center [862, 180] width 269 height 33
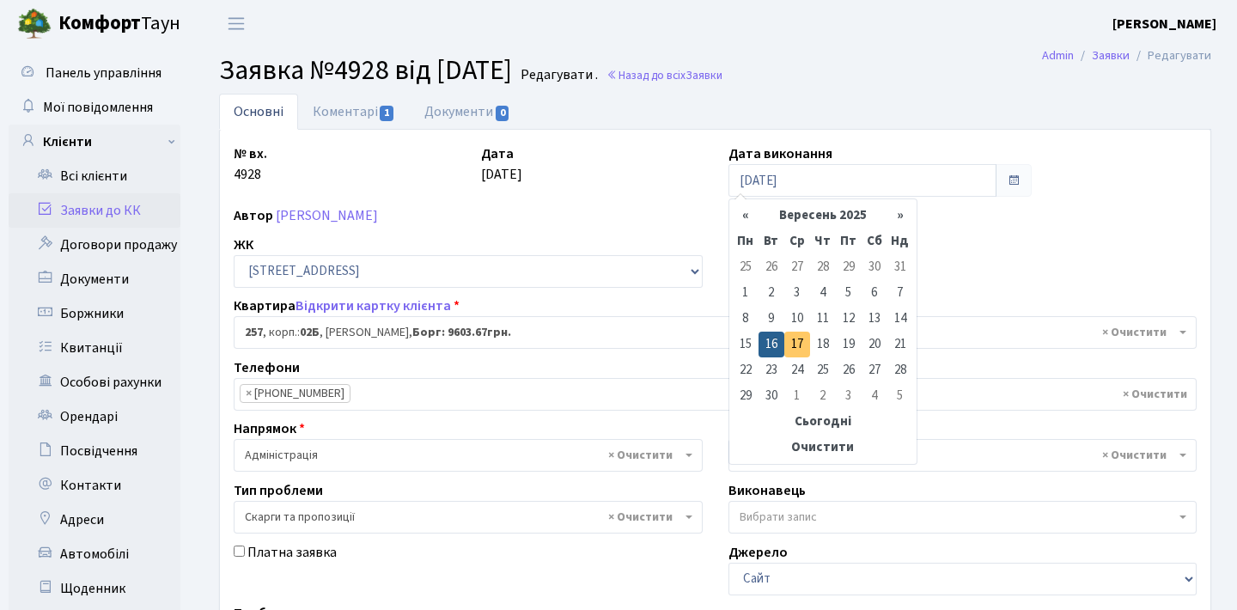
click at [799, 338] on td "17" at bounding box center [797, 345] width 26 height 26
type input "[DATE]"
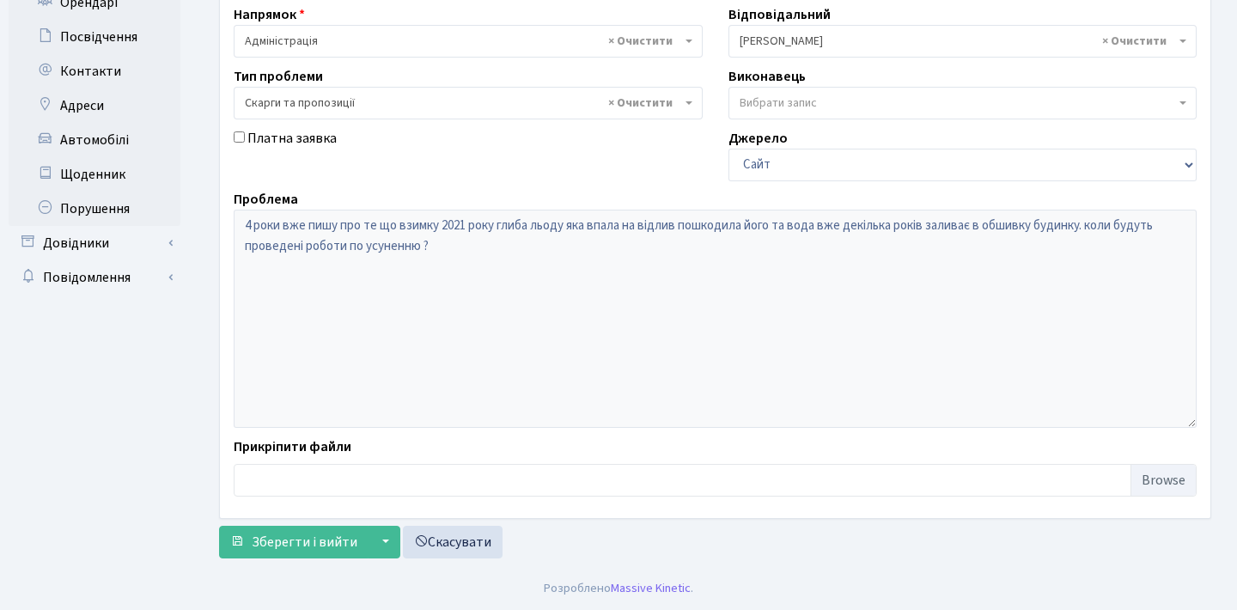
scroll to position [414, 0]
click at [320, 539] on span "Зберегти і вийти" at bounding box center [305, 542] width 106 height 19
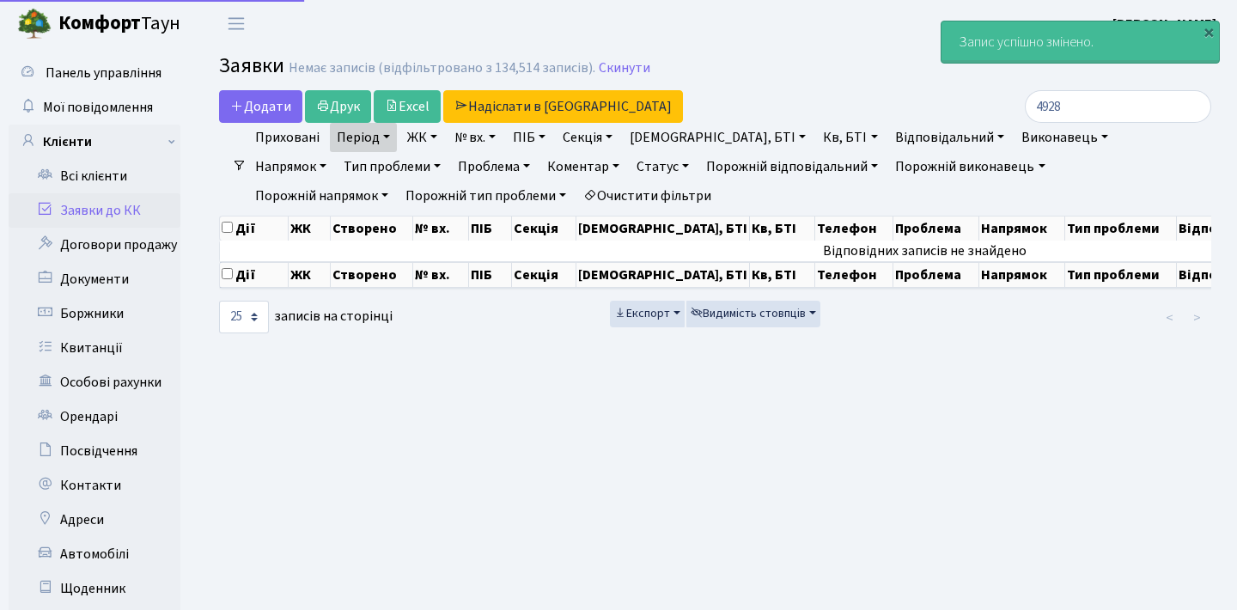
select select "25"
click at [127, 219] on link "Заявки до КК" at bounding box center [95, 210] width 172 height 34
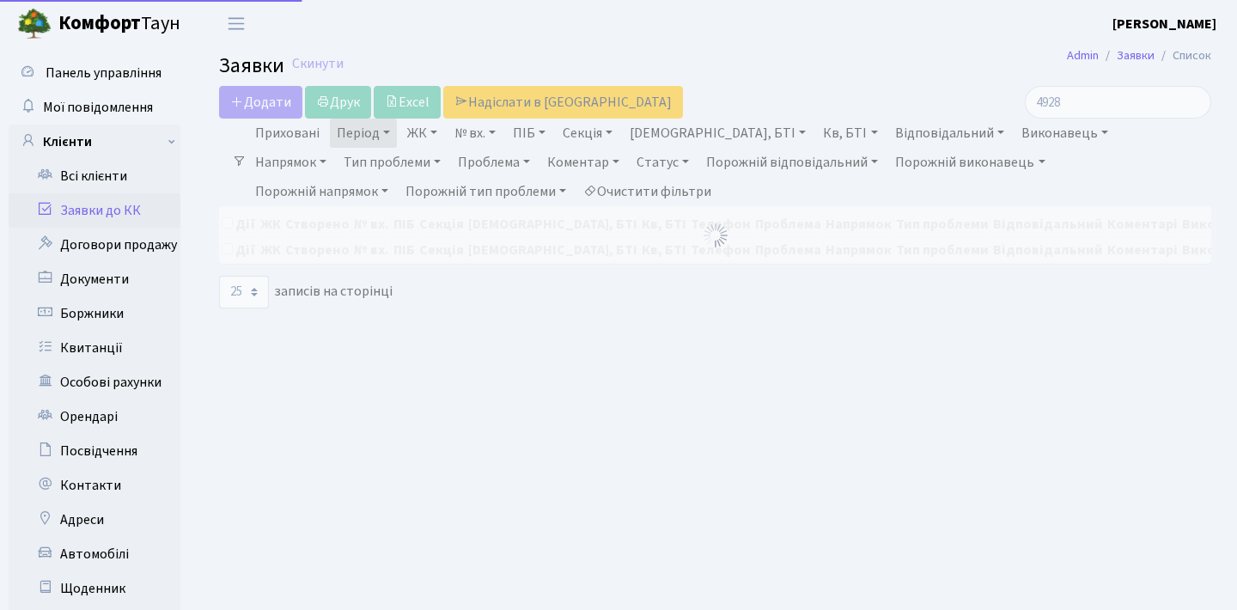
select select "25"
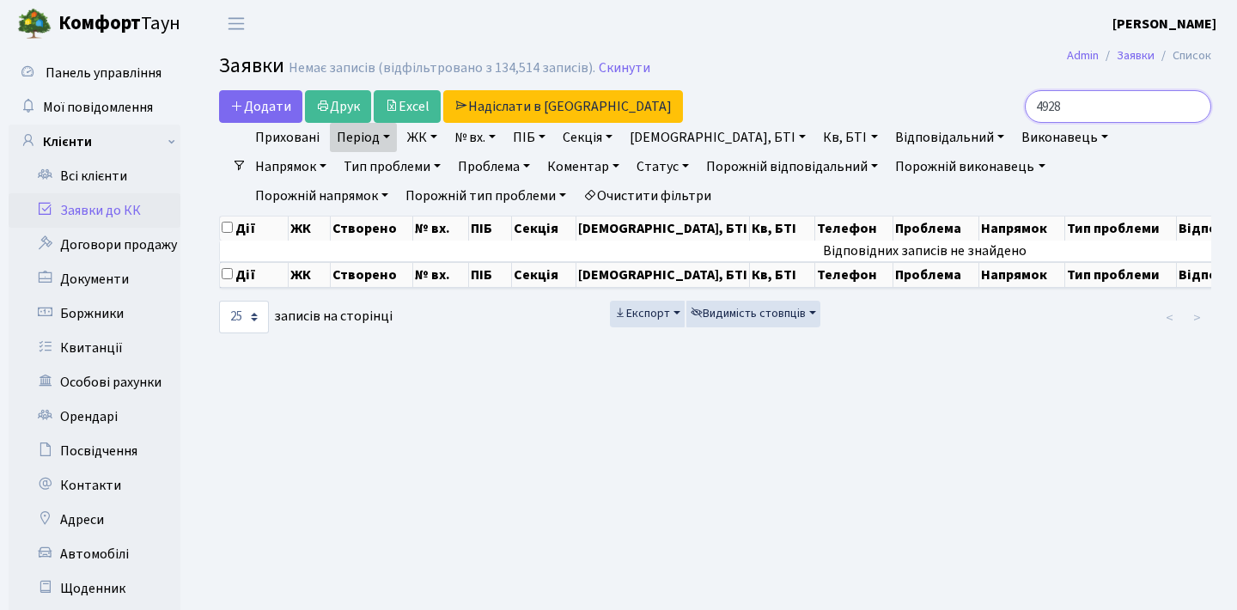
click at [1192, 101] on input "4928" at bounding box center [1118, 106] width 186 height 33
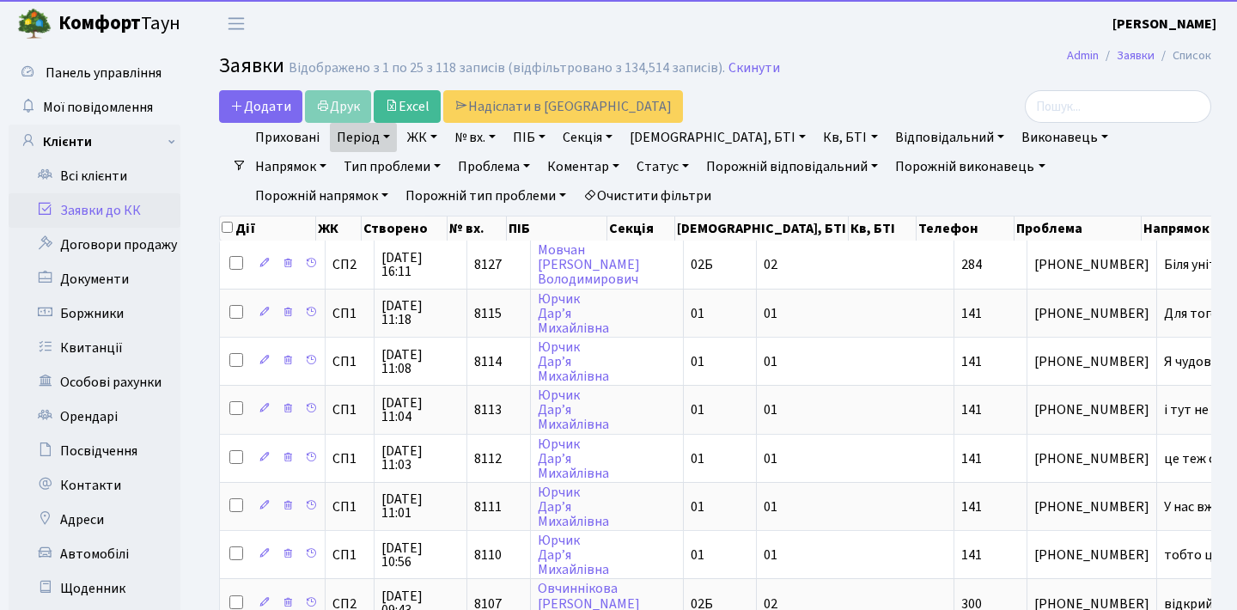
click at [630, 166] on link "Статус" at bounding box center [663, 166] width 66 height 29
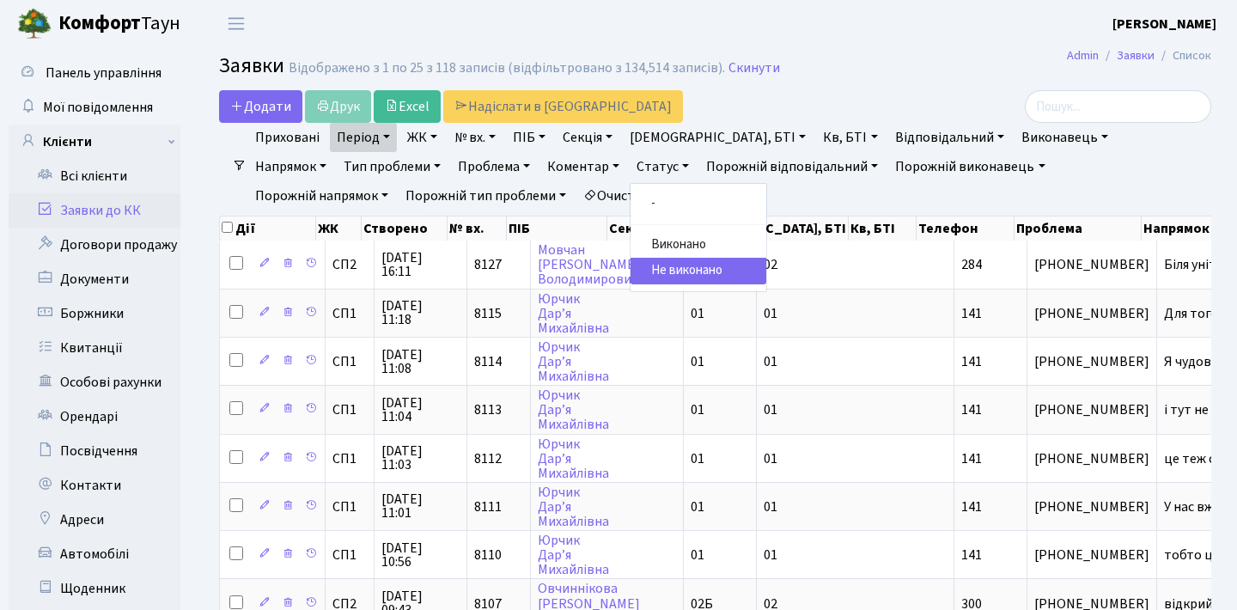
click at [630, 166] on link "Статус" at bounding box center [663, 166] width 66 height 29
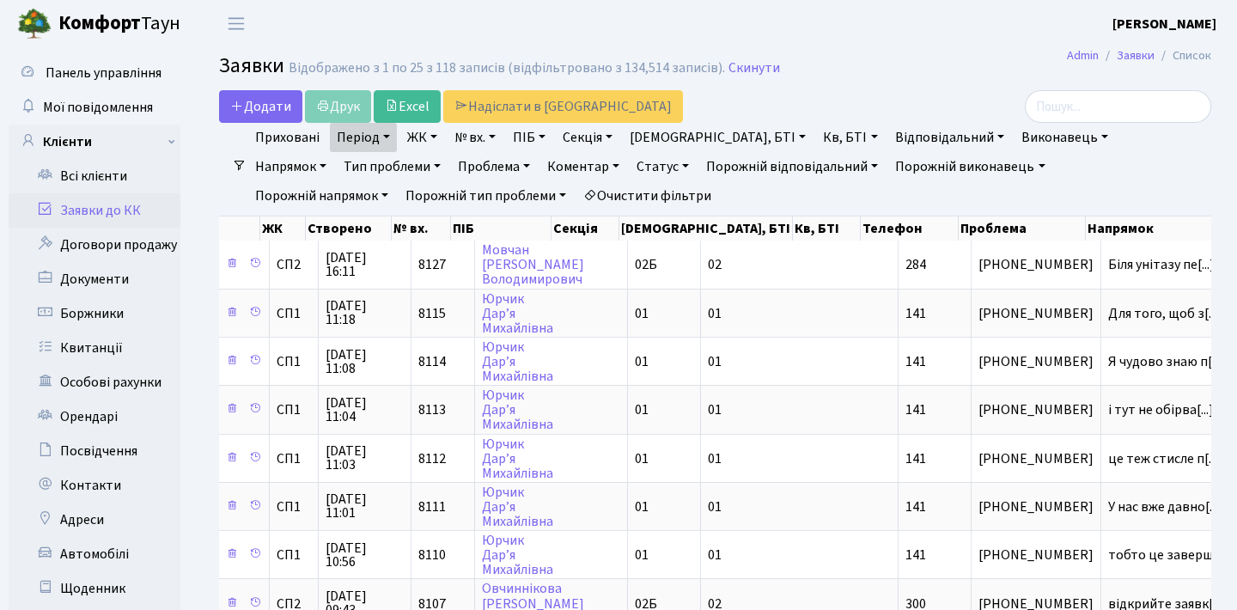
click at [630, 168] on link "Статус" at bounding box center [663, 166] width 66 height 29
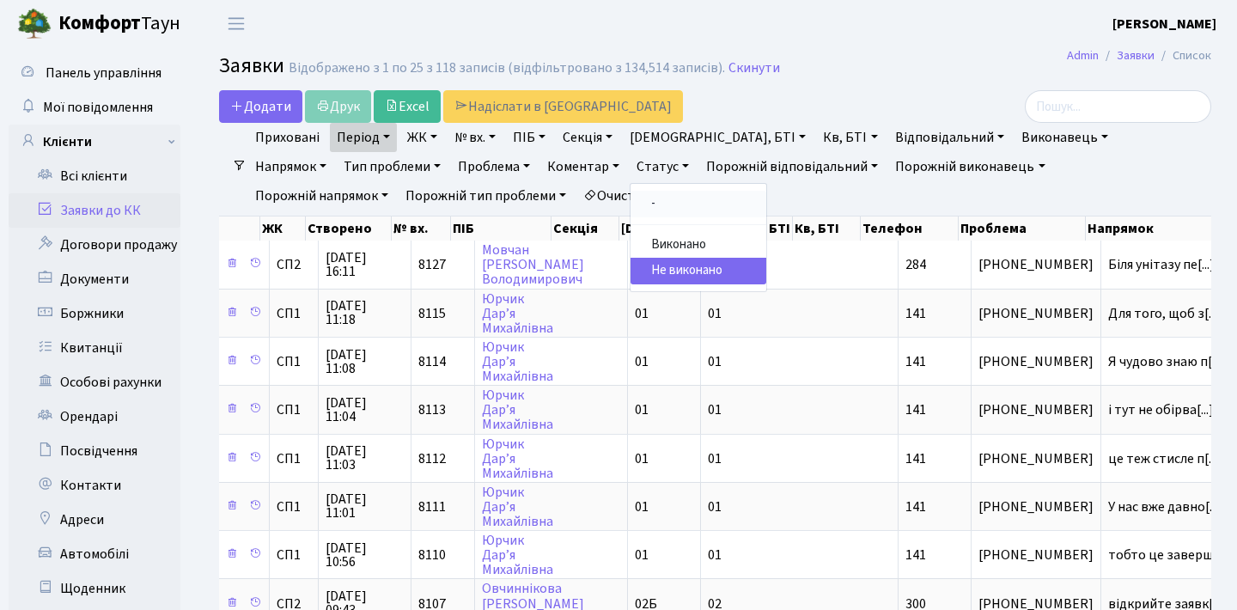
click at [631, 197] on link "-" at bounding box center [699, 204] width 136 height 27
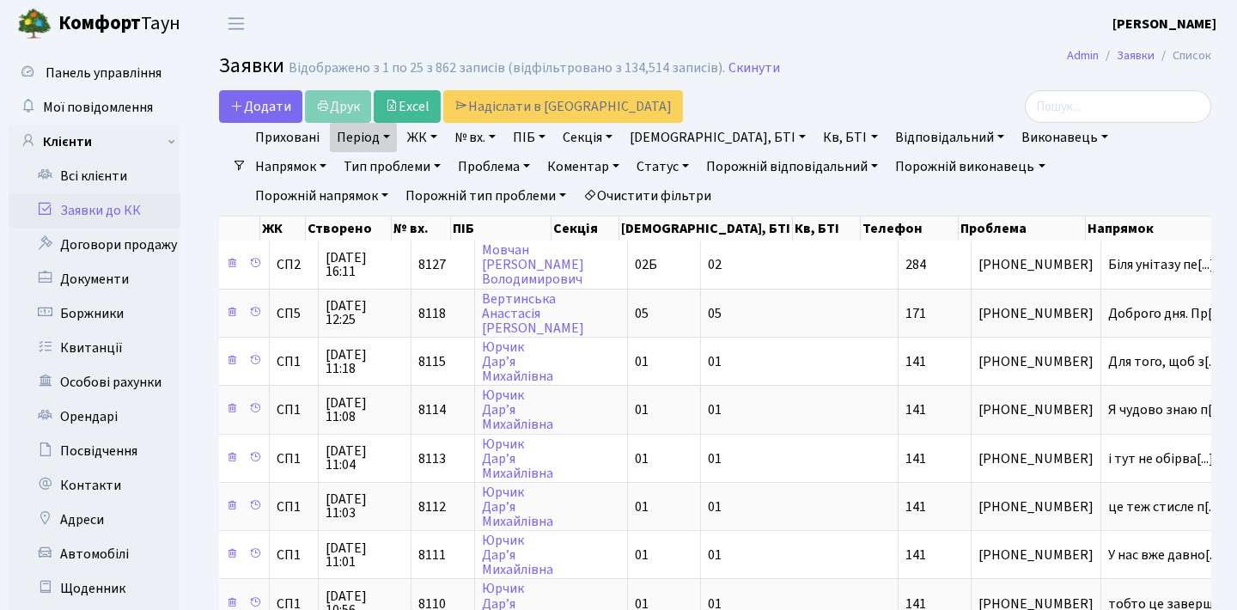
click at [369, 134] on link "Період" at bounding box center [363, 137] width 67 height 29
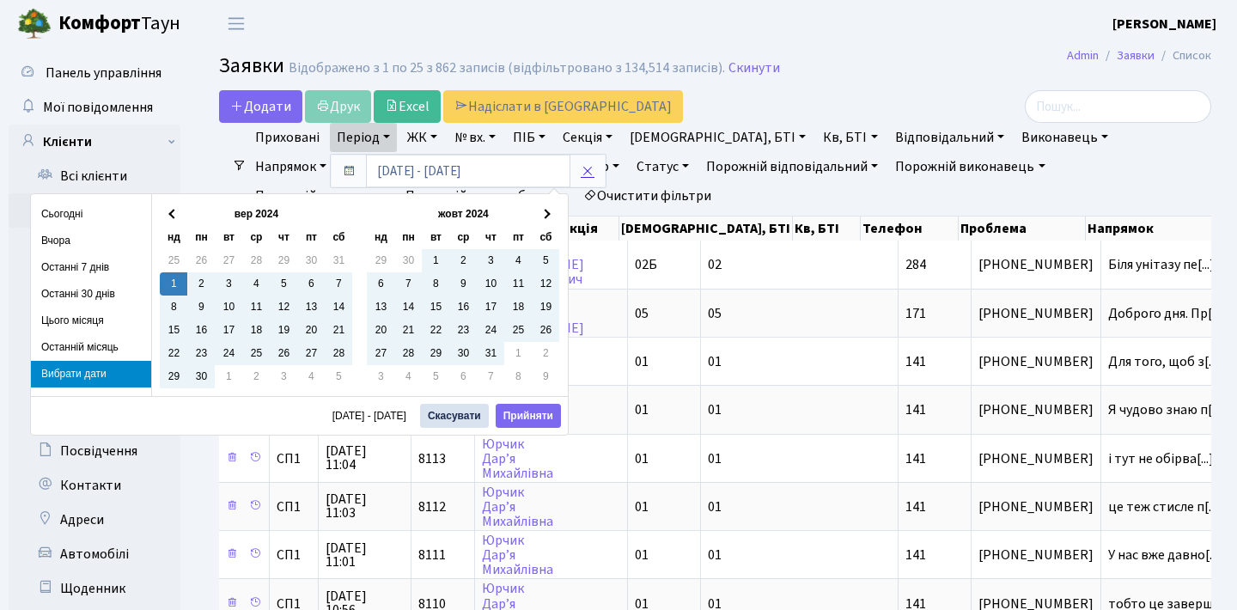
click at [586, 168] on icon at bounding box center [588, 171] width 14 height 14
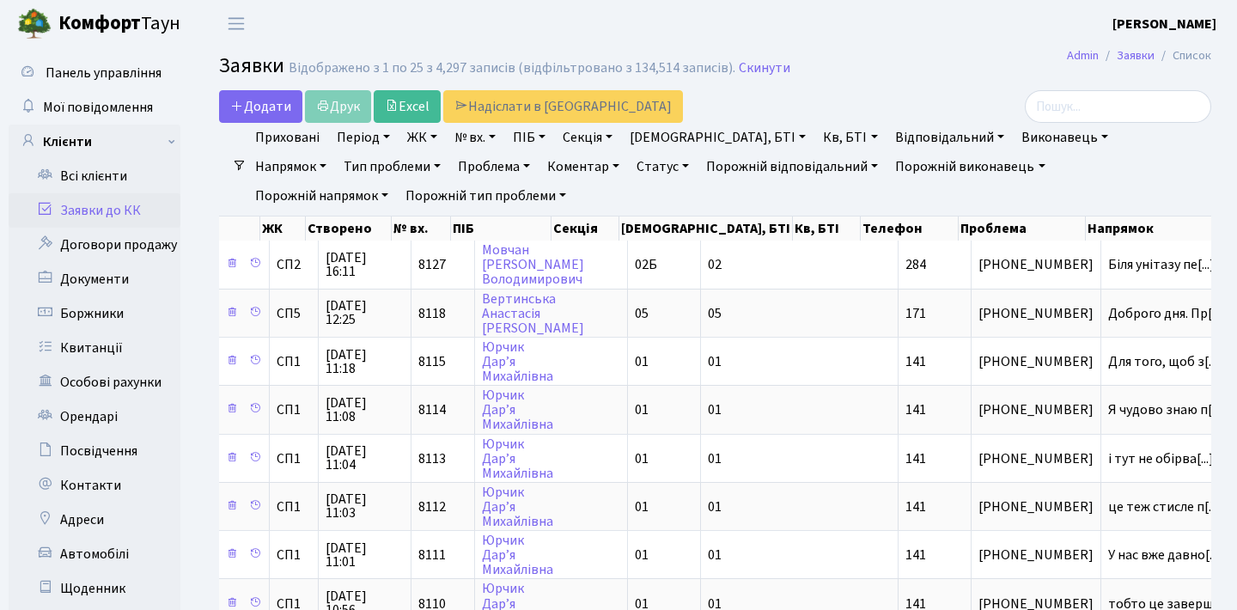
click at [137, 203] on link "Заявки до КК" at bounding box center [95, 210] width 172 height 34
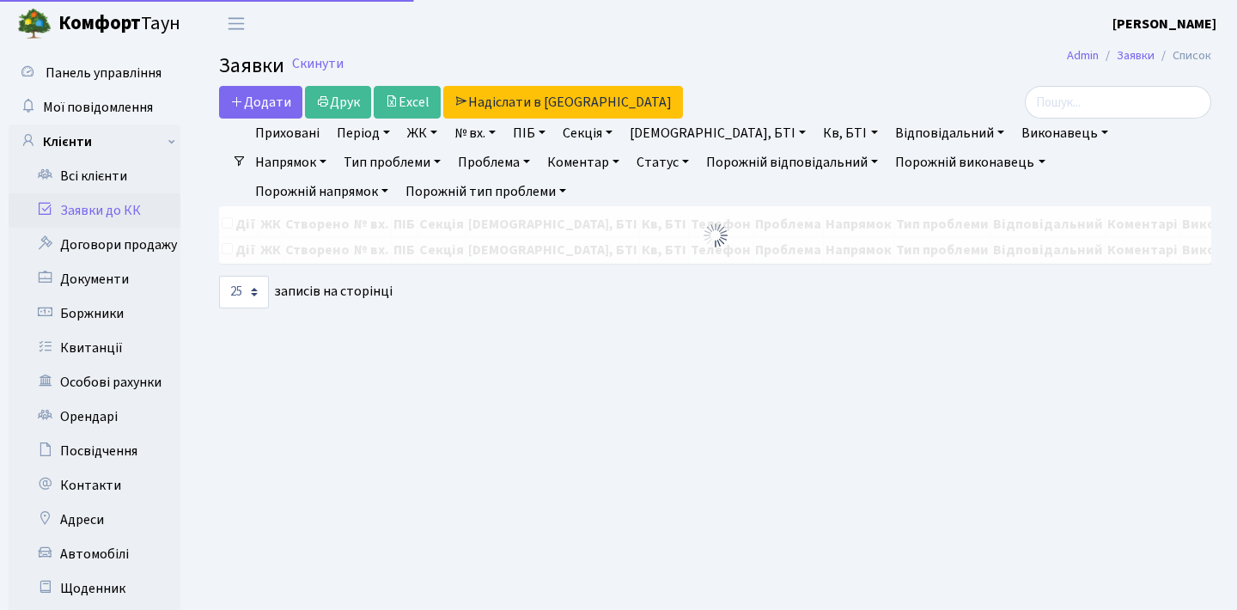
select select "25"
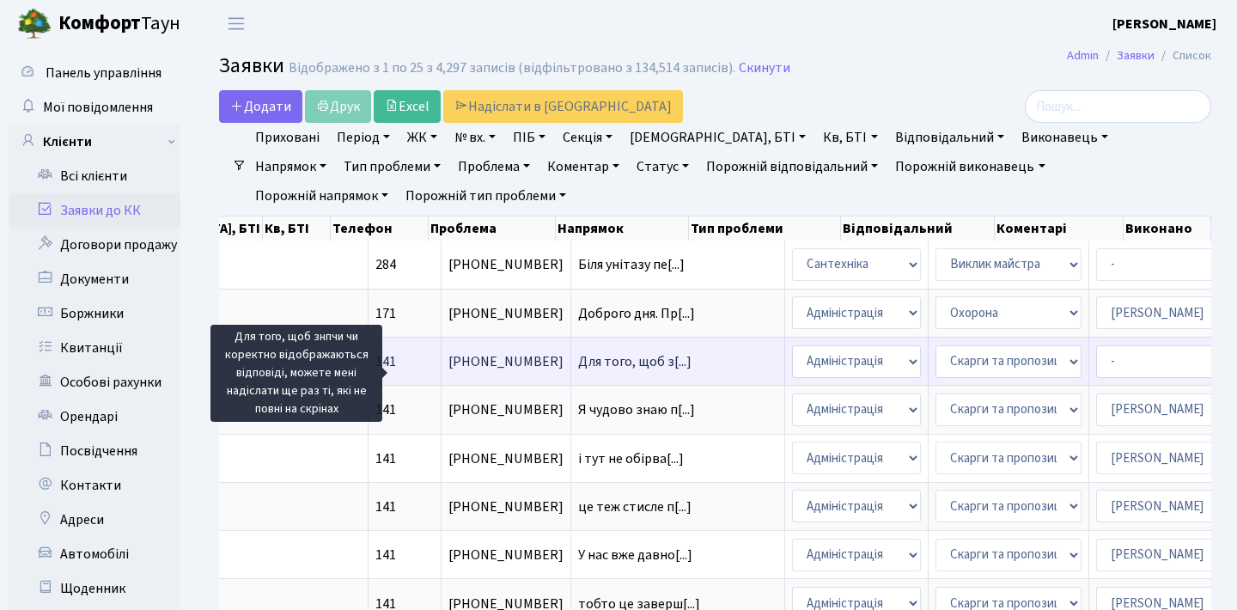
scroll to position [0, 586]
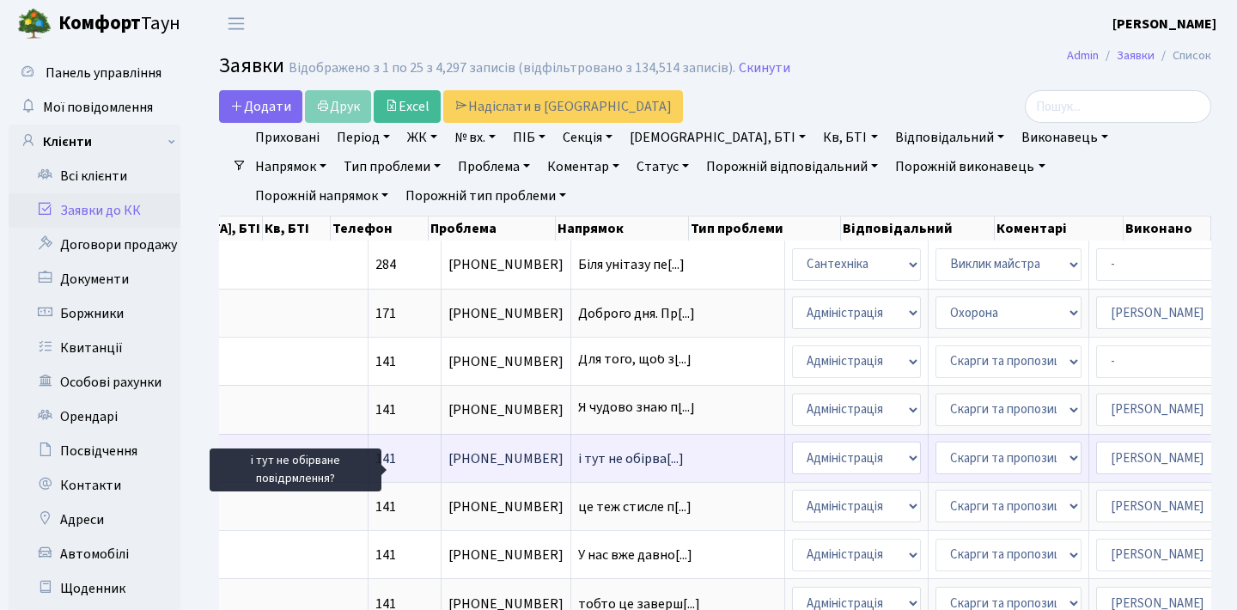
click at [578, 468] on span "і тут не обірва[...]" at bounding box center [631, 458] width 106 height 19
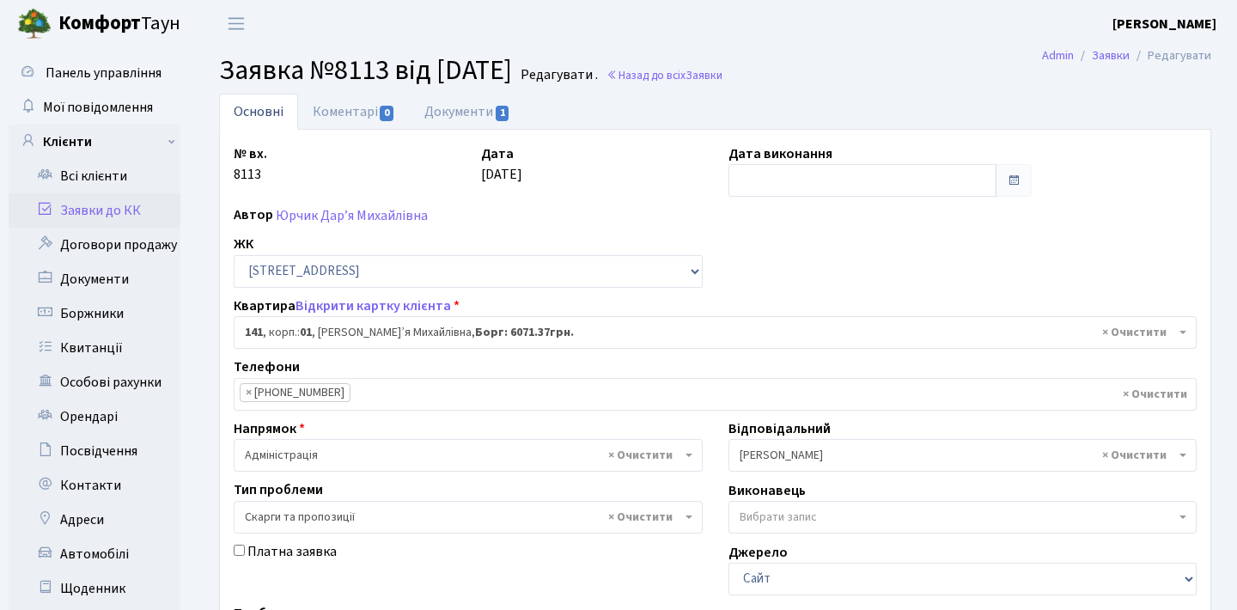
select select "20066"
select select "55"
click at [1023, 180] on span at bounding box center [1014, 180] width 36 height 33
click at [929, 191] on input "text" at bounding box center [862, 180] width 269 height 33
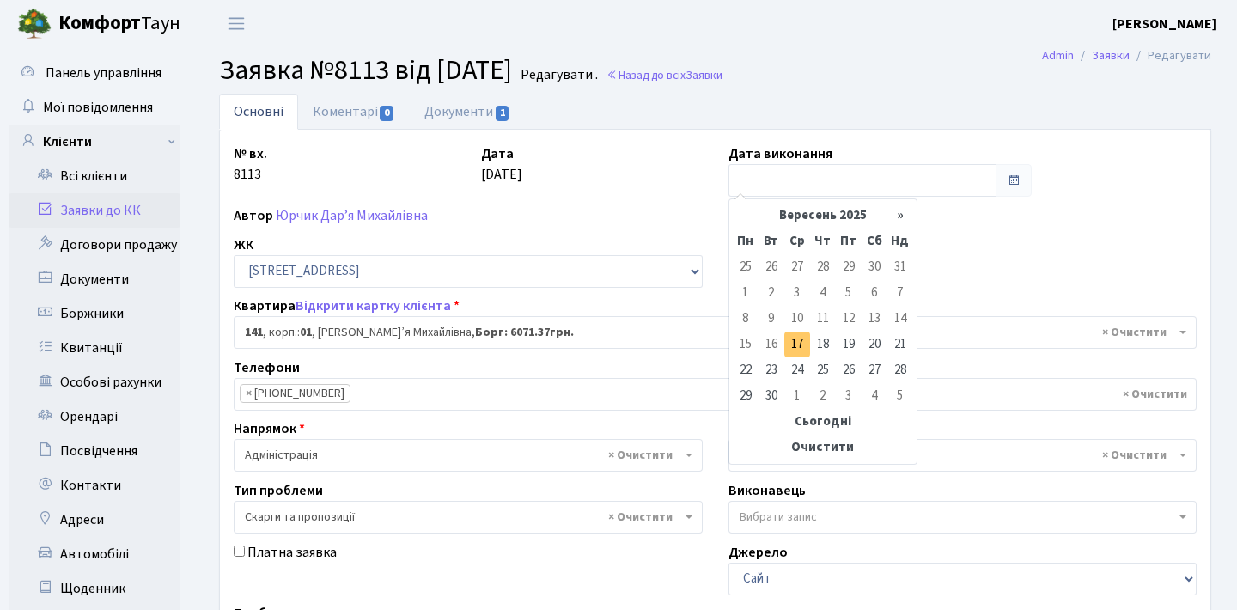
click at [802, 342] on td "17" at bounding box center [797, 345] width 26 height 26
type input "[DATE]"
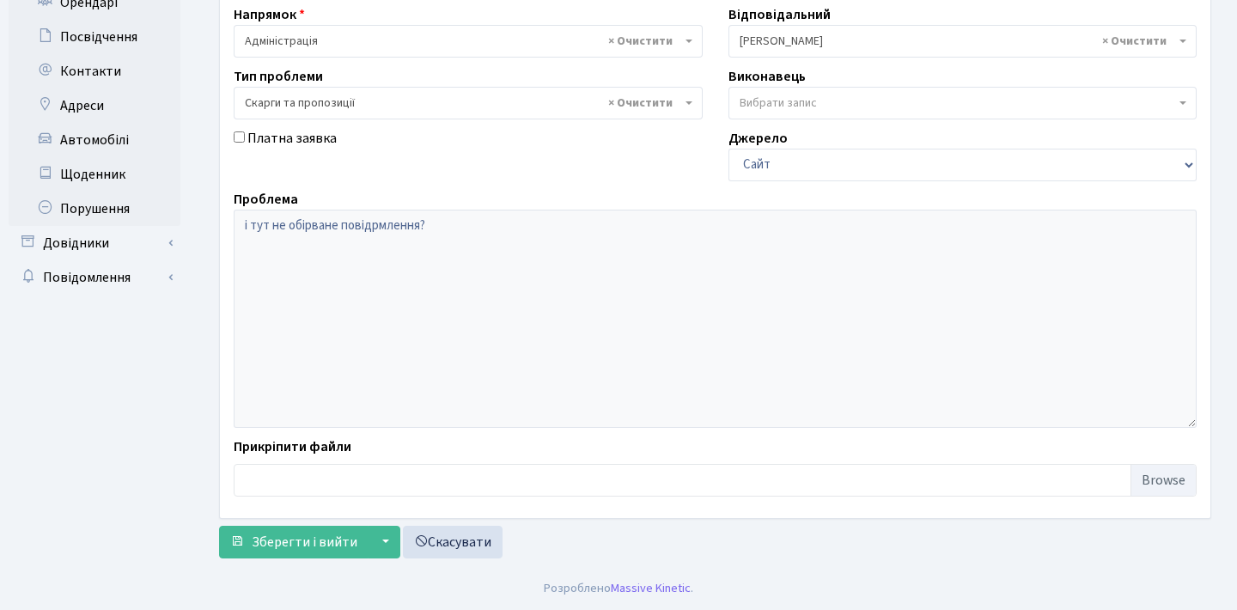
scroll to position [414, 0]
click at [320, 535] on span "Зберегти і вийти" at bounding box center [305, 542] width 106 height 19
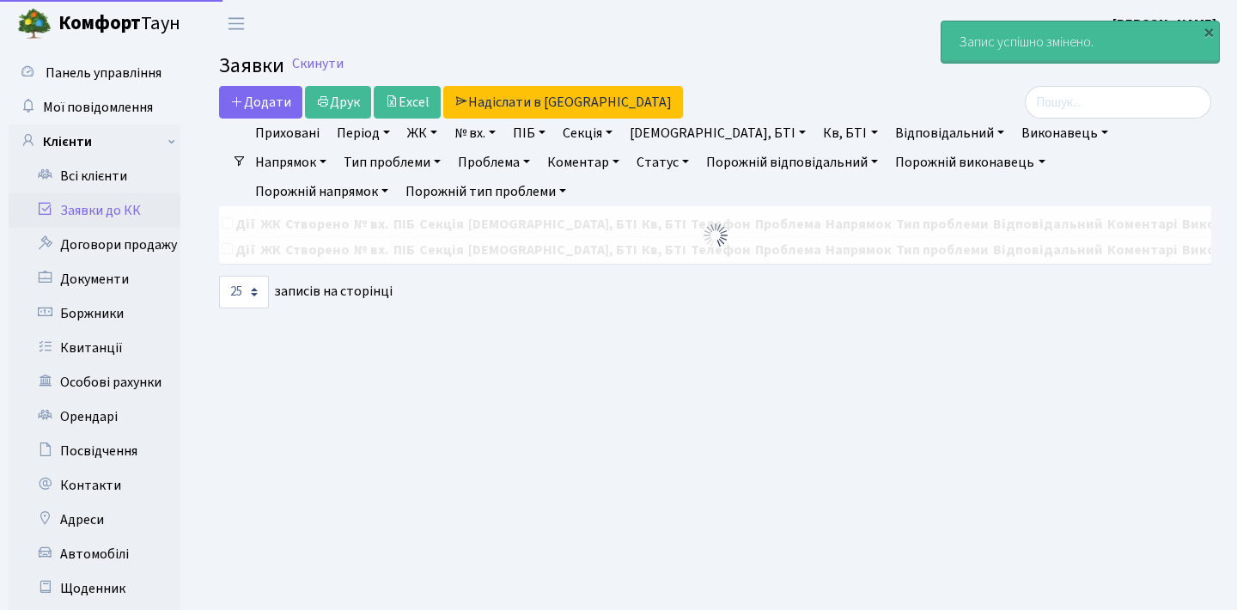
select select "25"
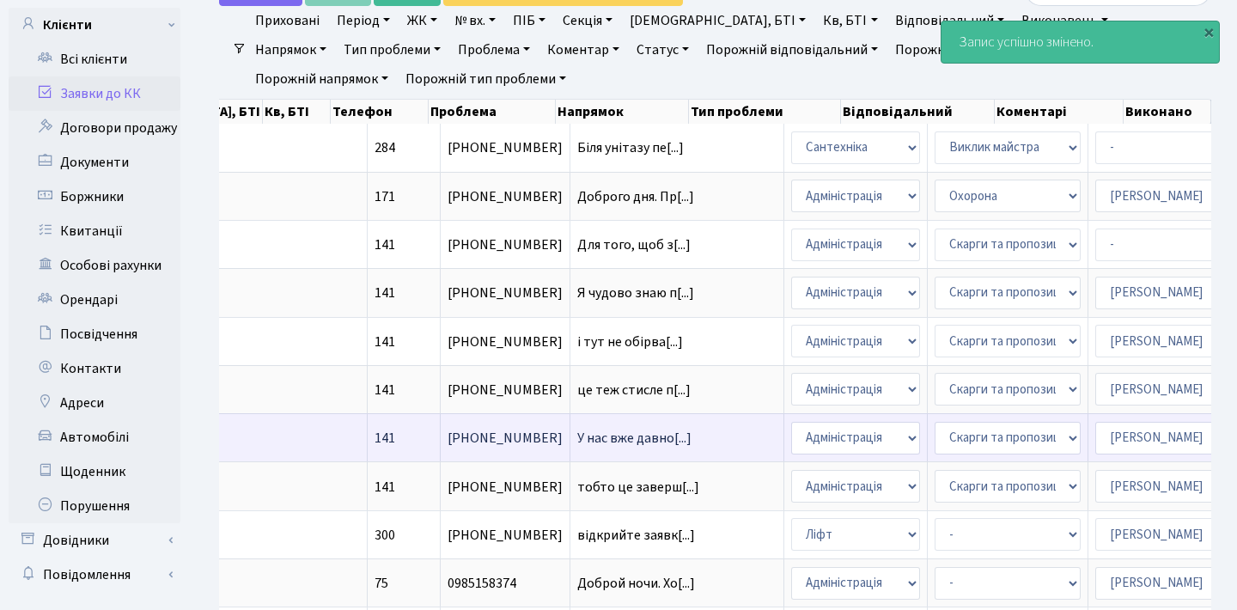
scroll to position [0, 586]
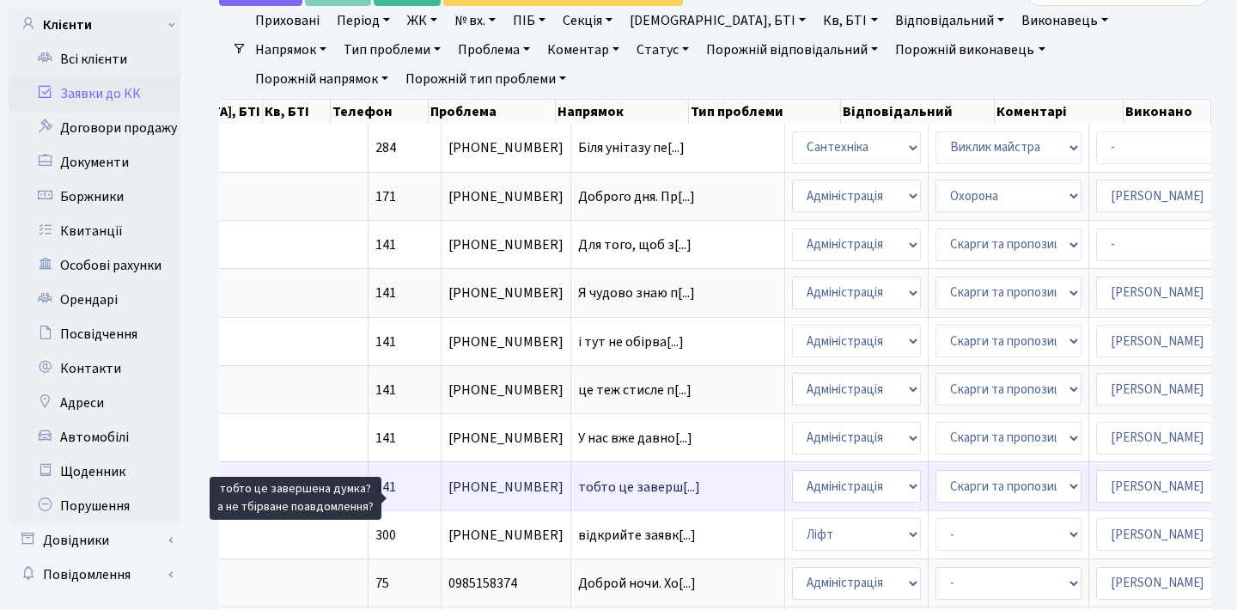
click at [578, 497] on span "тобто це заверш[...]" at bounding box center [639, 487] width 122 height 19
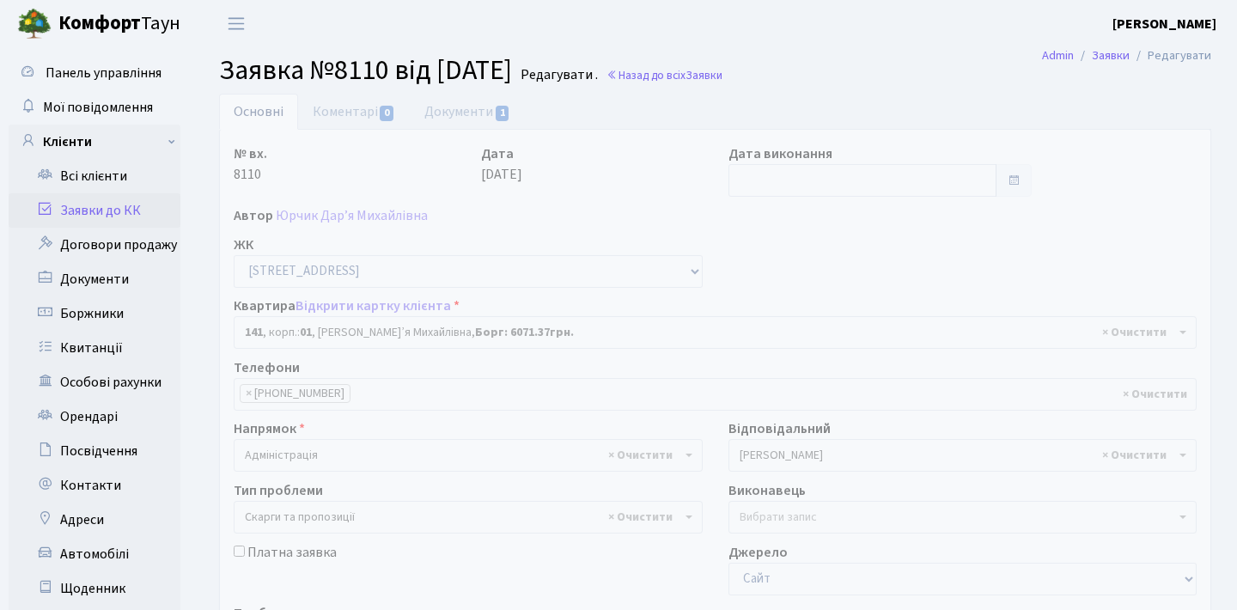
select select "20066"
select select "55"
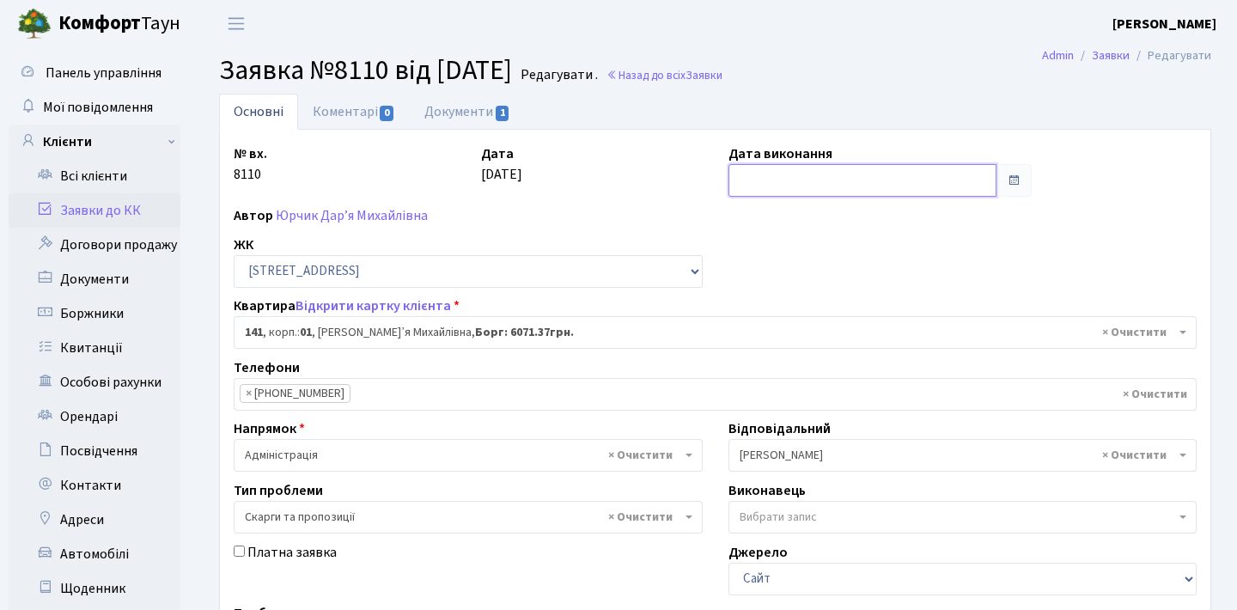
click at [869, 174] on input "text" at bounding box center [862, 180] width 269 height 33
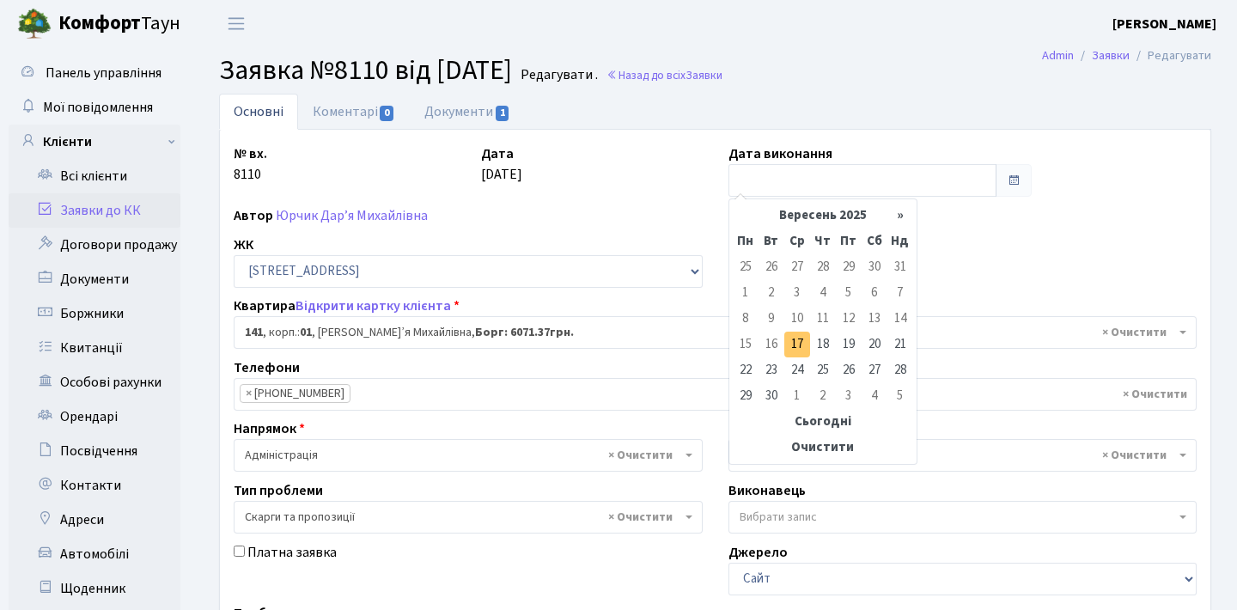
click at [790, 341] on td "17" at bounding box center [797, 345] width 26 height 26
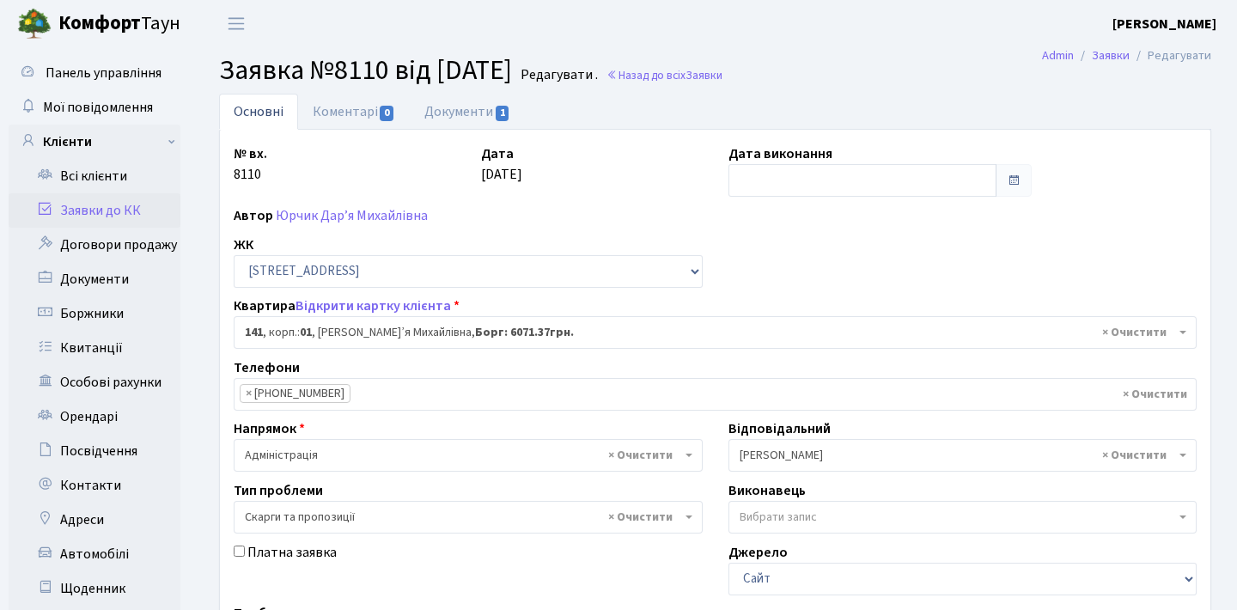
type input "[DATE]"
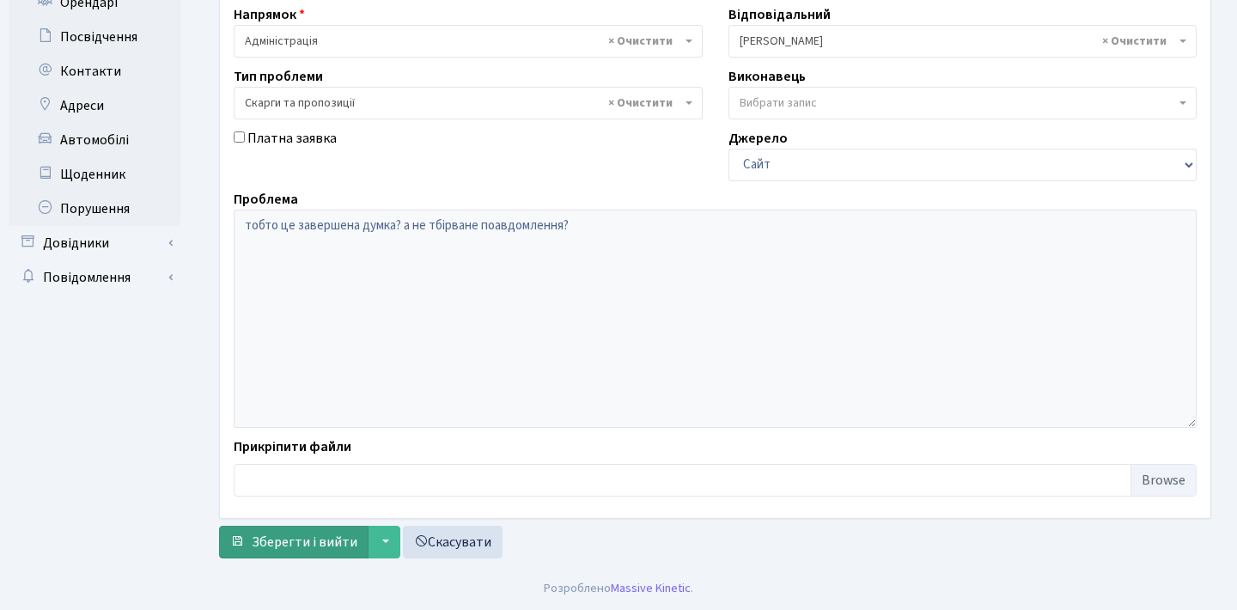
scroll to position [414, 0]
click at [305, 528] on button "Зберегти і вийти" at bounding box center [293, 542] width 149 height 33
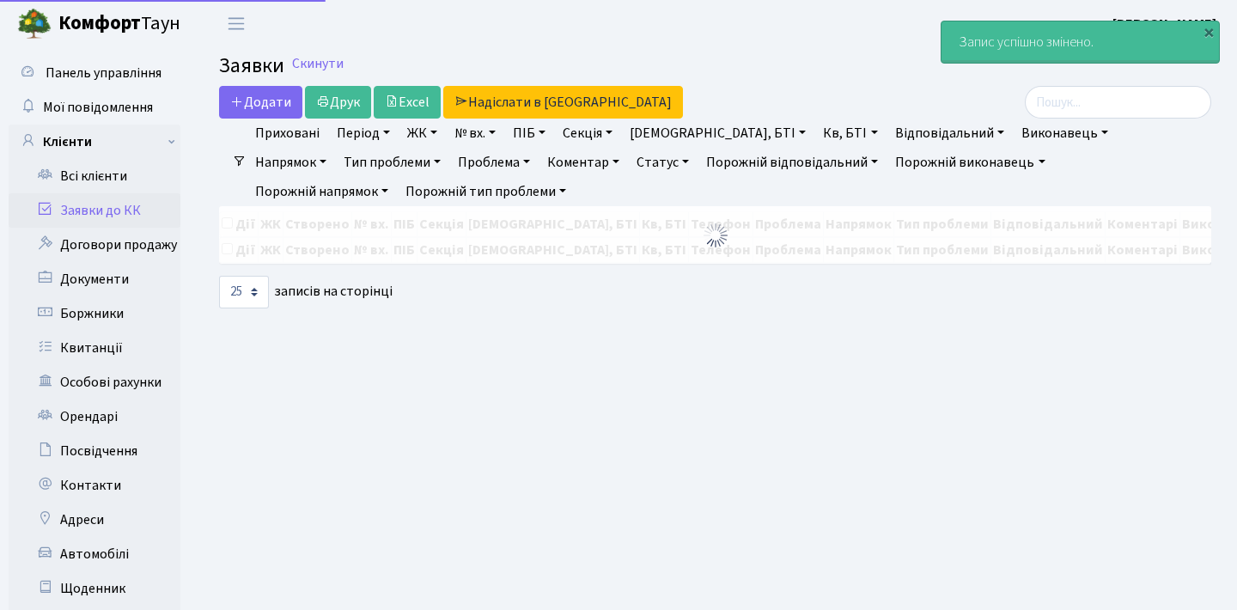
select select "25"
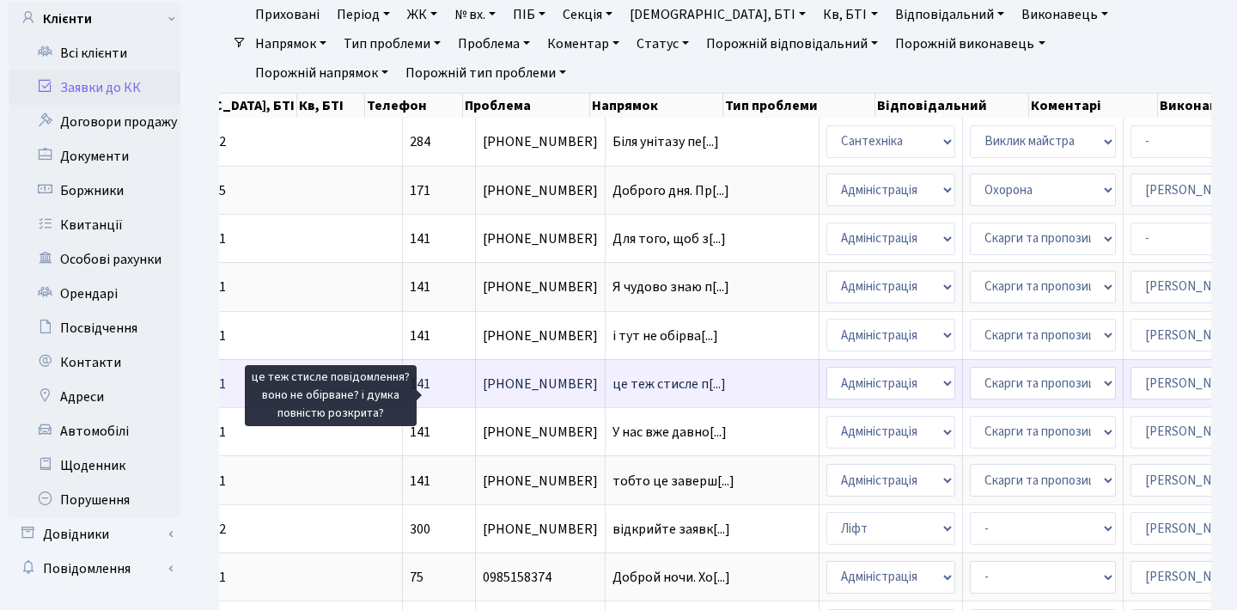
click at [613, 392] on span "це теж стисле п[...]" at bounding box center [669, 384] width 113 height 19
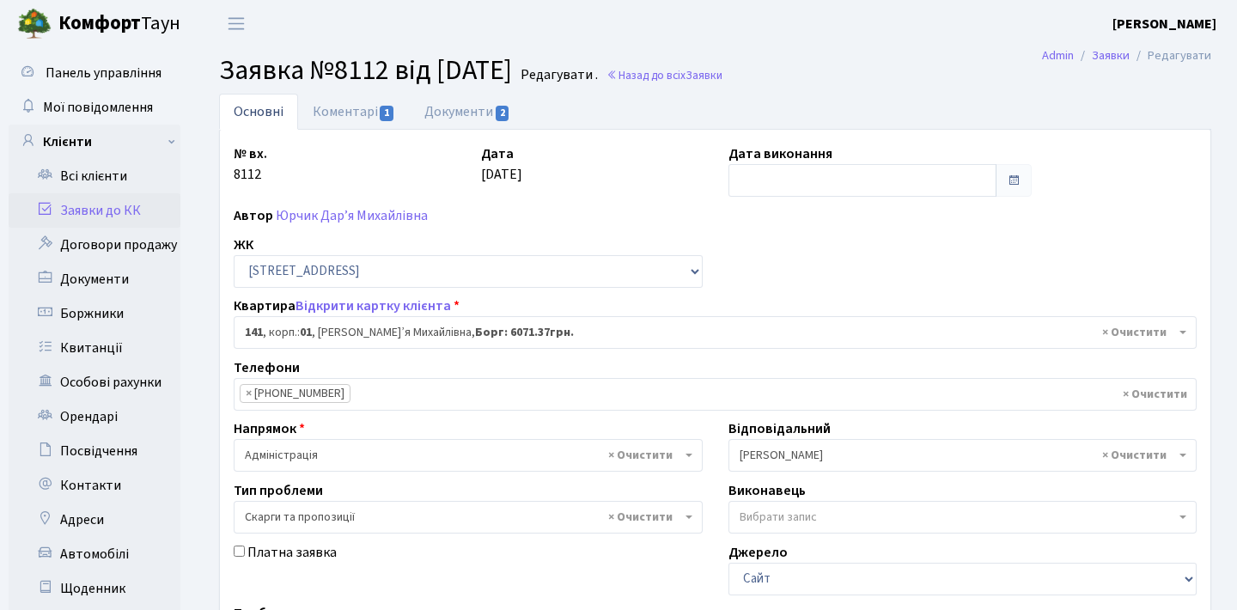
select select "20066"
select select "55"
click at [923, 174] on input "text" at bounding box center [862, 180] width 269 height 33
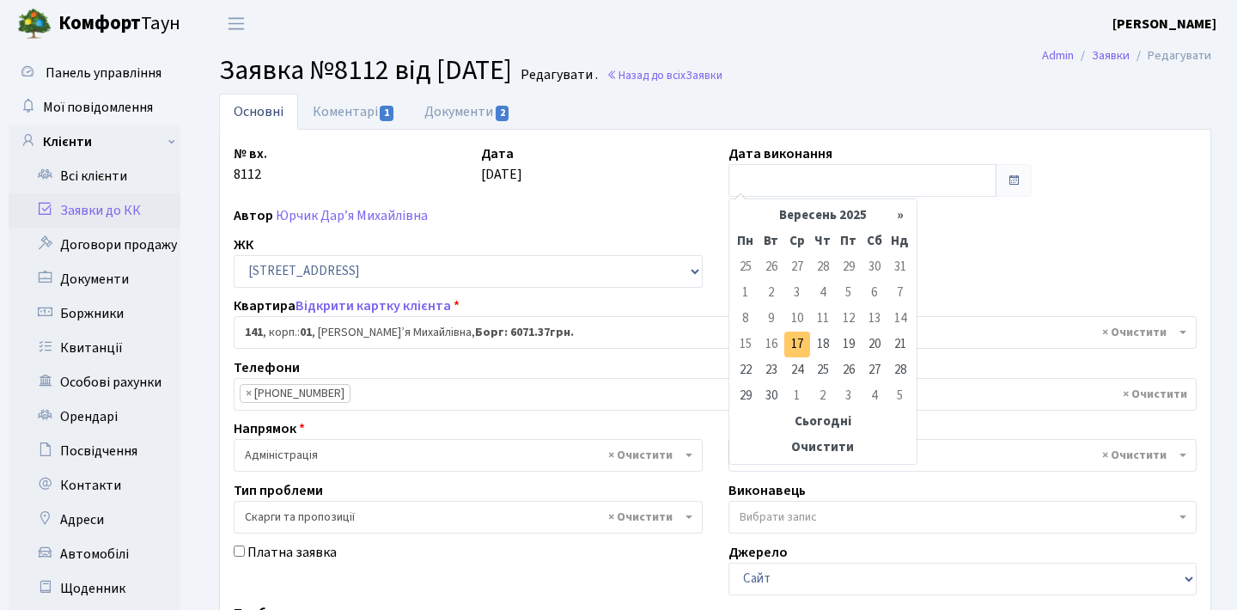
click at [797, 334] on td "17" at bounding box center [797, 345] width 26 height 26
type input "[DATE]"
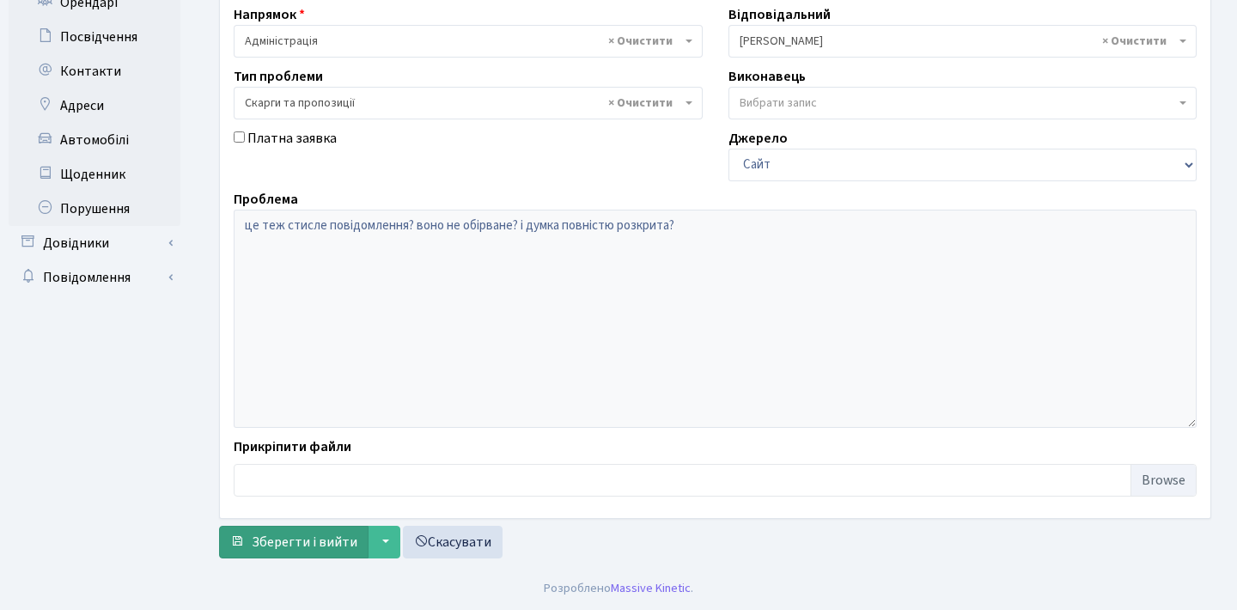
scroll to position [414, 0]
click at [308, 534] on span "Зберегти і вийти" at bounding box center [305, 542] width 106 height 19
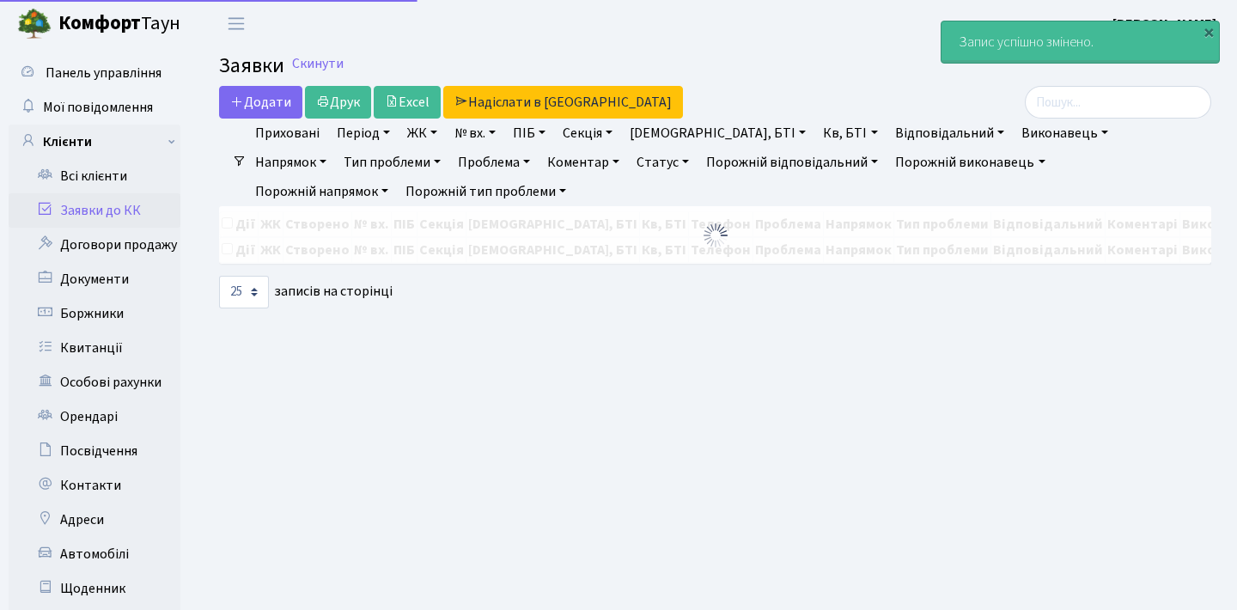
select select "25"
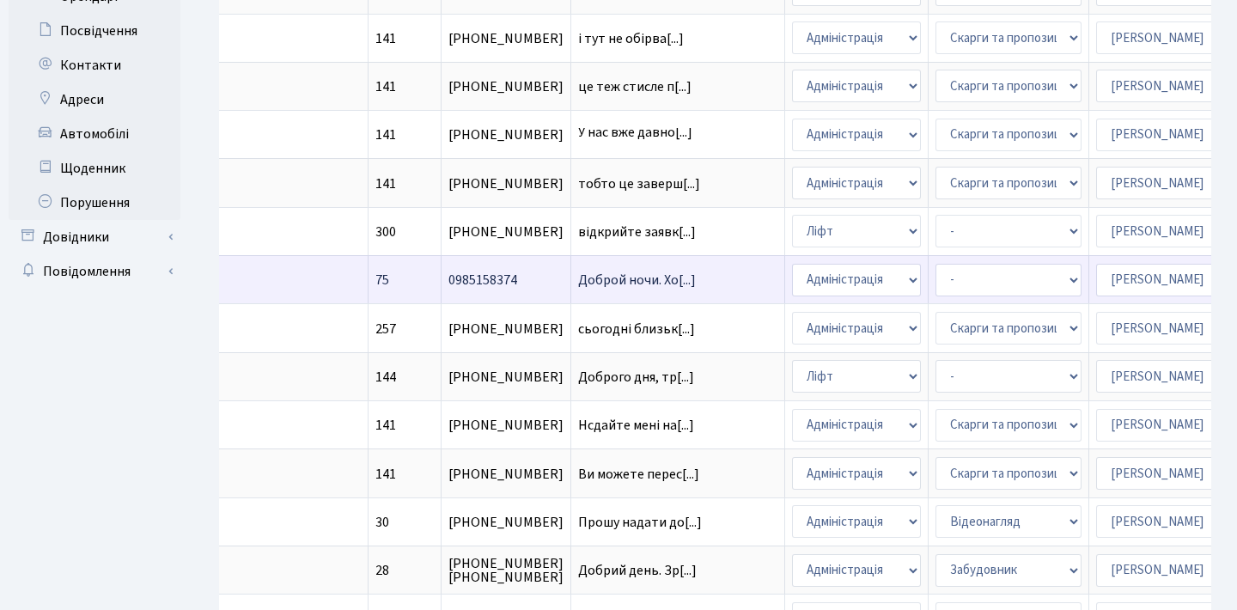
scroll to position [422, 0]
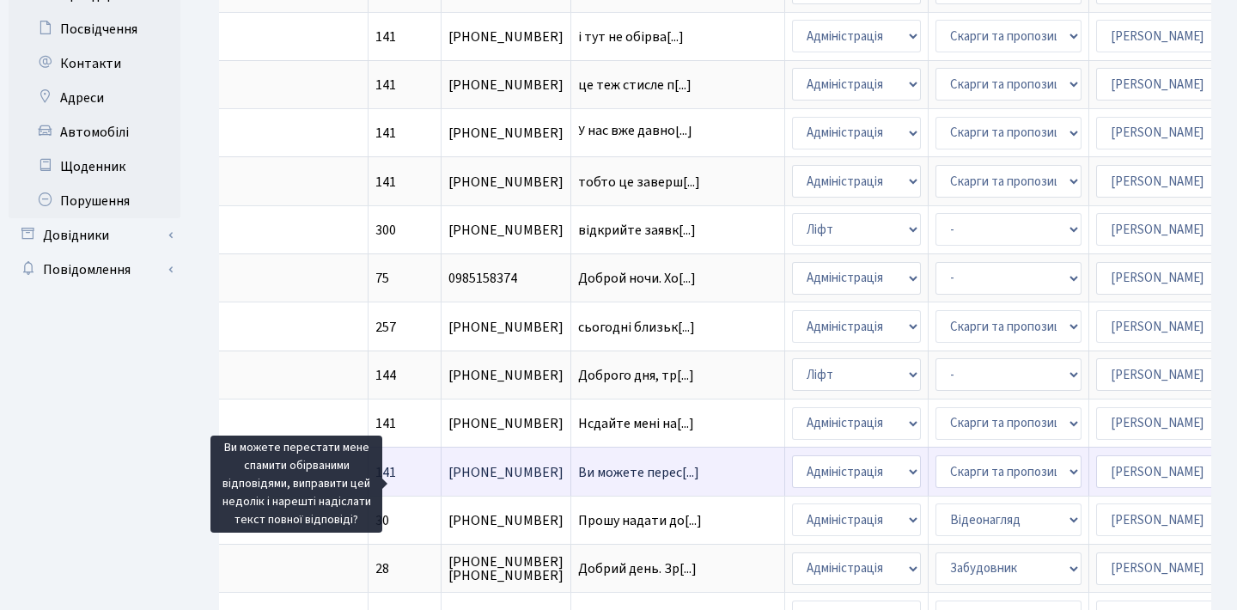
click at [578, 481] on span "Ви можете перес[...]" at bounding box center [638, 472] width 121 height 19
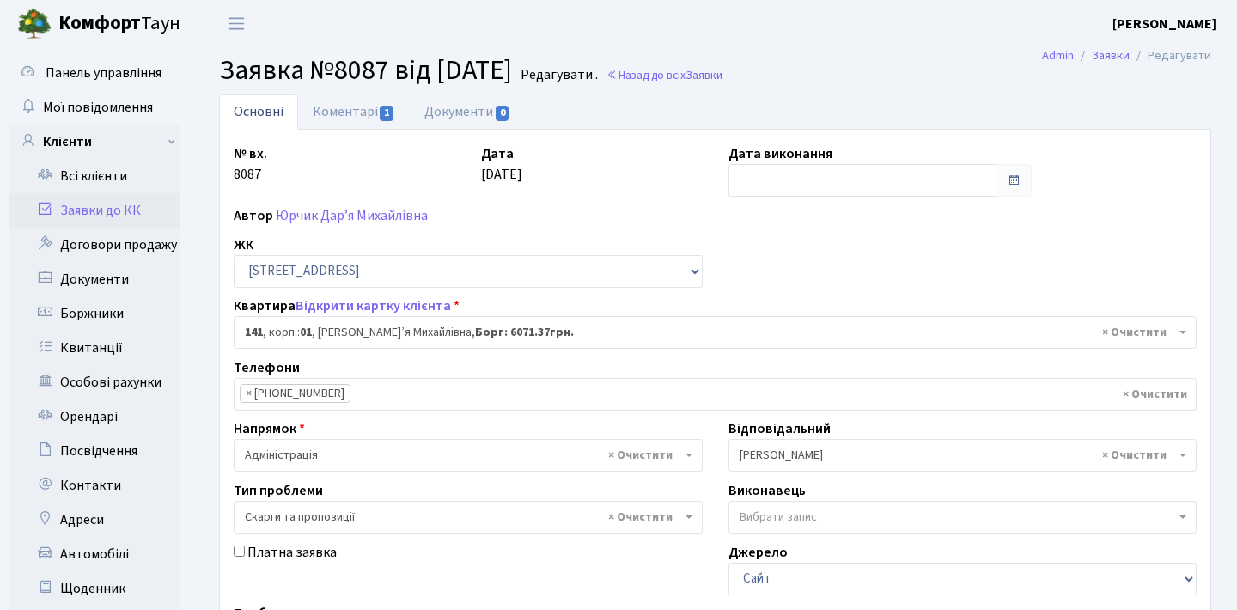
select select "20066"
select select "55"
click at [785, 189] on input "text" at bounding box center [862, 180] width 269 height 33
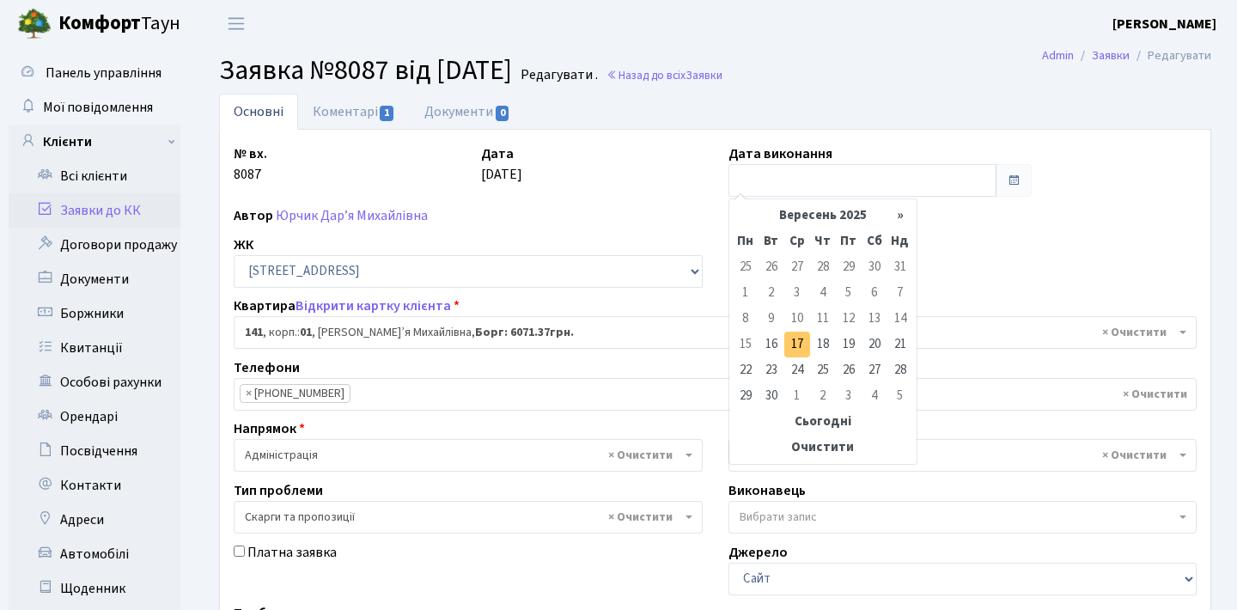
click at [795, 347] on td "17" at bounding box center [797, 345] width 26 height 26
type input "[DATE]"
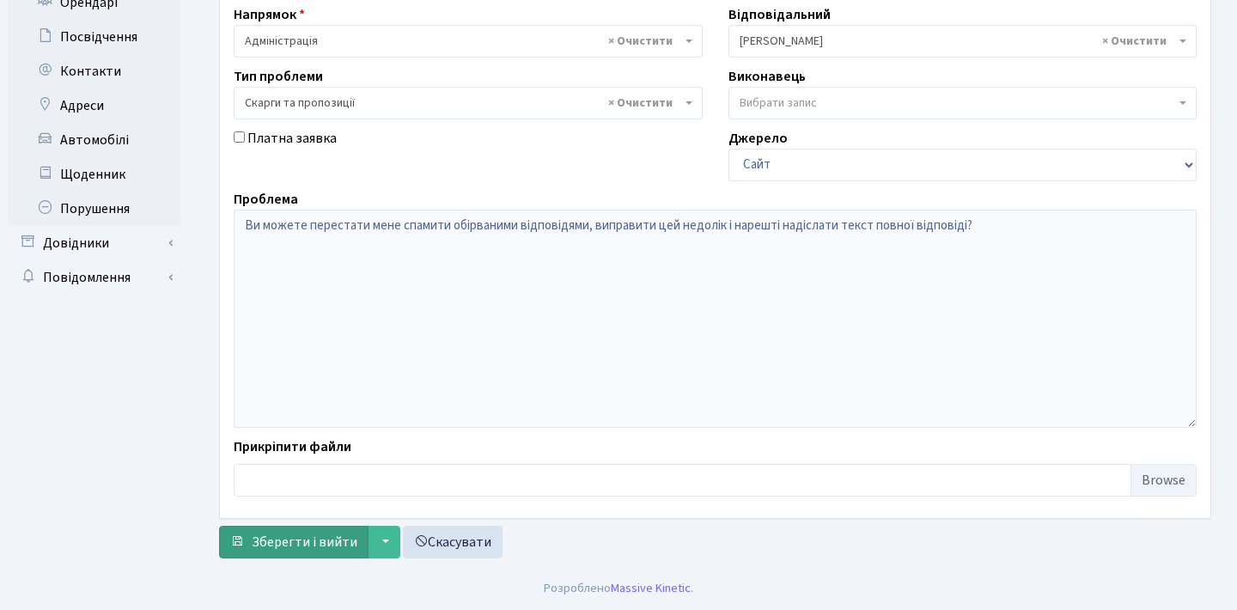
scroll to position [414, 0]
click at [326, 543] on span "Зберегти і вийти" at bounding box center [305, 542] width 106 height 19
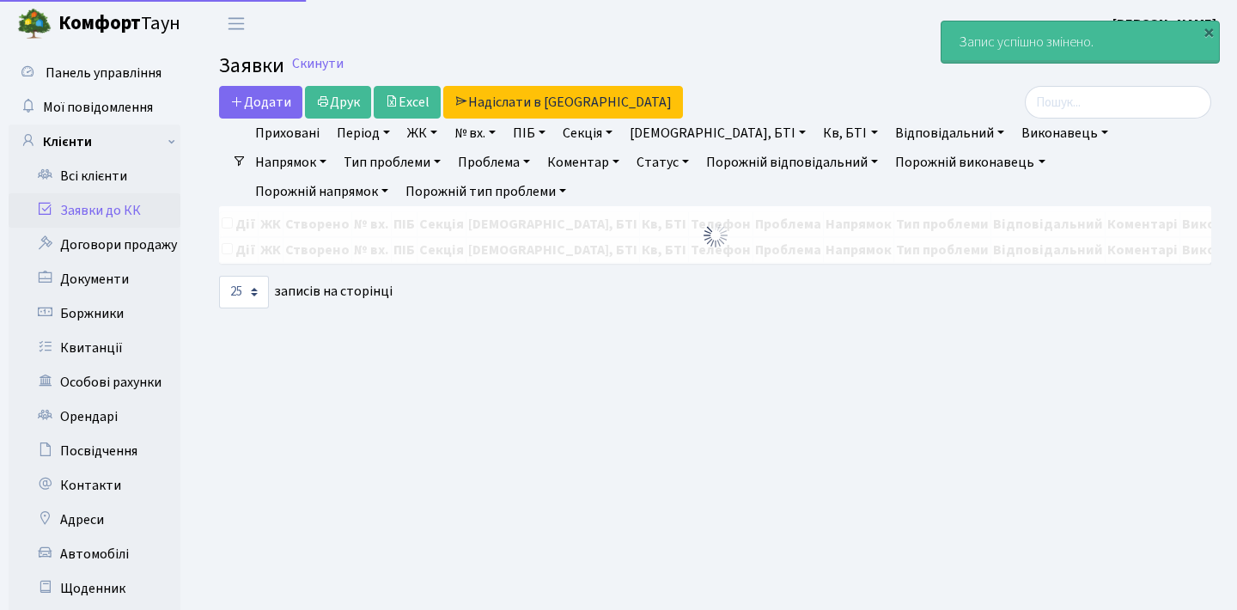
select select "25"
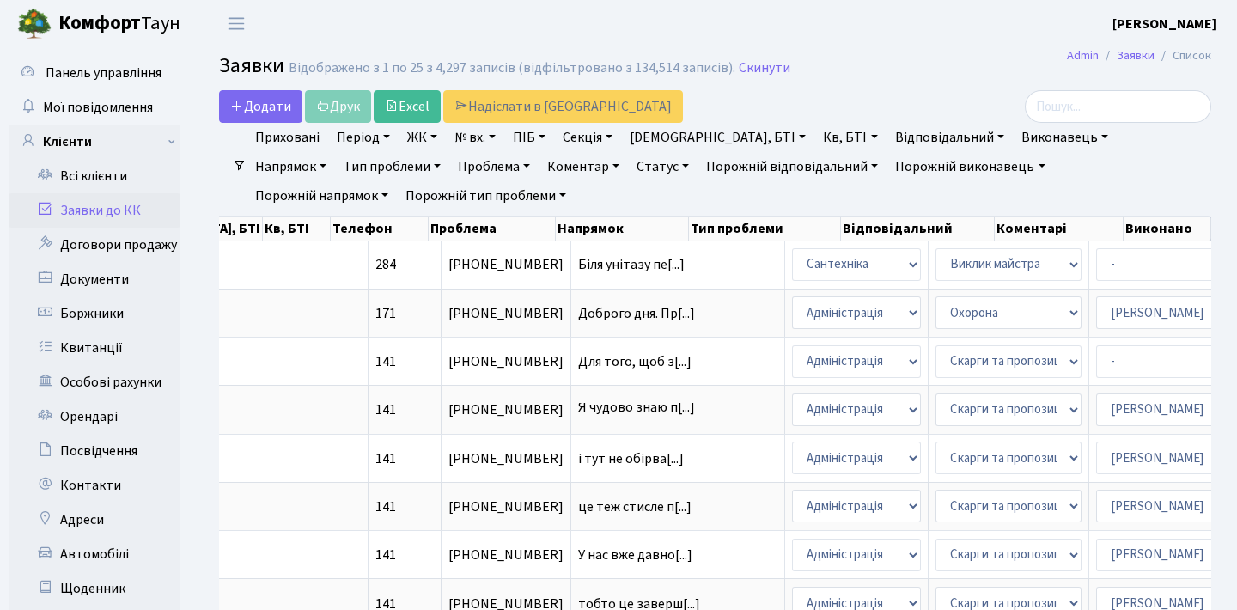
scroll to position [3, 0]
click at [630, 165] on link "Статус" at bounding box center [663, 166] width 66 height 29
click at [631, 267] on link "Не виконано" at bounding box center [699, 271] width 136 height 27
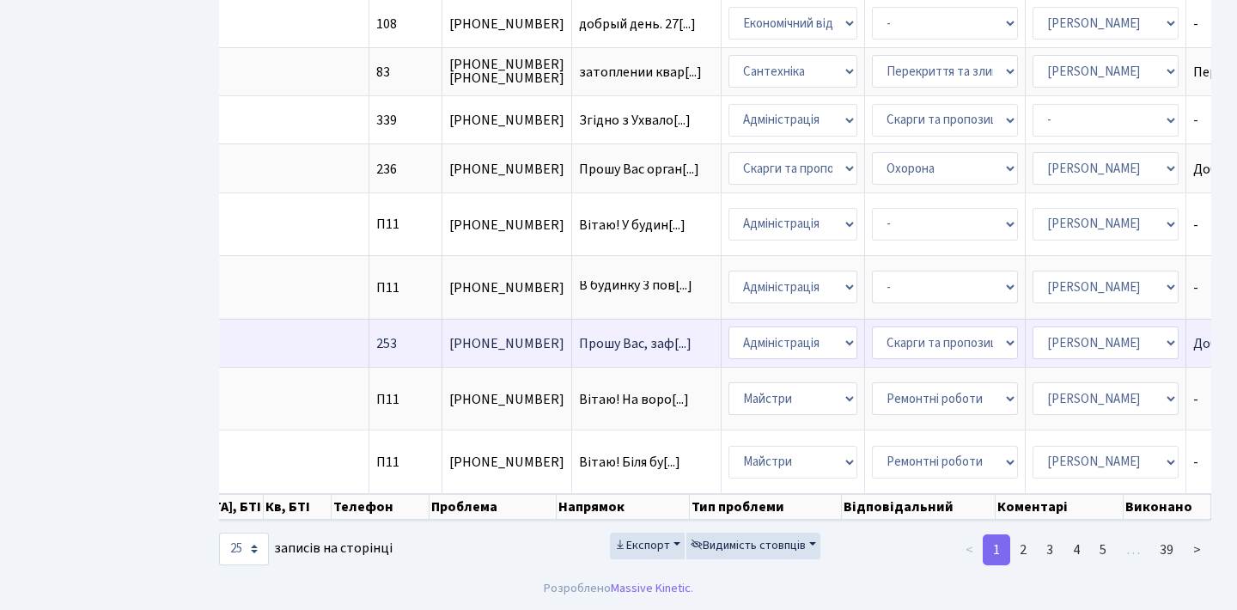
scroll to position [1039, 0]
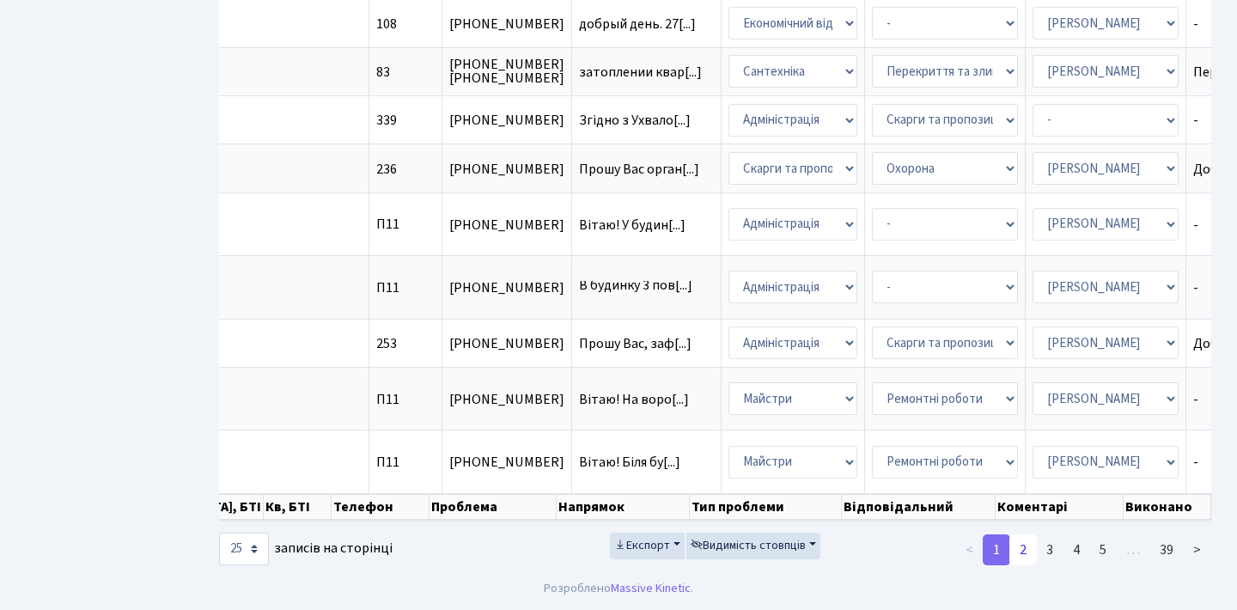
click at [1031, 556] on link "2" at bounding box center [1022, 549] width 27 height 31
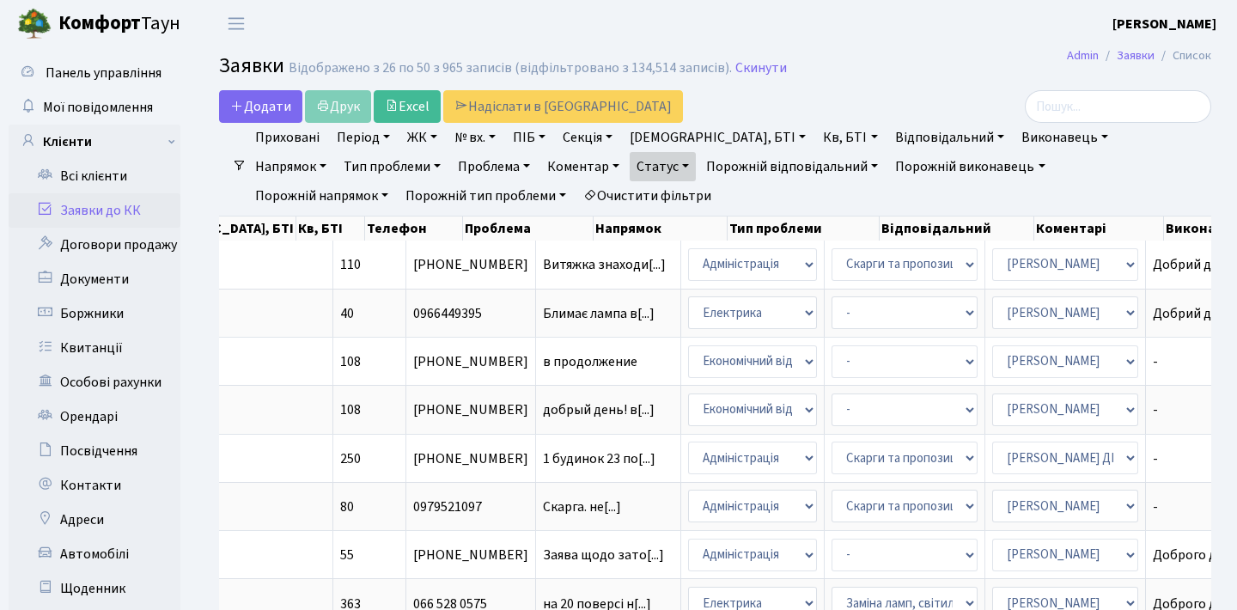
scroll to position [0, 0]
click at [134, 217] on link "Заявки до КК" at bounding box center [95, 210] width 172 height 34
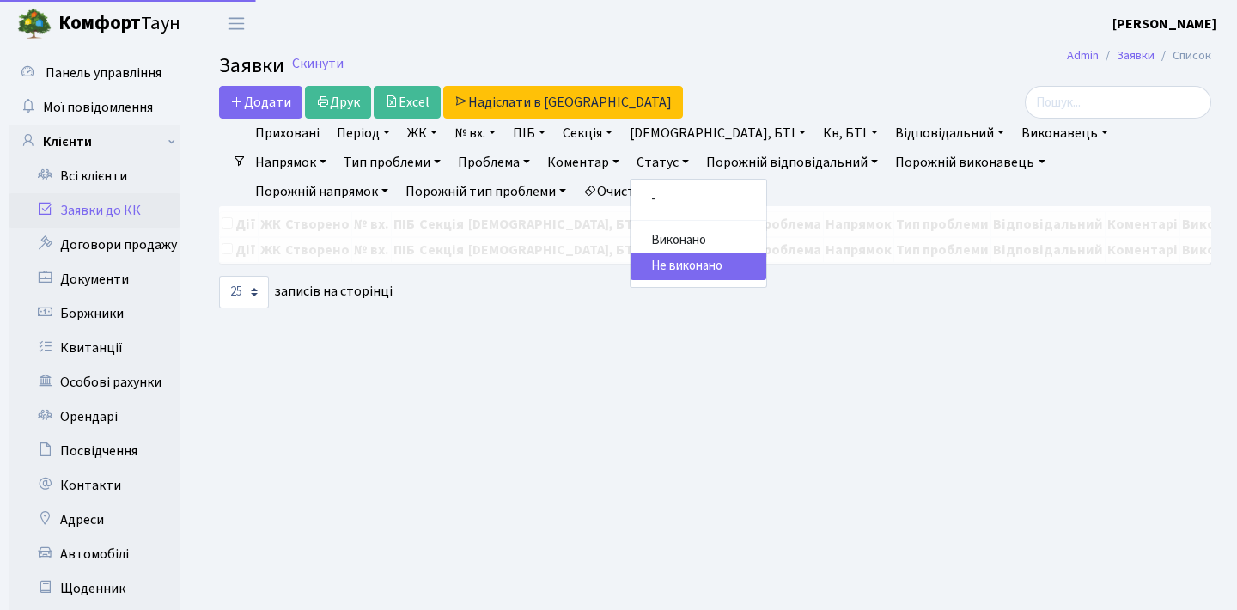
select select "25"
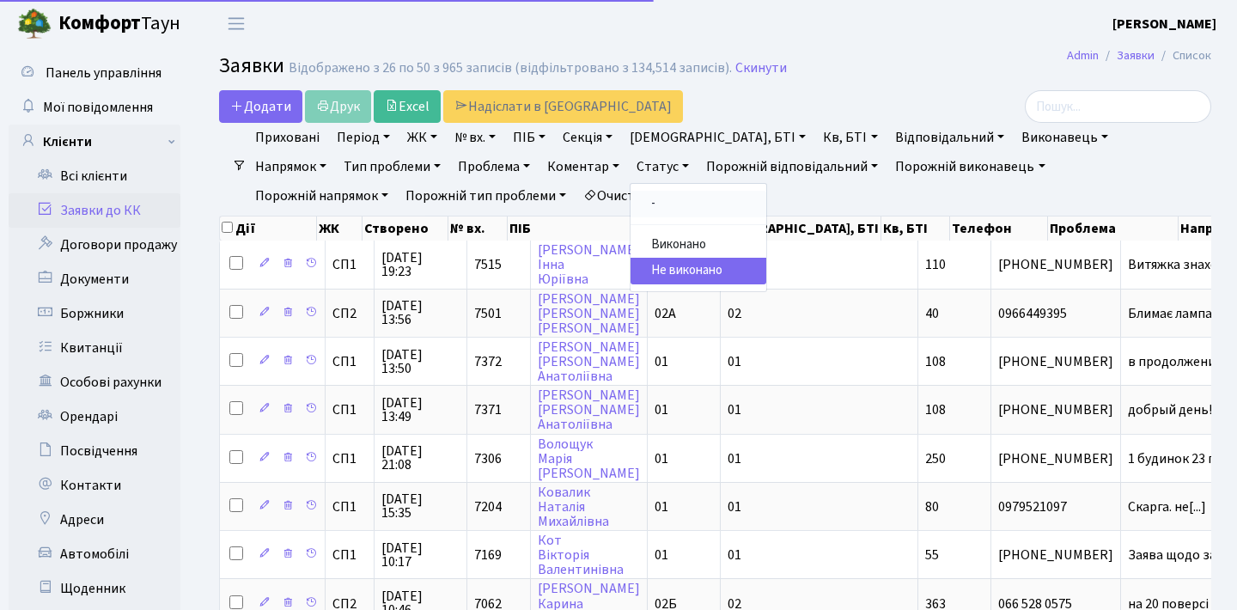
click at [631, 197] on link "-" at bounding box center [699, 204] width 136 height 27
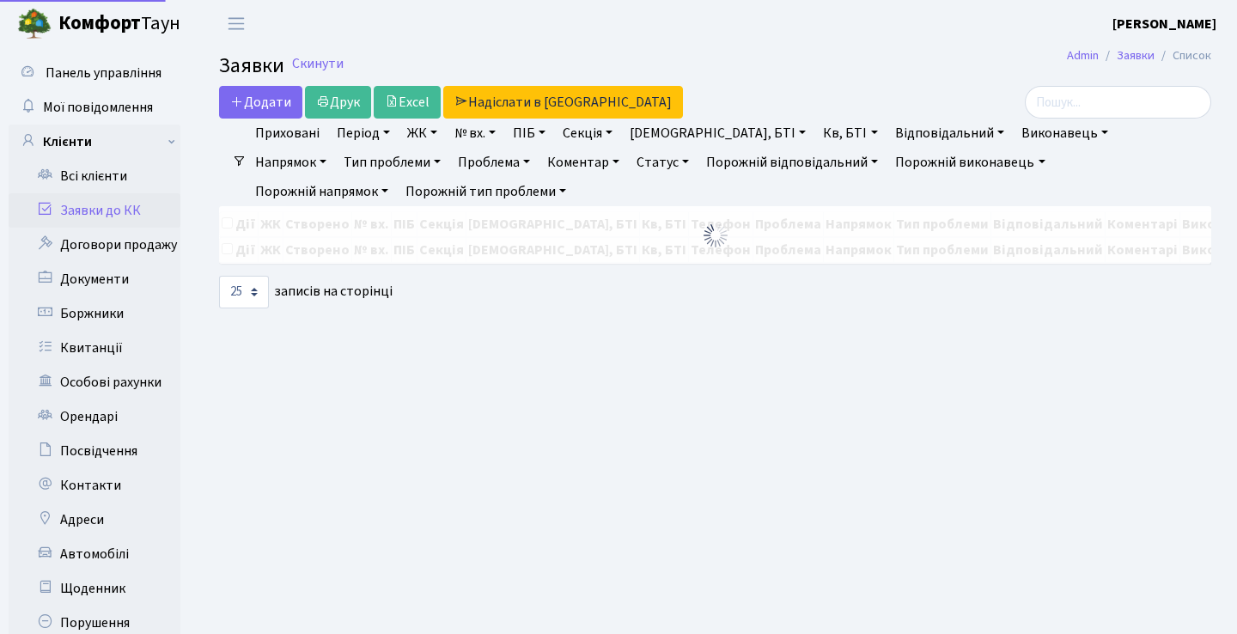
select select "25"
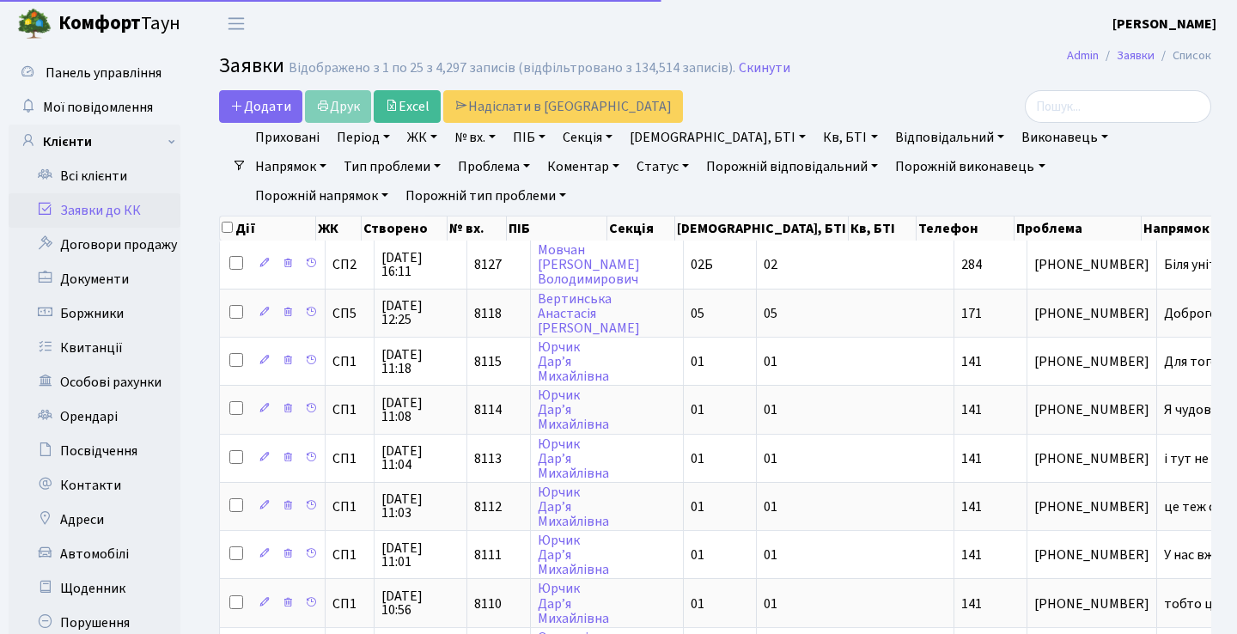
select select "25"
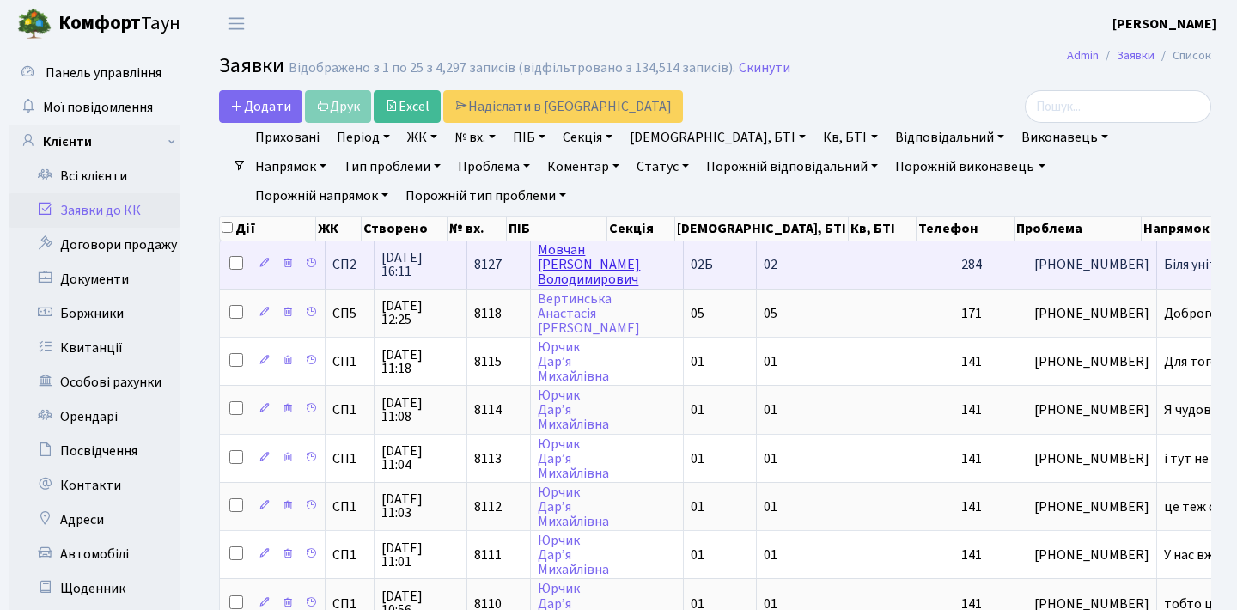
click at [571, 282] on link "[PERSON_NAME]" at bounding box center [589, 265] width 102 height 48
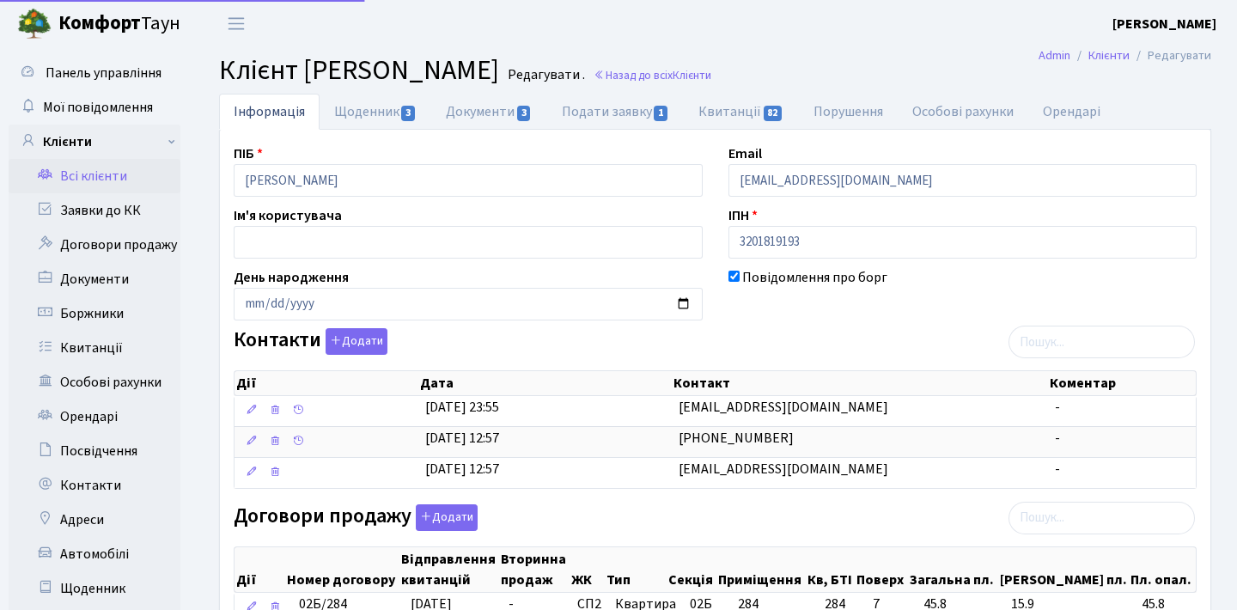
click at [578, 121] on link "Подати заявку 1" at bounding box center [615, 112] width 137 height 36
select select "25"
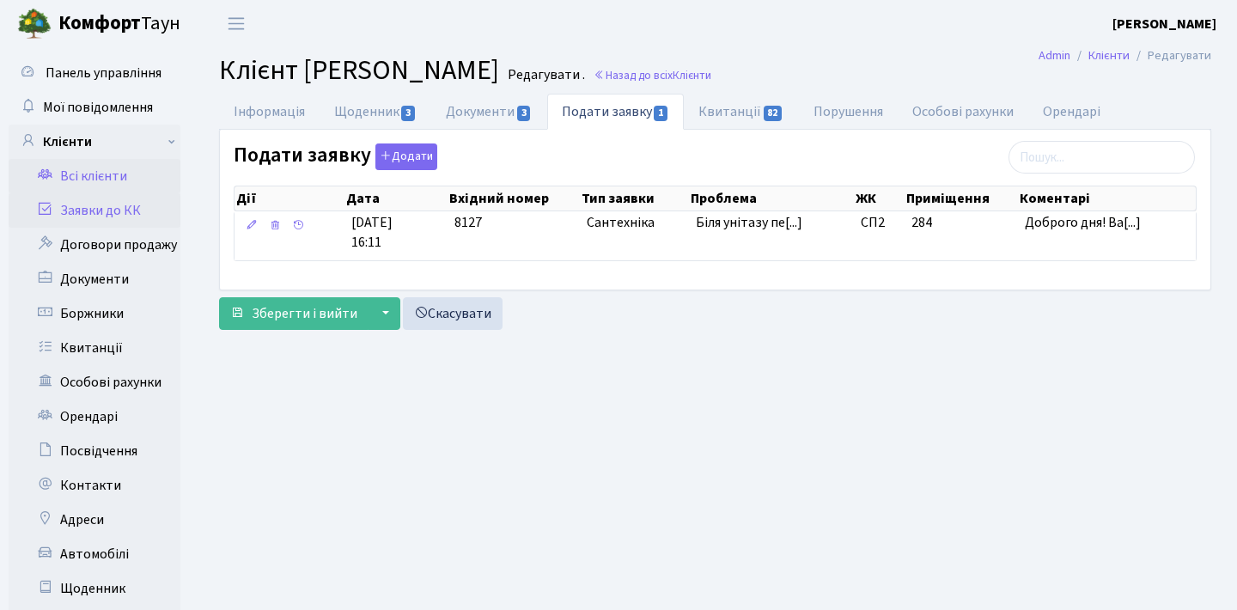
click at [137, 210] on link "Заявки до КК" at bounding box center [95, 210] width 172 height 34
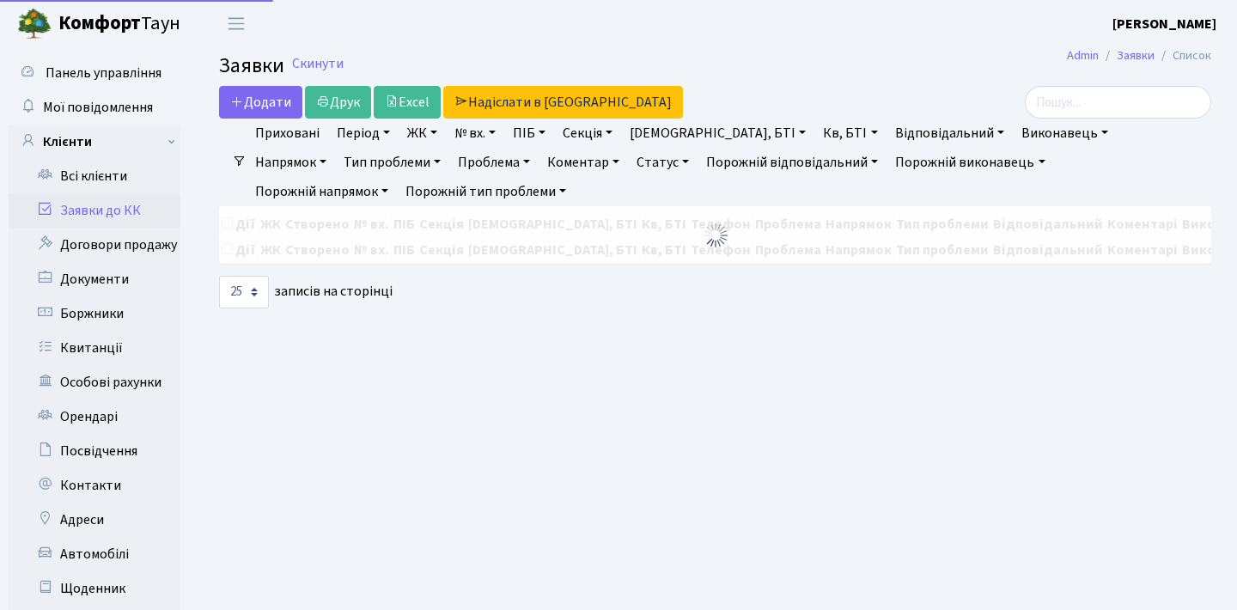
select select "25"
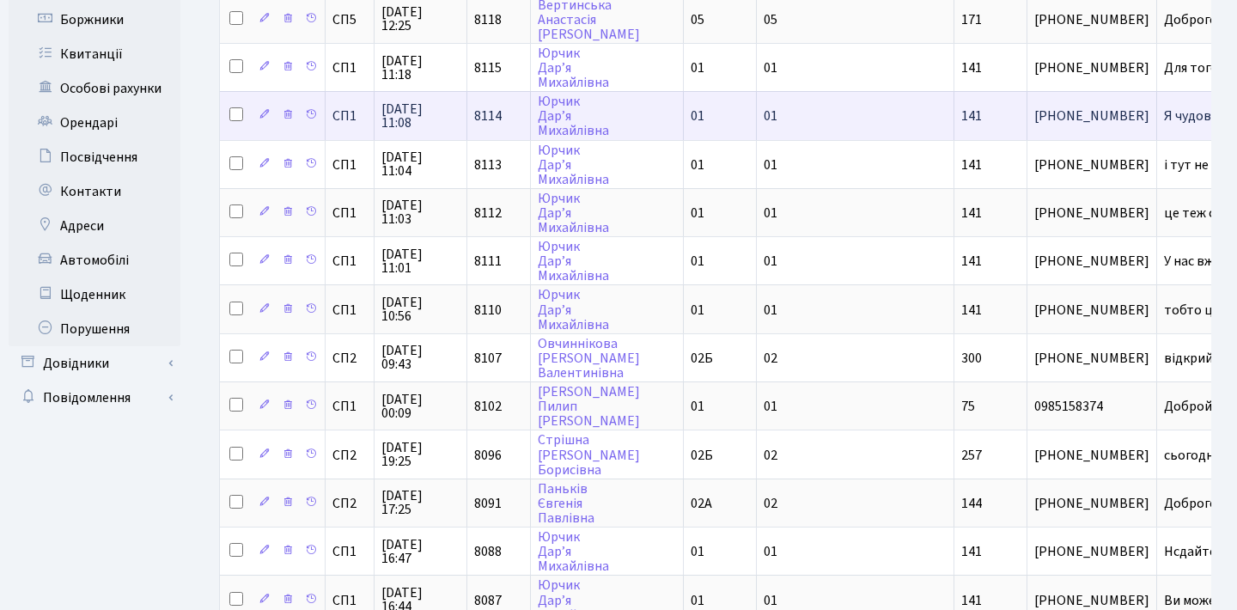
scroll to position [296, 0]
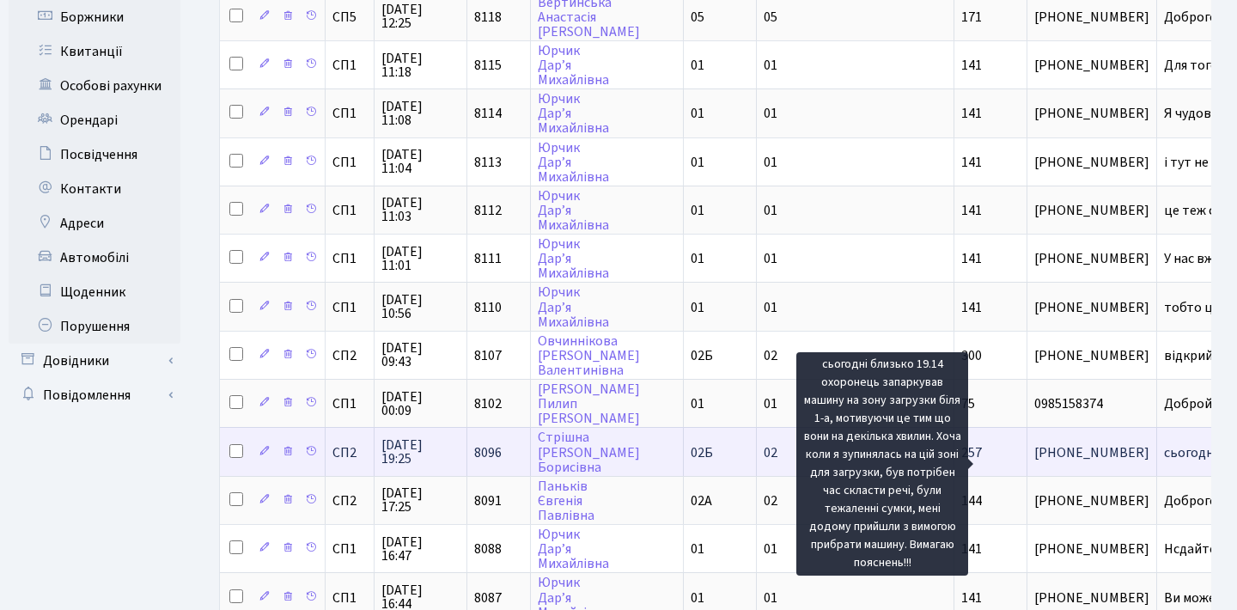
click at [1164, 462] on span "сьогодні близьк[...]" at bounding box center [1222, 452] width 117 height 19
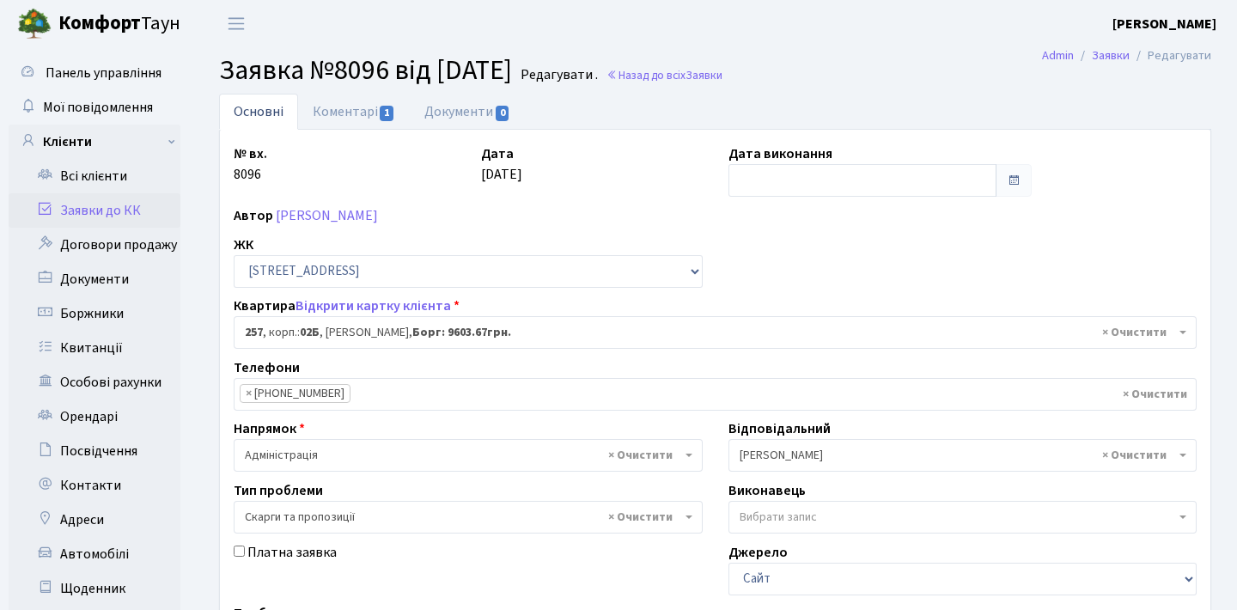
select select "20507"
select select "55"
click at [380, 119] on span "1" at bounding box center [387, 113] width 14 height 15
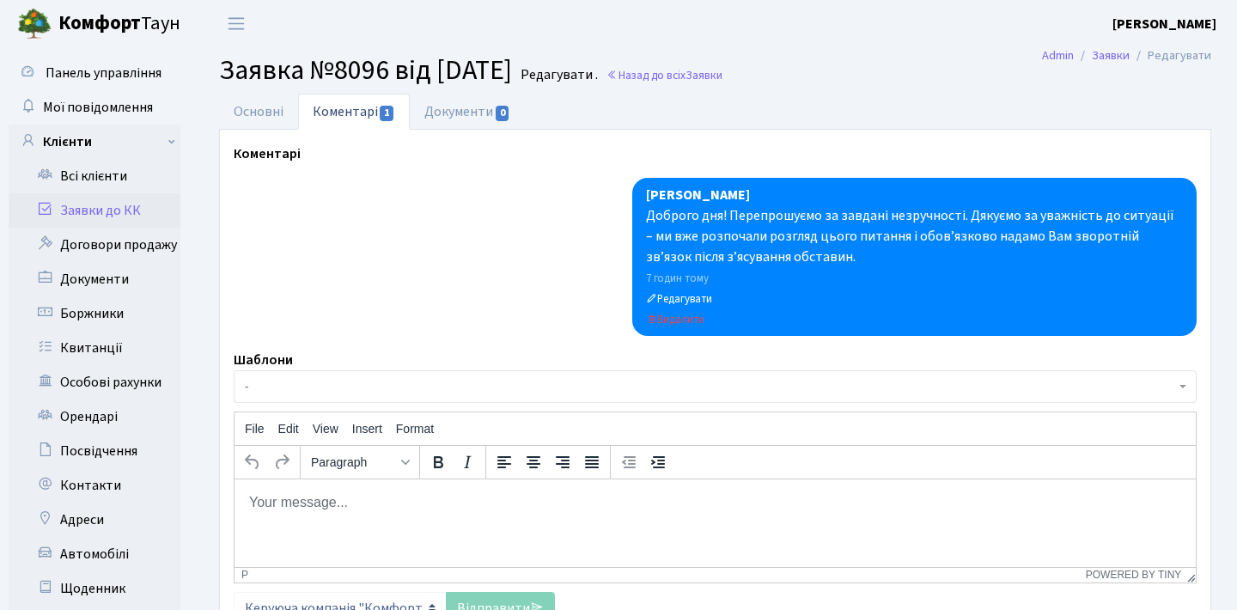
click at [103, 214] on link "Заявки до КК" at bounding box center [95, 210] width 172 height 34
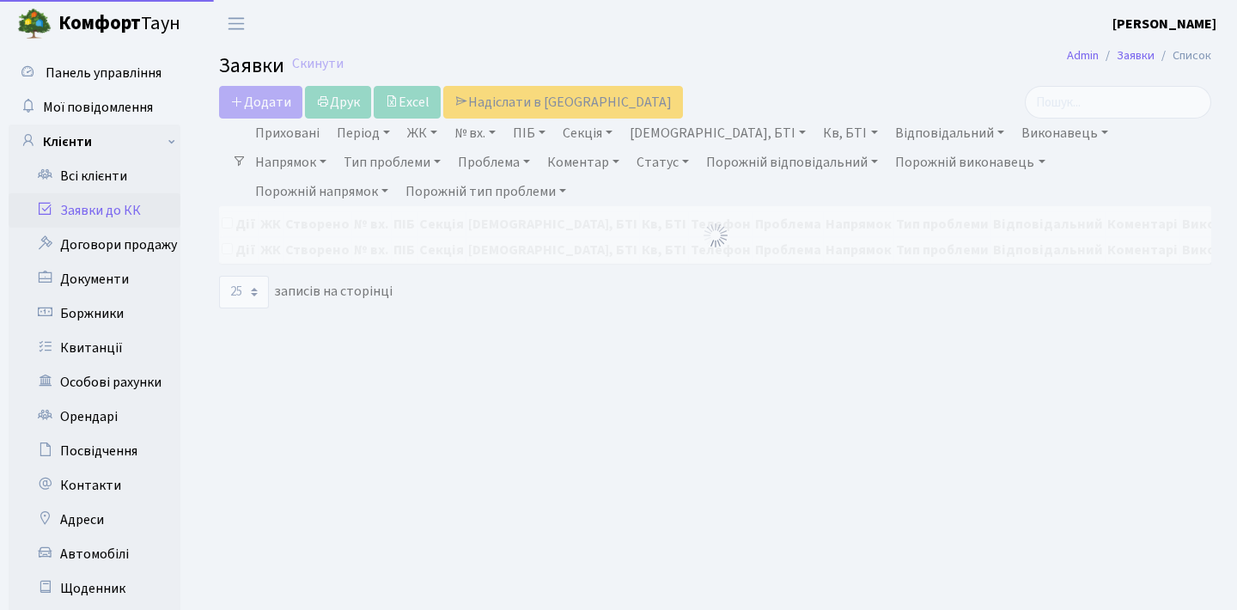
select select "25"
